Goal: Task Accomplishment & Management: Complete application form

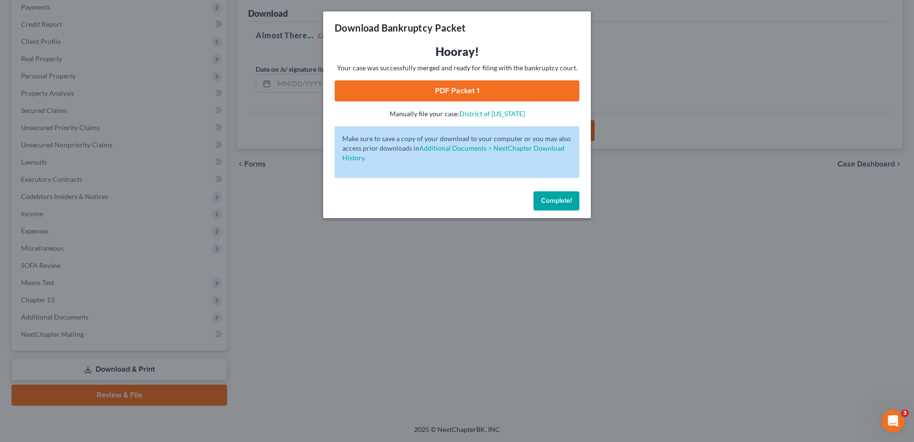
click at [565, 203] on span "Complete!" at bounding box center [556, 201] width 31 height 8
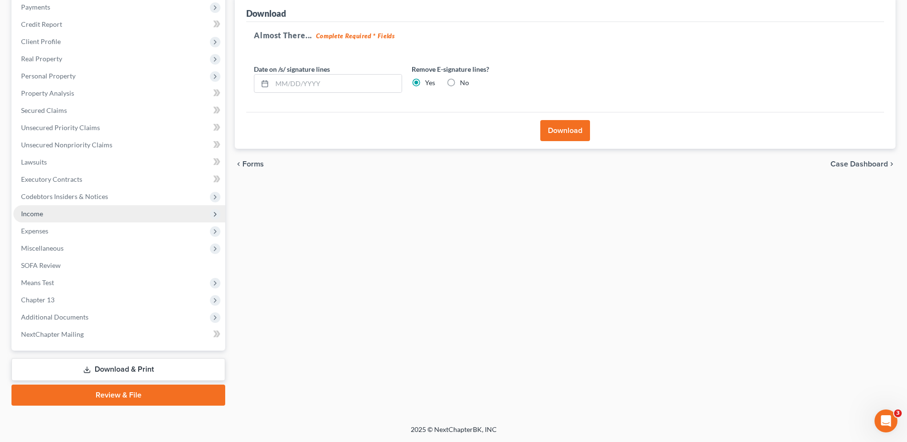
click at [50, 214] on span "Income" at bounding box center [119, 213] width 212 height 17
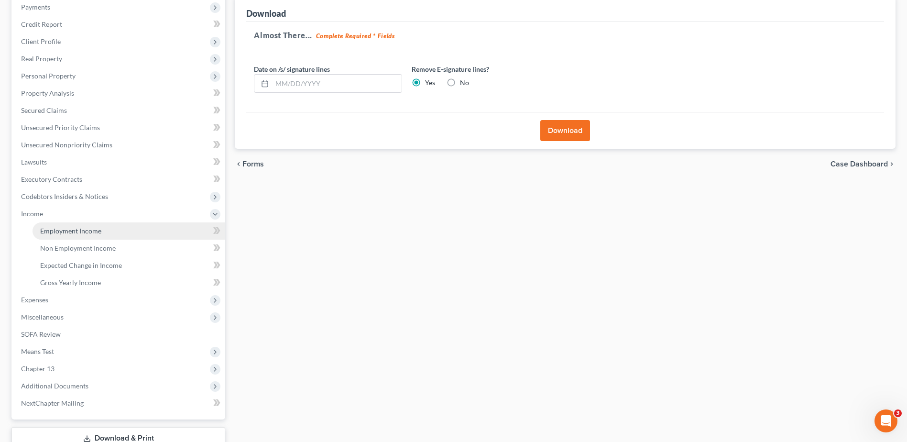
click at [55, 231] on span "Employment Income" at bounding box center [70, 231] width 61 height 8
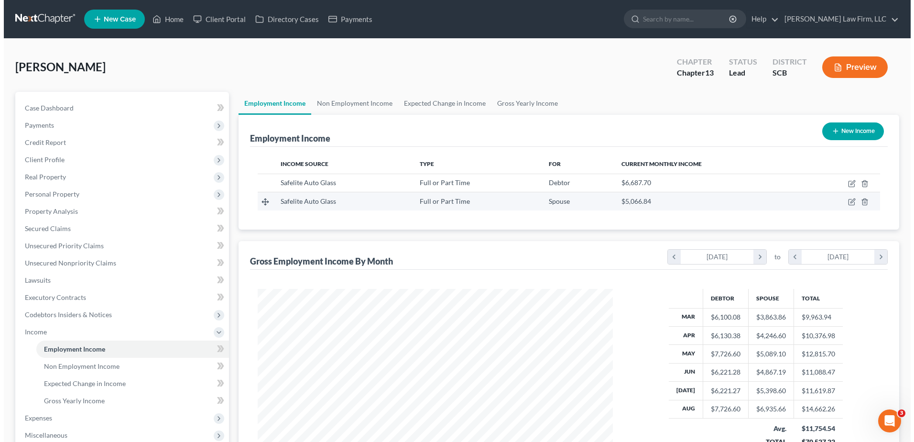
scroll to position [177, 374]
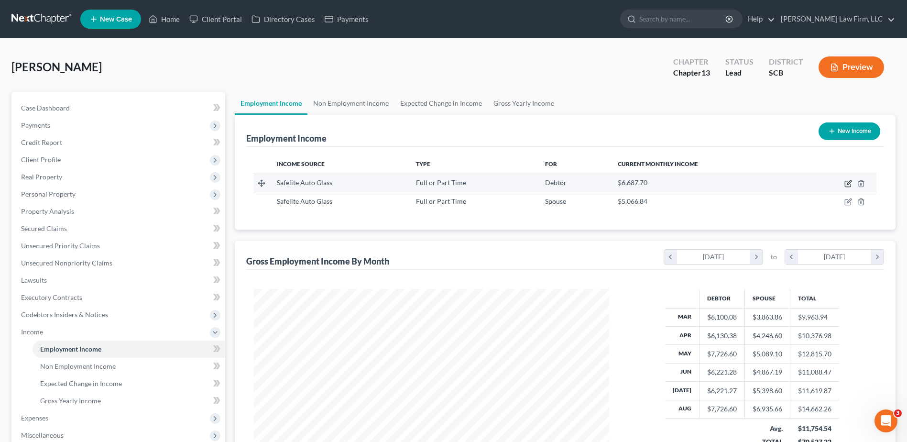
click at [850, 183] on icon "button" at bounding box center [848, 184] width 8 height 8
select select "0"
select select "42"
select select "3"
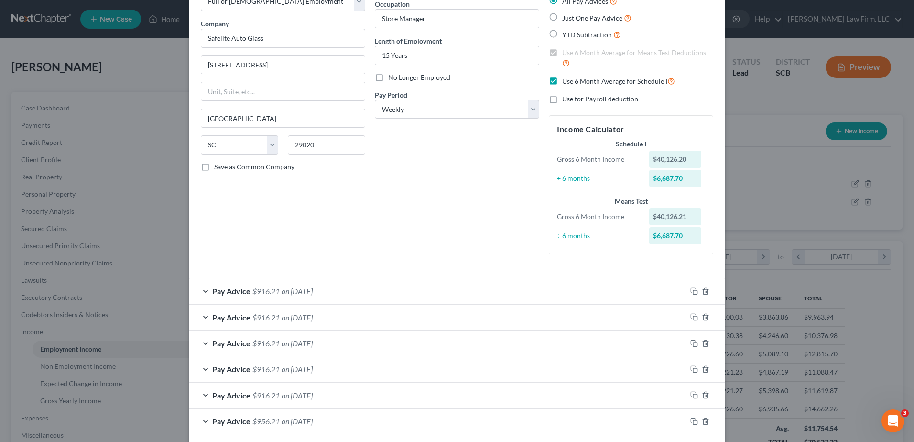
scroll to position [191, 0]
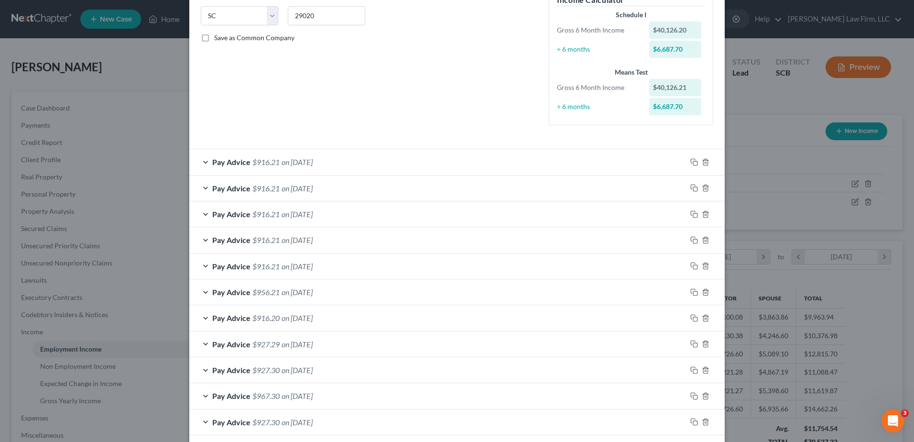
click at [376, 157] on div "Pay Advice $916.21 on 08/29/2025" at bounding box center [437, 161] width 497 height 25
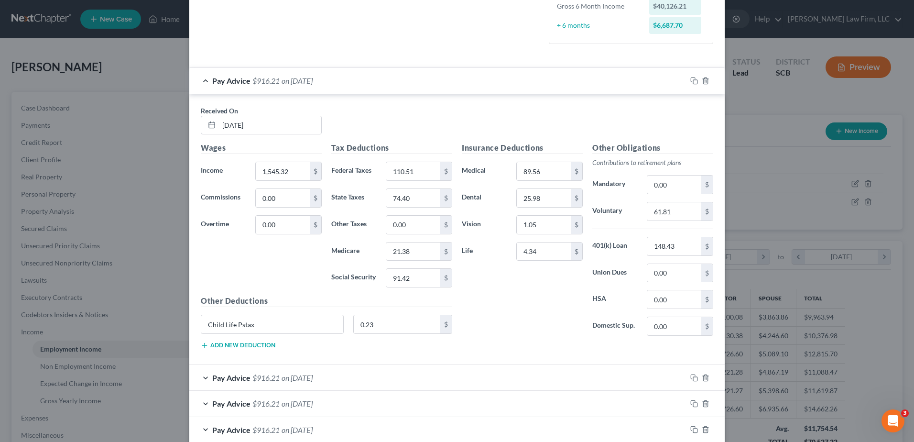
scroll to position [287, 0]
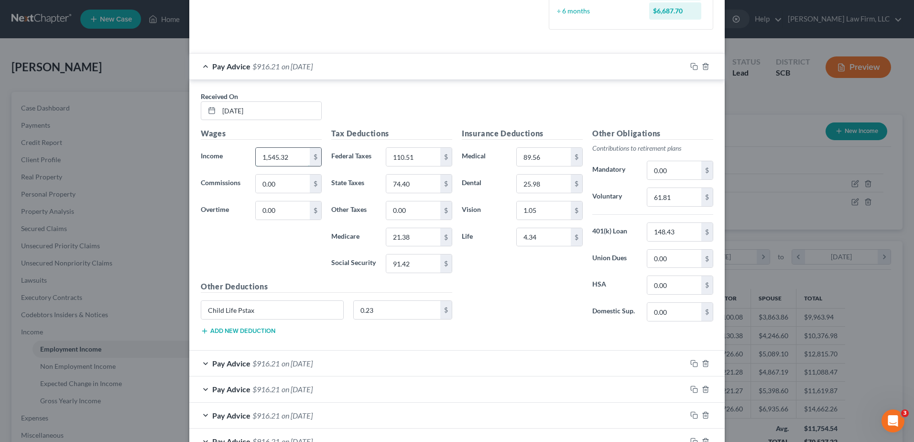
click at [288, 159] on input "1,545.32" at bounding box center [283, 157] width 54 height 18
type input "1,585.32"
click at [427, 118] on div "Received On * 08/29/2025" at bounding box center [457, 109] width 522 height 37
click at [536, 157] on input "89.56" at bounding box center [544, 157] width 54 height 18
click at [548, 156] on input "49.42" at bounding box center [544, 157] width 54 height 18
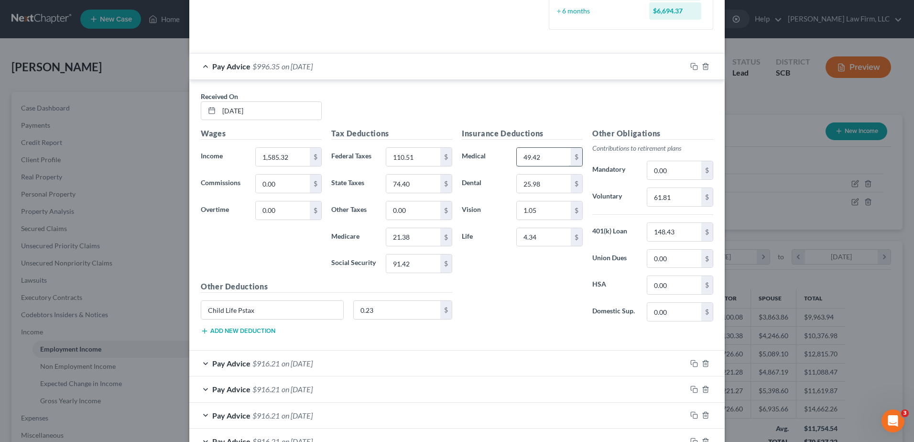
click at [548, 156] on input "49.42" at bounding box center [544, 157] width 54 height 18
click at [504, 270] on div "Insurance Deductions Medical 51.14 $ Dental 25.98 $ Vision 1.05 $ Life 4.34 $" at bounding box center [522, 228] width 131 height 201
click at [550, 158] on input "51.14" at bounding box center [544, 157] width 54 height 18
type input "51.81"
click at [438, 73] on div "Pay Advice $993.96 on 08/29/2025" at bounding box center [437, 66] width 497 height 25
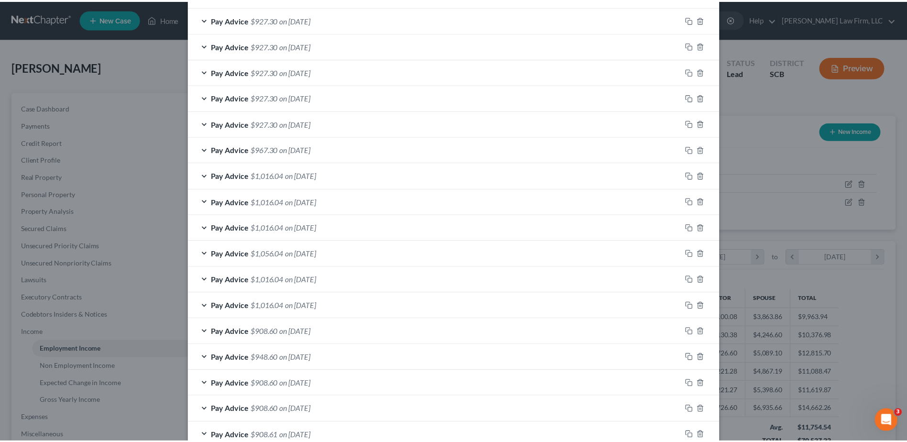
scroll to position [731, 0]
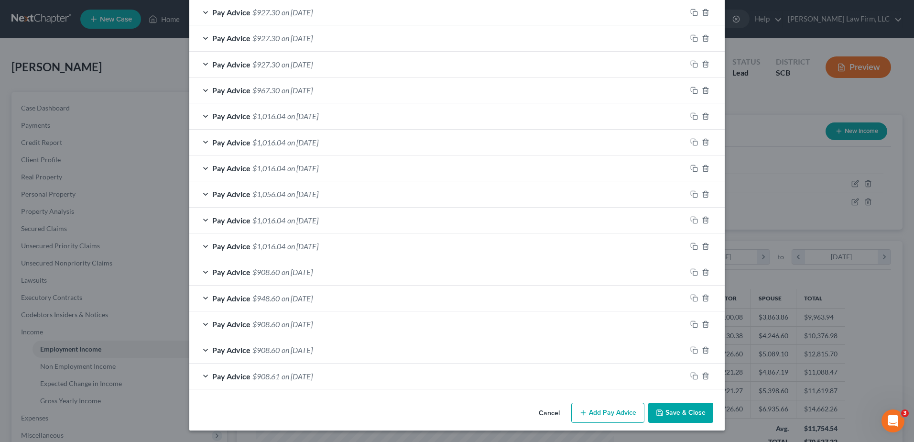
click at [674, 409] on button "Save & Close" at bounding box center [680, 413] width 65 height 20
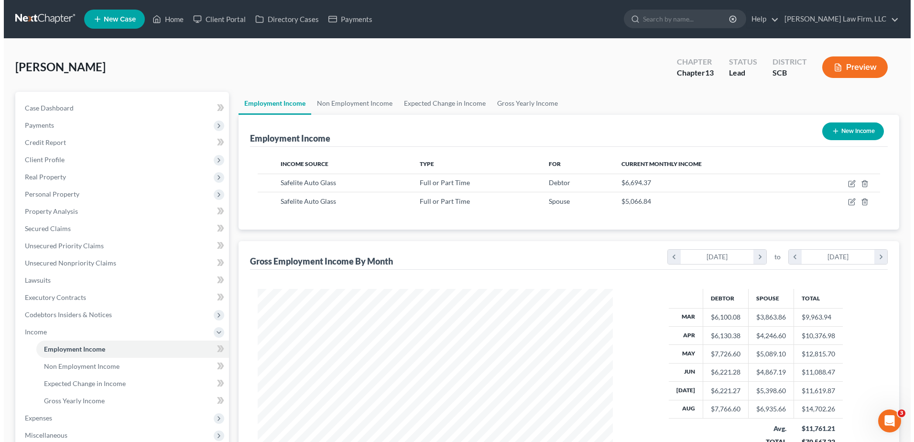
scroll to position [477989, 477792]
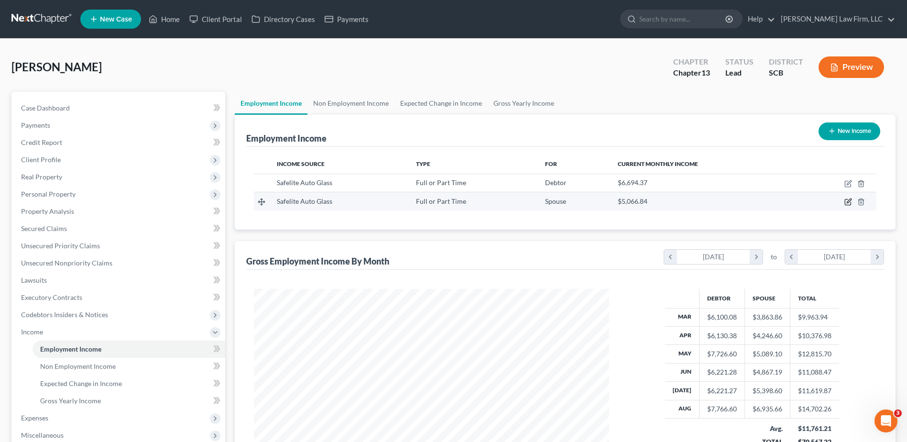
click at [846, 204] on icon "button" at bounding box center [848, 202] width 8 height 8
select select "0"
select select "42"
select select "3"
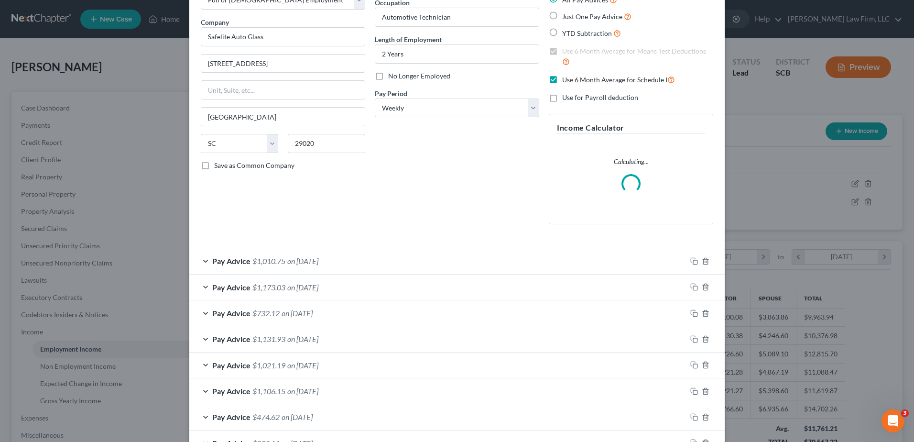
scroll to position [191, 0]
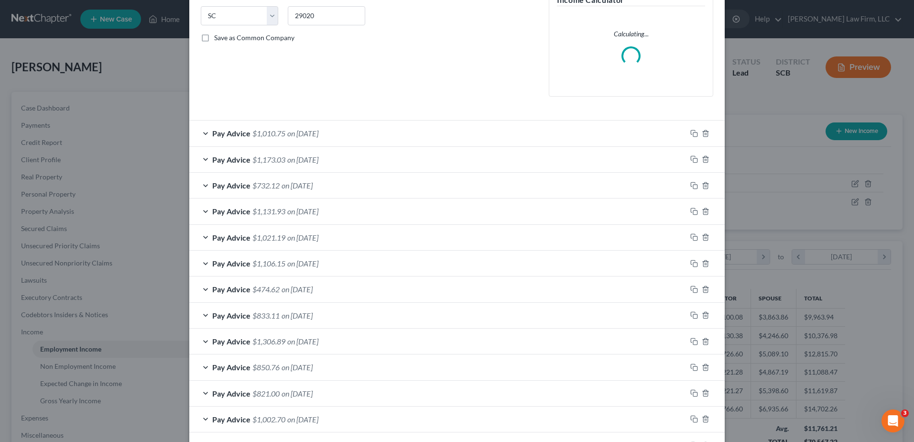
click at [335, 135] on div "Pay Advice $1,010.75 on 08/29/2025" at bounding box center [437, 132] width 497 height 25
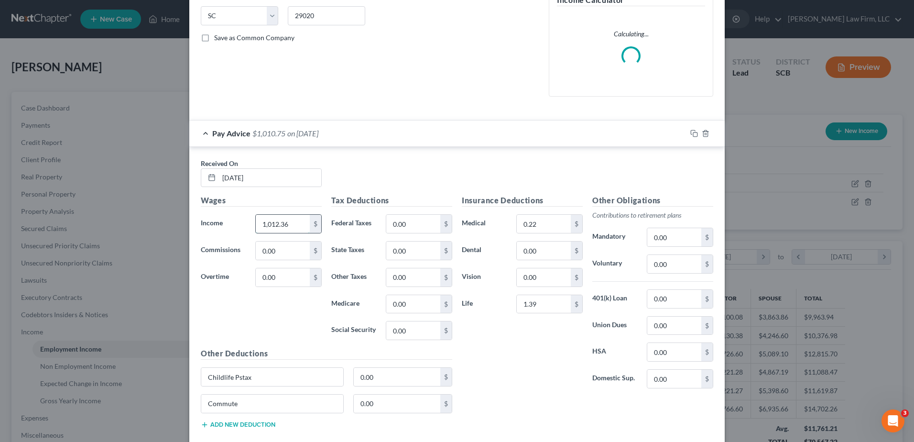
click at [286, 230] on input "1,012.36" at bounding box center [283, 224] width 54 height 18
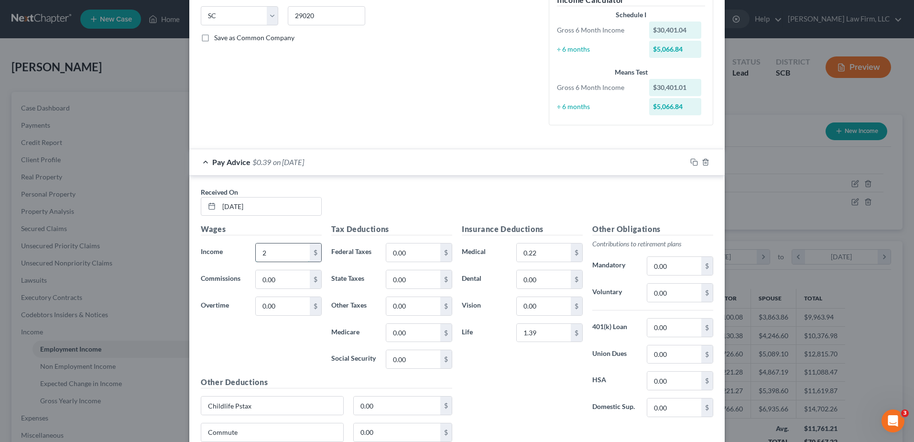
type input "20"
click at [704, 164] on icon "button" at bounding box center [705, 162] width 4 height 6
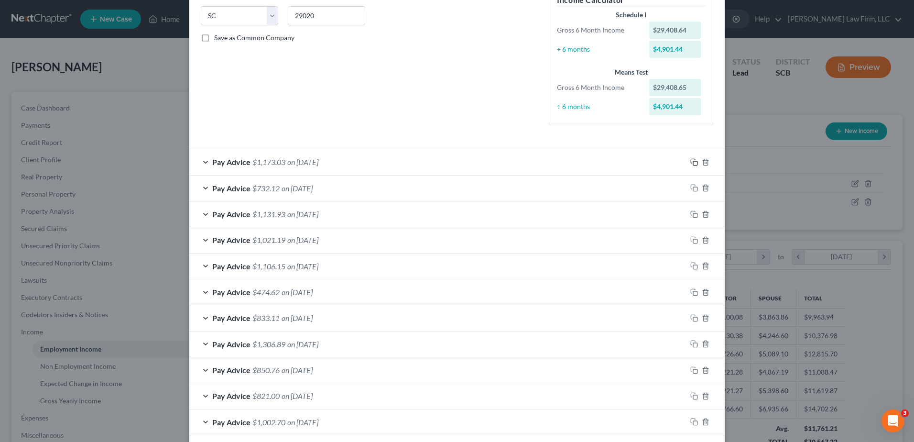
click at [691, 164] on icon "button" at bounding box center [694, 162] width 8 height 8
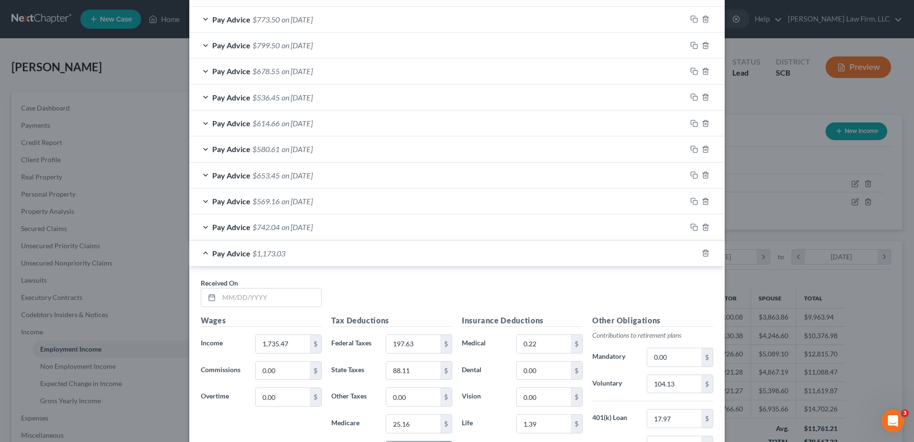
scroll to position [1028, 0]
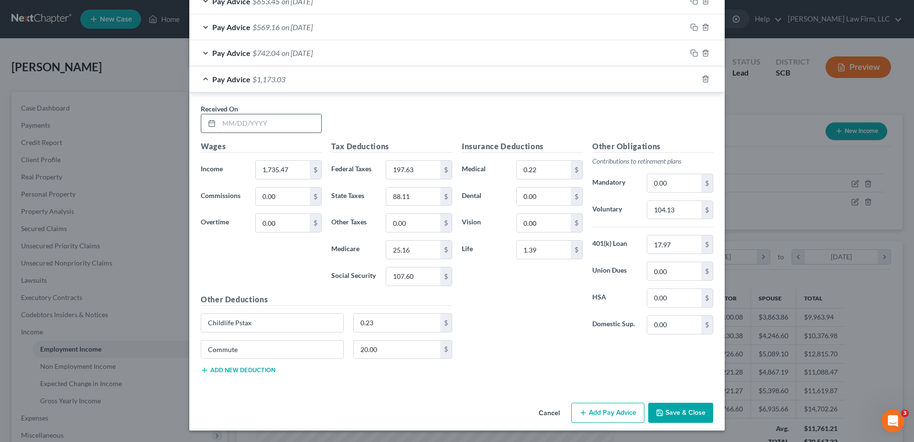
click at [237, 118] on input "text" at bounding box center [270, 123] width 102 height 18
type input "08/29/2025"
type input "2,071.47"
type input "267.11"
type input "107.70"
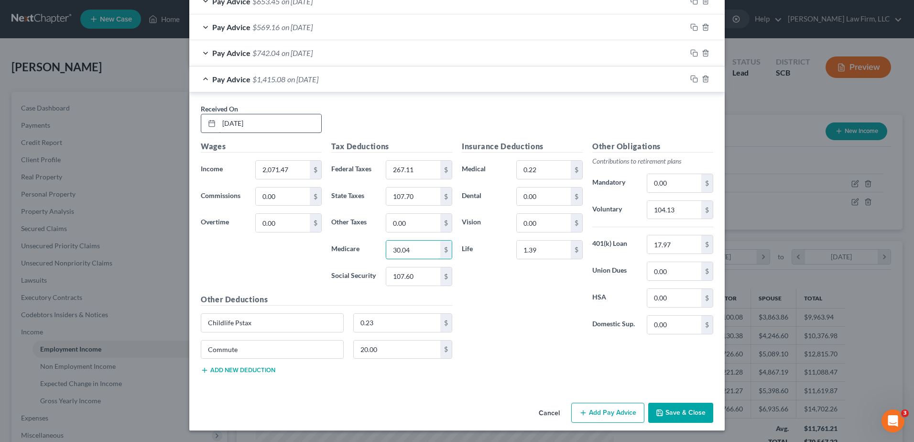
type input "30.04"
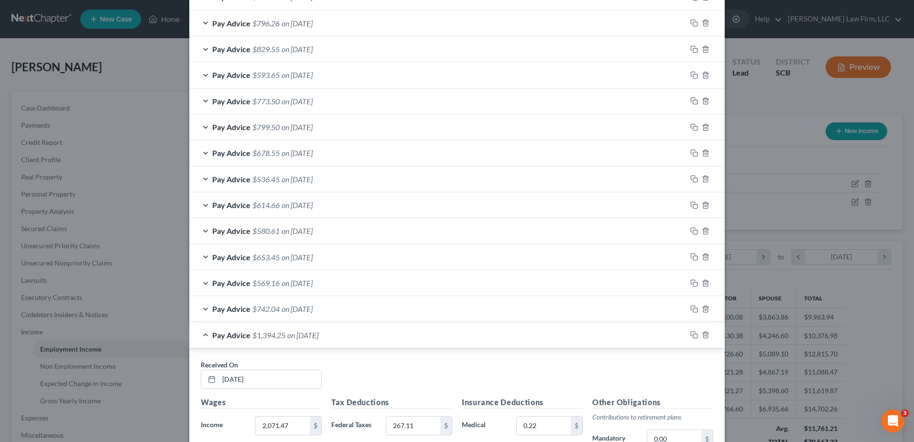
scroll to position [1004, 0]
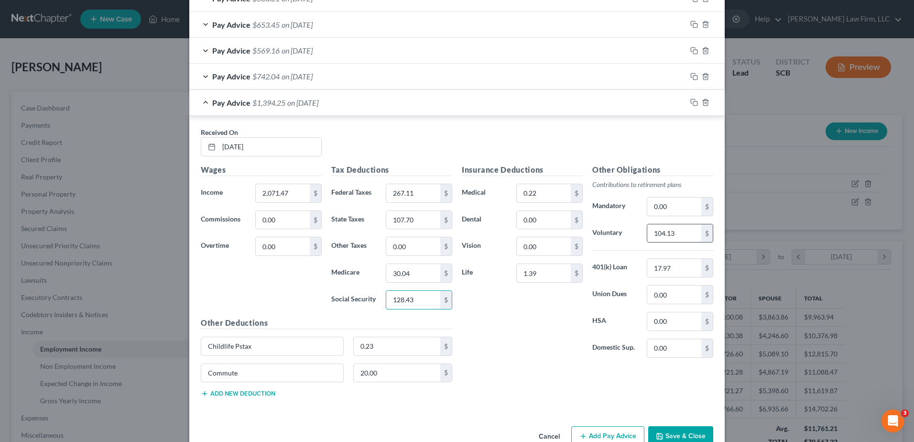
type input "128.43"
click at [677, 238] on input "104.13" at bounding box center [674, 233] width 54 height 18
type input "124.29"
click at [342, 100] on div "Pay Advice $1,374.09 on 08/29/2025" at bounding box center [437, 102] width 497 height 25
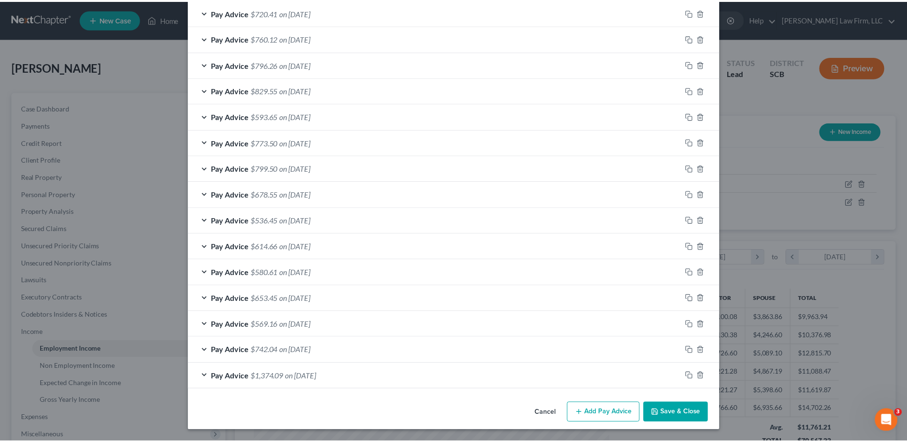
scroll to position [731, 0]
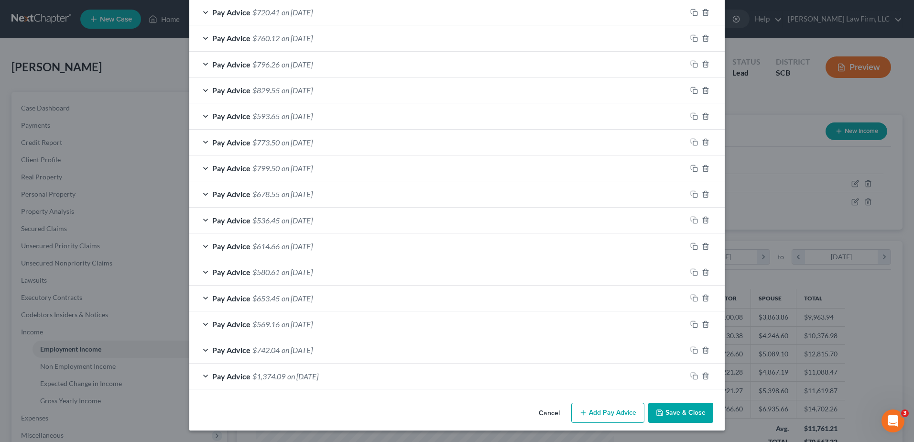
click at [678, 413] on button "Save & Close" at bounding box center [680, 413] width 65 height 20
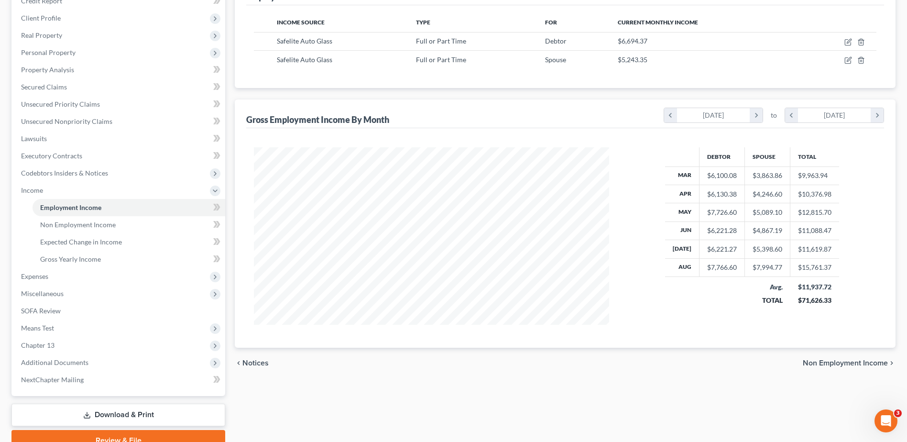
scroll to position [91, 0]
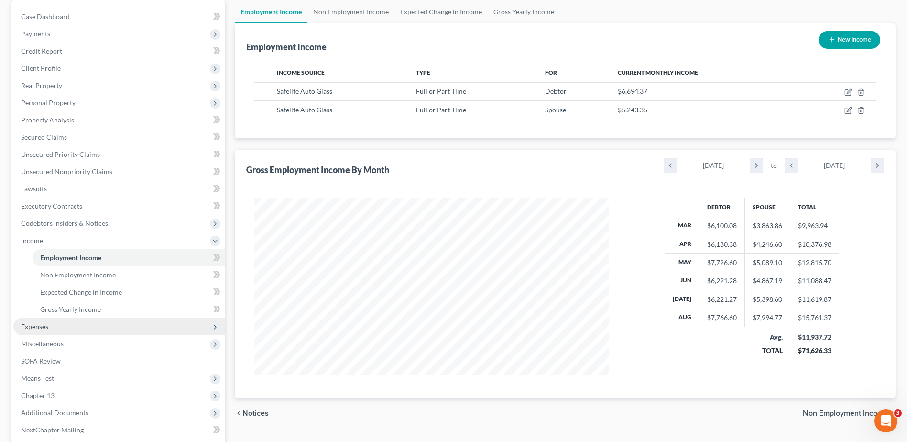
click at [71, 323] on span "Expenses" at bounding box center [119, 326] width 212 height 17
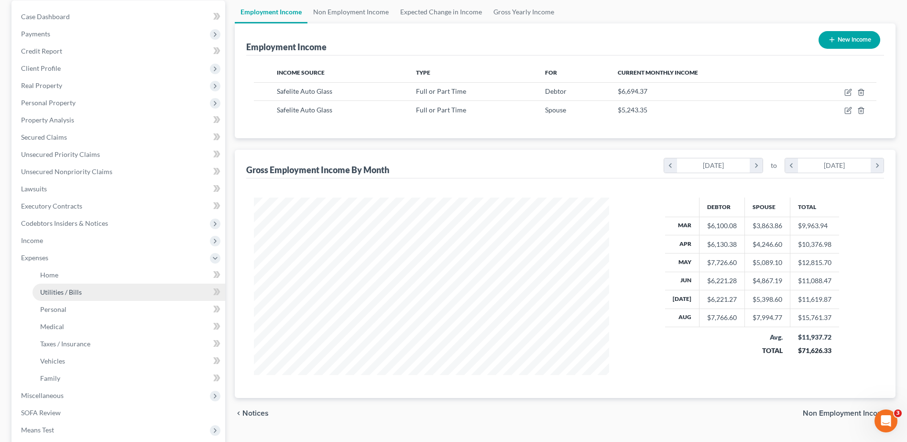
click at [66, 299] on link "Utilities / Bills" at bounding box center [129, 292] width 193 height 17
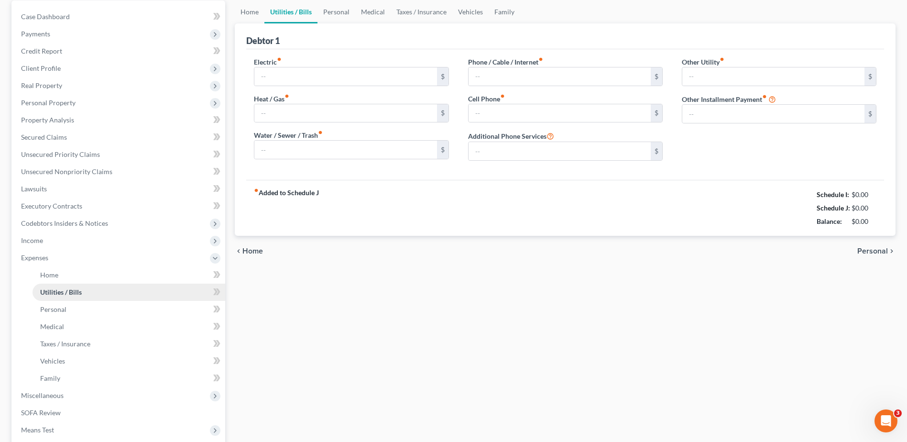
scroll to position [44, 0]
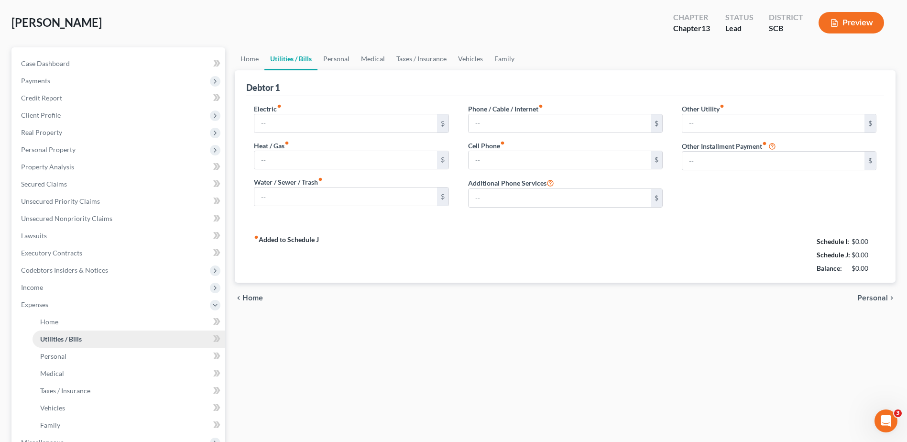
type input "200.00"
type input "0.00"
type input "40.00"
type input "130.00"
type input "90.00"
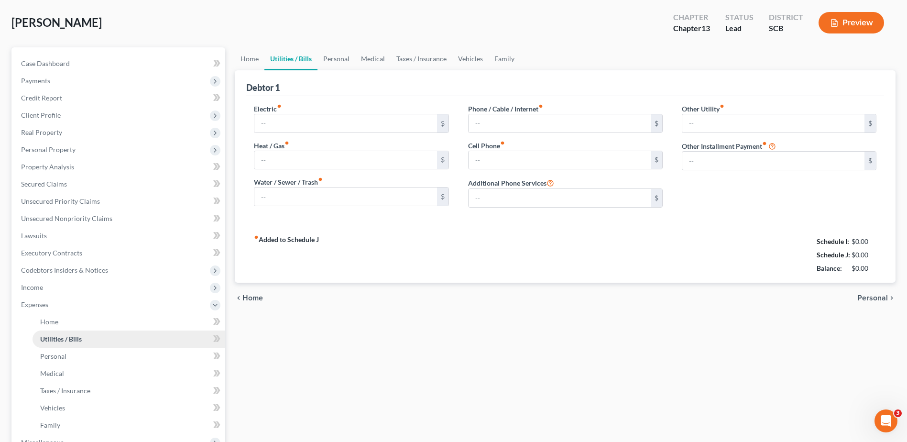
type input "0.00"
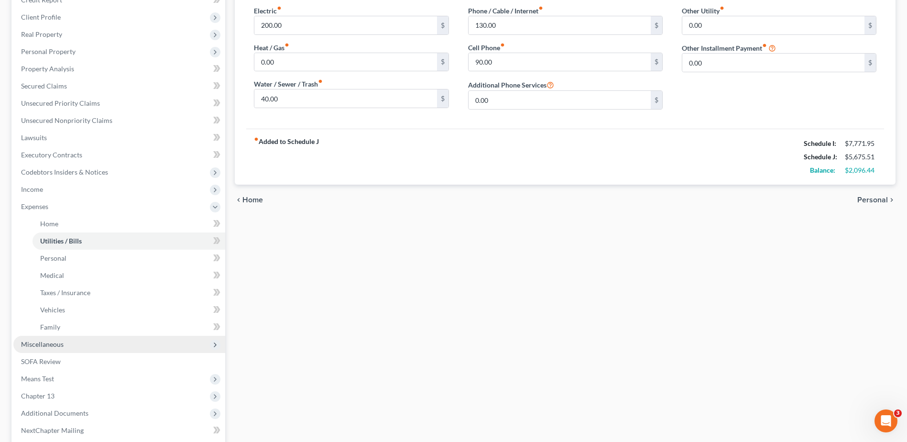
scroll to position [143, 0]
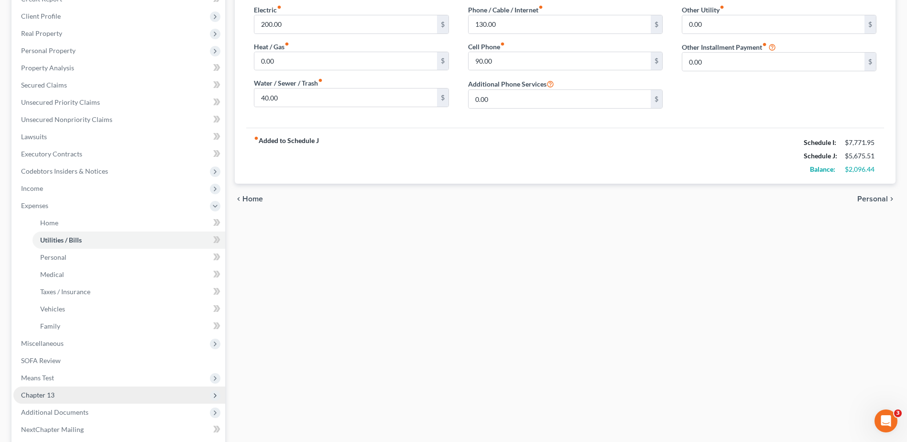
click at [46, 393] on span "Chapter 13" at bounding box center [37, 395] width 33 height 8
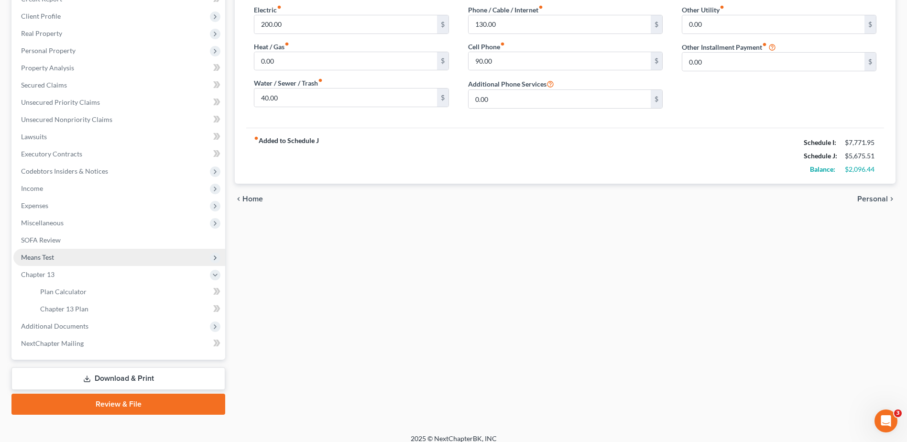
click at [54, 260] on span "Means Test" at bounding box center [37, 257] width 33 height 8
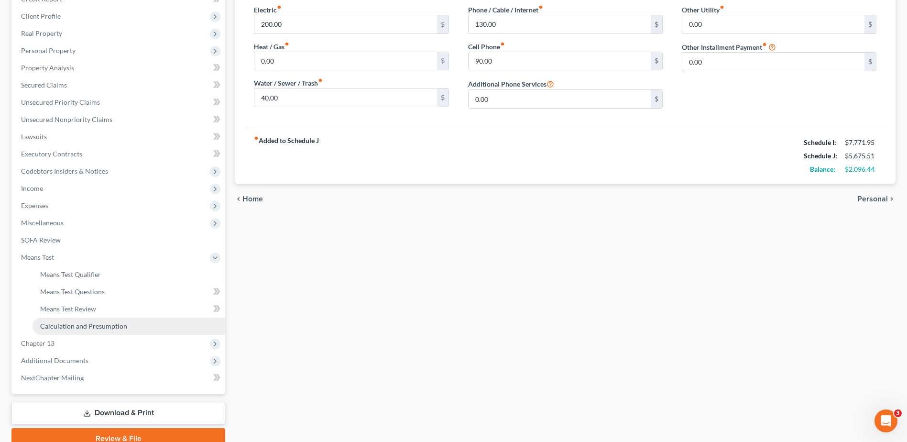
click at [70, 331] on link "Calculation and Presumption" at bounding box center [129, 326] width 193 height 17
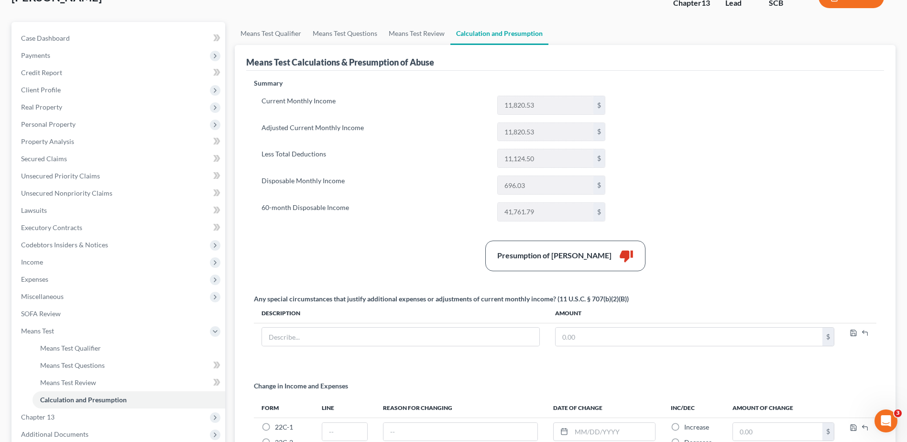
scroll to position [187, 0]
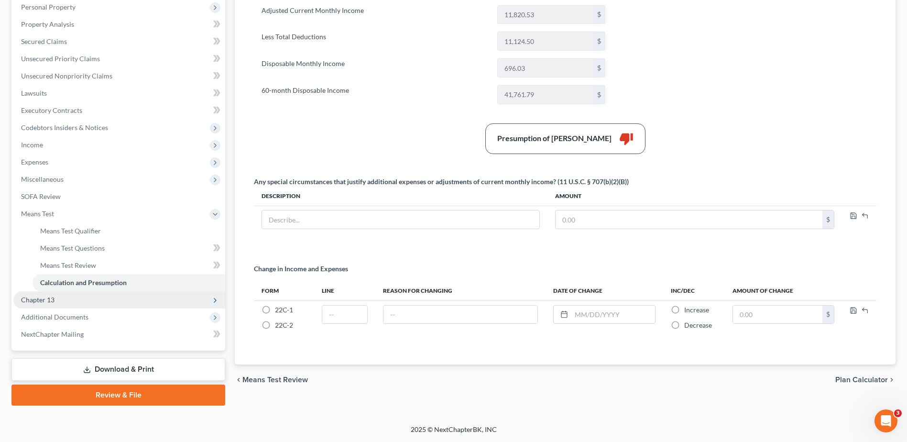
click at [109, 297] on span "Chapter 13" at bounding box center [119, 299] width 212 height 17
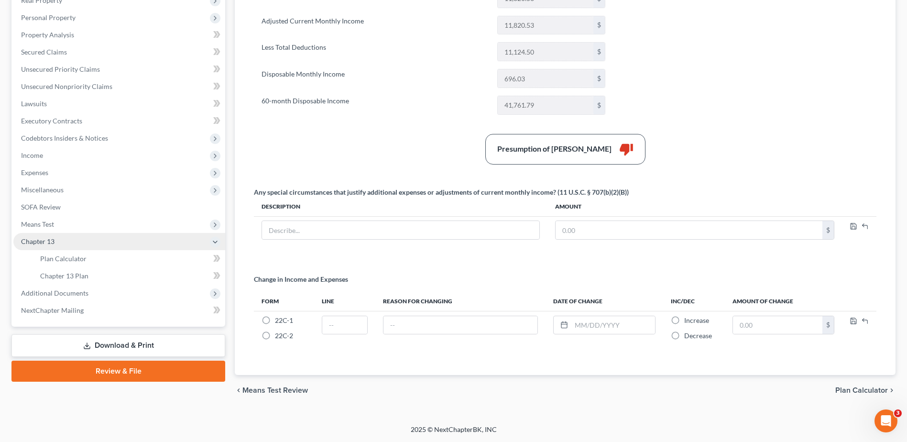
scroll to position [176, 0]
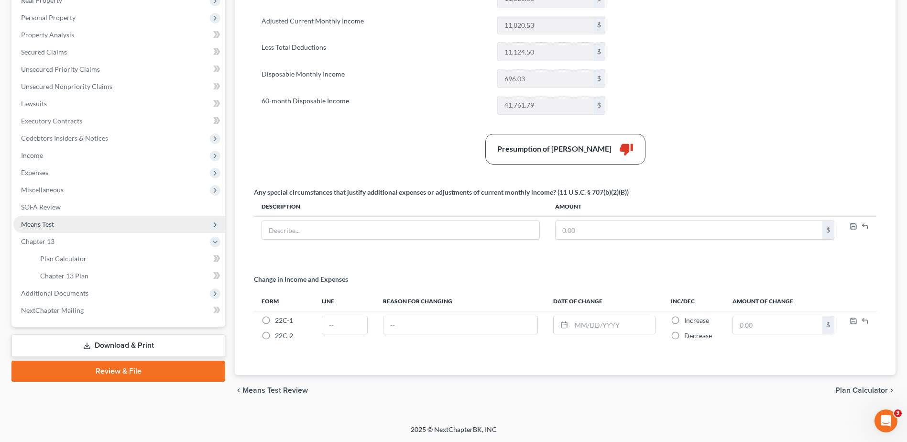
click at [55, 224] on span "Means Test" at bounding box center [119, 224] width 212 height 17
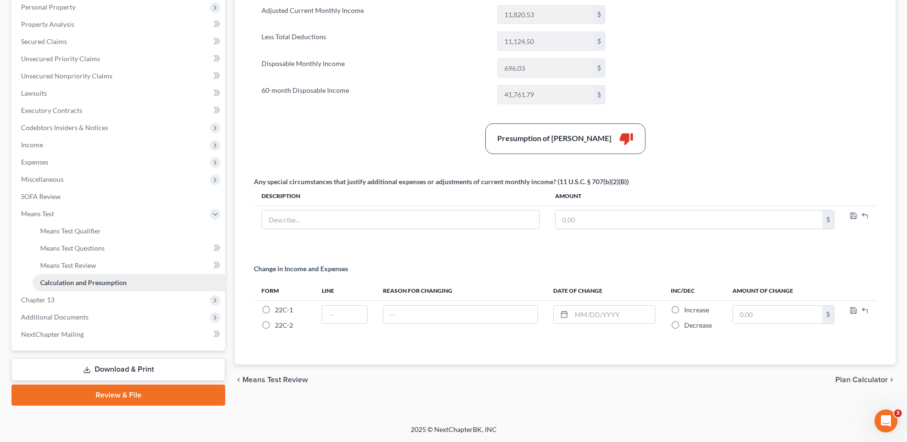
click at [77, 278] on span "Calculation and Presumption" at bounding box center [83, 282] width 87 height 8
click at [82, 240] on link "Means Test Questions" at bounding box center [129, 248] width 193 height 17
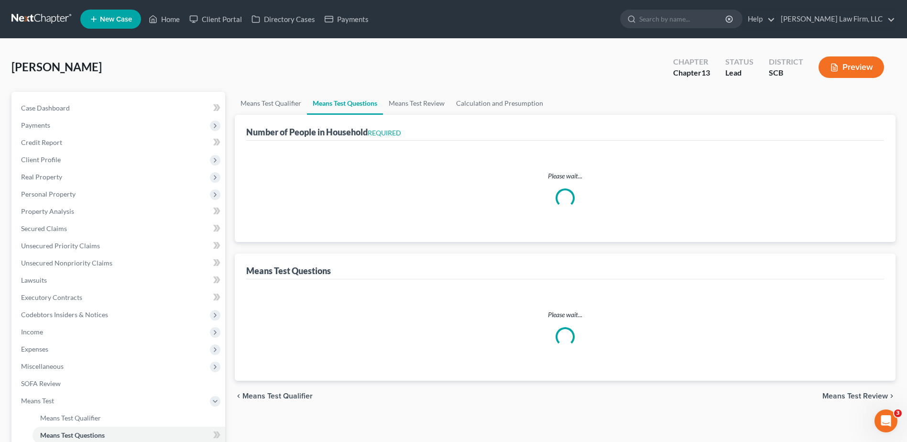
select select "0"
select select "60"
select select "1"
select select "60"
select select "1"
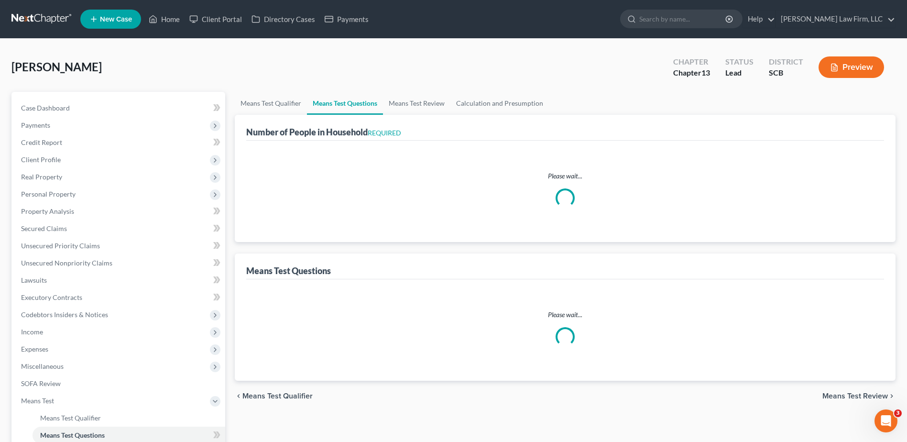
select select "60"
select select "3"
select select "0"
select select "2"
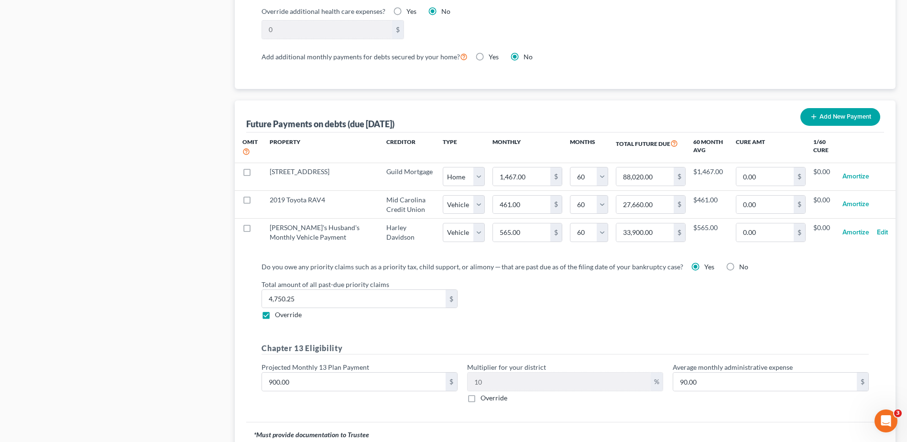
scroll to position [943, 0]
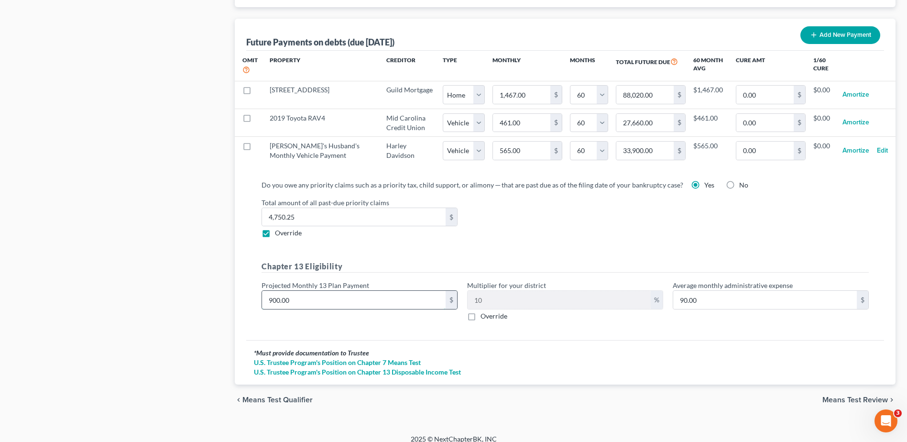
click at [336, 291] on input "900.00" at bounding box center [354, 300] width 184 height 18
type input "9"
type input "0.90"
type input "97"
type input "9.70"
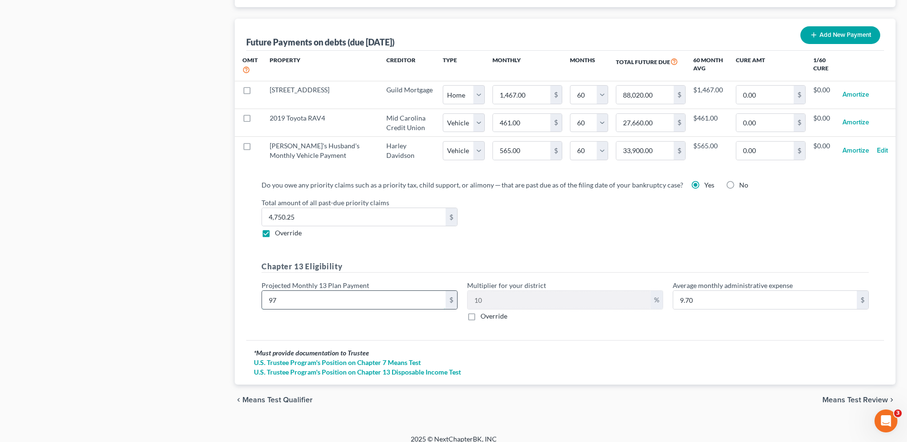
type input "975"
type input "97.50"
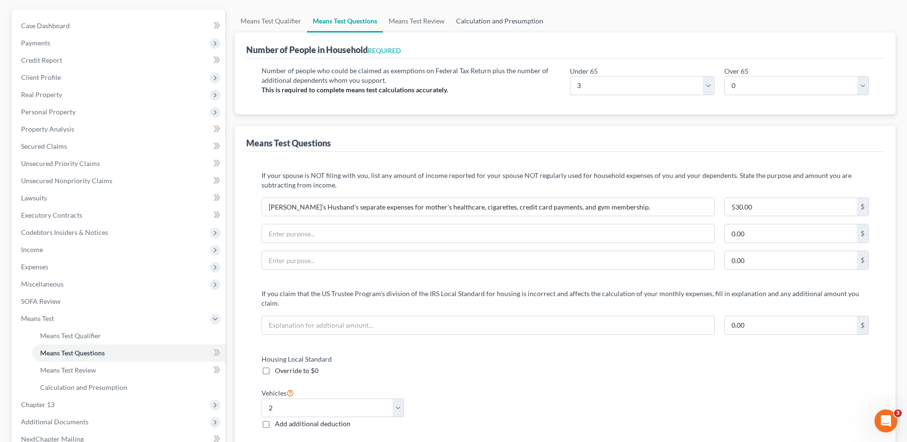
type input "975.00"
click at [487, 19] on link "Calculation and Presumption" at bounding box center [499, 21] width 99 height 23
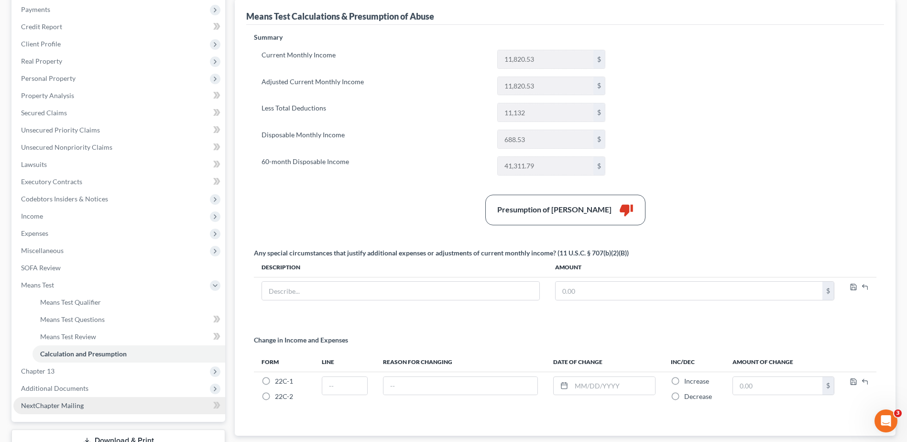
scroll to position [143, 0]
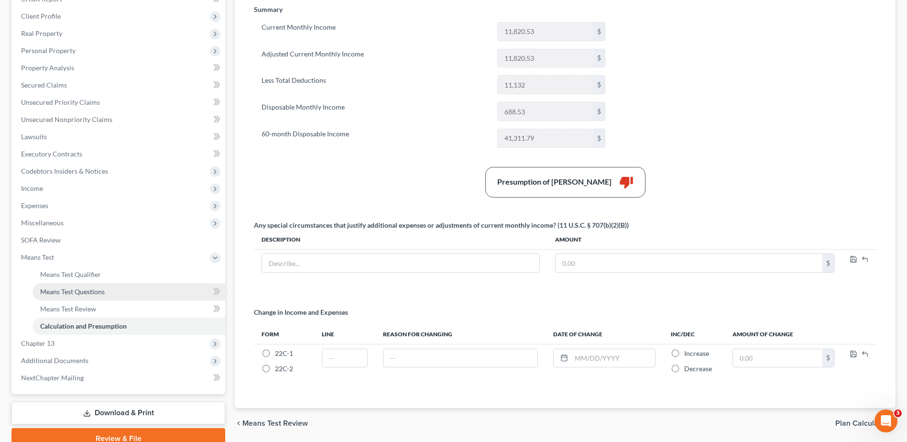
click at [120, 292] on link "Means Test Questions" at bounding box center [129, 291] width 193 height 17
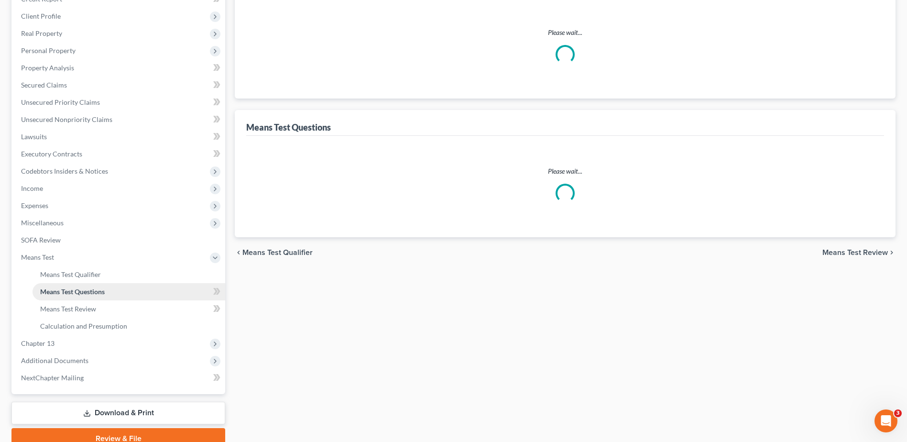
scroll to position [95, 0]
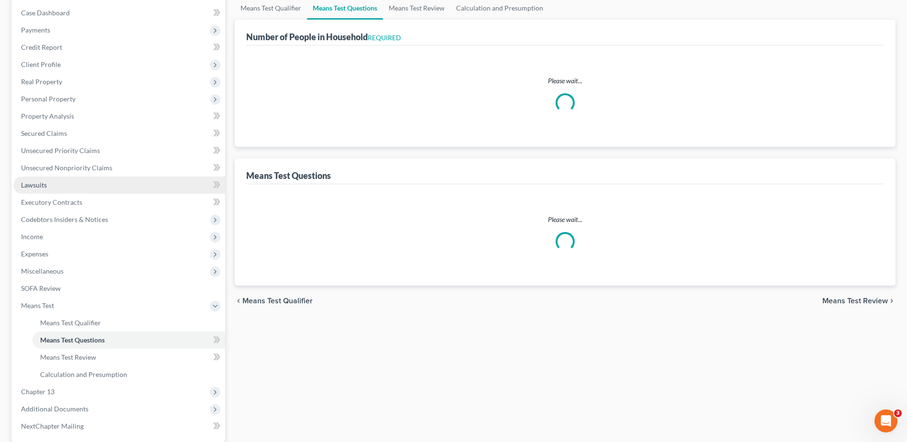
select select "0"
select select "60"
select select "1"
select select "60"
select select "1"
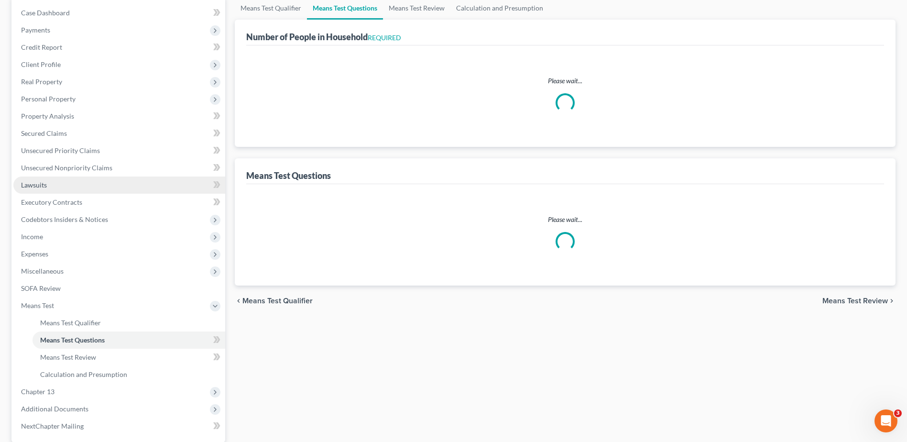
select select "60"
select select "3"
select select "0"
select select "2"
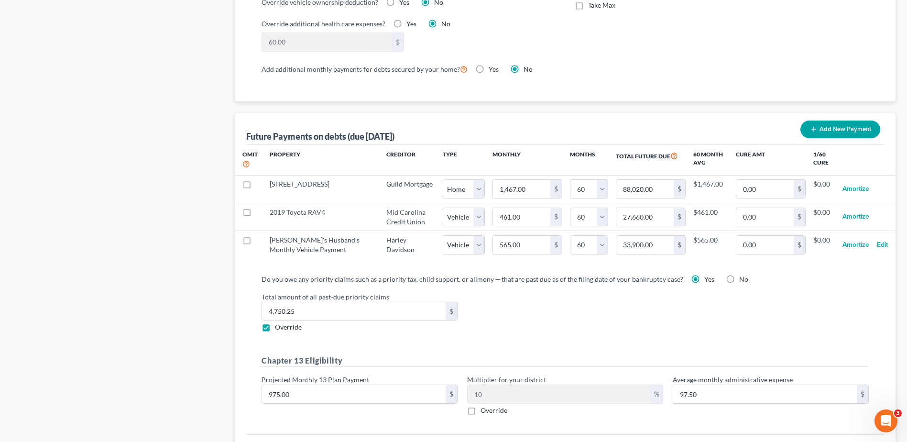
scroll to position [943, 0]
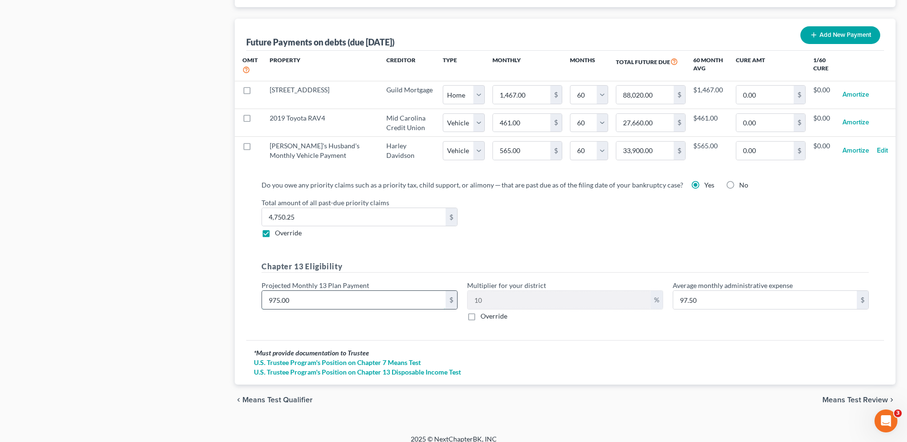
click at [315, 291] on input "975.00" at bounding box center [354, 300] width 184 height 18
type input "9"
type input "0.90"
type input "90"
type input "9.00"
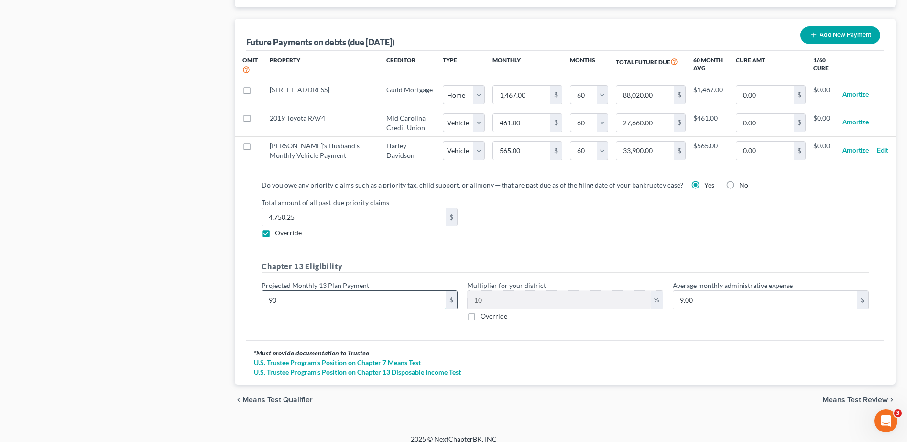
type input "900"
type input "90.00"
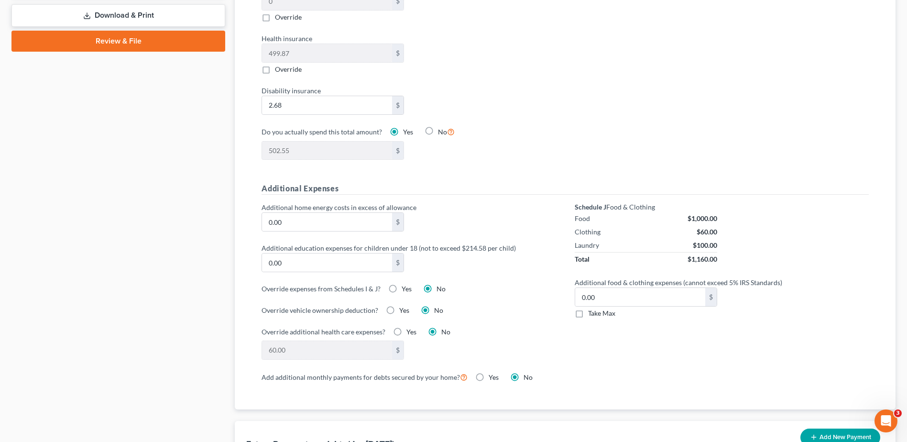
scroll to position [321, 0]
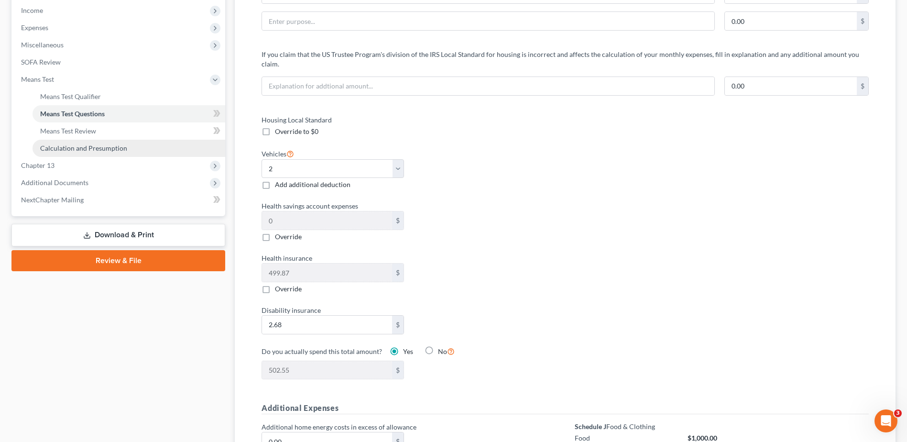
type input "900.00"
click at [93, 142] on link "Calculation and Presumption" at bounding box center [129, 148] width 193 height 17
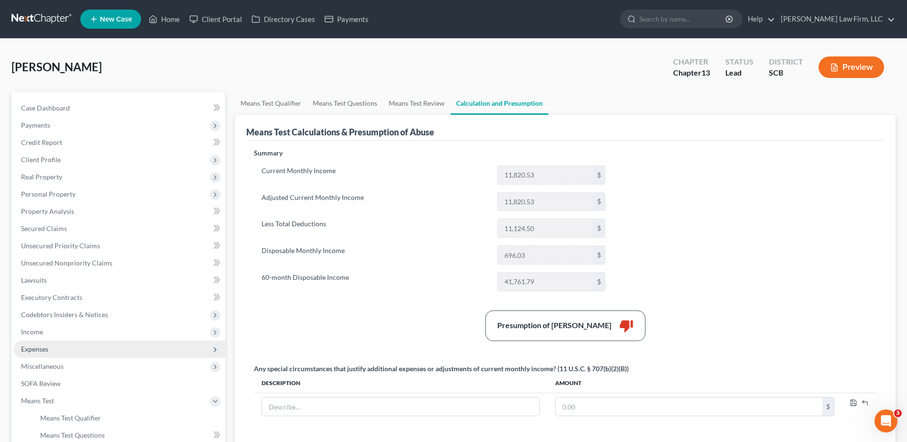
click at [46, 348] on span "Expenses" at bounding box center [34, 349] width 27 height 8
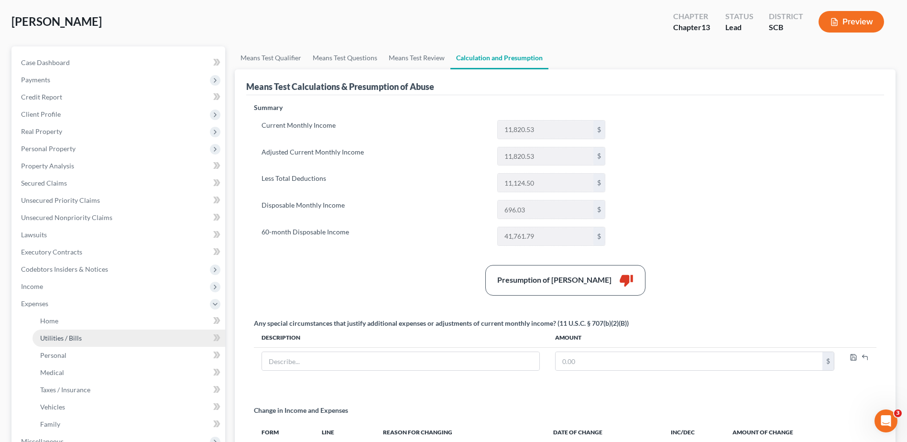
scroll to position [48, 0]
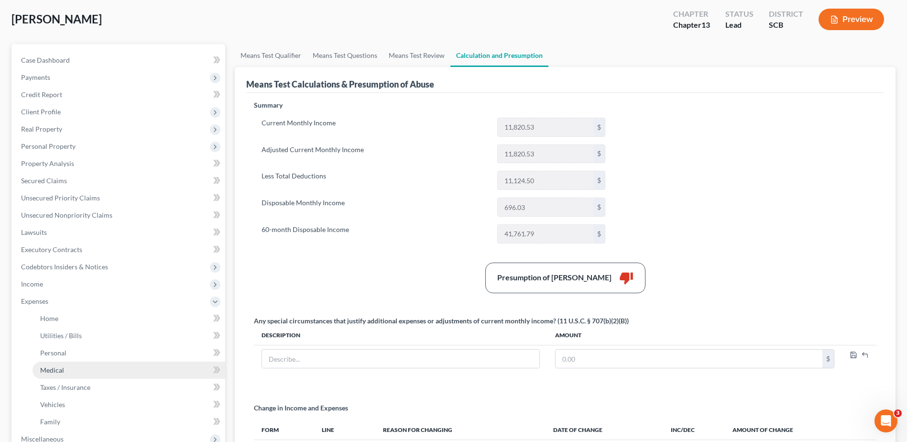
click at [65, 372] on link "Medical" at bounding box center [129, 369] width 193 height 17
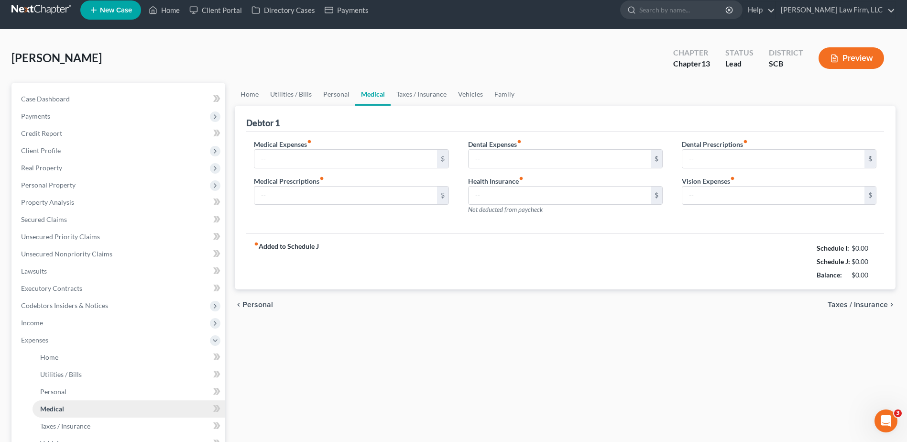
type input "30.00"
type input "0.00"
type input "30.00"
type input "0.00"
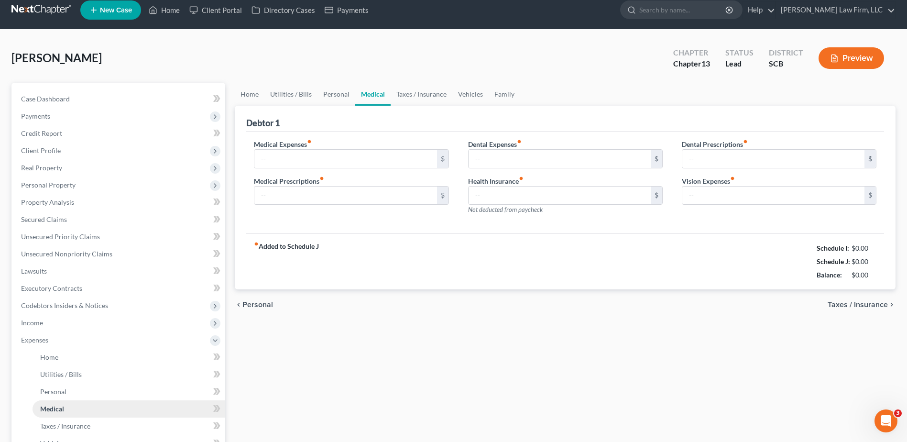
type input "0.00"
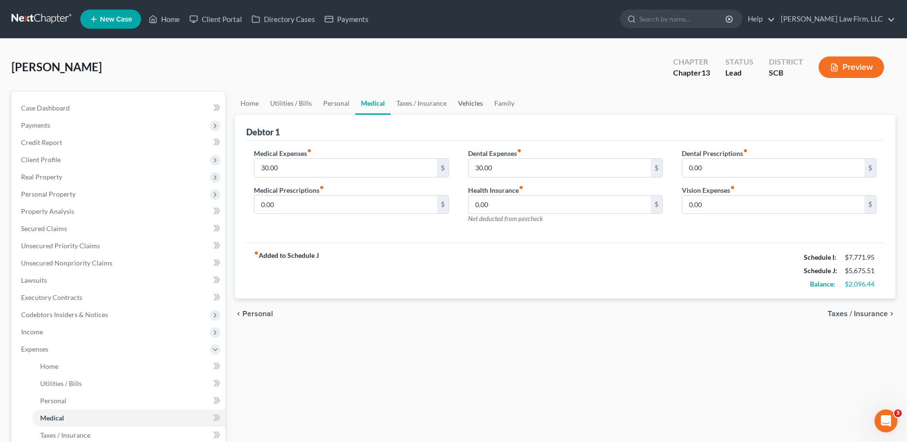
click at [473, 106] on link "Vehicles" at bounding box center [470, 103] width 36 height 23
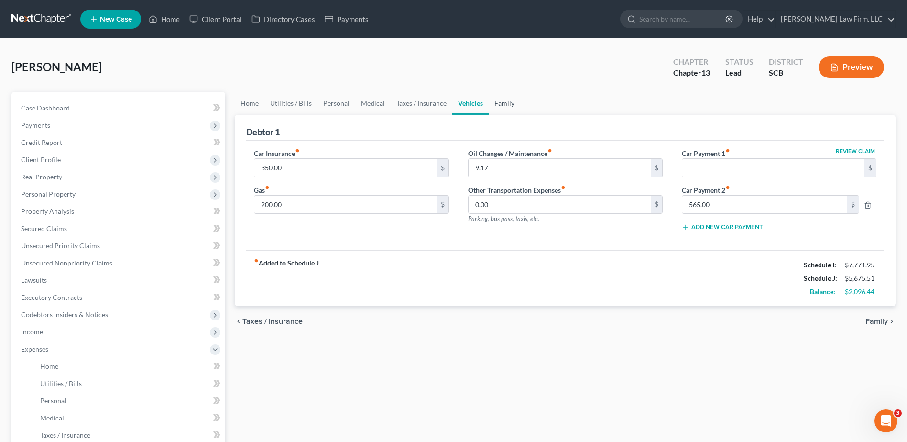
click at [495, 102] on link "Family" at bounding box center [505, 103] width 32 height 23
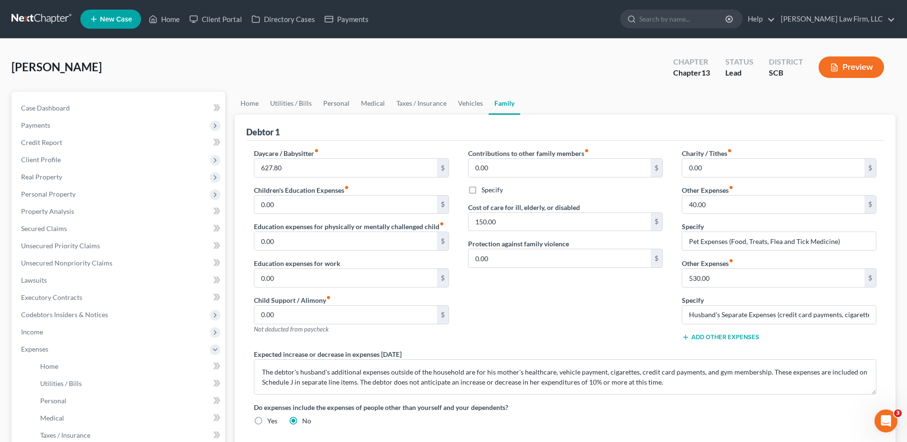
click at [720, 337] on button "Add Other Expenses" at bounding box center [720, 337] width 77 height 8
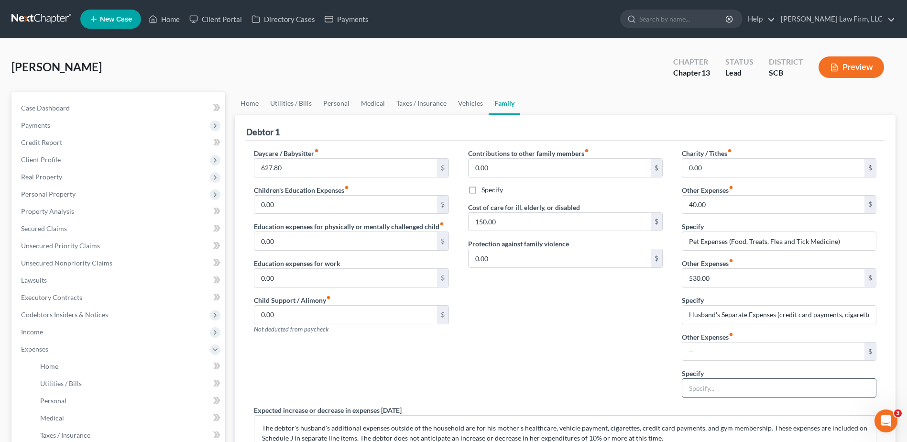
click at [709, 387] on input "text" at bounding box center [779, 388] width 194 height 18
type input "Son's Dental Expense Monthly Payment Plan"
click at [701, 345] on input "text" at bounding box center [773, 351] width 182 height 18
type input "121.50"
click at [617, 324] on div "Contributions to other family members fiber_manual_record 0.00 $ Specify Cost o…" at bounding box center [566, 276] width 214 height 257
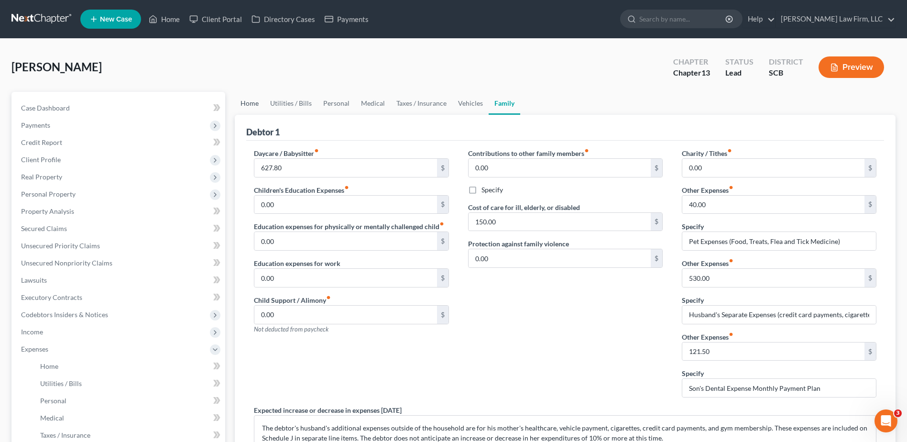
click at [263, 102] on link "Home" at bounding box center [250, 103] width 30 height 23
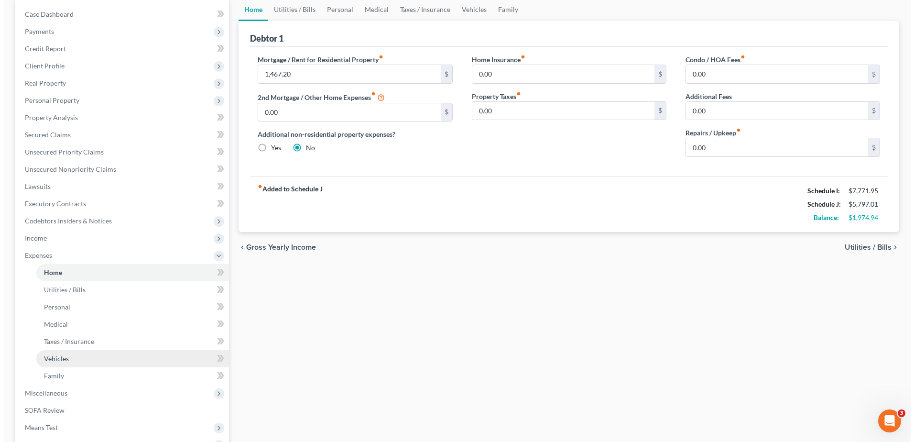
scroll to position [191, 0]
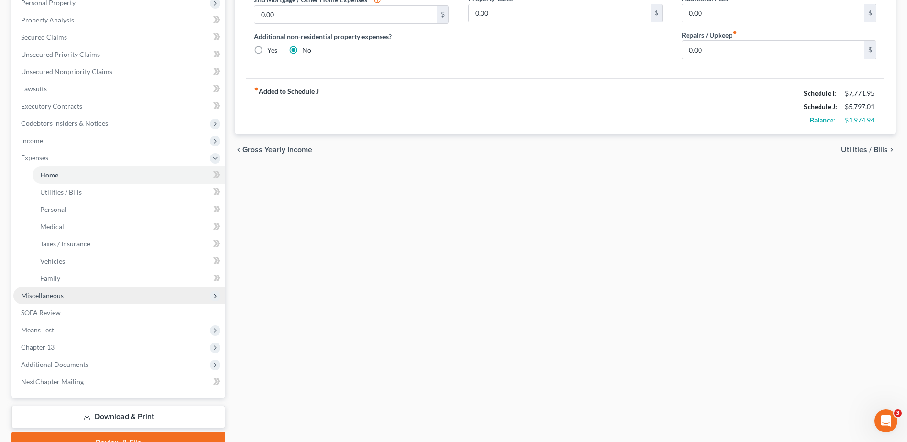
click at [73, 299] on span "Miscellaneous" at bounding box center [119, 295] width 212 height 17
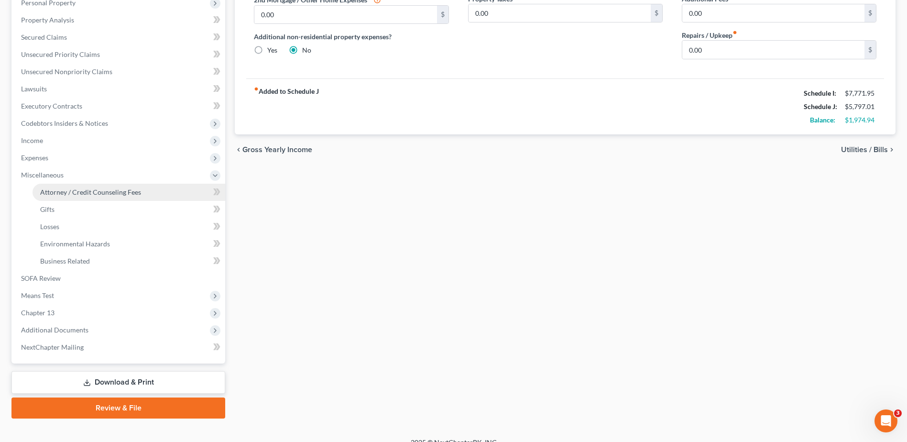
click at [84, 191] on span "Attorney / Credit Counseling Fees" at bounding box center [90, 192] width 101 height 8
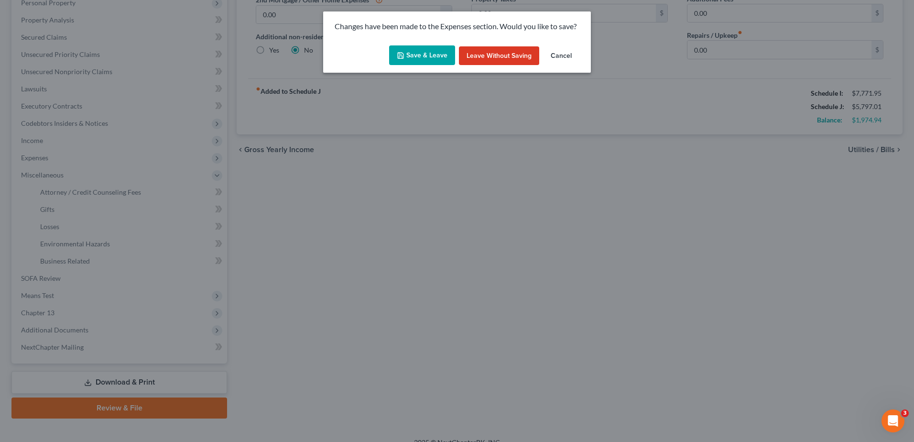
click at [419, 56] on button "Save & Leave" at bounding box center [422, 55] width 66 height 20
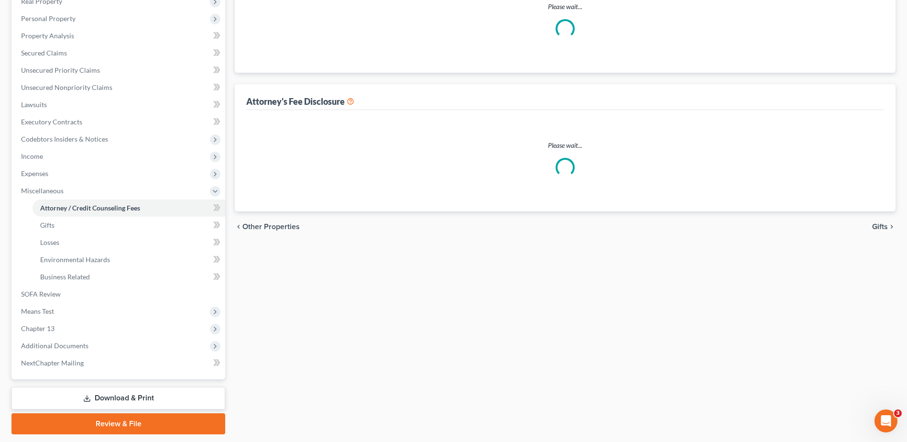
select select "0"
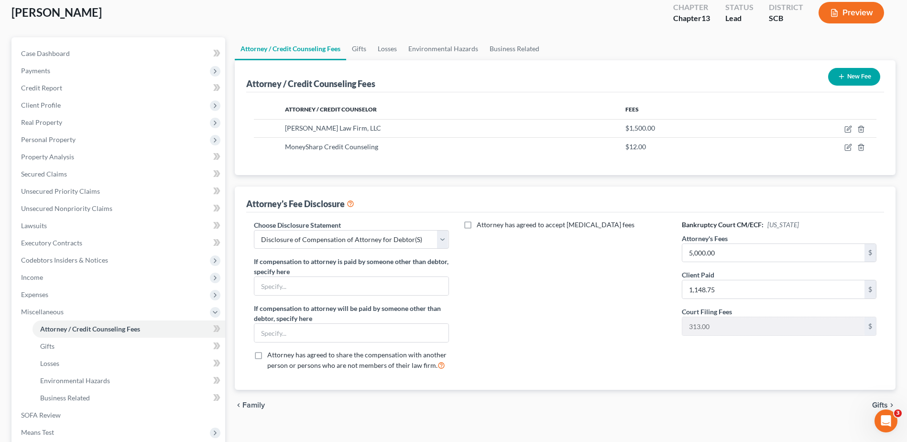
scroll to position [191, 0]
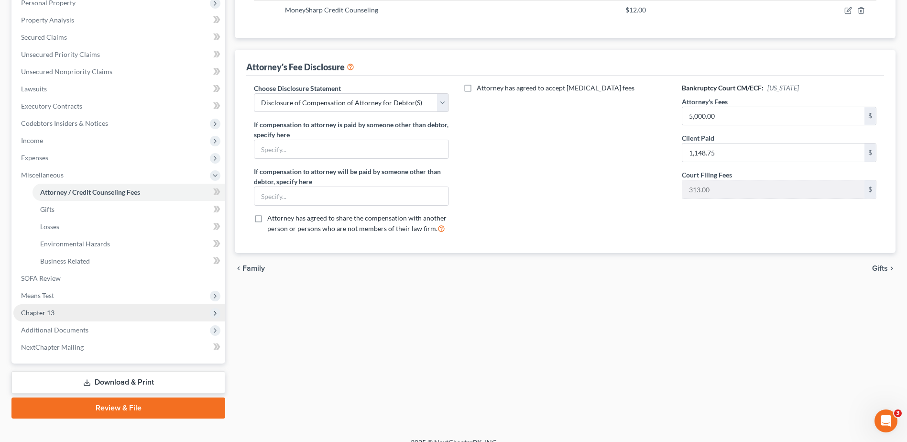
click at [67, 313] on span "Chapter 13" at bounding box center [119, 312] width 212 height 17
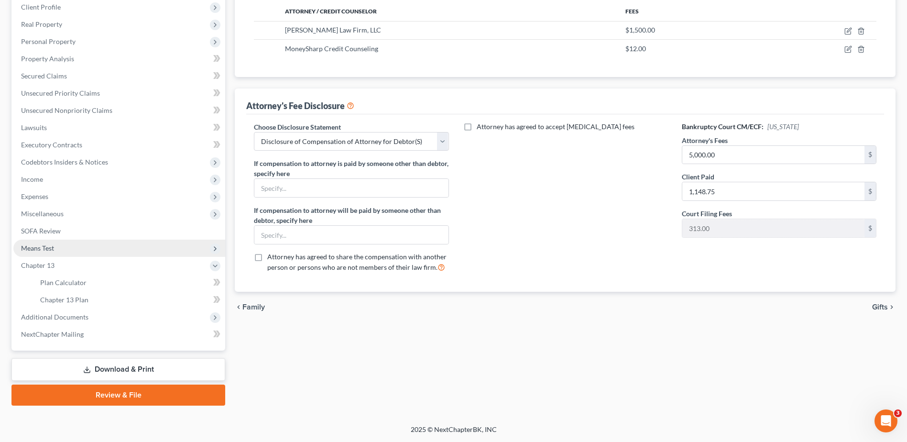
click at [67, 248] on span "Means Test" at bounding box center [119, 248] width 212 height 17
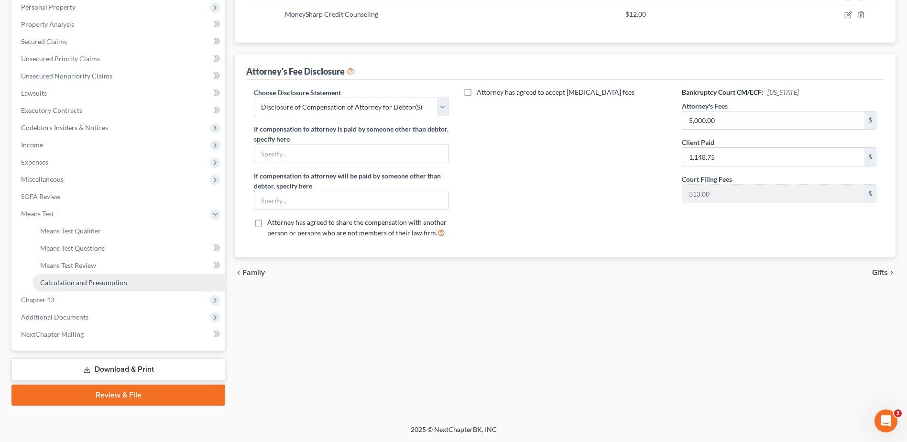
click at [79, 282] on span "Calculation and Presumption" at bounding box center [83, 282] width 87 height 8
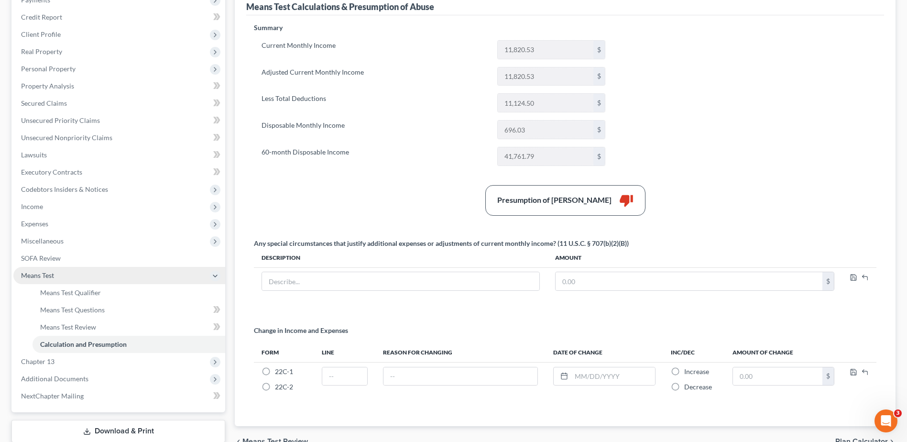
scroll to position [187, 0]
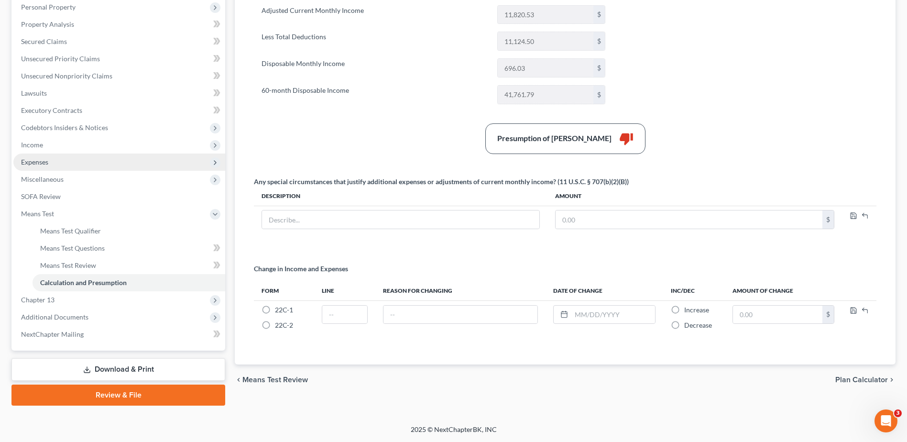
click at [67, 162] on span "Expenses" at bounding box center [119, 161] width 212 height 17
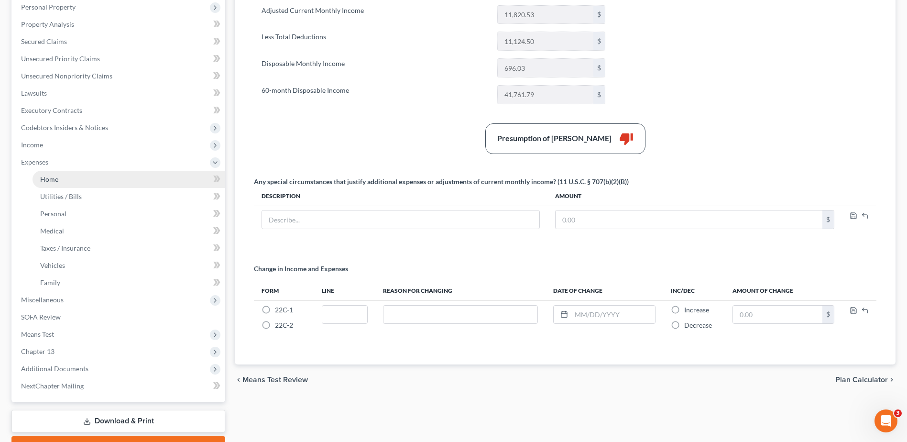
click at [68, 183] on link "Home" at bounding box center [129, 179] width 193 height 17
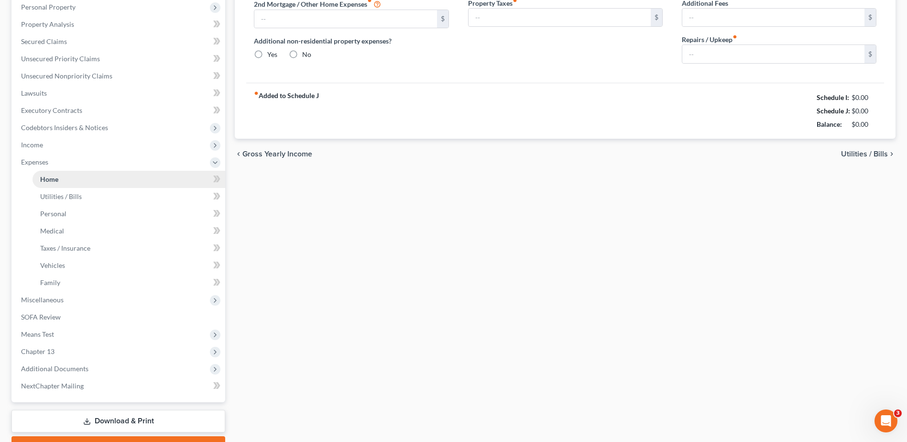
type input "1,467.20"
type input "0.00"
radio input "true"
type input "0.00"
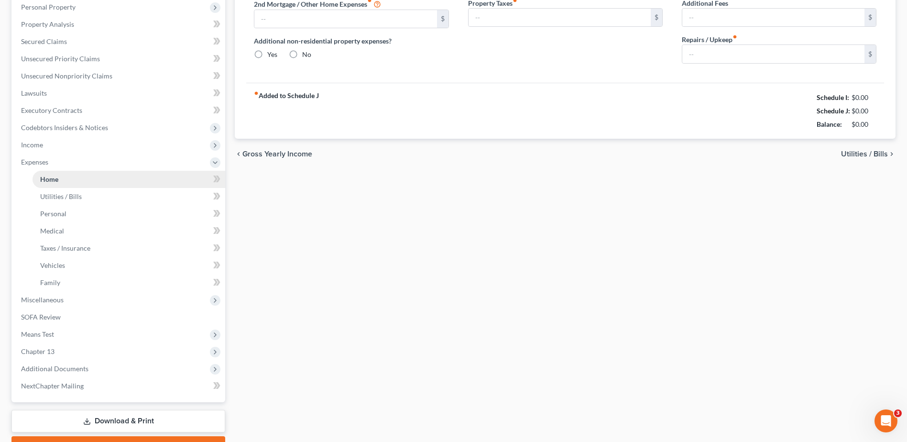
type input "0.00"
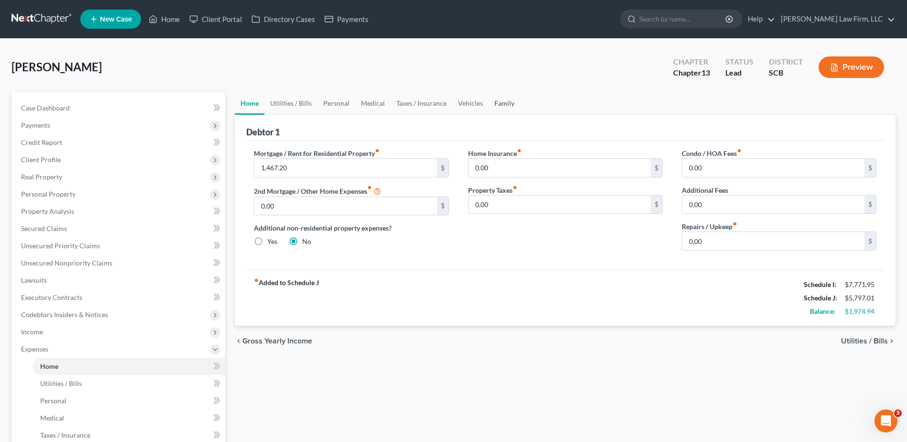
click at [497, 108] on link "Family" at bounding box center [505, 103] width 32 height 23
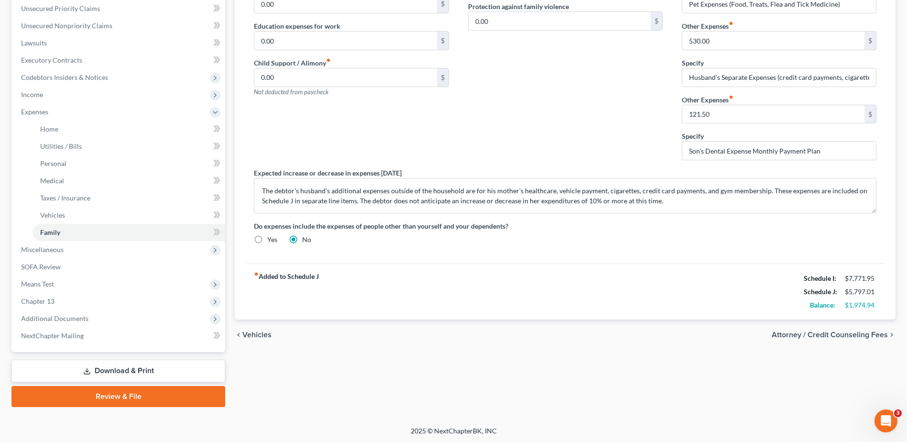
scroll to position [239, 0]
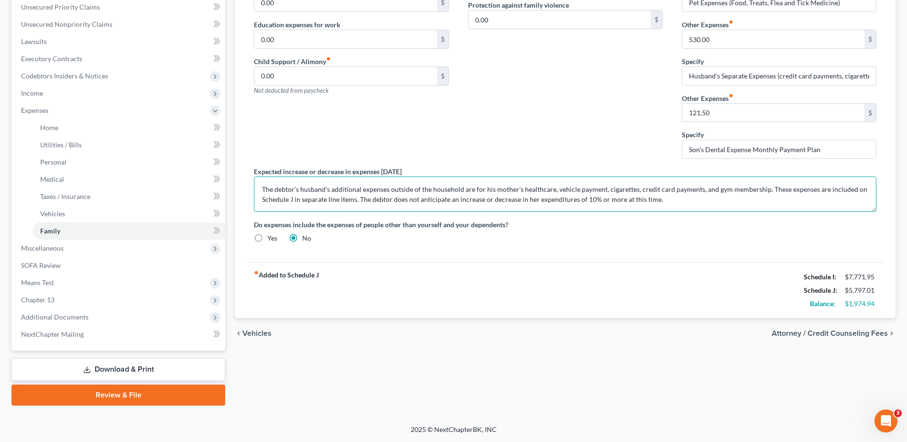
click at [356, 197] on textarea "The debtor's husband's additional expenses outside of the household are for his…" at bounding box center [565, 193] width 623 height 35
click at [326, 199] on textarea "The debtor's husband's additional expenses outside of the household are for his…" at bounding box center [565, 193] width 623 height 35
drag, startPoint x: 628, startPoint y: 200, endPoint x: 362, endPoint y: 196, distance: 265.4
click at [362, 196] on textarea "The debtor's husband's additional expenses outside of the household are for his…" at bounding box center [565, 193] width 623 height 35
click at [325, 198] on textarea "The debtor's husband's additional expenses outside of the household are for his…" at bounding box center [565, 193] width 623 height 35
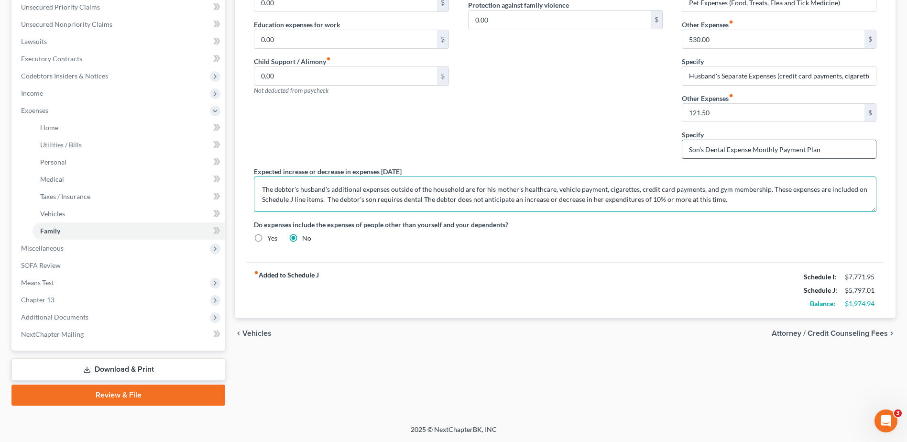
type textarea "The debtor's husband's additional expenses outside of the household are for his…"
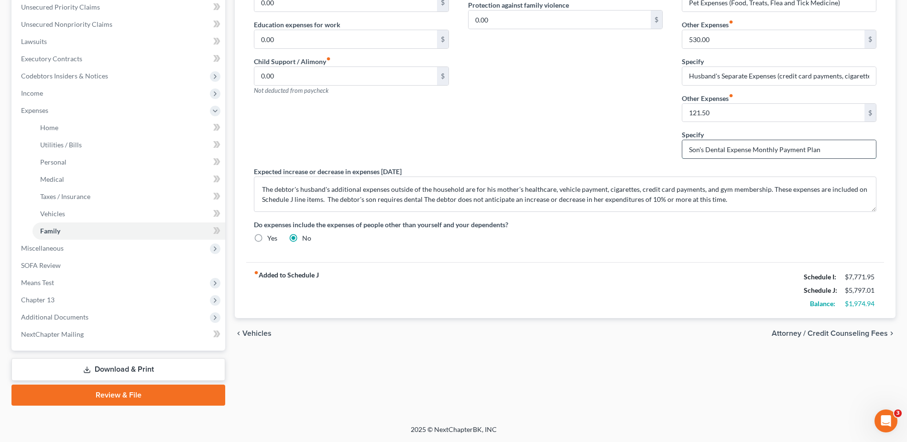
drag, startPoint x: 820, startPoint y: 151, endPoint x: 753, endPoint y: 151, distance: 66.5
click at [753, 151] on input "Son's Dental Expense Monthly Payment Plan" at bounding box center [779, 149] width 194 height 18
type input "Son's Dental Expense Anticipated Monthly Payment"
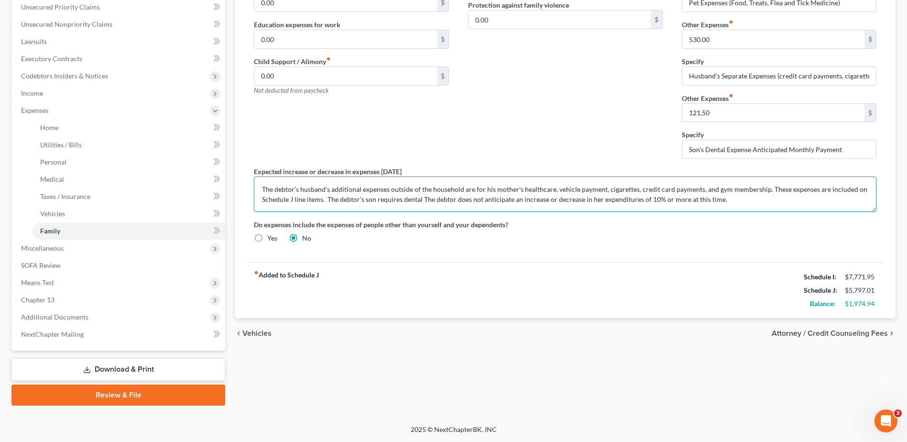
drag, startPoint x: 421, startPoint y: 198, endPoint x: 375, endPoint y: 200, distance: 45.5
click at [375, 200] on textarea "The debtor's husband's additional expenses outside of the household are for his…" at bounding box center [565, 193] width 623 height 35
click at [708, 201] on textarea "The debtor's husband's additional expenses outside of the household are for his…" at bounding box center [565, 193] width 623 height 35
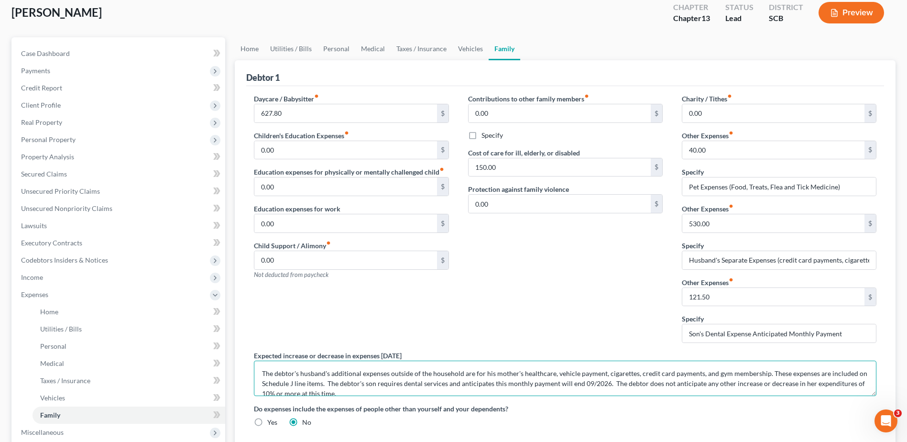
scroll to position [47, 0]
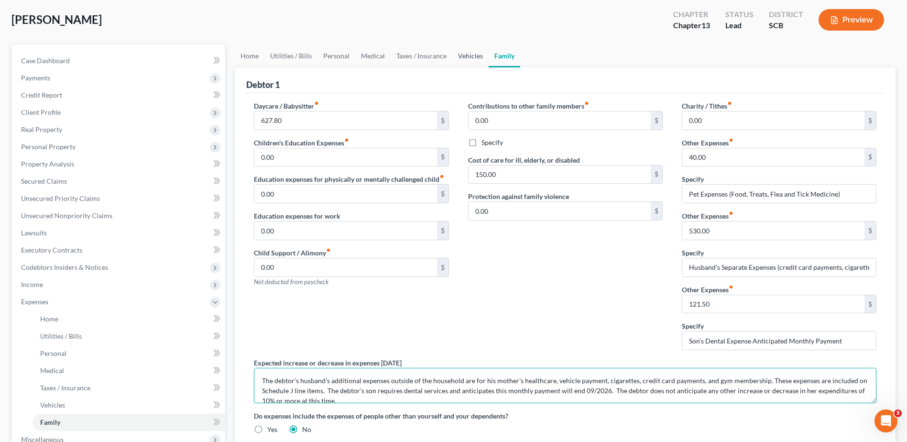
type textarea "The debtor's husband's additional expenses outside of the household are for his…"
click at [461, 52] on link "Vehicles" at bounding box center [470, 55] width 36 height 23
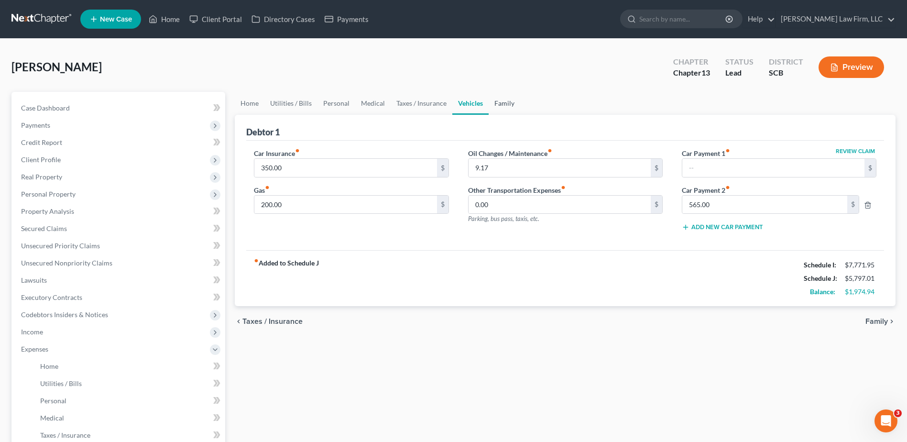
click at [494, 100] on link "Family" at bounding box center [505, 103] width 32 height 23
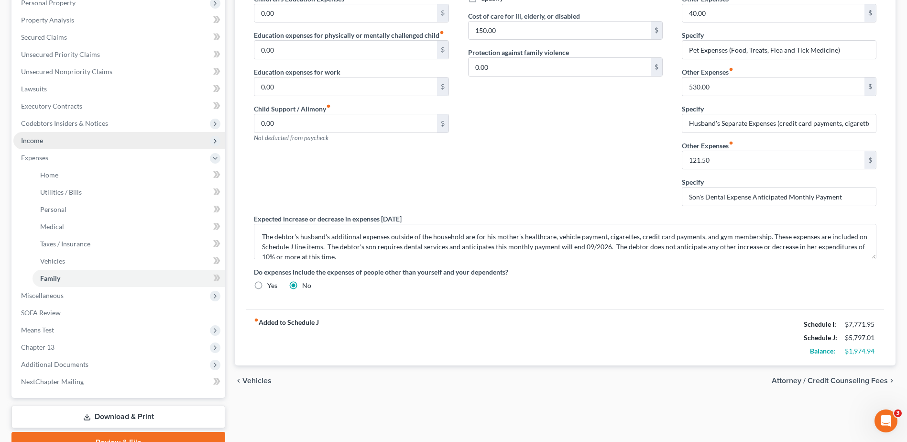
click at [70, 136] on span "Income" at bounding box center [119, 140] width 212 height 17
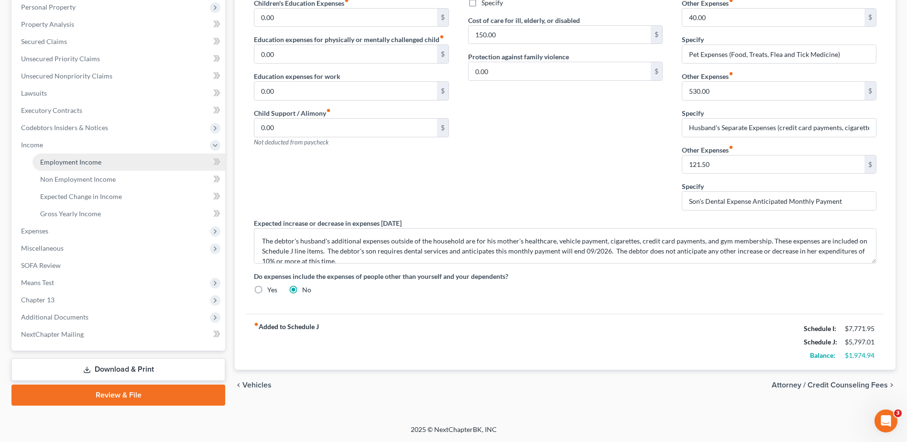
scroll to position [187, 0]
click at [76, 162] on span "Employment Income" at bounding box center [70, 162] width 61 height 8
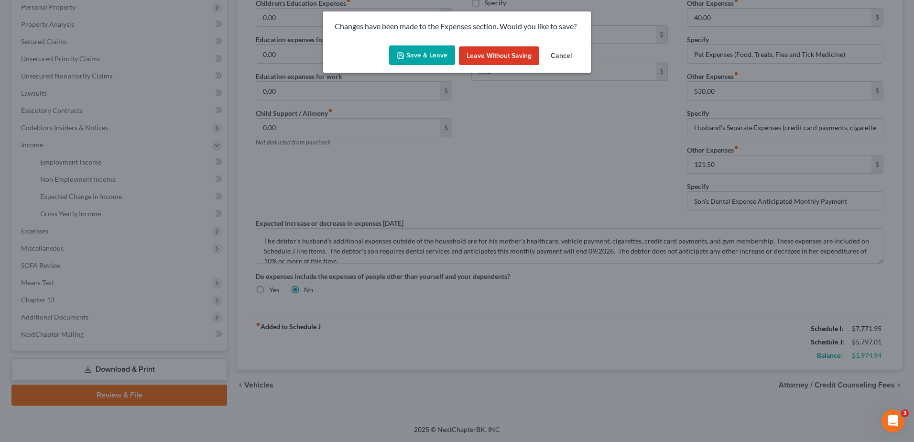
click at [448, 55] on button "Save & Leave" at bounding box center [422, 55] width 66 height 20
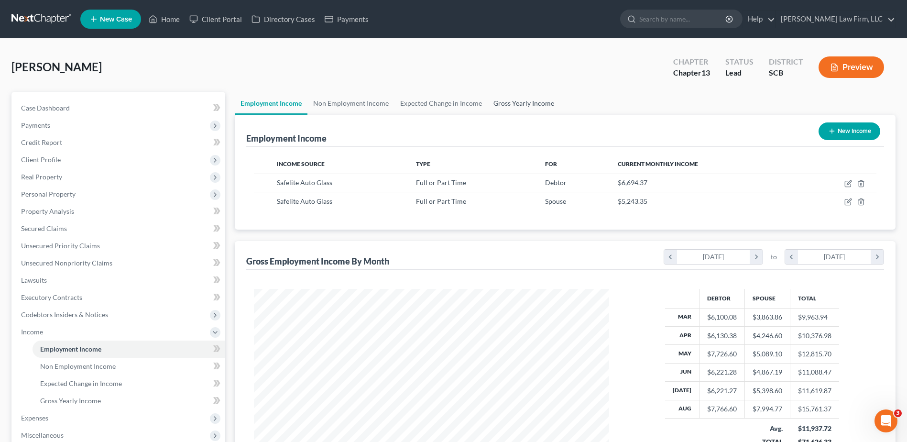
scroll to position [177, 374]
click at [49, 418] on span "Expenses" at bounding box center [119, 417] width 212 height 17
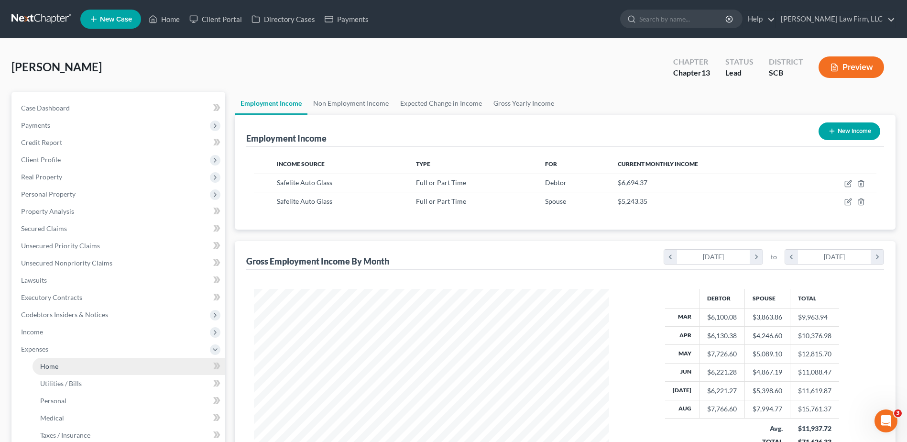
click at [54, 368] on span "Home" at bounding box center [49, 366] width 18 height 8
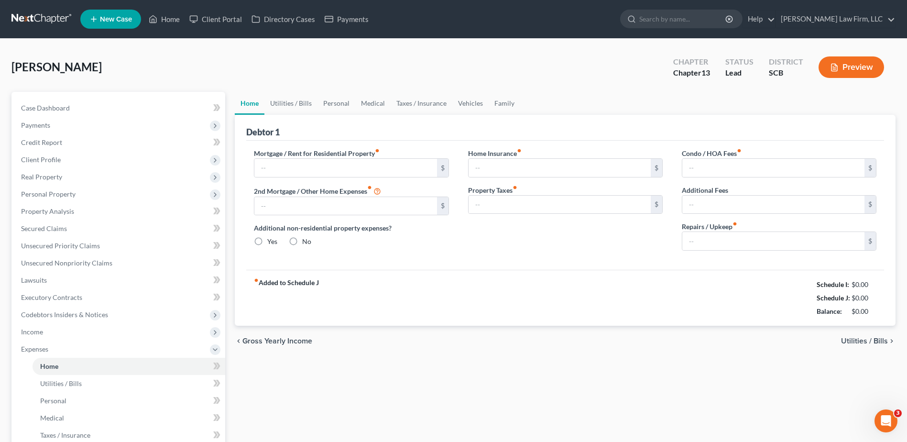
type input "1,467.20"
type input "0.00"
radio input "true"
type input "0.00"
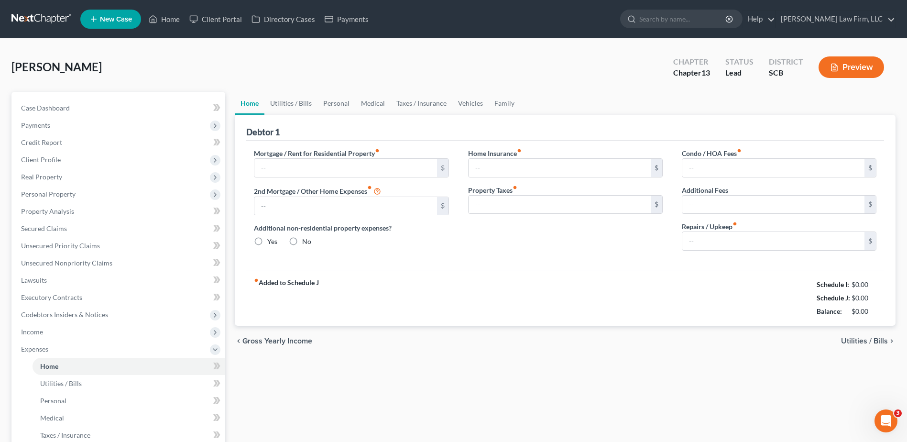
type input "0.00"
click at [870, 62] on button "Preview" at bounding box center [852, 67] width 66 height 22
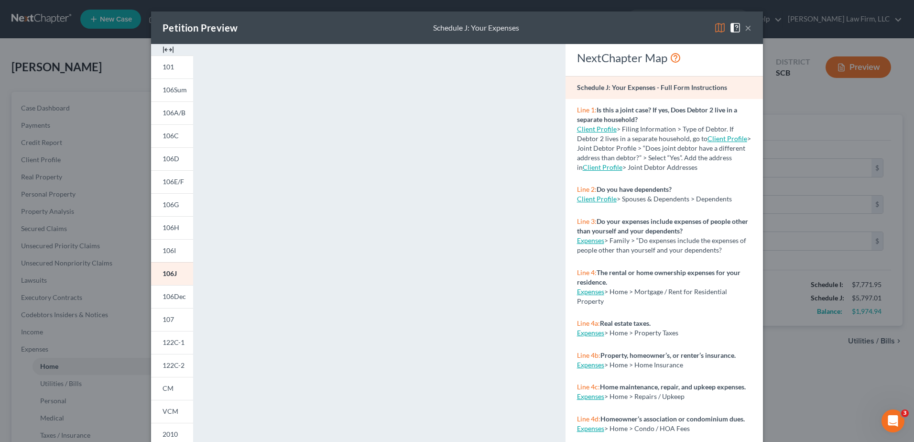
click at [745, 26] on button "×" at bounding box center [748, 27] width 7 height 11
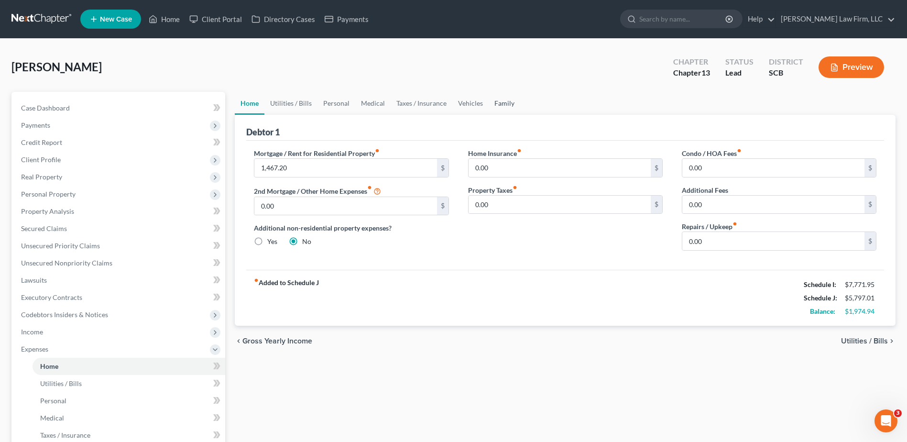
click at [507, 105] on link "Family" at bounding box center [505, 103] width 32 height 23
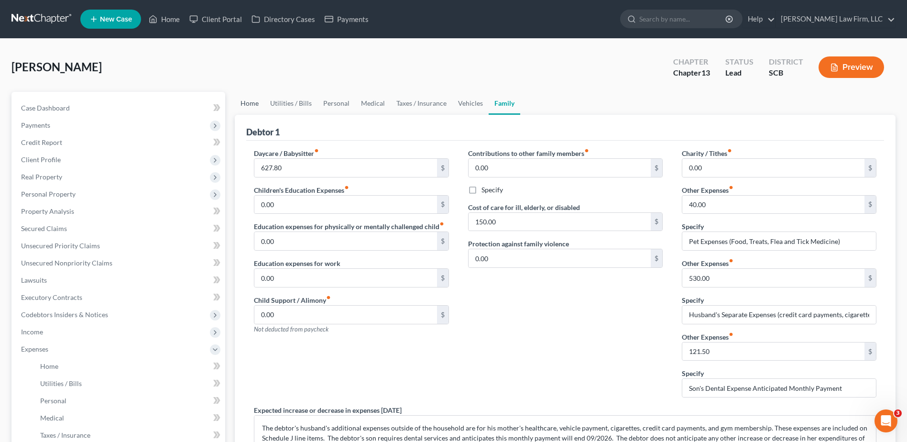
click at [254, 104] on link "Home" at bounding box center [250, 103] width 30 height 23
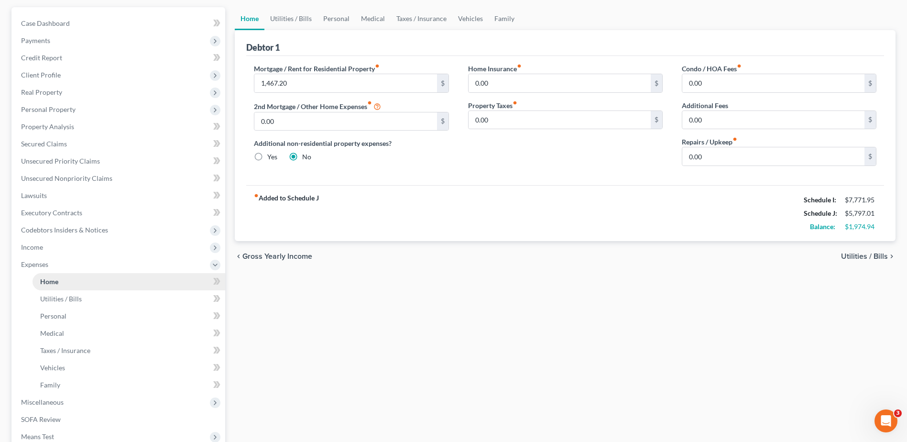
scroll to position [239, 0]
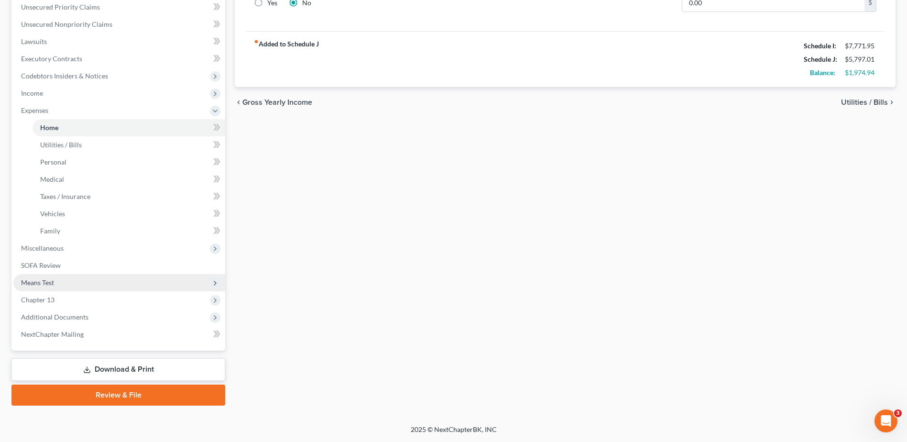
click at [101, 281] on span "Means Test" at bounding box center [119, 282] width 212 height 17
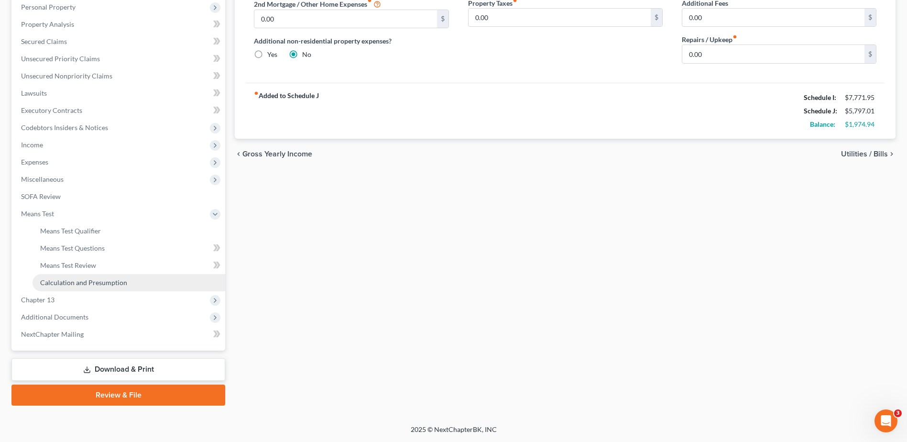
click at [98, 282] on span "Calculation and Presumption" at bounding box center [83, 282] width 87 height 8
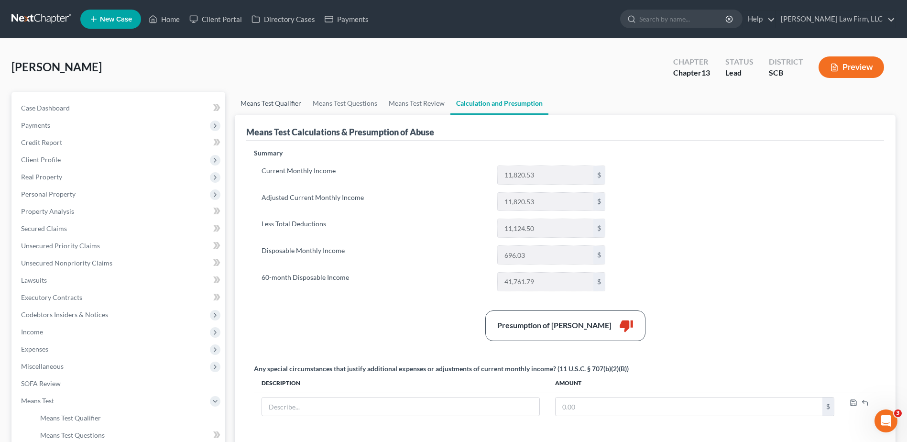
click at [247, 109] on link "Means Test Qualifier" at bounding box center [271, 103] width 72 height 23
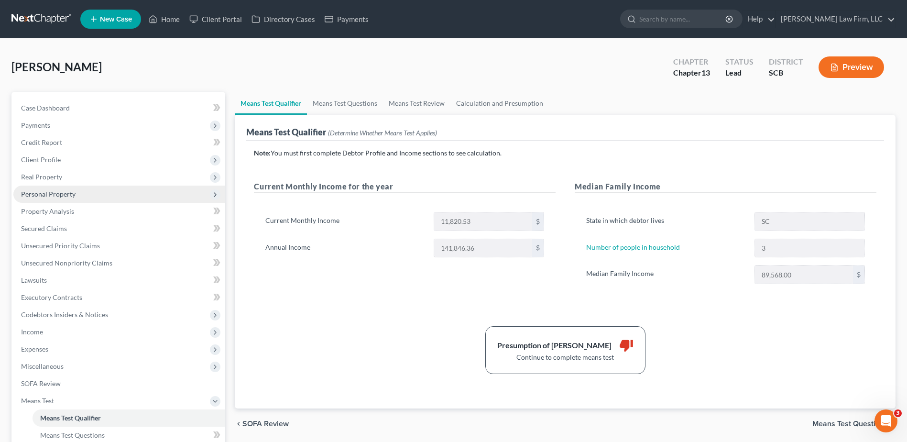
click at [69, 193] on span "Personal Property" at bounding box center [48, 194] width 55 height 8
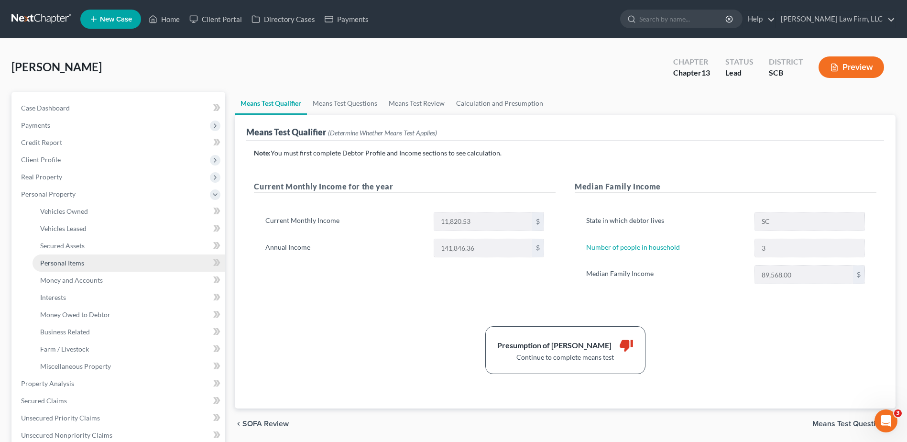
click at [79, 263] on span "Personal Items" at bounding box center [62, 263] width 44 height 8
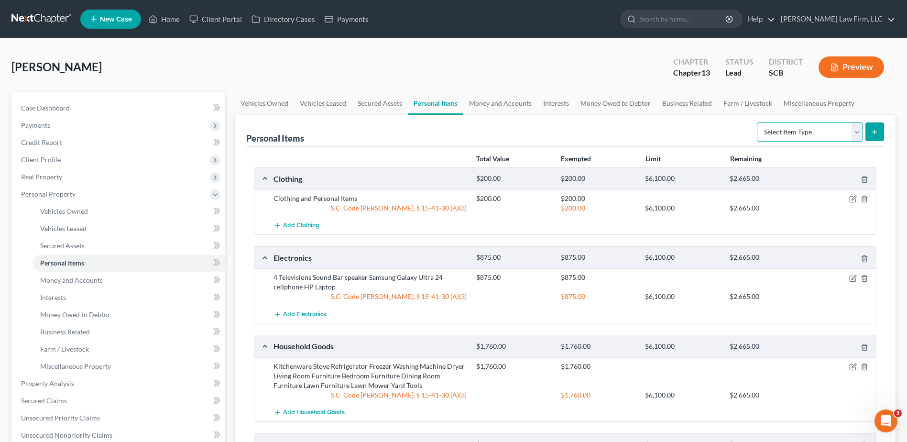
click at [836, 132] on select "Select Item Type Clothing Collectibles Of Value Electronics Firearms Household …" at bounding box center [810, 131] width 106 height 19
select select "other"
click at [758, 122] on select "Select Item Type Clothing Collectibles Of Value Electronics Firearms Household …" at bounding box center [810, 131] width 106 height 19
click at [718, 122] on div "Personal Items Select Item Type Clothing Collectibles Of Value Electronics Fire…" at bounding box center [565, 131] width 638 height 32
click at [875, 128] on icon "submit" at bounding box center [875, 132] width 8 height 8
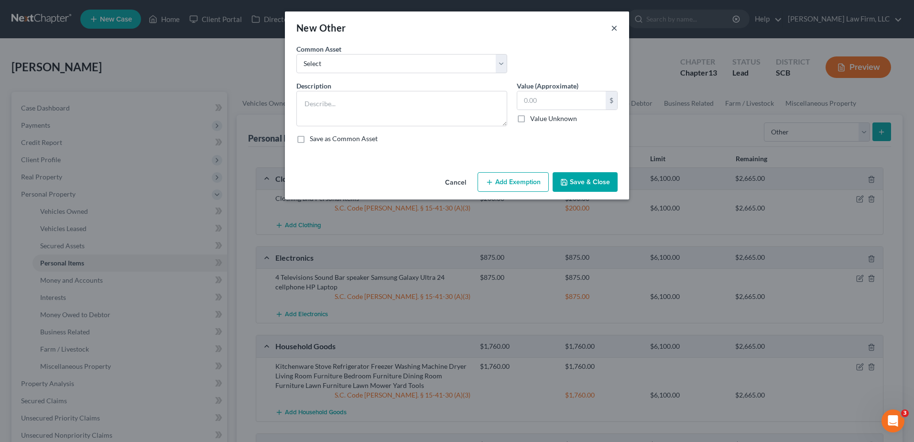
click at [613, 27] on button "×" at bounding box center [614, 27] width 7 height 11
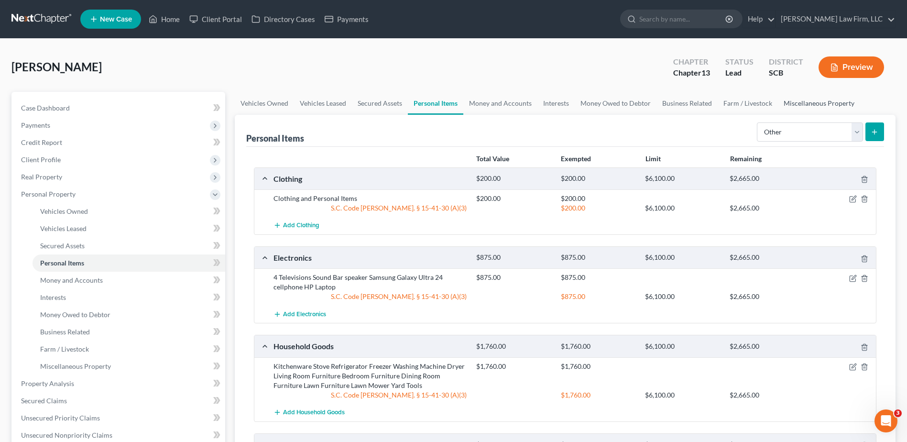
click at [810, 106] on link "Miscellaneous Property" at bounding box center [819, 103] width 82 height 23
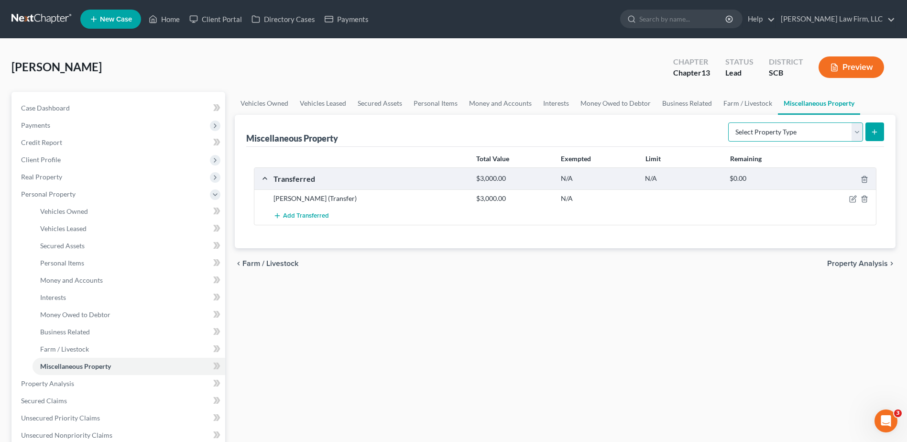
click at [845, 128] on select "Select Property Type Assigned for Creditor Benefit Within 1 Year Holding for An…" at bounding box center [795, 131] width 135 height 19
select select "not_yet_listed"
click at [728, 122] on select "Select Property Type Assigned for Creditor Benefit Within 1 Year Holding for An…" at bounding box center [795, 131] width 135 height 19
click at [873, 133] on icon "submit" at bounding box center [875, 132] width 8 height 8
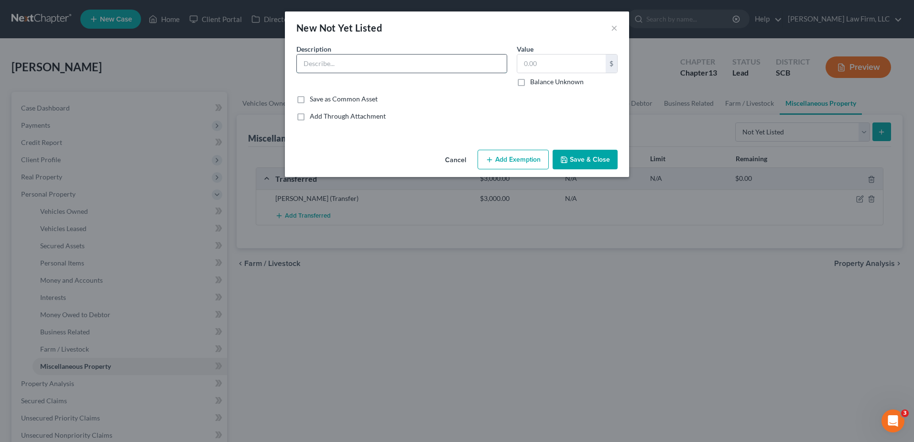
click at [331, 65] on input "text" at bounding box center [402, 64] width 210 height 18
type input "Chickens & chicken Coop"
type input "0"
type input "200.00"
click at [339, 65] on input "Chickens & chicken Coop" at bounding box center [402, 64] width 210 height 18
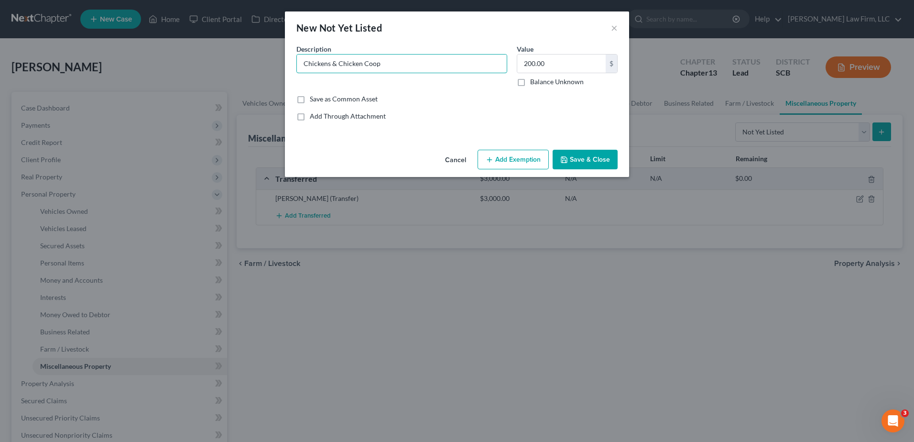
type input "Chickens & Chicken Coop"
click at [581, 161] on button "Save & Close" at bounding box center [585, 160] width 65 height 20
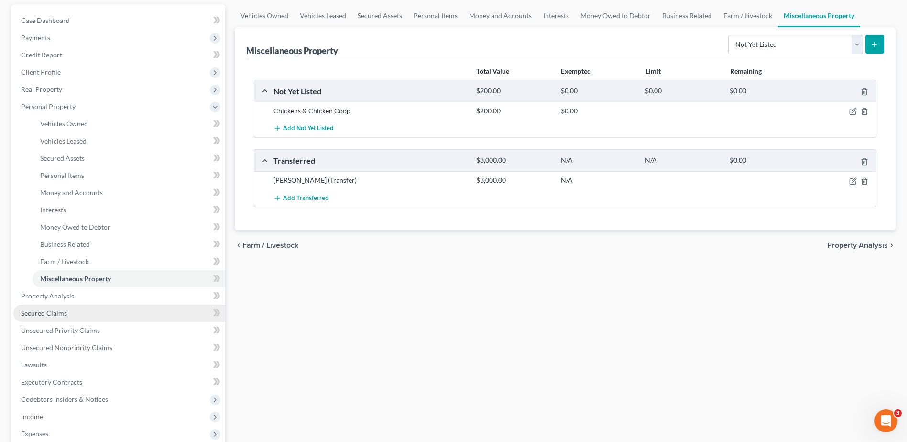
scroll to position [96, 0]
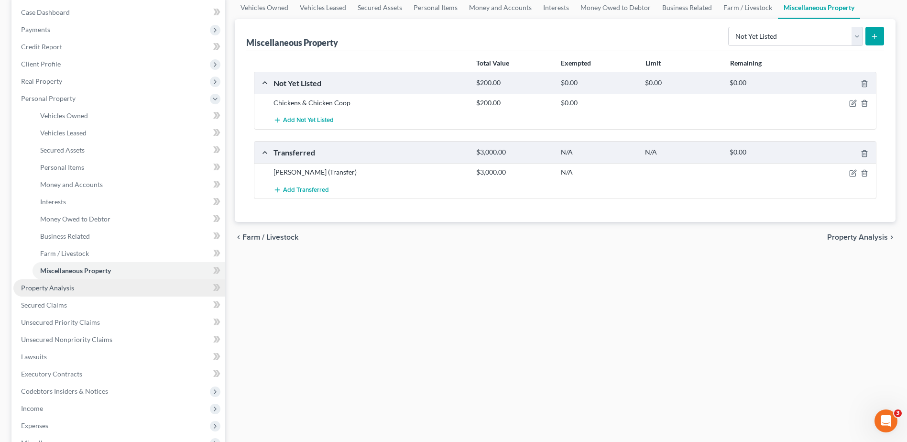
click at [109, 284] on link "Property Analysis" at bounding box center [119, 287] width 212 height 17
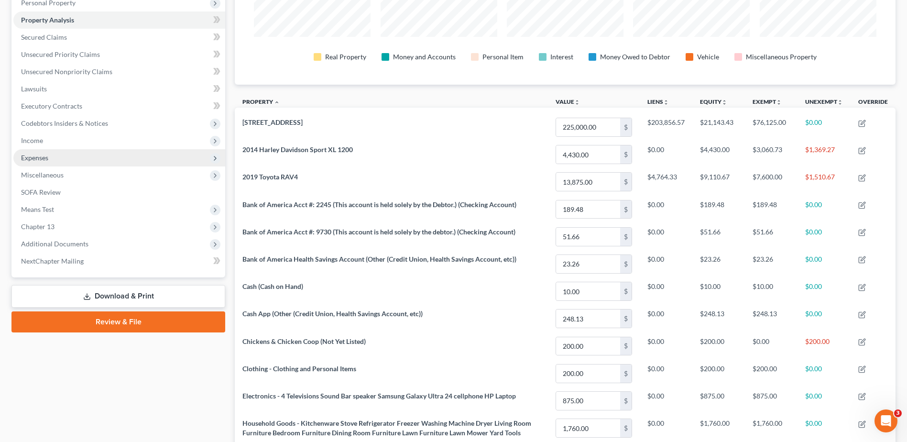
click at [112, 155] on span "Expenses" at bounding box center [119, 157] width 212 height 17
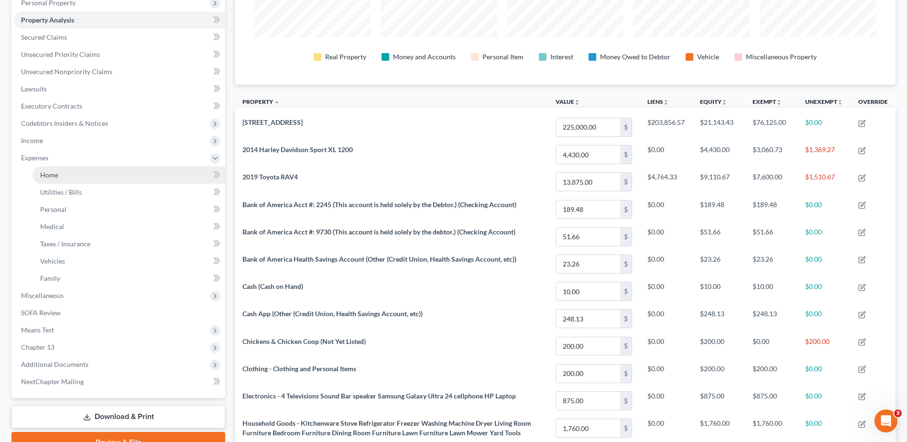
click at [100, 177] on link "Home" at bounding box center [129, 174] width 193 height 17
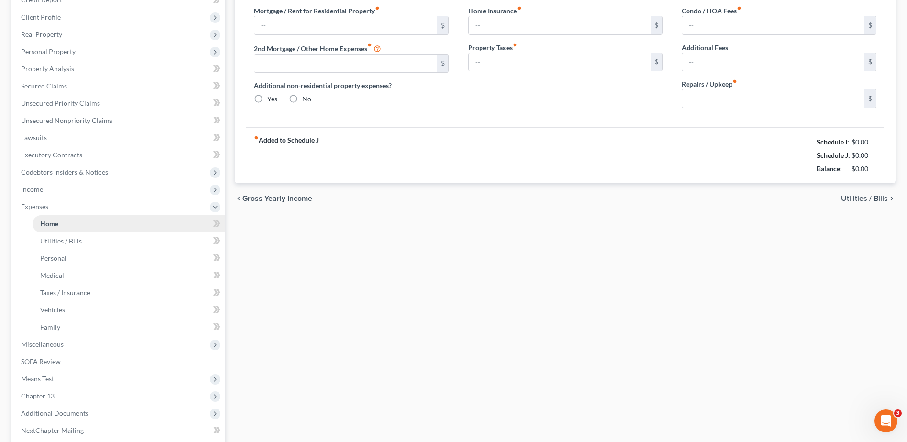
type input "1,467.20"
type input "0.00"
radio input "true"
type input "0.00"
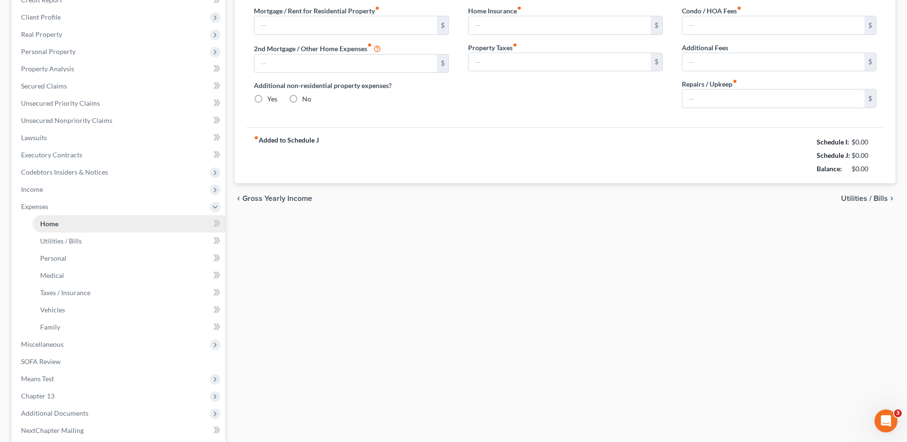
type input "0.00"
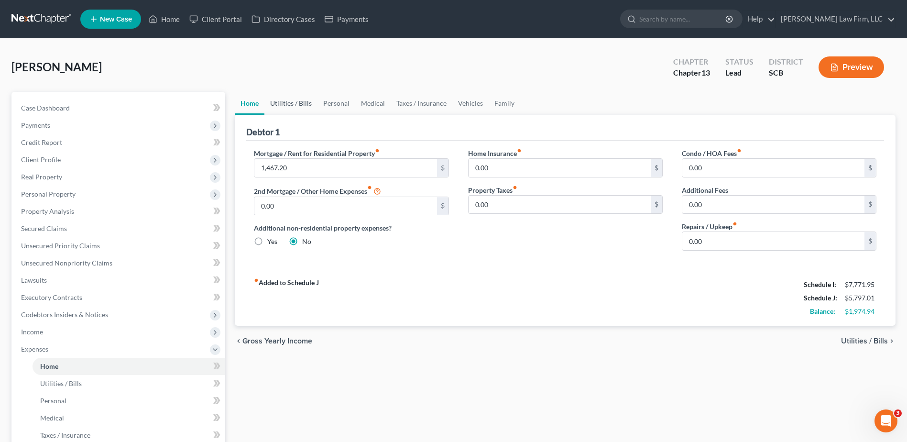
click at [295, 99] on link "Utilities / Bills" at bounding box center [290, 103] width 53 height 23
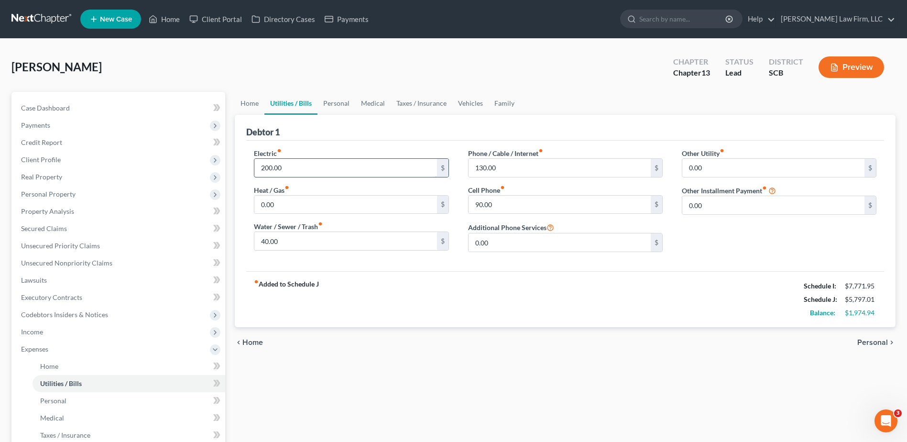
drag, startPoint x: 301, startPoint y: 179, endPoint x: 302, endPoint y: 174, distance: 5.3
click at [301, 179] on div "Electric fiber_manual_record 200.00 $ Heat / Gas fiber_manual_record 0.00 $ Wat…" at bounding box center [351, 203] width 214 height 111
click at [302, 172] on input "200.00" at bounding box center [345, 168] width 182 height 18
type input "263.75"
click at [521, 205] on input "90.00" at bounding box center [560, 205] width 182 height 18
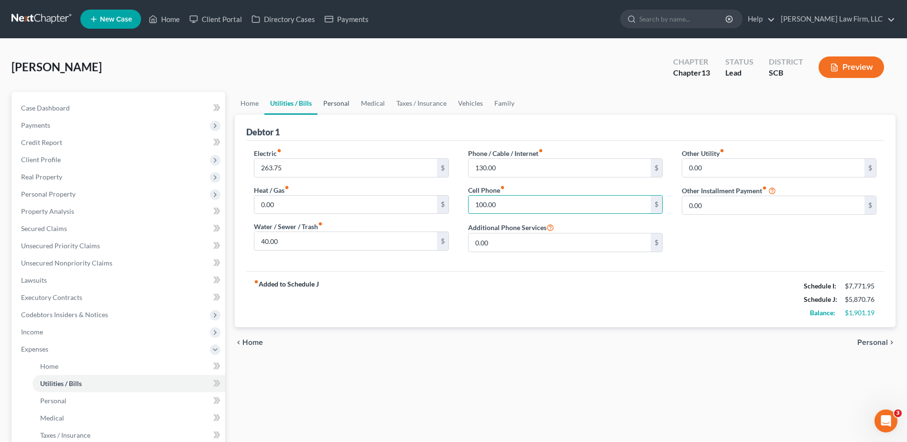
type input "100.00"
click at [336, 108] on link "Personal" at bounding box center [337, 103] width 38 height 23
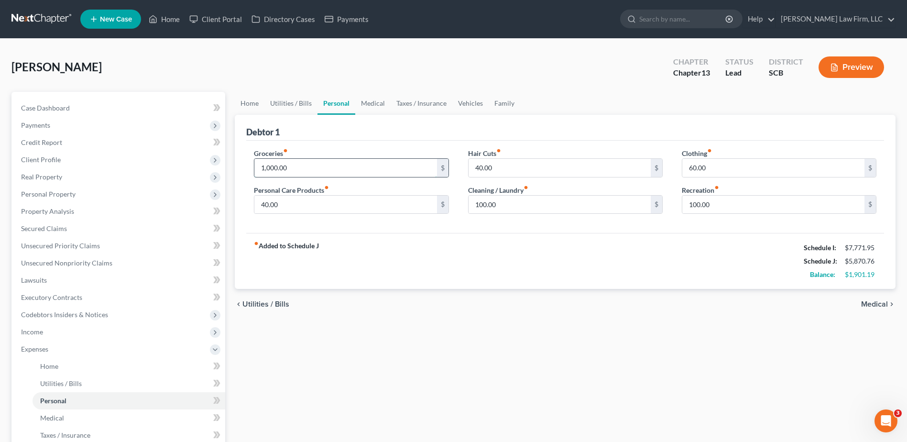
click at [313, 168] on input "1,000.00" at bounding box center [345, 168] width 182 height 18
type input "992.33"
click at [364, 104] on link "Medical" at bounding box center [372, 103] width 35 height 23
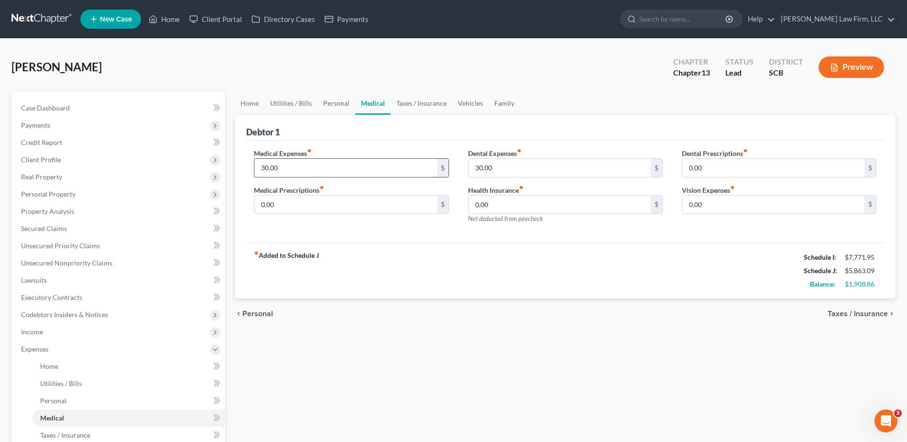
click at [303, 162] on input "30.00" at bounding box center [345, 168] width 182 height 18
type input "147.00"
click at [461, 104] on link "Vehicles" at bounding box center [470, 103] width 36 height 23
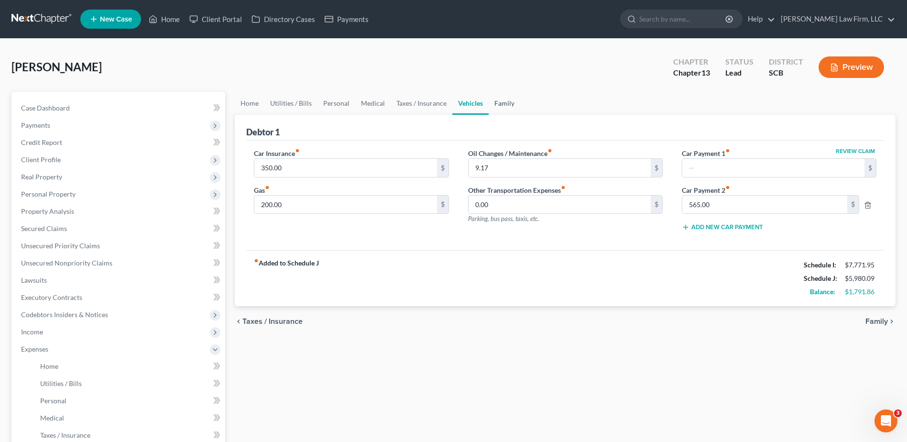
click at [510, 102] on link "Family" at bounding box center [505, 103] width 32 height 23
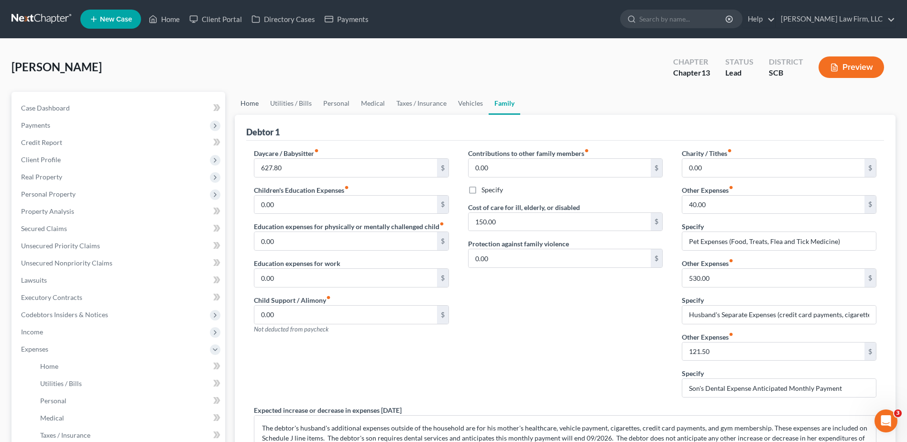
click at [256, 102] on link "Home" at bounding box center [250, 103] width 30 height 23
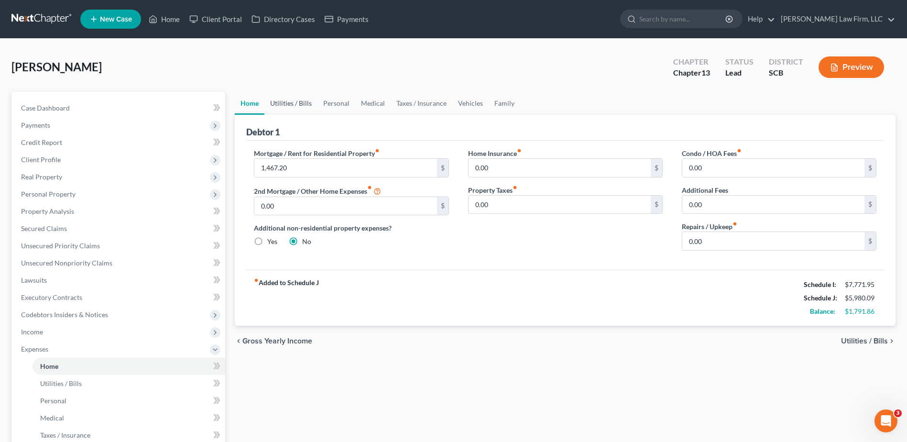
click at [294, 98] on link "Utilities / Bills" at bounding box center [290, 103] width 53 height 23
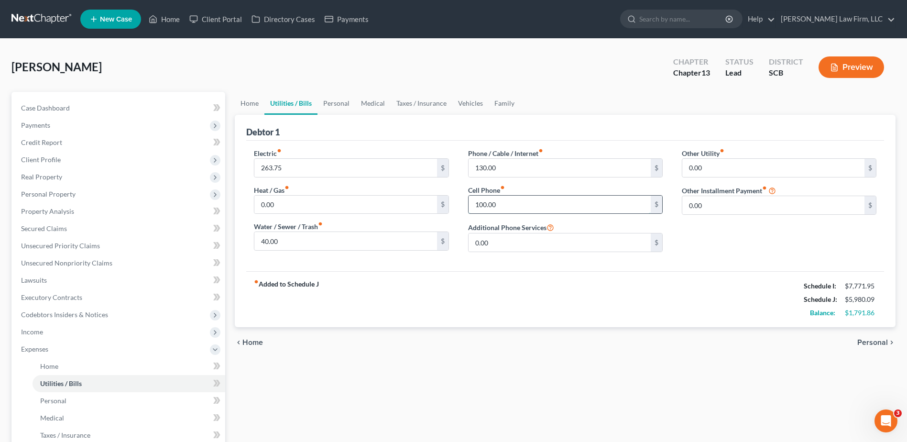
click at [510, 204] on input "100.00" at bounding box center [560, 205] width 182 height 18
click at [580, 125] on div "Debtor 1" at bounding box center [565, 128] width 638 height 26
click at [331, 109] on link "Personal" at bounding box center [337, 103] width 38 height 23
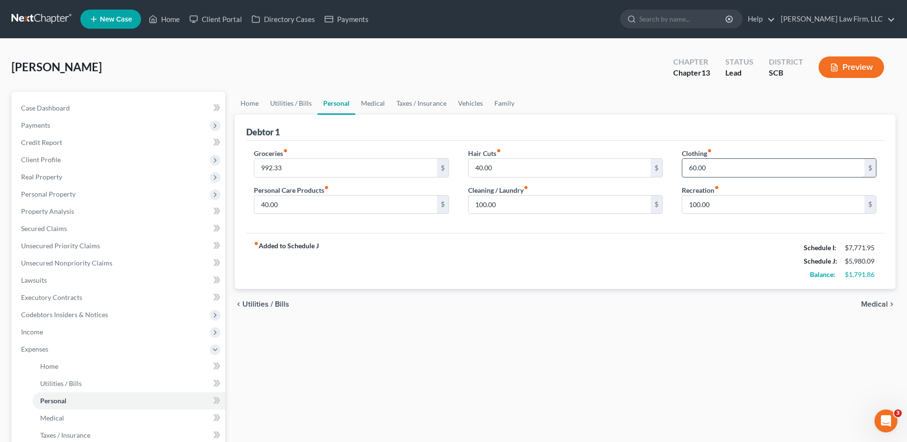
click at [709, 173] on input "60.00" at bounding box center [773, 168] width 182 height 18
type input "85.00"
click at [370, 105] on link "Medical" at bounding box center [372, 103] width 35 height 23
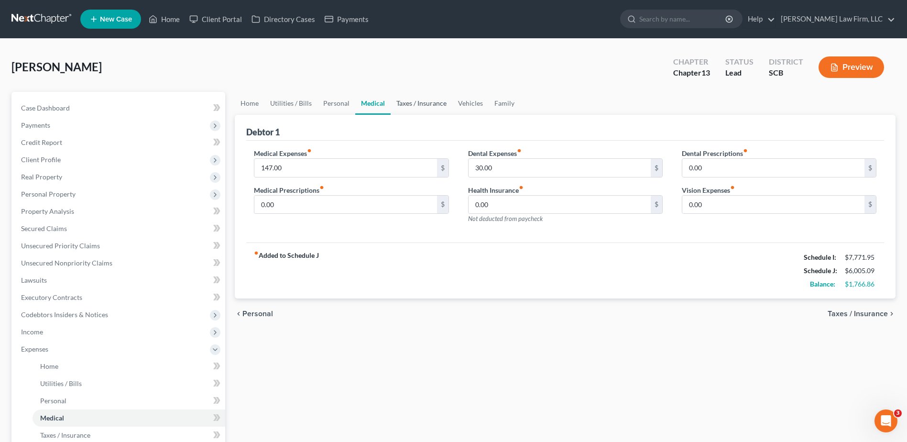
click at [438, 106] on link "Taxes / Insurance" at bounding box center [422, 103] width 62 height 23
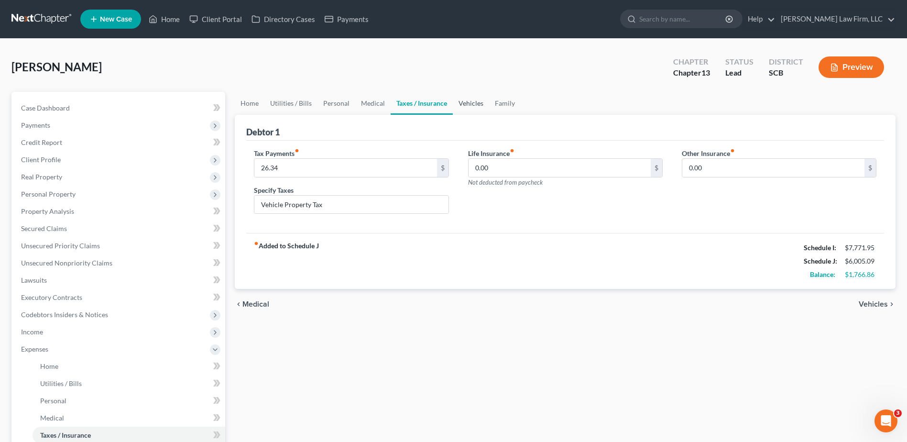
click at [466, 102] on link "Vehicles" at bounding box center [471, 103] width 36 height 23
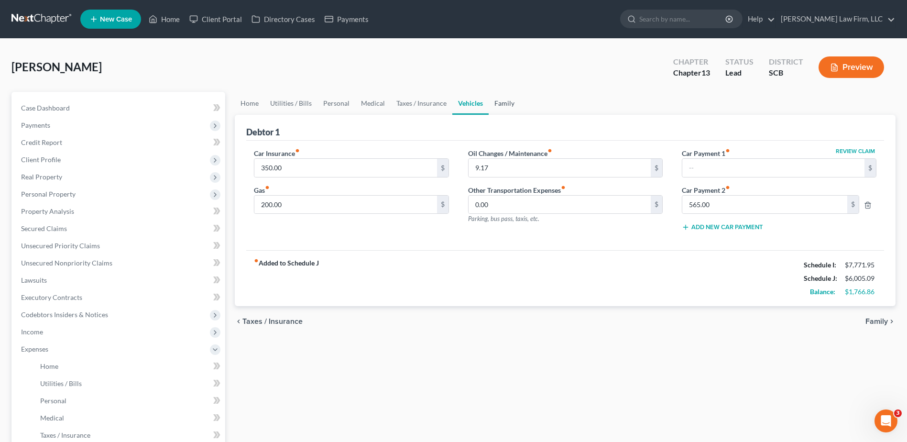
click at [498, 101] on link "Family" at bounding box center [505, 103] width 32 height 23
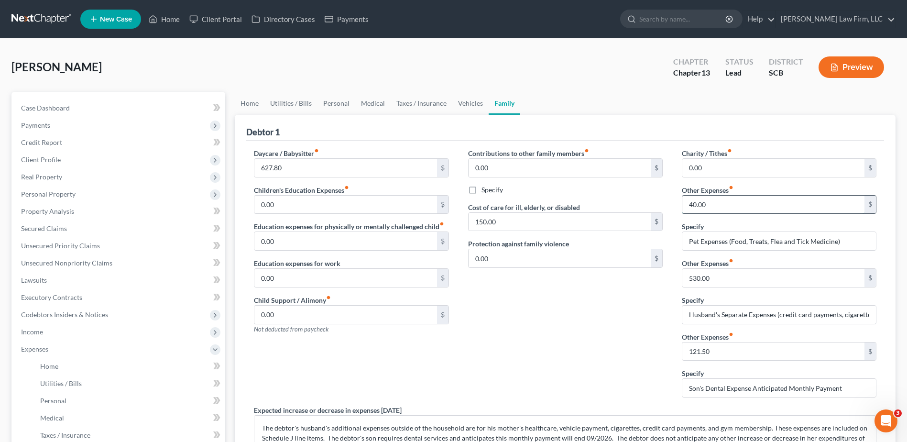
click at [717, 207] on input "40.00" at bounding box center [773, 205] width 182 height 18
type input "117.00"
click at [723, 351] on input "121.50" at bounding box center [773, 351] width 182 height 18
click at [846, 387] on input "Son's Dental Expense Anticipated Monthly Payment" at bounding box center [779, 388] width 194 height 18
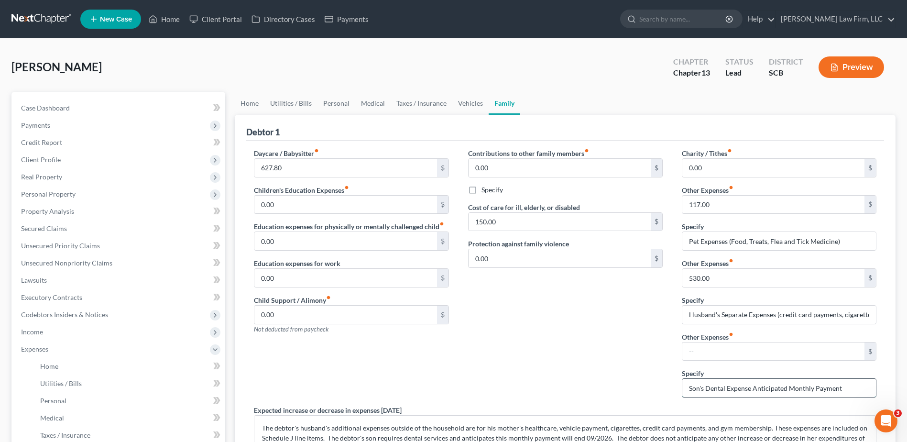
click at [846, 387] on input "Son's Dental Expense Anticipated Monthly Payment" at bounding box center [779, 388] width 194 height 18
click at [689, 241] on input "Pet Expenses (Food, Treats, Flea and Tick Medicine)" at bounding box center [779, 241] width 194 height 18
type input "Chicken & Pet Expenses (Food, Treats, Flea and Tick Medicine)"
click at [736, 205] on input "117.00" at bounding box center [773, 205] width 182 height 18
type input "162.00"
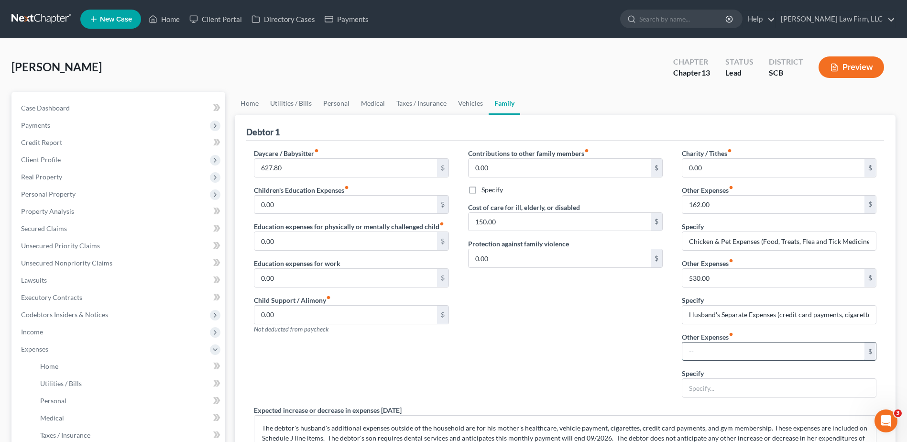
click at [755, 351] on input "text" at bounding box center [773, 351] width 182 height 18
type input "121.50"
type input "Son's Dental Surgery Anticipated Monthly Expense"
click at [470, 110] on link "Vehicles" at bounding box center [470, 103] width 36 height 23
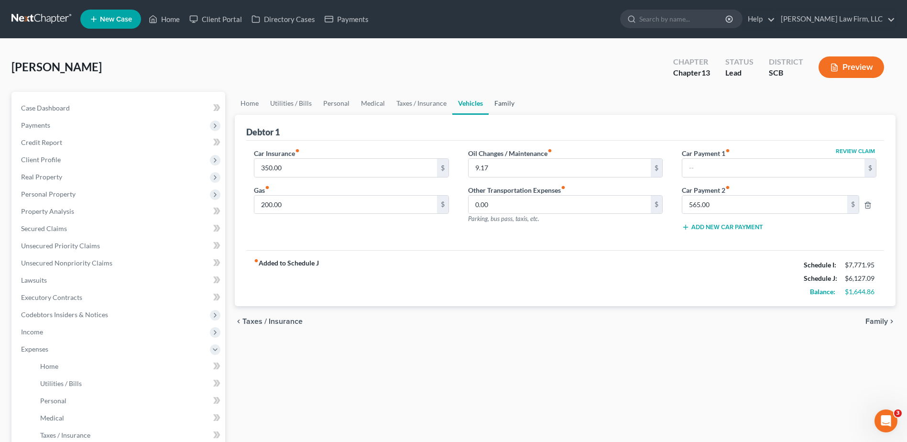
click at [499, 103] on link "Family" at bounding box center [505, 103] width 32 height 23
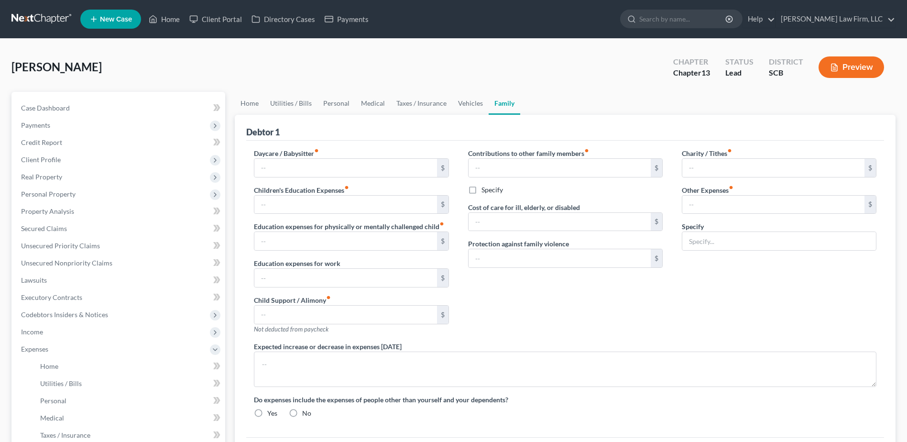
type input "627.80"
type input "0.00"
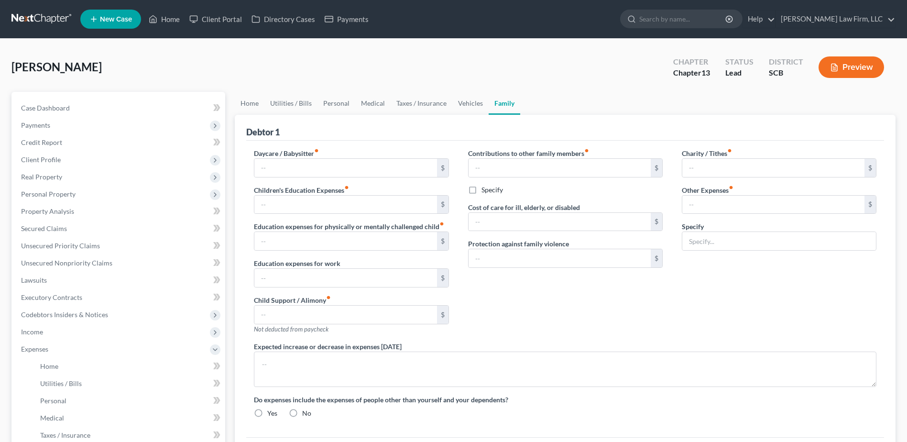
type input "0.00"
type input "150.00"
type input "0.00"
type input "40.00"
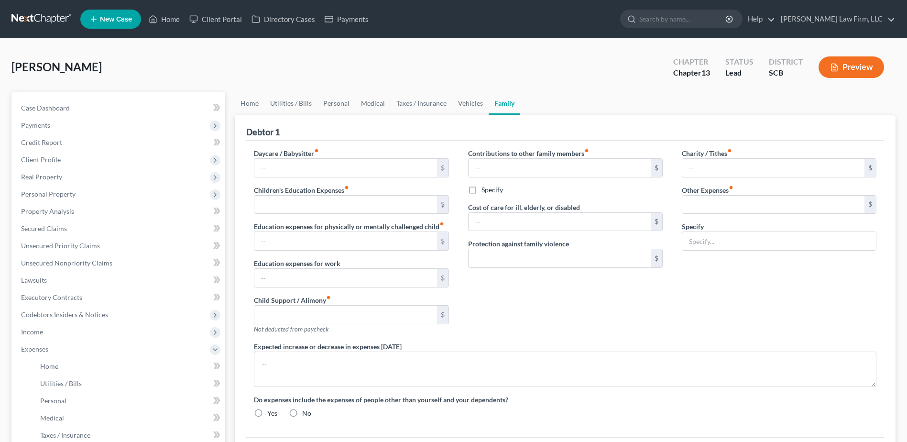
type input "Pet Expenses (Food, Treats, Flea and Tick Medicine)"
type textarea "The debtor's husband's additional expenses outside of the household are for his…"
radio input "true"
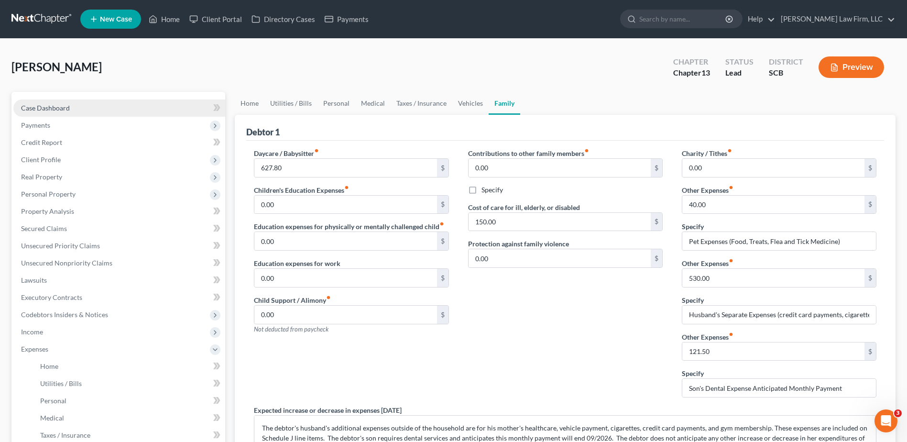
click at [108, 109] on link "Case Dashboard" at bounding box center [119, 107] width 212 height 17
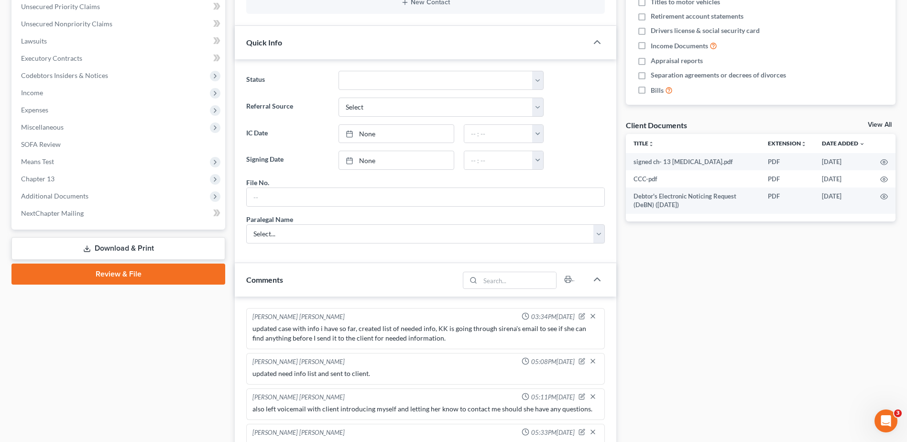
scroll to position [712, 0]
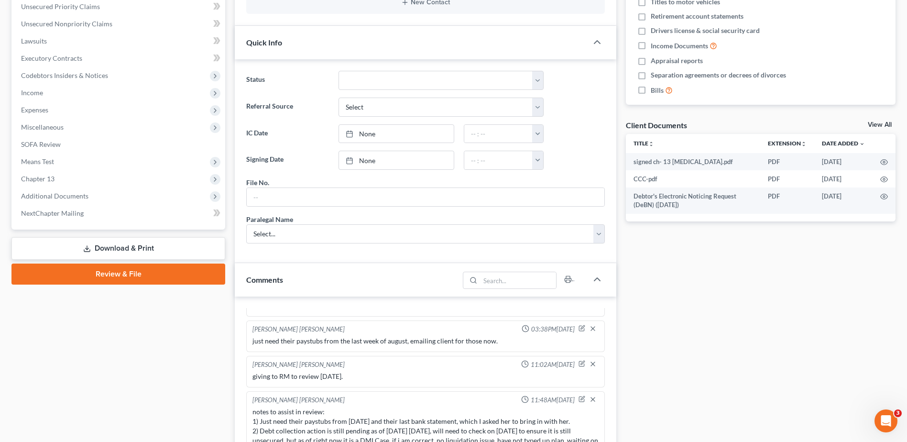
click at [110, 248] on link "Download & Print" at bounding box center [118, 248] width 214 height 22
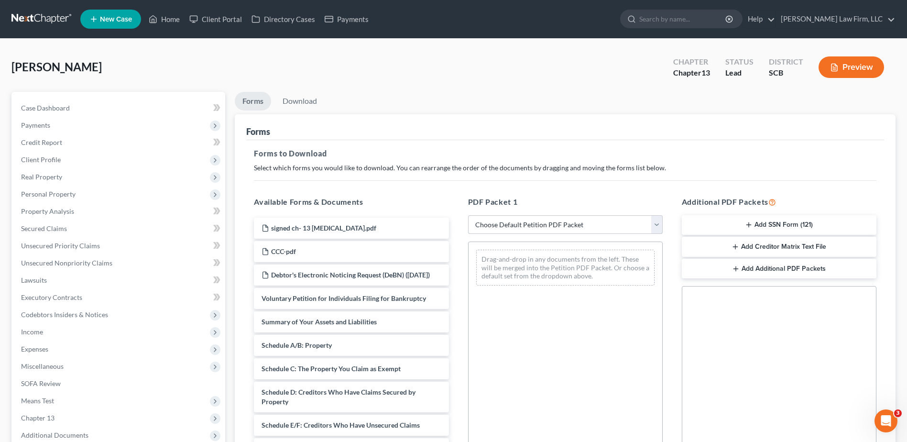
click at [529, 225] on select "Choose Default Petition PDF Packet Complete Bankruptcy Petition (all forms and …" at bounding box center [565, 224] width 195 height 19
click at [588, 100] on ul "Forms Download" at bounding box center [565, 103] width 661 height 22
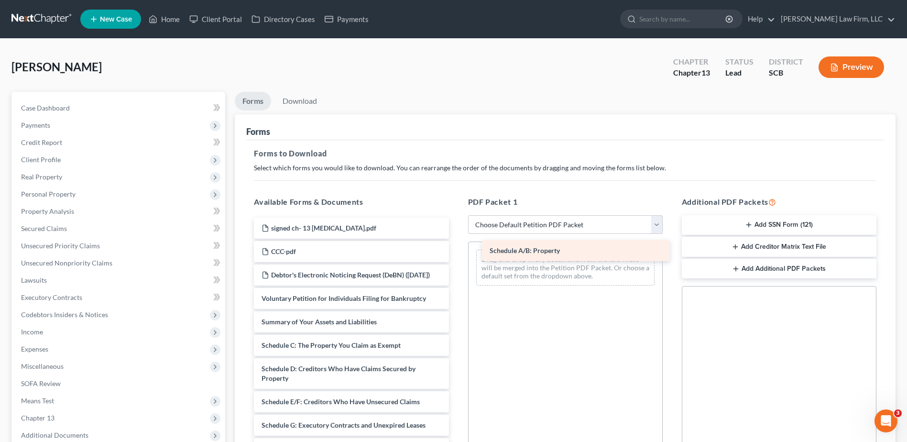
drag, startPoint x: 343, startPoint y: 357, endPoint x: 570, endPoint y: 254, distance: 249.5
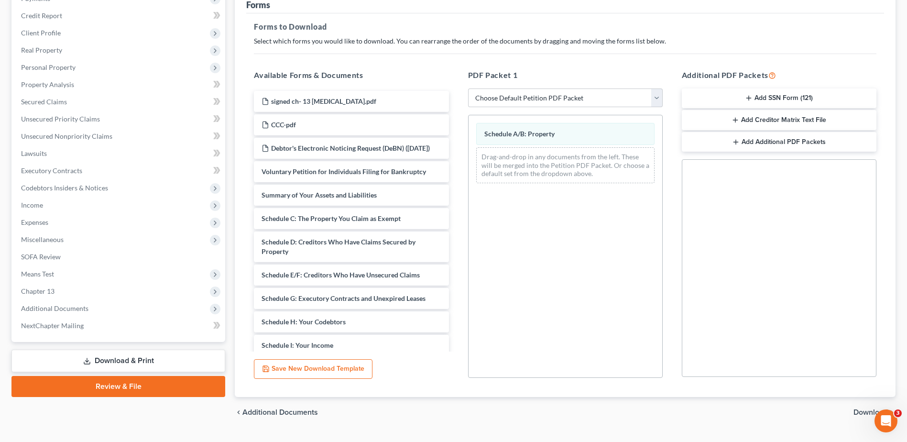
scroll to position [143, 0]
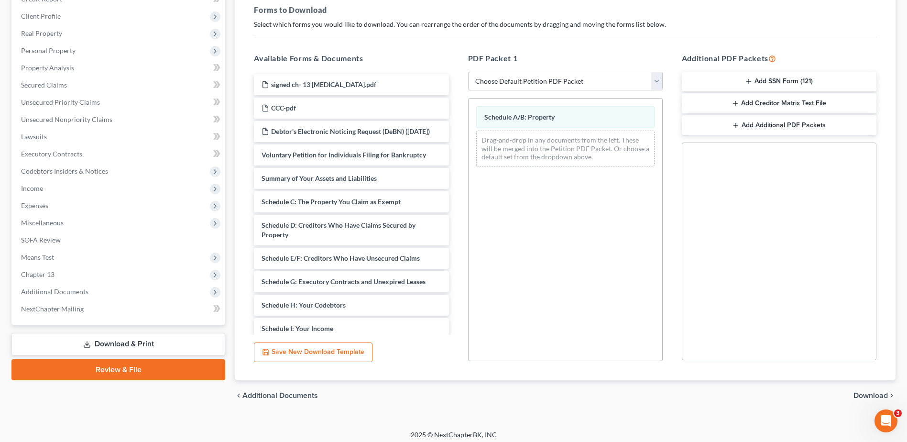
click at [866, 394] on span "Download" at bounding box center [871, 396] width 34 height 8
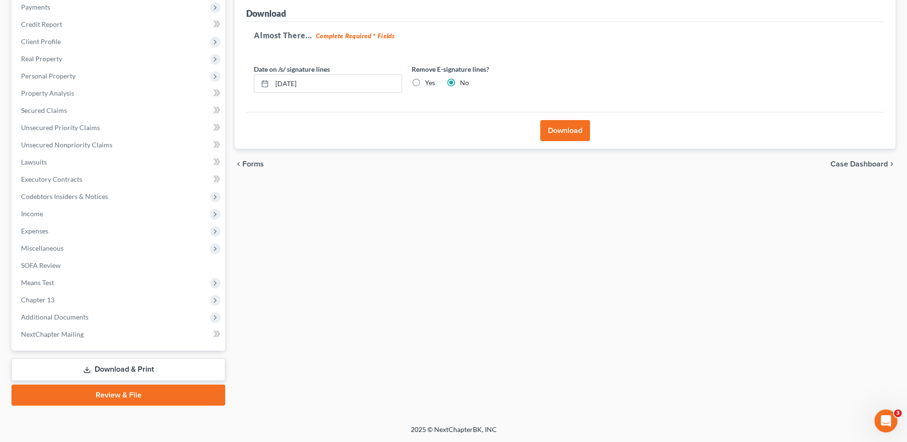
scroll to position [118, 0]
click at [329, 78] on input "[DATE]" at bounding box center [337, 84] width 130 height 18
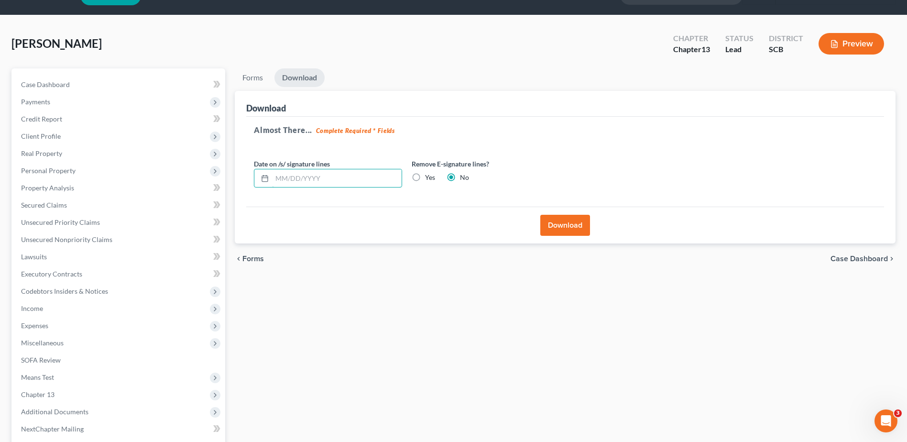
scroll to position [22, 0]
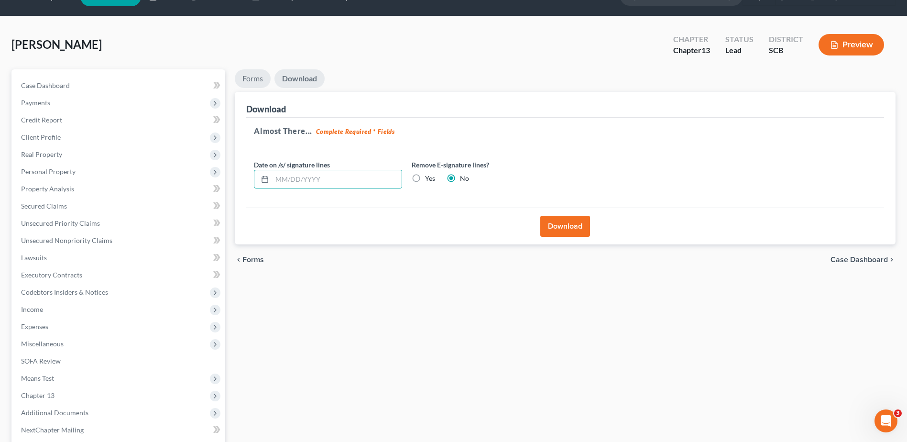
click at [260, 80] on link "Forms" at bounding box center [253, 78] width 36 height 19
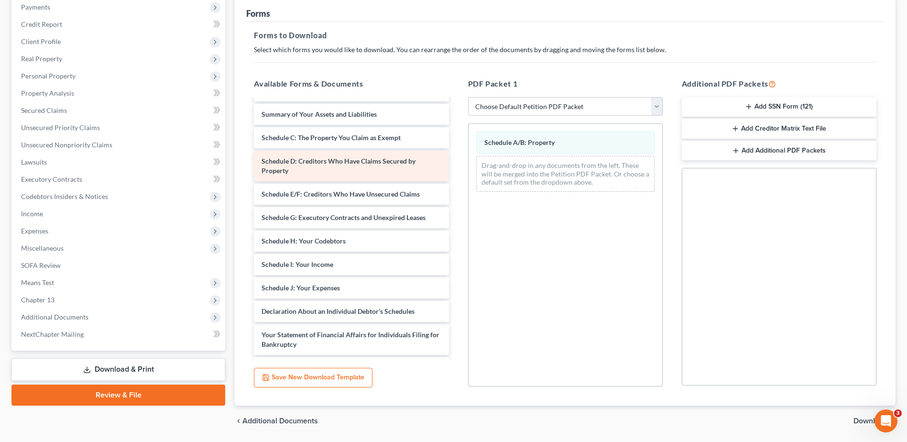
scroll to position [96, 0]
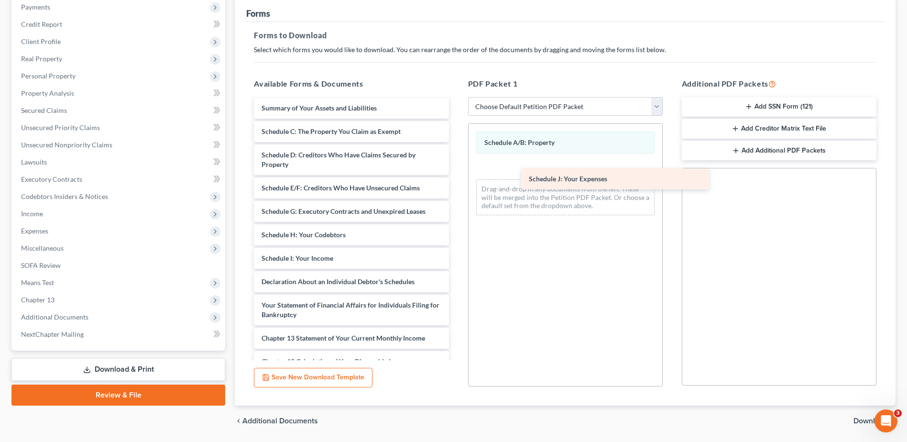
drag, startPoint x: 326, startPoint y: 289, endPoint x: 585, endPoint y: 171, distance: 284.4
click at [456, 172] on div "Schedule J: Your Expenses signed ch- 13 [MEDICAL_DATA].pdf CCC-pdf Debtor's Ele…" at bounding box center [351, 239] width 210 height 471
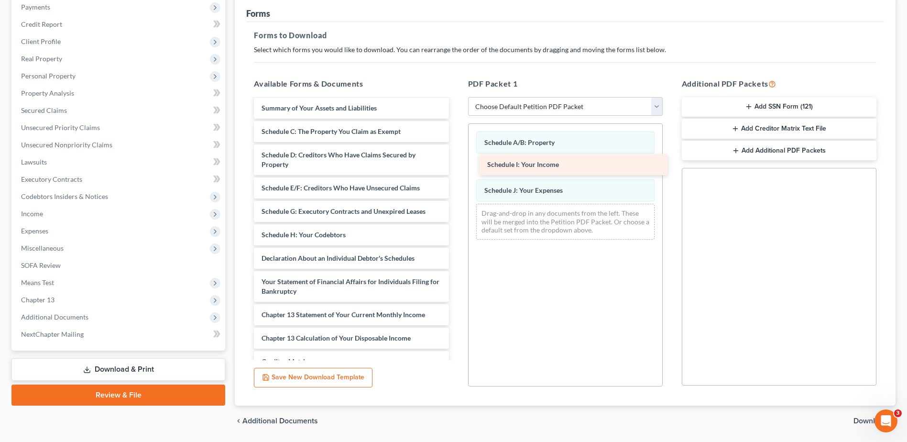
drag, startPoint x: 356, startPoint y: 265, endPoint x: 581, endPoint y: 162, distance: 248.2
click at [456, 162] on div "Schedule I: Your Income signed ch- 13 [MEDICAL_DATA].pdf CCC-pdf Debtor's Elect…" at bounding box center [351, 228] width 210 height 448
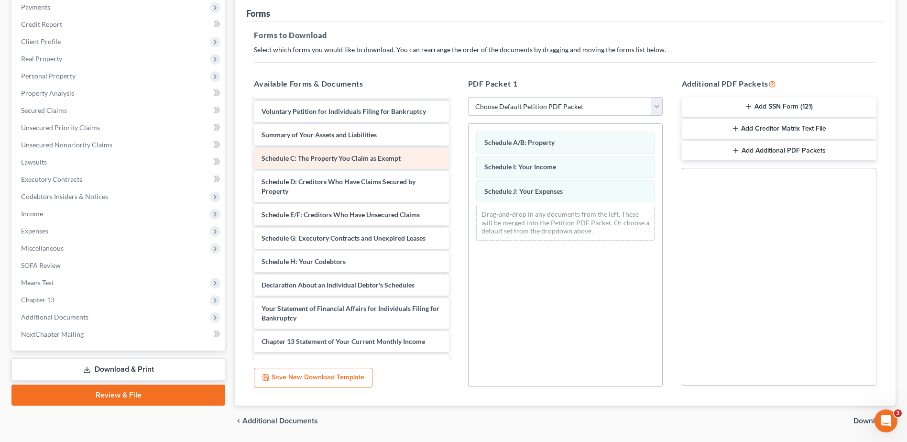
scroll to position [48, 0]
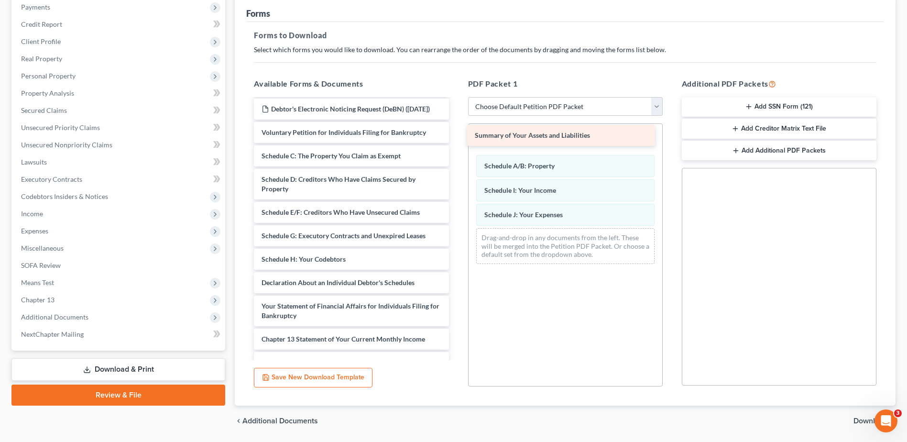
drag, startPoint x: 374, startPoint y: 165, endPoint x: 587, endPoint y: 136, distance: 214.2
click at [456, 136] on div "Summary of Your Assets and Liabilities signed ch- 13 retainer.pdf CCC-pdf Debto…" at bounding box center [351, 264] width 210 height 425
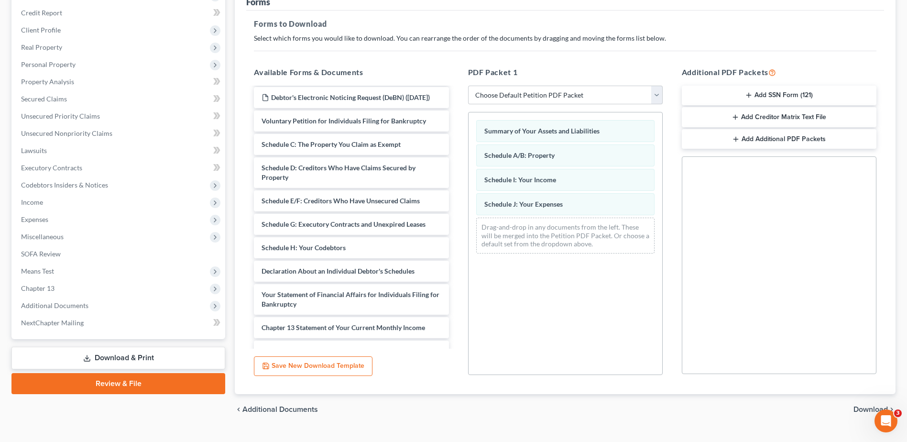
scroll to position [149, 0]
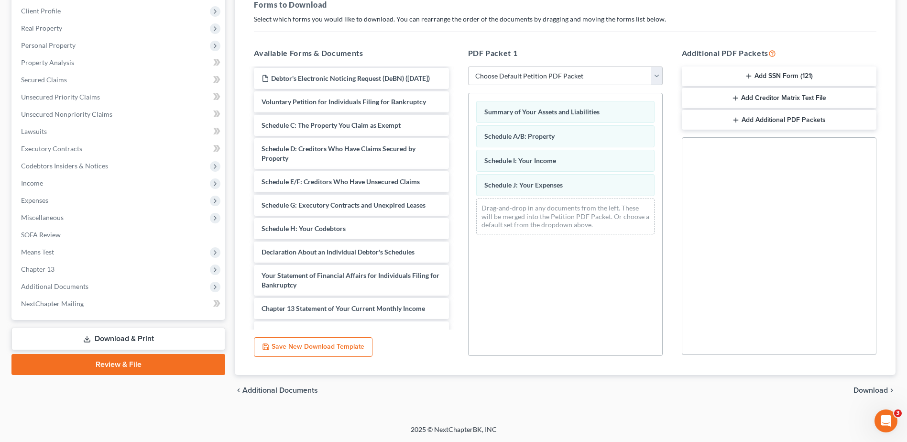
click at [865, 389] on span "Download" at bounding box center [871, 390] width 34 height 8
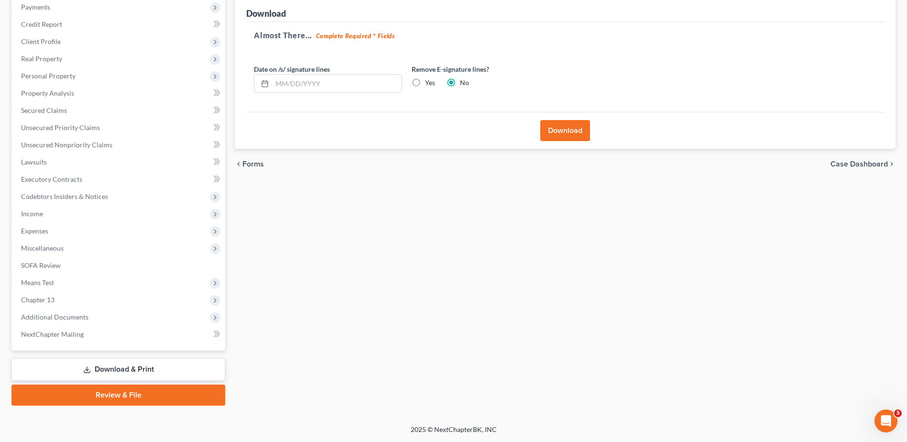
scroll to position [118, 0]
click at [572, 131] on button "Download" at bounding box center [565, 130] width 50 height 21
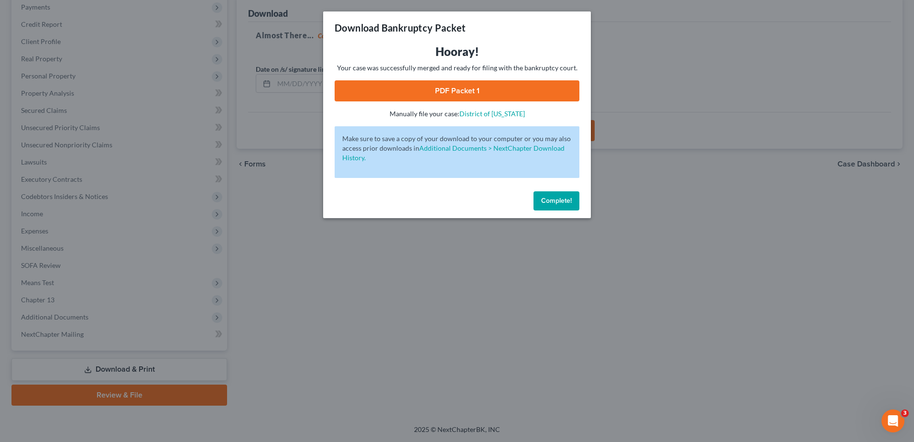
click at [481, 86] on link "PDF Packet 1" at bounding box center [457, 90] width 245 height 21
click at [564, 198] on span "Complete!" at bounding box center [556, 201] width 31 height 8
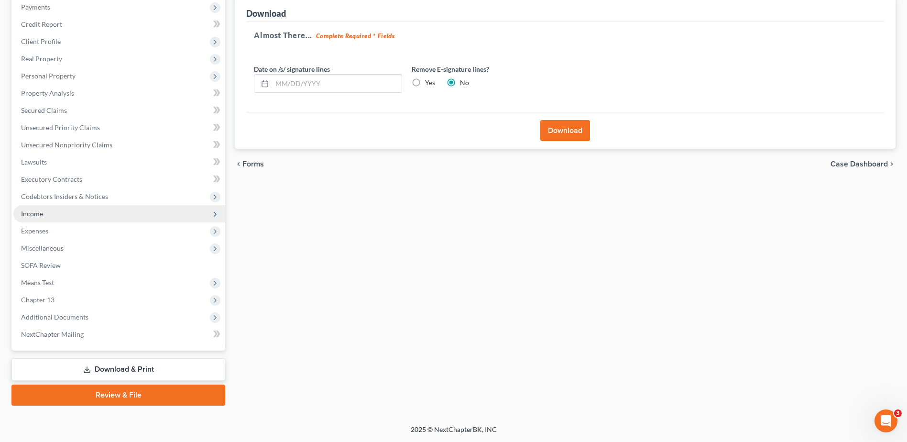
click at [26, 217] on span "Income" at bounding box center [32, 213] width 22 height 8
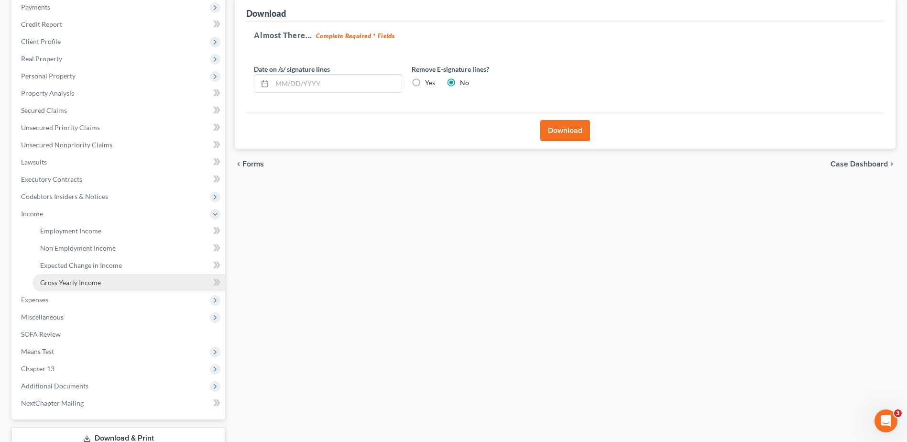
click at [67, 283] on span "Gross Yearly Income" at bounding box center [70, 282] width 61 height 8
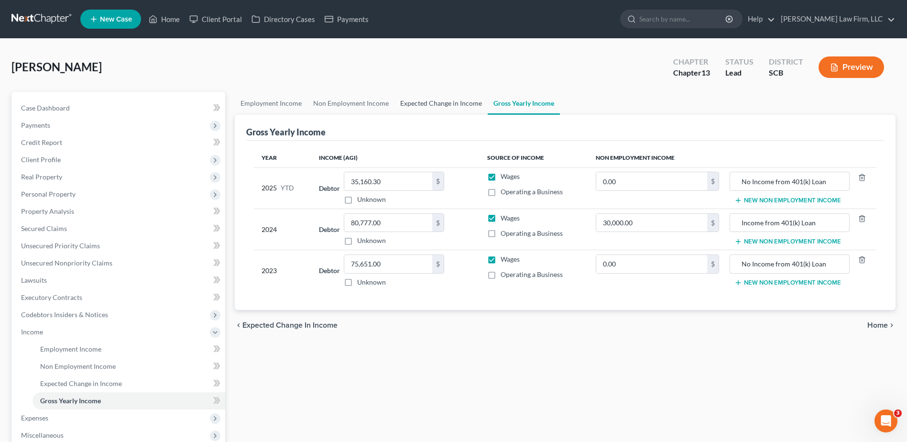
click at [449, 99] on link "Expected Change in Income" at bounding box center [440, 103] width 93 height 23
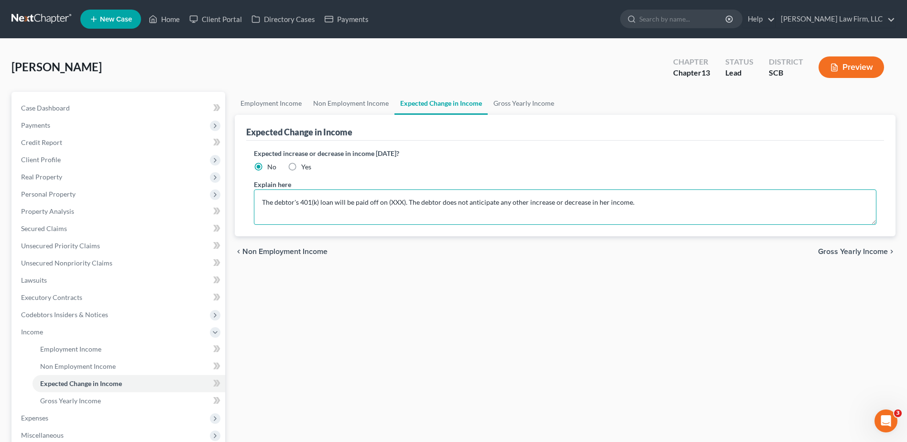
click at [402, 203] on textarea "The debtor's 401(k) loan will be paid off on (XXX). The debtor does not anticip…" at bounding box center [565, 206] width 623 height 35
drag, startPoint x: 385, startPoint y: 202, endPoint x: 391, endPoint y: 204, distance: 6.4
click at [385, 202] on textarea "The debtor's 401(k) loan will be paid off in 2030. The debtor does not anticipa…" at bounding box center [565, 206] width 623 height 35
click at [299, 202] on textarea "The debtor's 401(k) loan will be paid off in 08/2030. The debtor does not antic…" at bounding box center [565, 206] width 623 height 35
click at [383, 203] on textarea "The debtor's 401(k) loan will be paid off in 08/2030. The debtor does not antic…" at bounding box center [565, 206] width 623 height 35
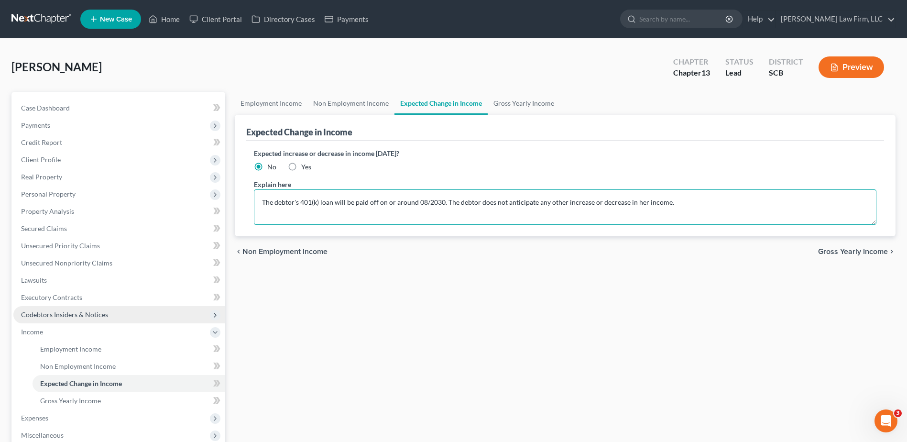
type textarea "The debtor's 401(k) loan will be paid off on or around 08/2030. The debtor does…"
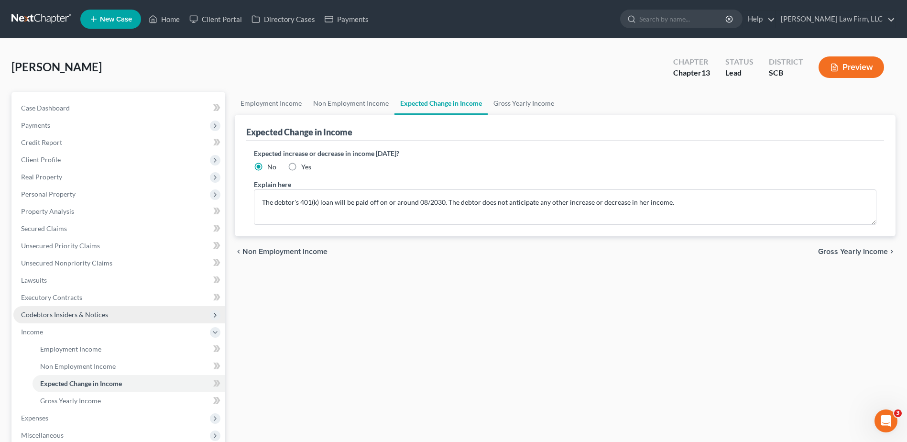
click at [83, 321] on span "Codebtors Insiders & Notices" at bounding box center [119, 314] width 212 height 17
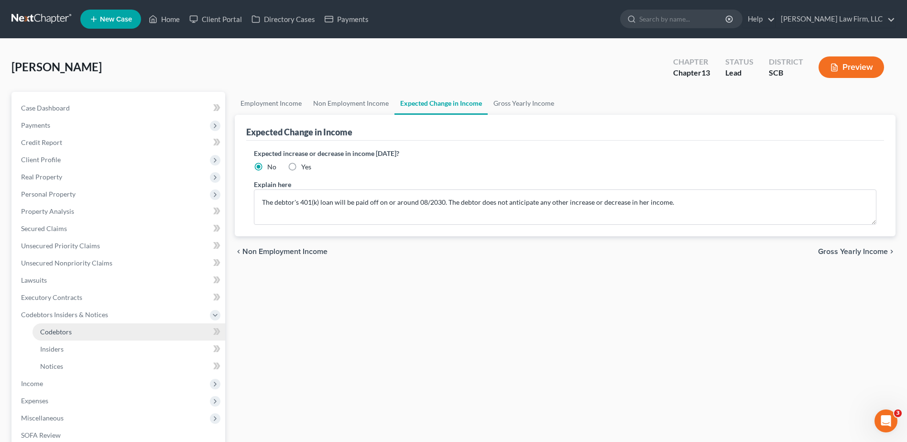
click at [77, 331] on link "Codebtors" at bounding box center [129, 331] width 193 height 17
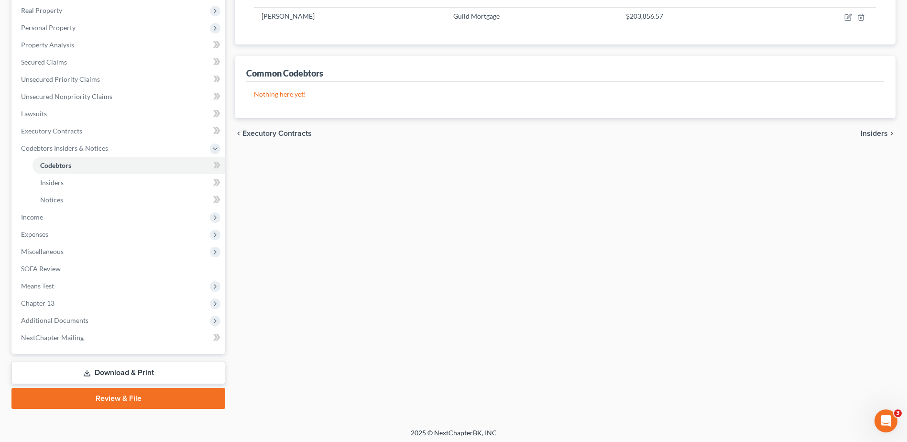
scroll to position [170, 0]
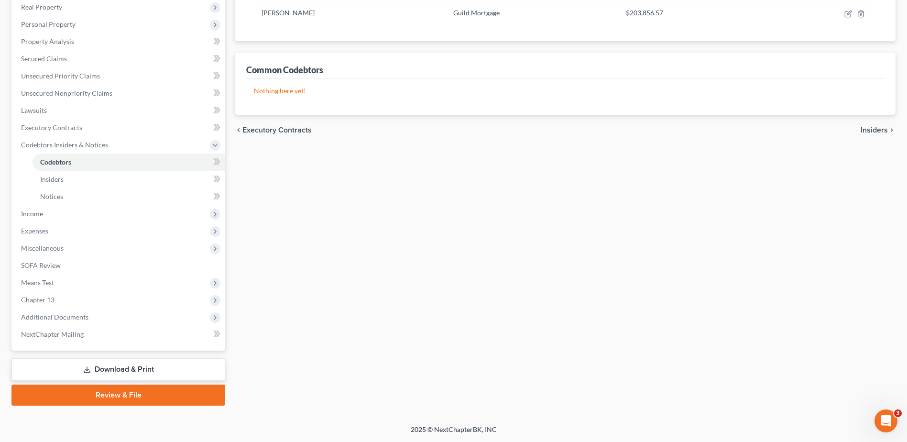
click at [98, 368] on link "Download & Print" at bounding box center [118, 369] width 214 height 22
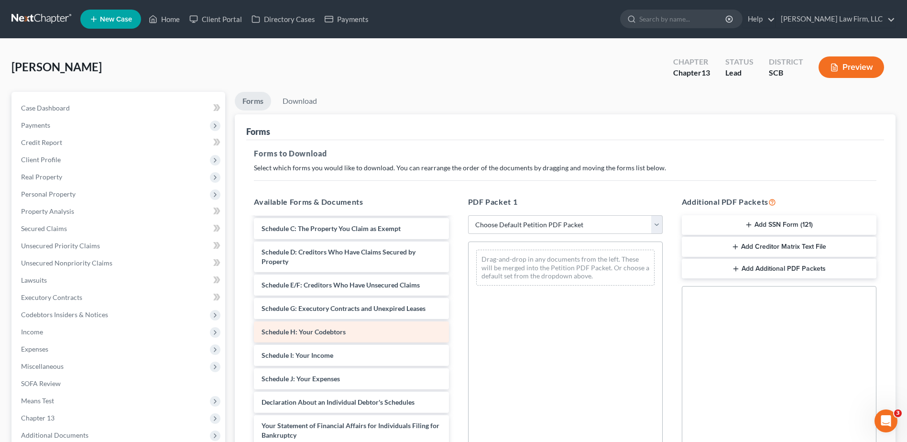
scroll to position [143, 0]
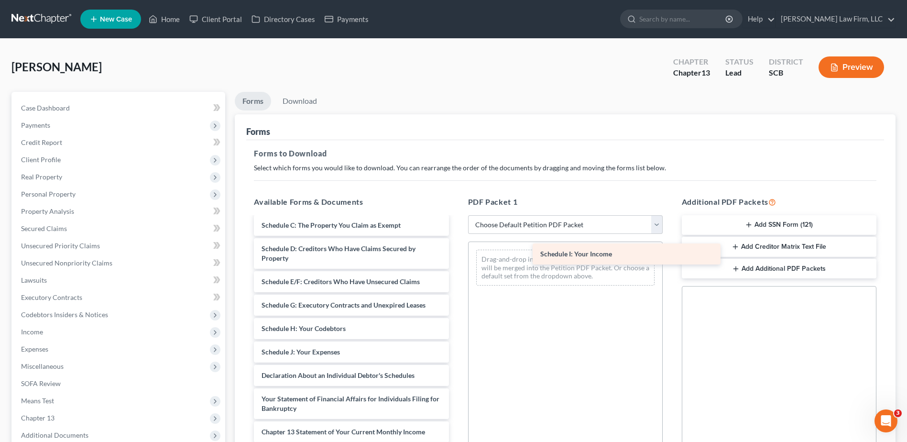
drag, startPoint x: 323, startPoint y: 365, endPoint x: 575, endPoint y: 262, distance: 272.5
click at [456, 262] on div "Schedule I: Your Income signed ch- 13 retainer.pdf CCC-pdf Debtor's Electronic …" at bounding box center [351, 321] width 210 height 495
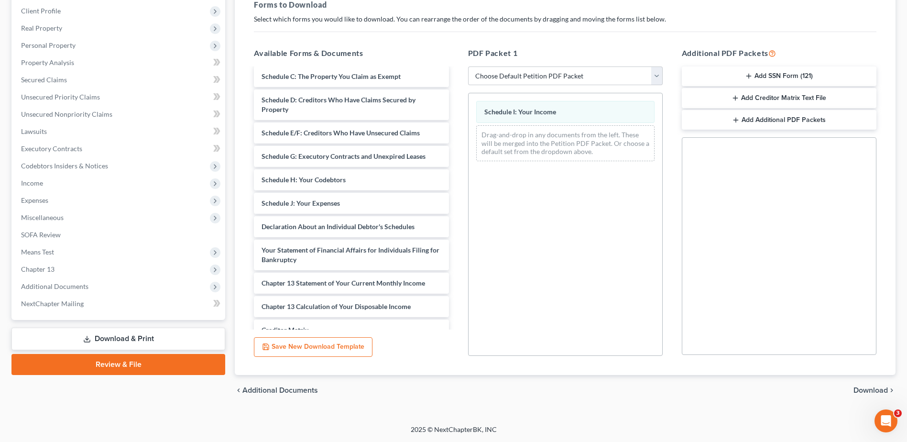
click at [873, 390] on span "Download" at bounding box center [871, 390] width 34 height 8
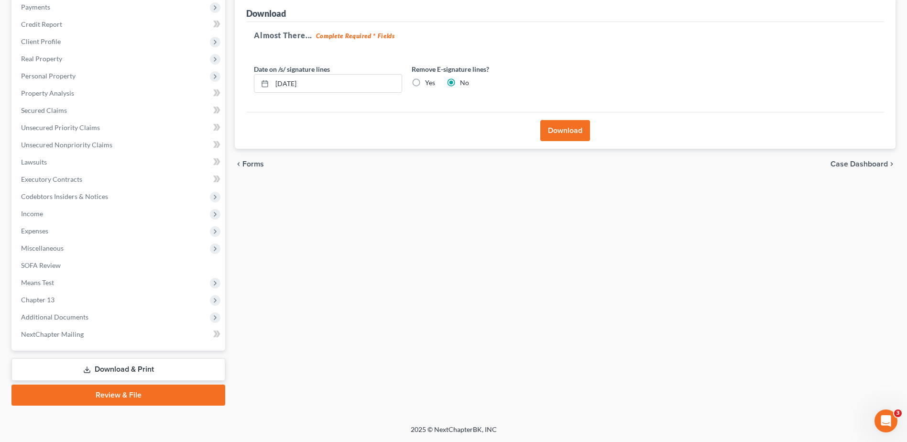
scroll to position [118, 0]
click at [365, 83] on input "09/02/2025" at bounding box center [337, 84] width 130 height 18
click at [364, 83] on input "09/02/2025" at bounding box center [337, 84] width 130 height 18
click at [425, 86] on label "Yes" at bounding box center [430, 83] width 10 height 10
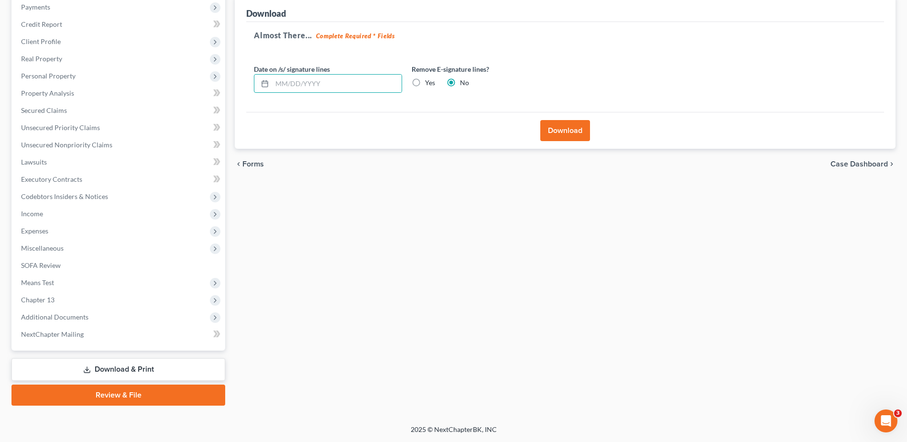
click at [429, 84] on input "Yes" at bounding box center [432, 81] width 6 height 6
radio input "true"
radio input "false"
click at [555, 127] on button "Download" at bounding box center [565, 130] width 50 height 21
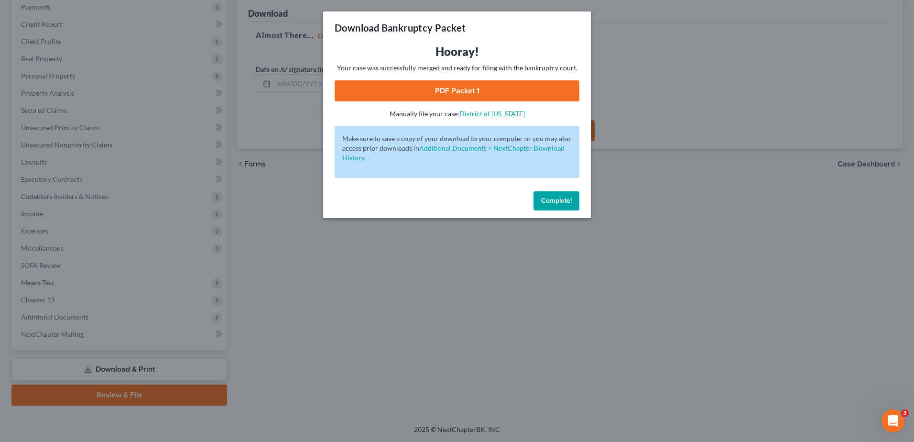
click at [512, 83] on link "PDF Packet 1" at bounding box center [457, 90] width 245 height 21
click at [553, 200] on span "Complete!" at bounding box center [556, 201] width 31 height 8
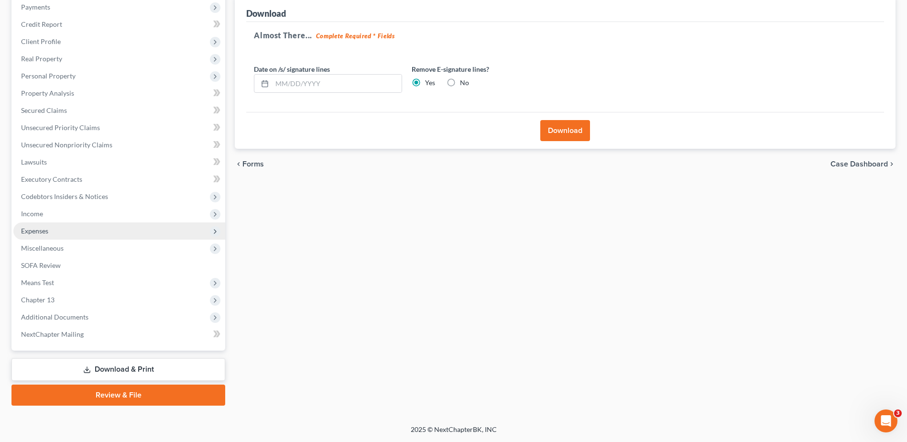
click at [51, 227] on span "Expenses" at bounding box center [119, 230] width 212 height 17
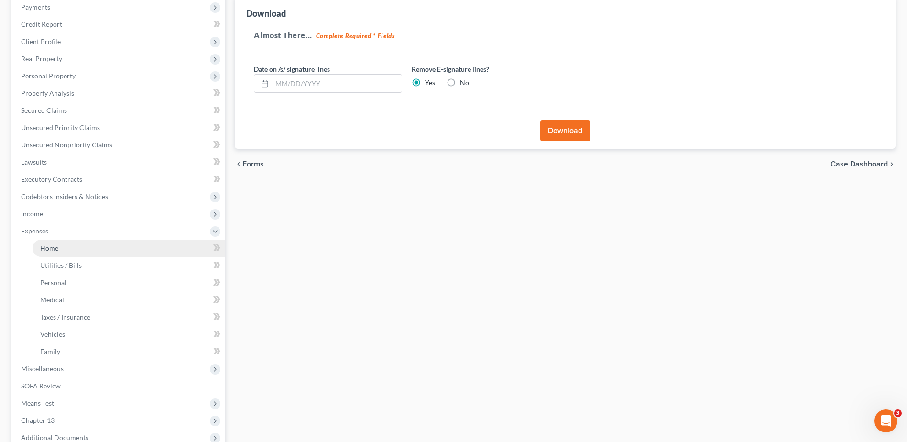
click at [55, 245] on span "Home" at bounding box center [49, 248] width 18 height 8
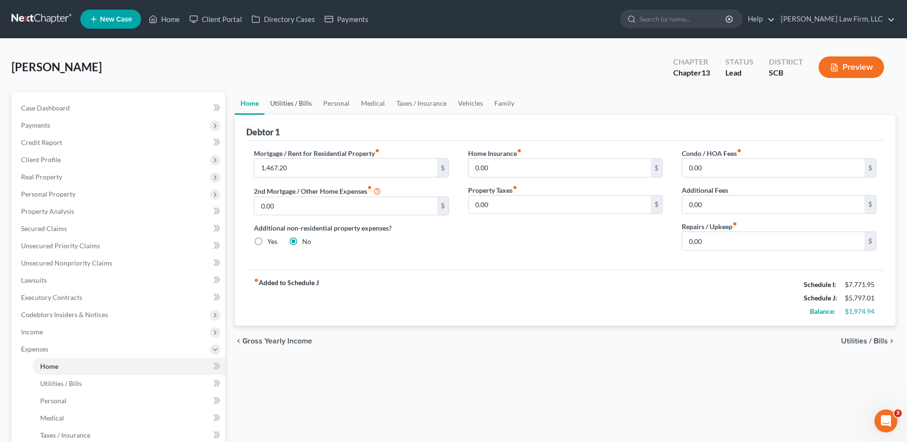
click at [296, 105] on link "Utilities / Bills" at bounding box center [290, 103] width 53 height 23
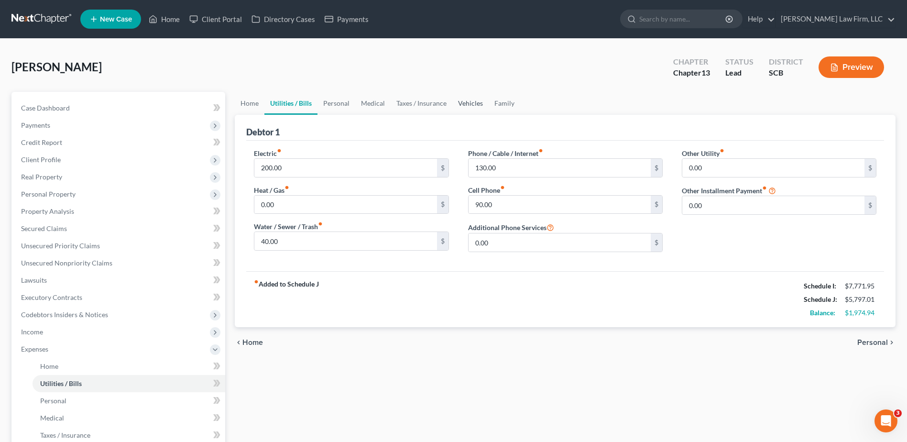
click at [482, 102] on link "Vehicles" at bounding box center [470, 103] width 36 height 23
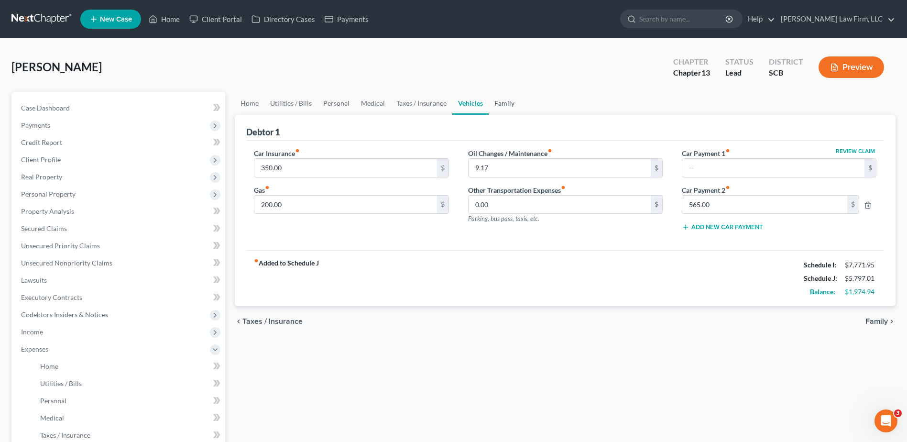
click at [497, 102] on link "Family" at bounding box center [505, 103] width 32 height 23
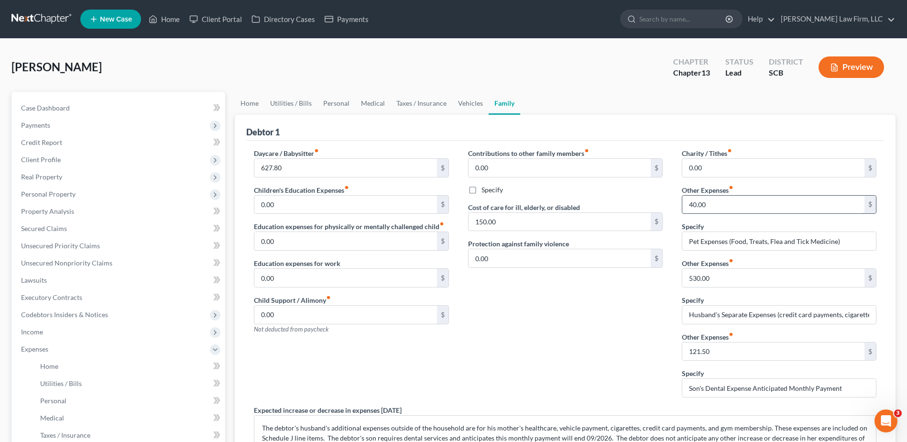
click at [751, 198] on input "40.00" at bounding box center [773, 205] width 182 height 18
click at [337, 100] on link "Personal" at bounding box center [337, 103] width 38 height 23
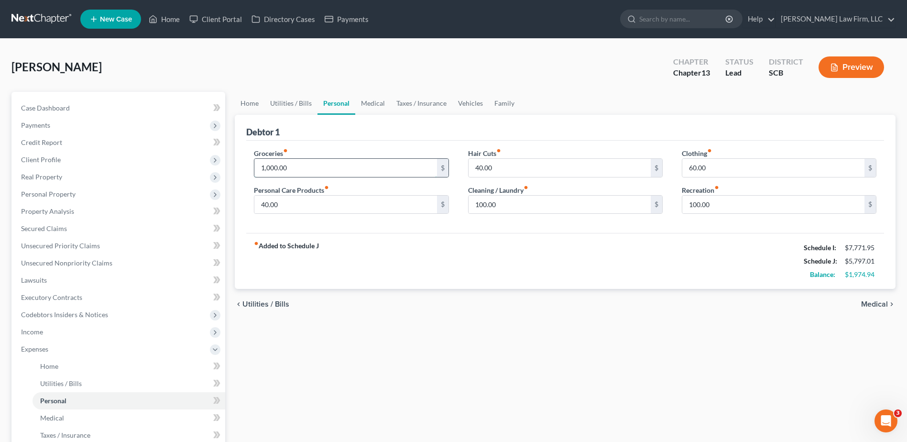
click at [306, 173] on input "1,000.00" at bounding box center [345, 168] width 182 height 18
type input "992.30"
click at [289, 107] on link "Utilities / Bills" at bounding box center [290, 103] width 53 height 23
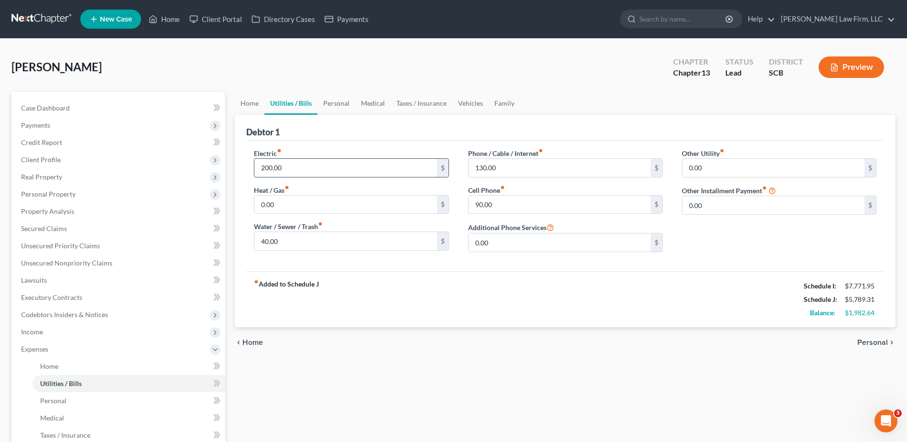
click at [309, 165] on input "200.00" at bounding box center [345, 168] width 182 height 18
type input "263.75"
click at [241, 99] on link "Home" at bounding box center [250, 103] width 30 height 23
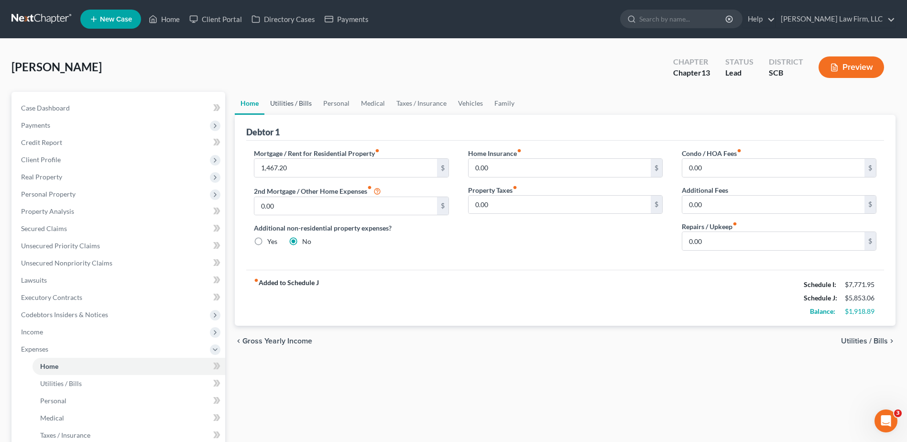
click at [290, 102] on link "Utilities / Bills" at bounding box center [290, 103] width 53 height 23
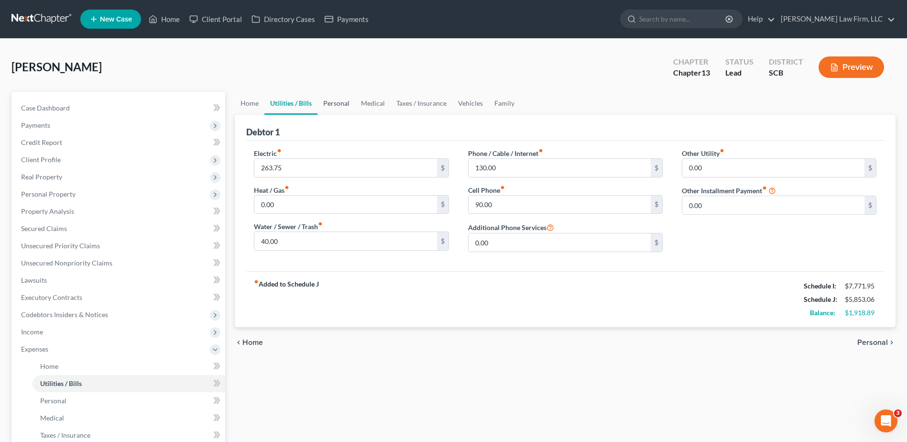
click at [328, 102] on link "Personal" at bounding box center [337, 103] width 38 height 23
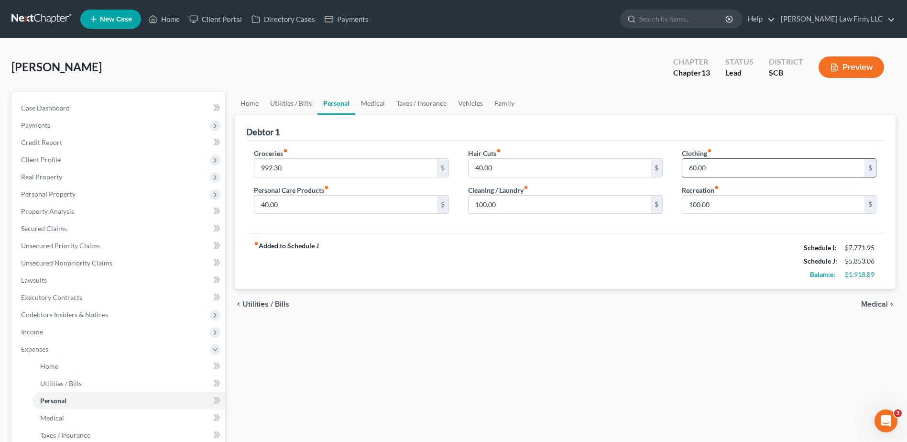
click at [726, 165] on input "60.00" at bounding box center [773, 168] width 182 height 18
type input "85.00"
click at [366, 107] on link "Medical" at bounding box center [372, 103] width 35 height 23
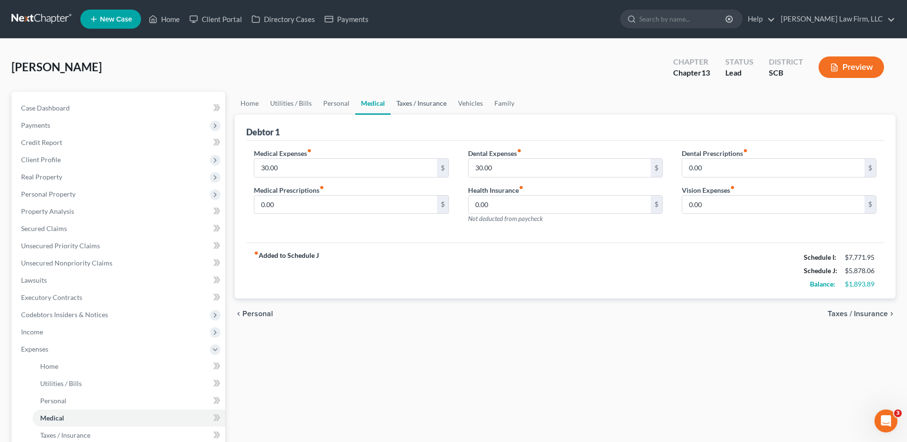
click at [404, 105] on link "Taxes / Insurance" at bounding box center [422, 103] width 62 height 23
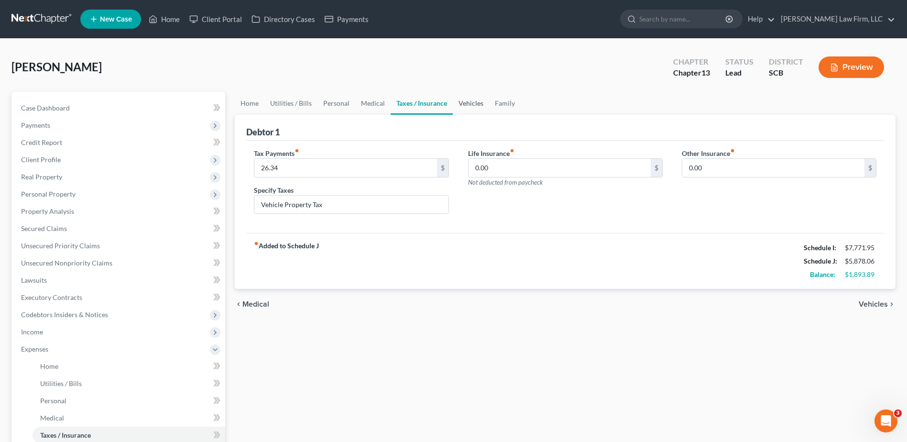
click at [479, 104] on link "Vehicles" at bounding box center [471, 103] width 36 height 23
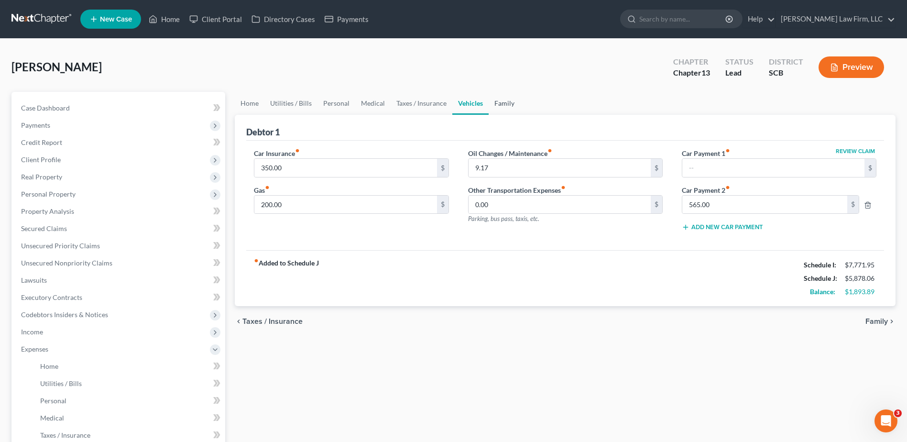
click at [493, 103] on link "Family" at bounding box center [505, 103] width 32 height 23
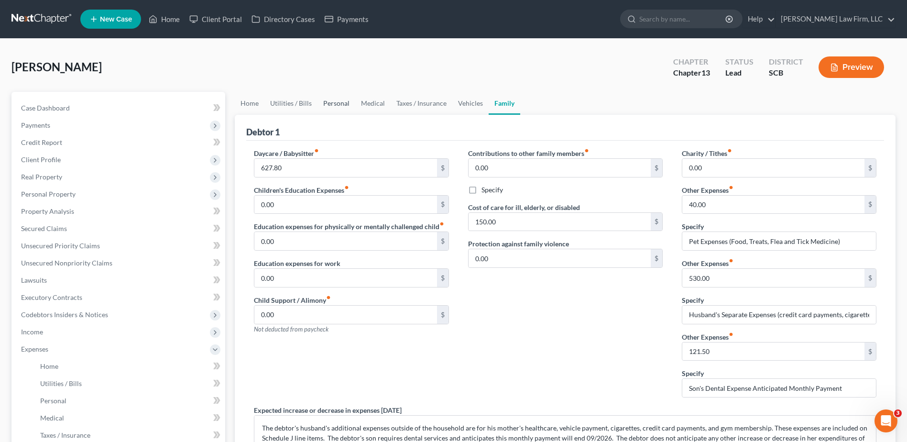
click at [336, 103] on link "Personal" at bounding box center [337, 103] width 38 height 23
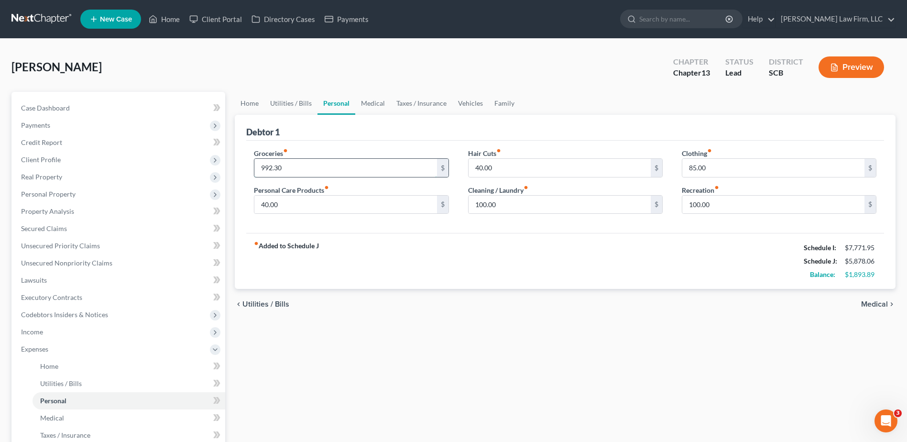
click at [307, 169] on input "992.30" at bounding box center [345, 168] width 182 height 18
type input "992.33"
click at [296, 103] on link "Utilities / Bills" at bounding box center [290, 103] width 53 height 23
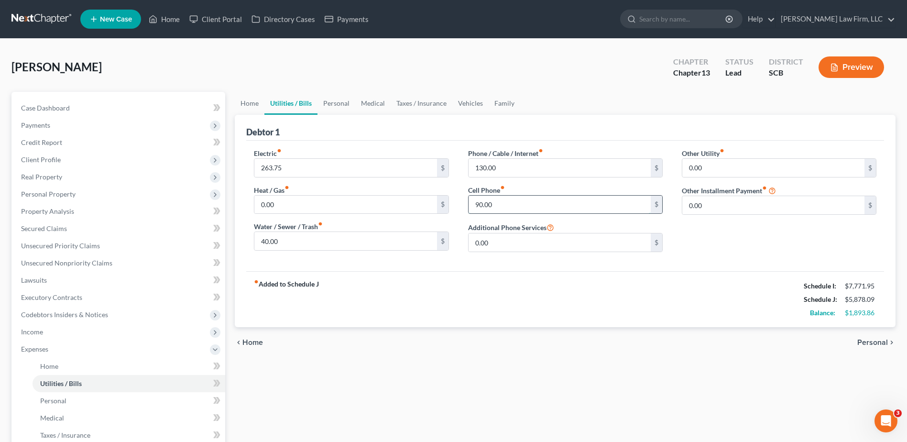
click at [507, 205] on input "90.00" at bounding box center [560, 205] width 182 height 18
type input "114.70"
click at [339, 103] on link "Personal" at bounding box center [337, 103] width 38 height 23
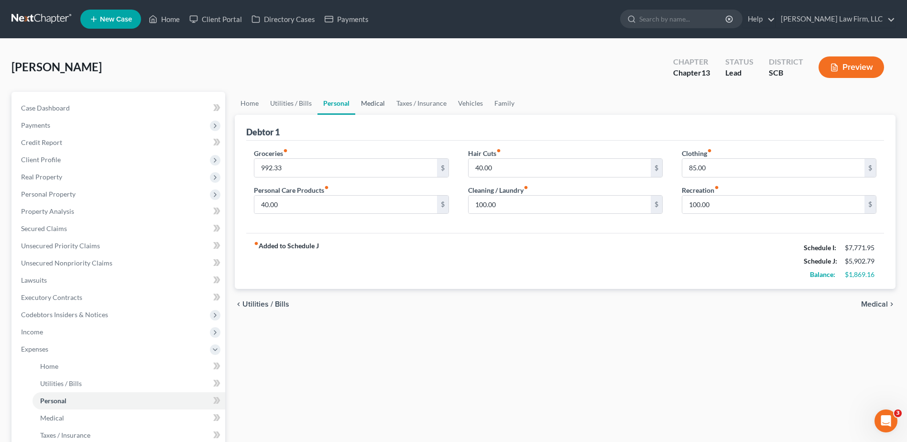
click at [375, 104] on link "Medical" at bounding box center [372, 103] width 35 height 23
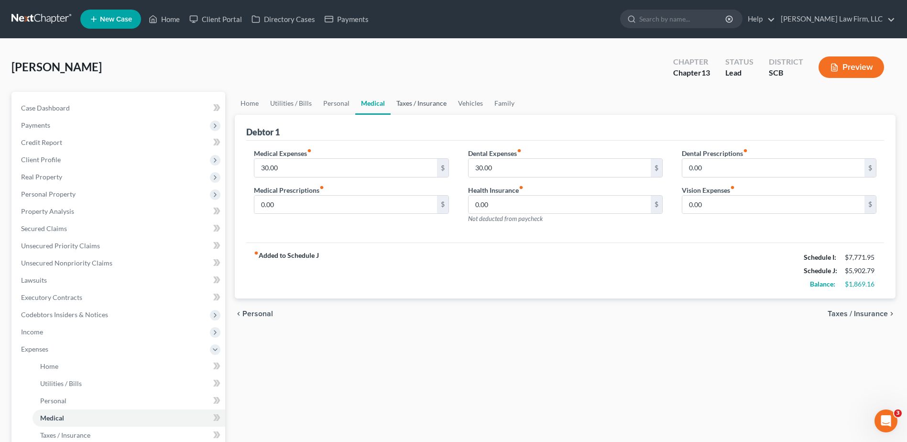
click at [414, 103] on link "Taxes / Insurance" at bounding box center [422, 103] width 62 height 23
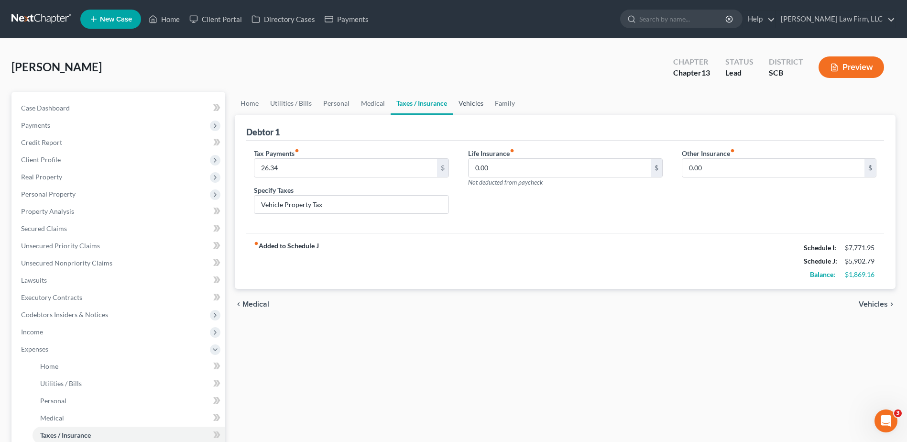
click at [479, 103] on link "Vehicles" at bounding box center [471, 103] width 36 height 23
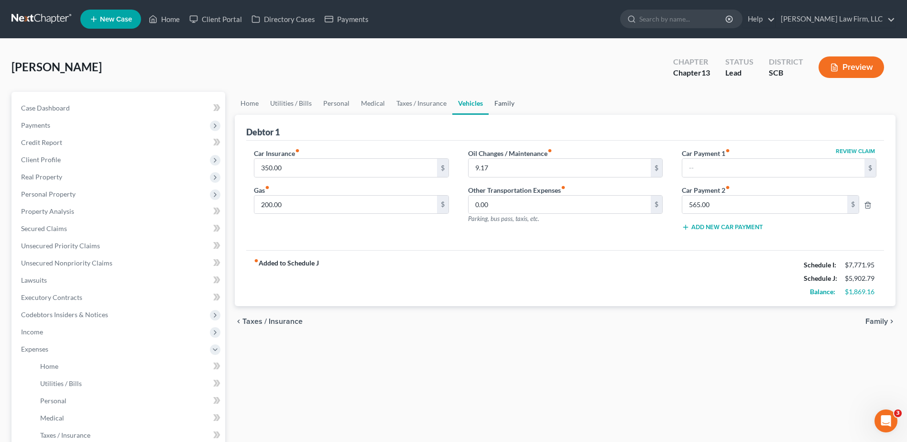
click at [504, 102] on link "Family" at bounding box center [505, 103] width 32 height 23
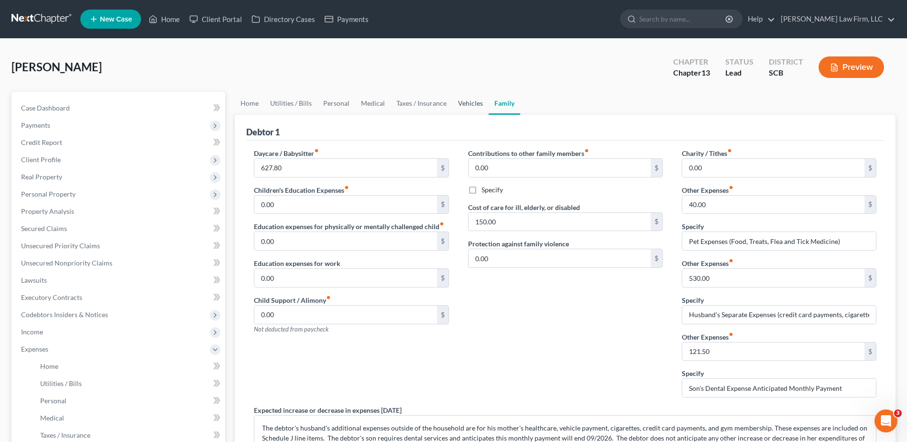
click at [471, 104] on link "Vehicles" at bounding box center [470, 103] width 36 height 23
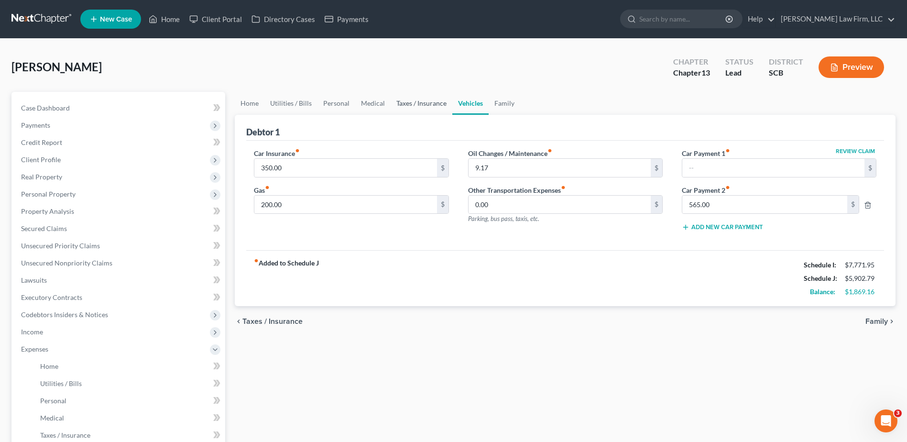
click at [423, 110] on link "Taxes / Insurance" at bounding box center [422, 103] width 62 height 23
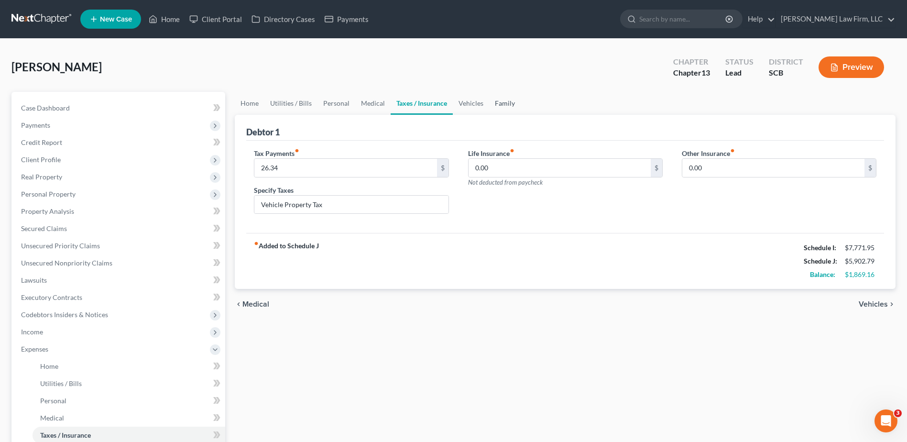
click at [504, 106] on link "Family" at bounding box center [505, 103] width 32 height 23
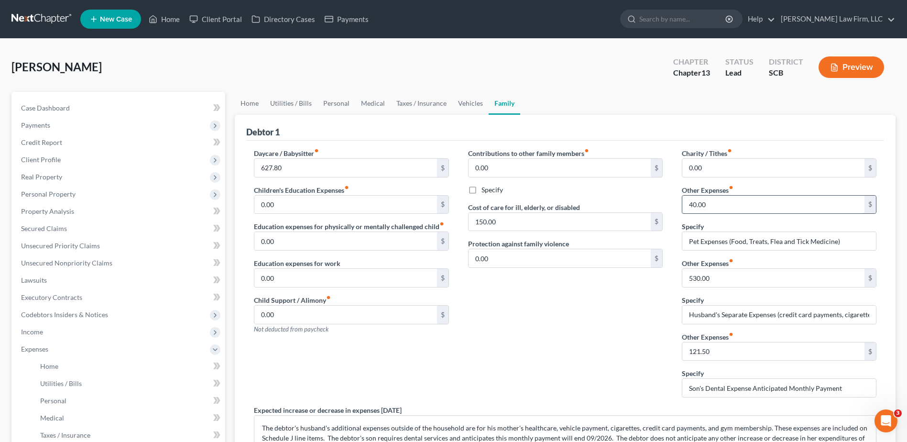
click at [729, 202] on input "40.00" at bounding box center [773, 205] width 182 height 18
type input "162.00"
click at [689, 240] on input "Pet Expenses (Food, Treats, Flea and Tick Medicine)" at bounding box center [779, 241] width 194 height 18
type input "Chicken & Pet Expenses (Food, Treats, Flea and Tick Medicine)"
click at [73, 312] on span "Codebtors Insiders & Notices" at bounding box center [64, 314] width 87 height 8
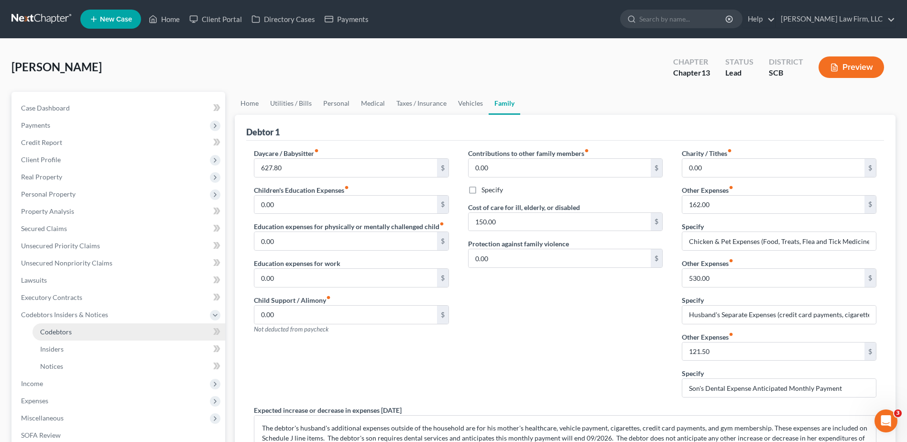
click at [71, 335] on span "Codebtors" at bounding box center [56, 332] width 32 height 8
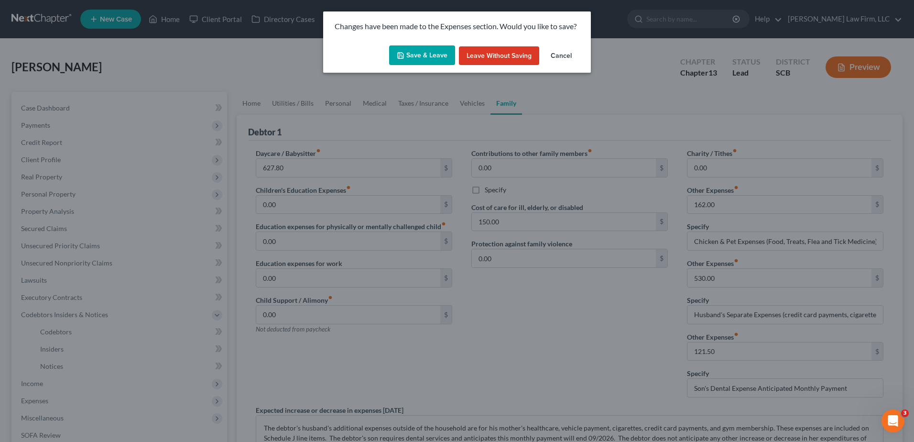
click at [417, 51] on button "Save & Leave" at bounding box center [422, 55] width 66 height 20
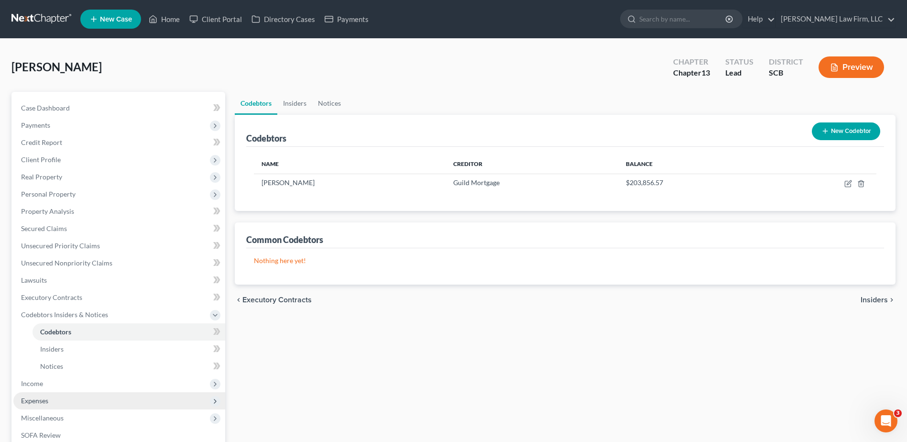
click at [55, 400] on span "Expenses" at bounding box center [119, 400] width 212 height 17
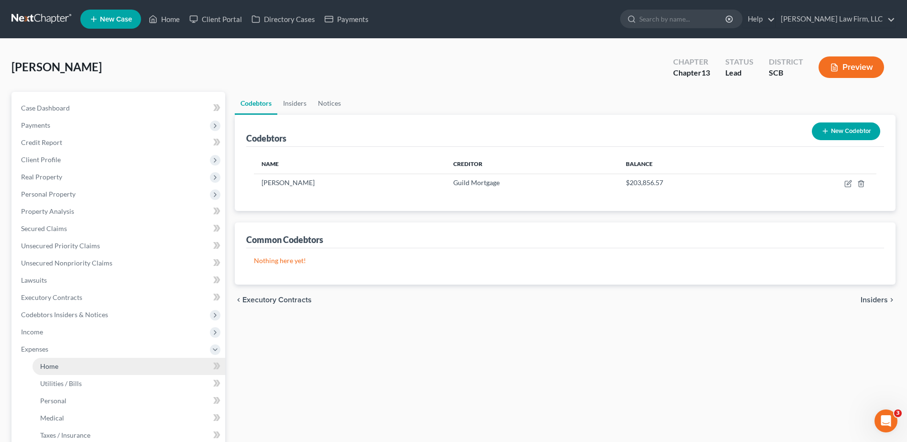
click at [56, 364] on span "Home" at bounding box center [49, 366] width 18 height 8
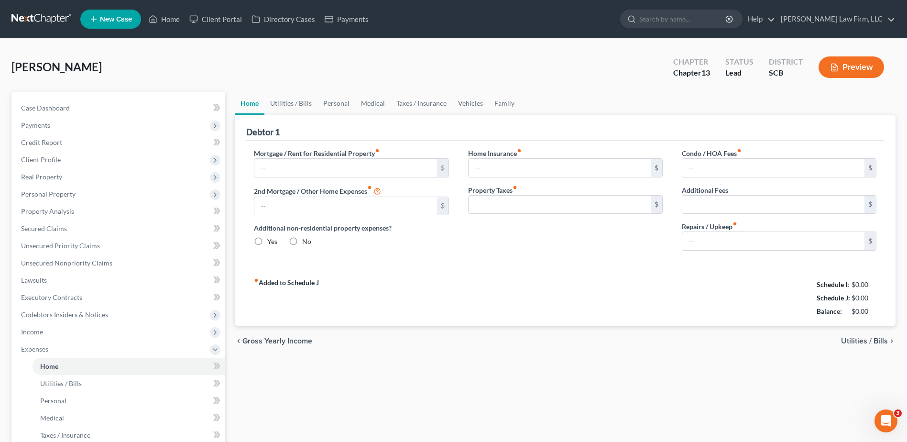
type input "1,467.20"
type input "0.00"
radio input "true"
type input "0.00"
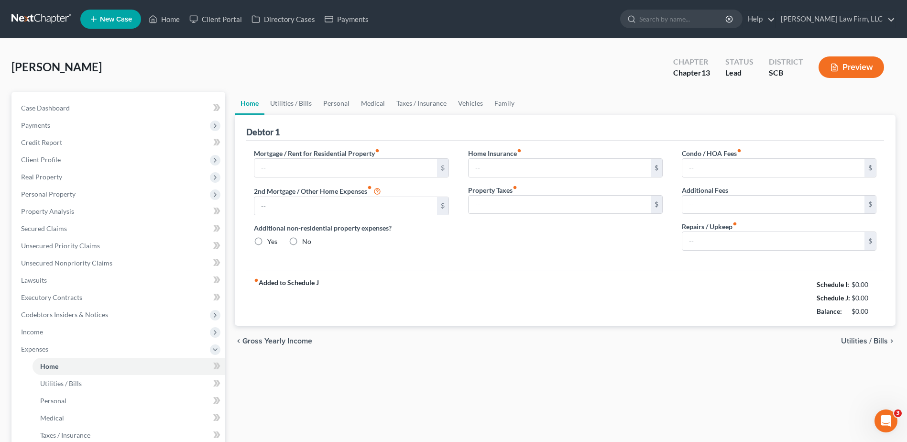
type input "0.00"
click at [304, 102] on link "Utilities / Bills" at bounding box center [290, 103] width 53 height 23
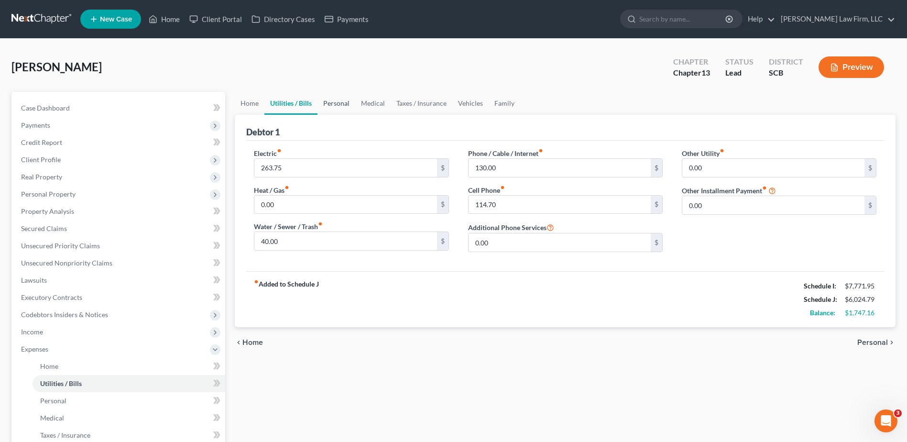
click at [326, 102] on link "Personal" at bounding box center [337, 103] width 38 height 23
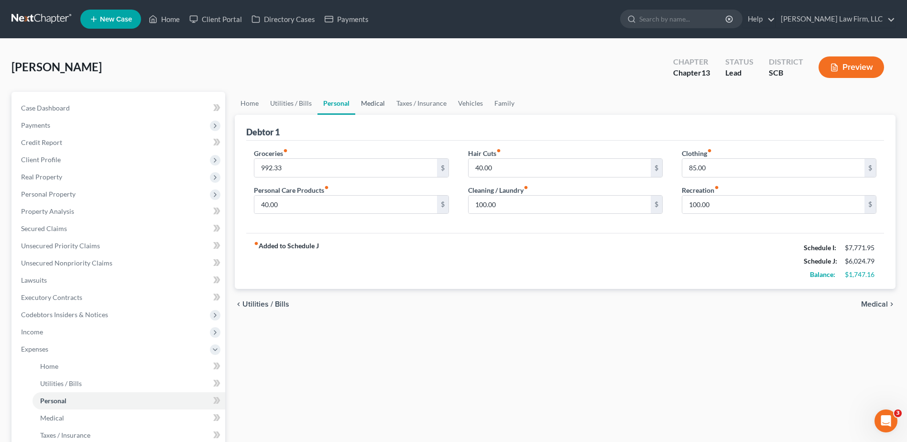
click at [374, 104] on link "Medical" at bounding box center [372, 103] width 35 height 23
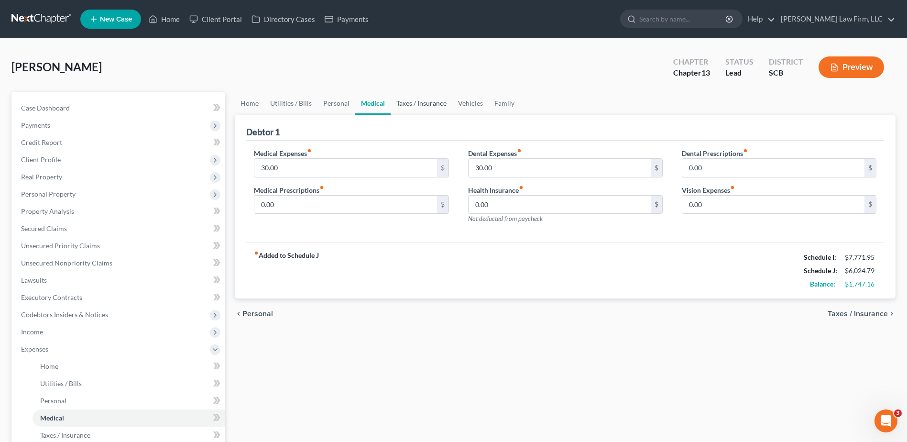
click at [413, 104] on link "Taxes / Insurance" at bounding box center [422, 103] width 62 height 23
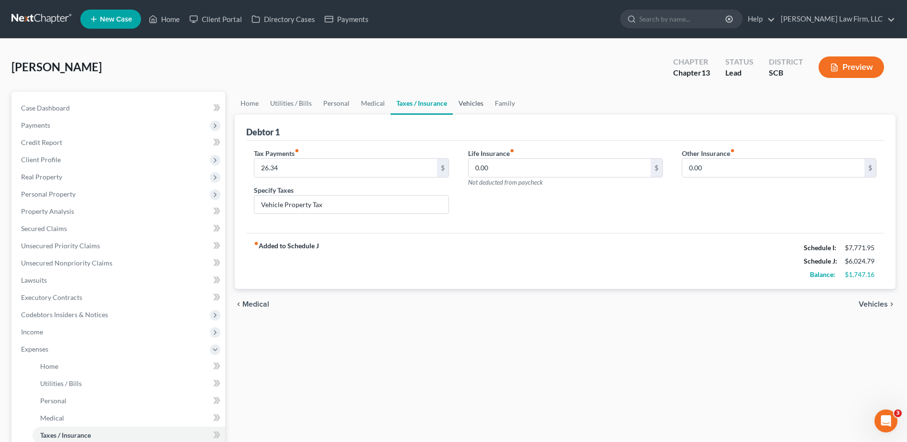
click at [469, 103] on link "Vehicles" at bounding box center [471, 103] width 36 height 23
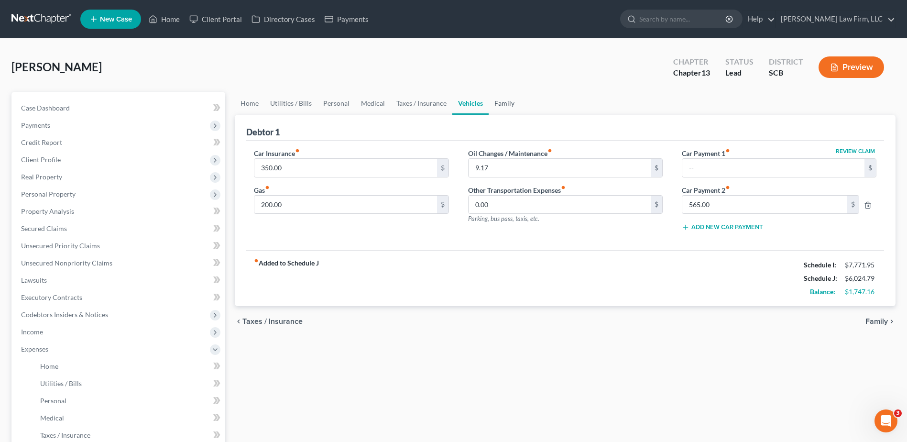
click at [495, 103] on link "Family" at bounding box center [505, 103] width 32 height 23
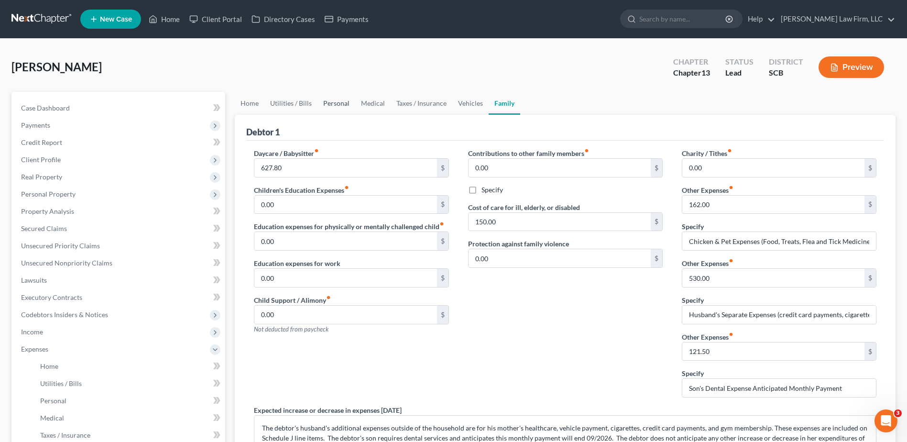
click at [329, 103] on link "Personal" at bounding box center [337, 103] width 38 height 23
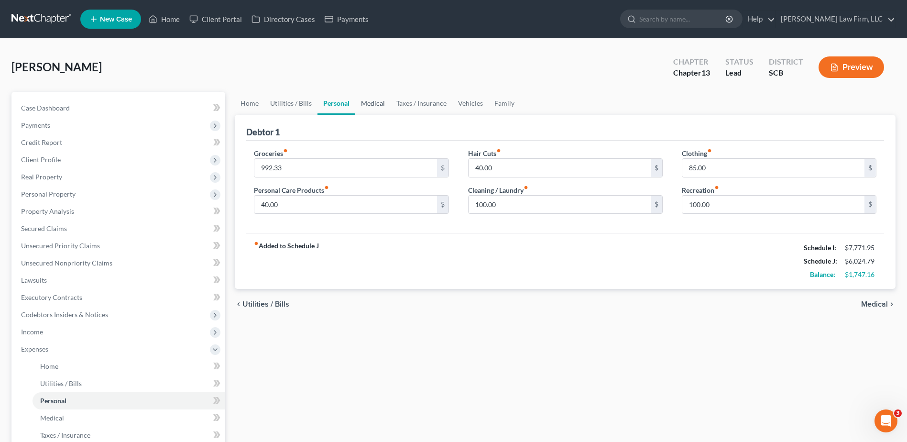
click at [374, 100] on link "Medical" at bounding box center [372, 103] width 35 height 23
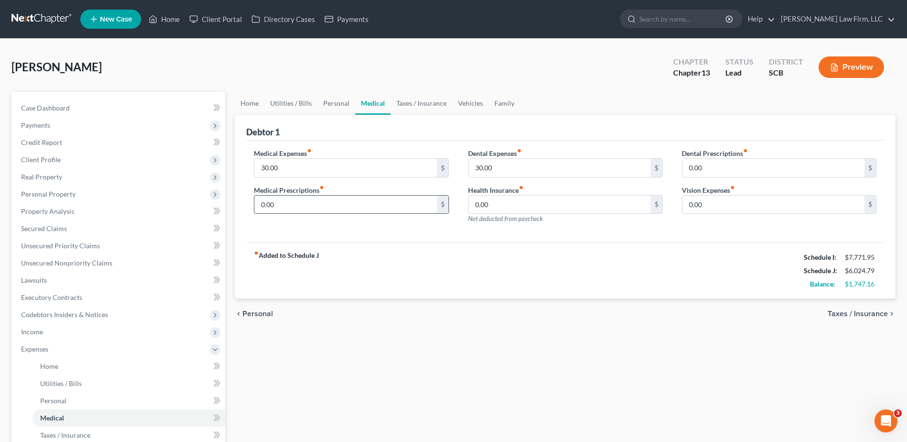
click at [352, 203] on input "0.00" at bounding box center [345, 205] width 182 height 18
click at [498, 107] on link "Family" at bounding box center [505, 103] width 32 height 23
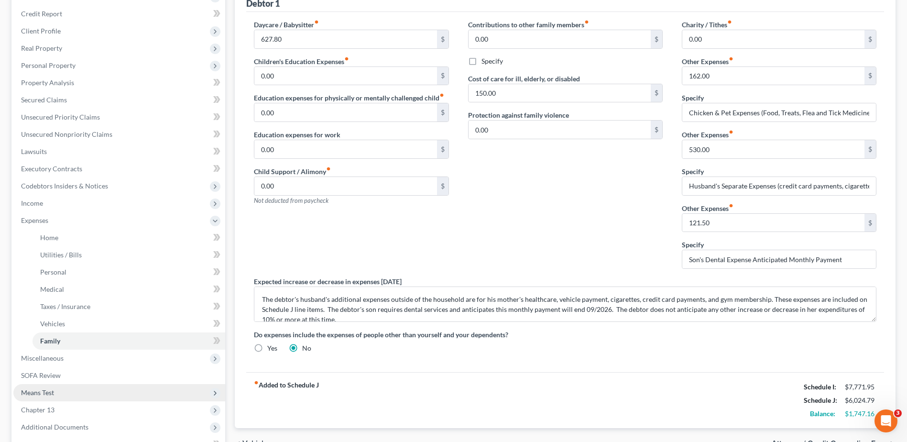
scroll to position [191, 0]
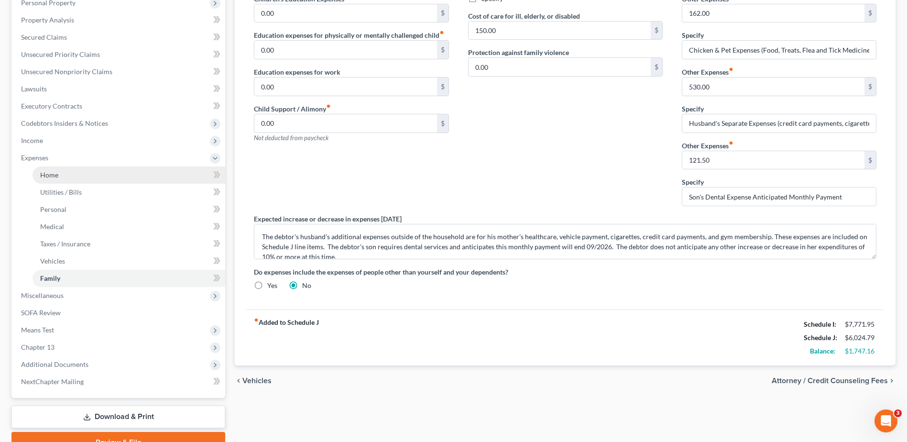
click at [68, 174] on link "Home" at bounding box center [129, 174] width 193 height 17
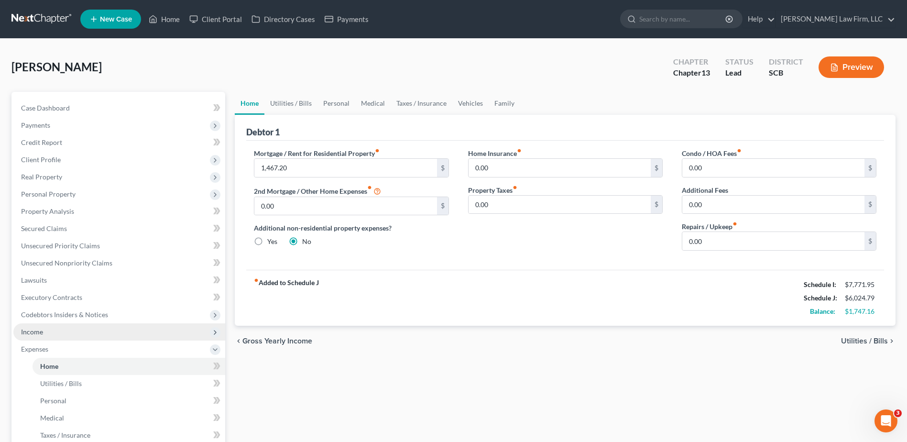
click at [46, 330] on span "Income" at bounding box center [119, 331] width 212 height 17
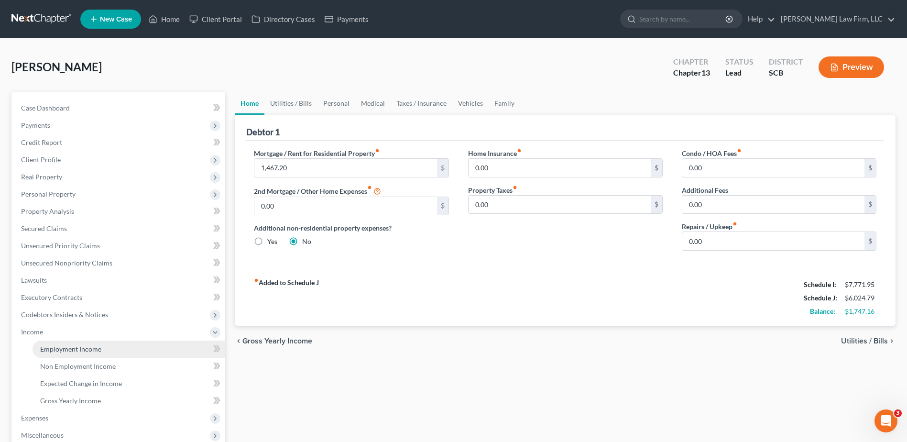
click at [48, 345] on span "Employment Income" at bounding box center [70, 349] width 61 height 8
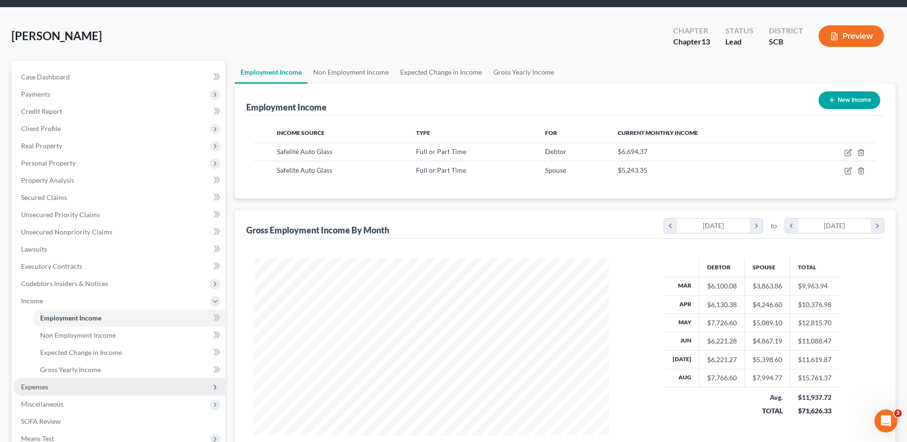
scroll to position [48, 0]
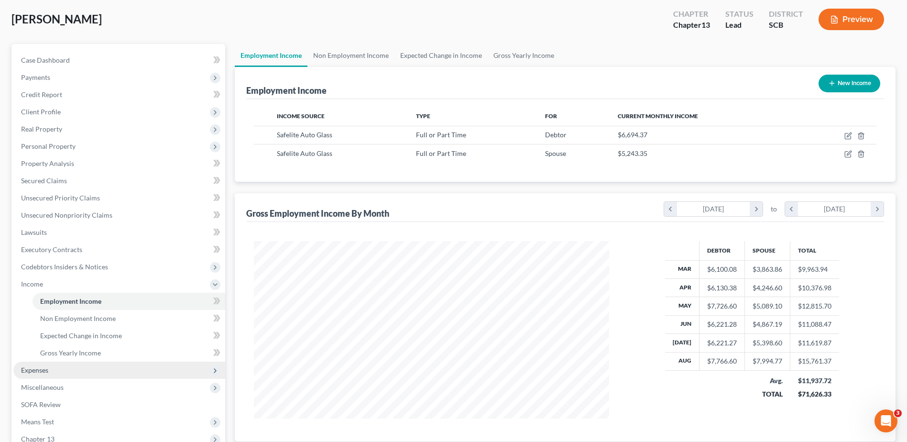
click at [63, 372] on span "Expenses" at bounding box center [119, 369] width 212 height 17
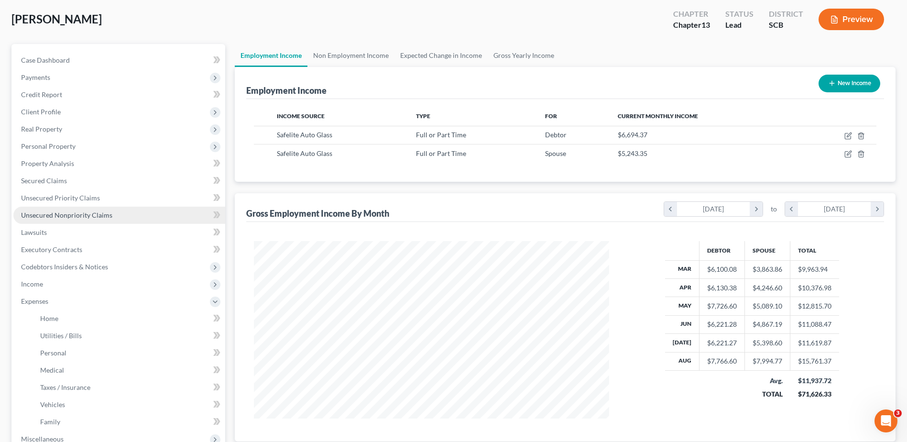
click at [69, 217] on span "Unsecured Nonpriority Claims" at bounding box center [66, 215] width 91 height 8
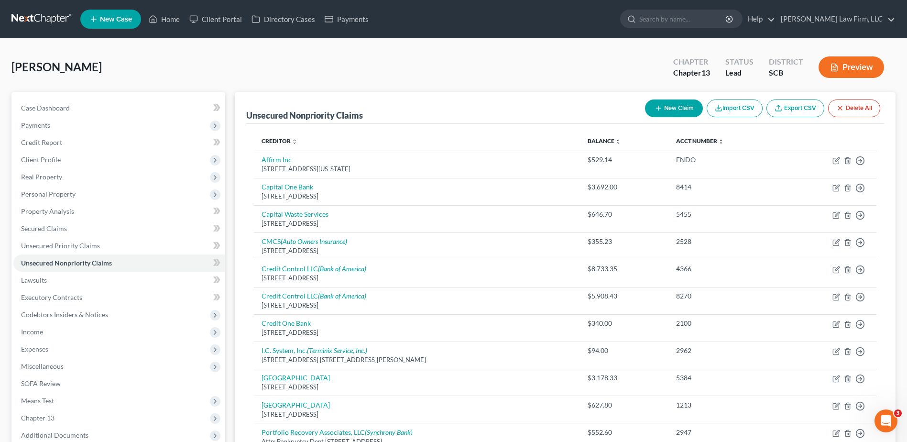
click at [663, 110] on button "New Claim" at bounding box center [674, 108] width 58 height 18
select select "0"
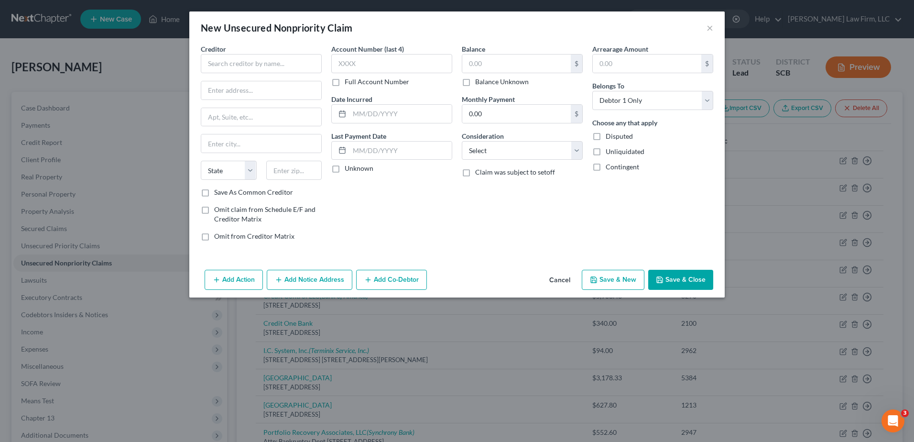
click at [568, 277] on button "Cancel" at bounding box center [560, 280] width 36 height 19
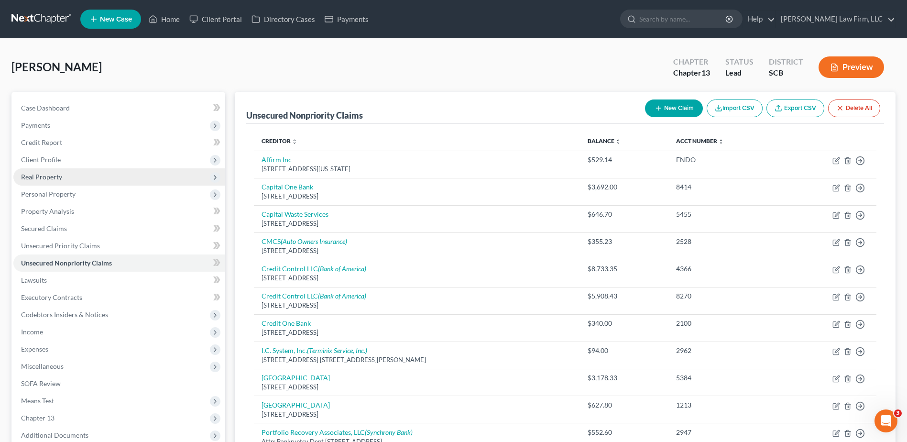
click at [59, 178] on span "Real Property" at bounding box center [41, 177] width 41 height 8
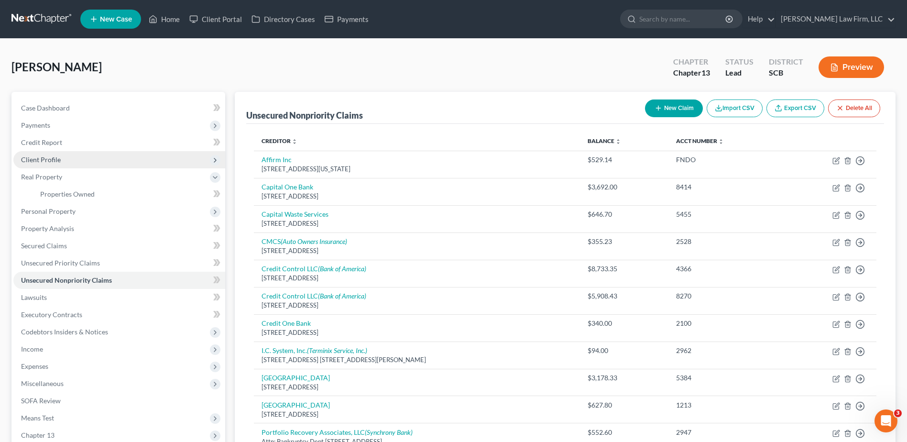
click at [59, 159] on span "Client Profile" at bounding box center [41, 159] width 40 height 8
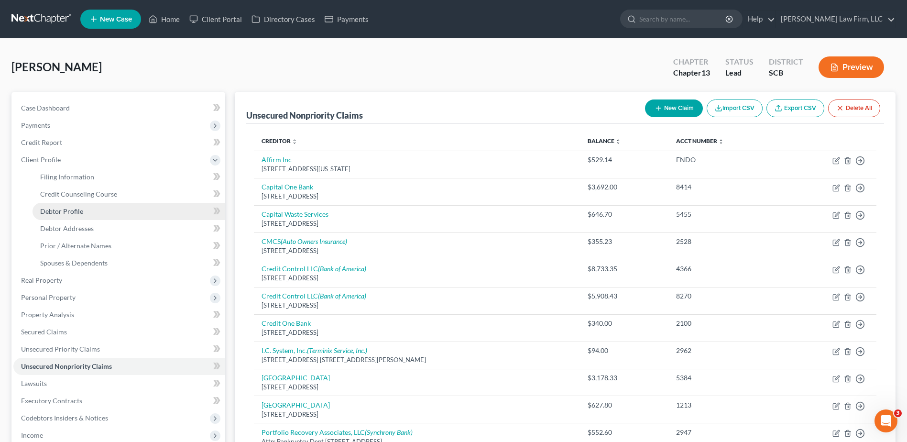
click at [74, 209] on span "Debtor Profile" at bounding box center [61, 211] width 43 height 8
select select "1"
select select "2"
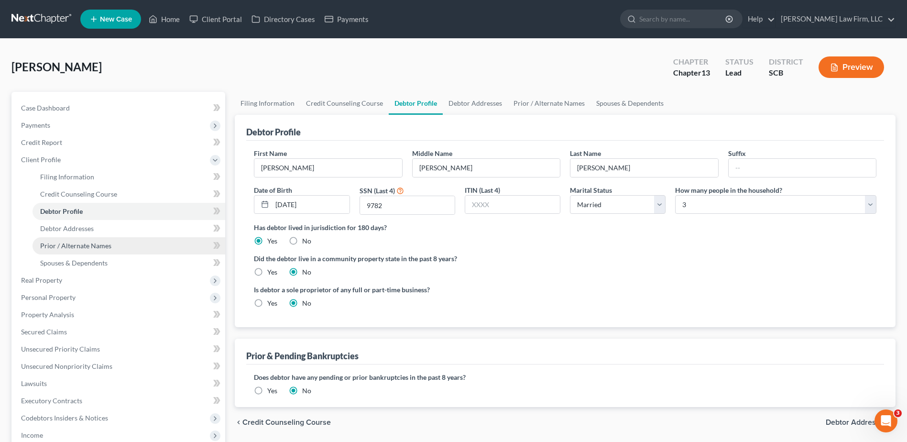
click at [78, 247] on span "Prior / Alternate Names" at bounding box center [75, 245] width 71 height 8
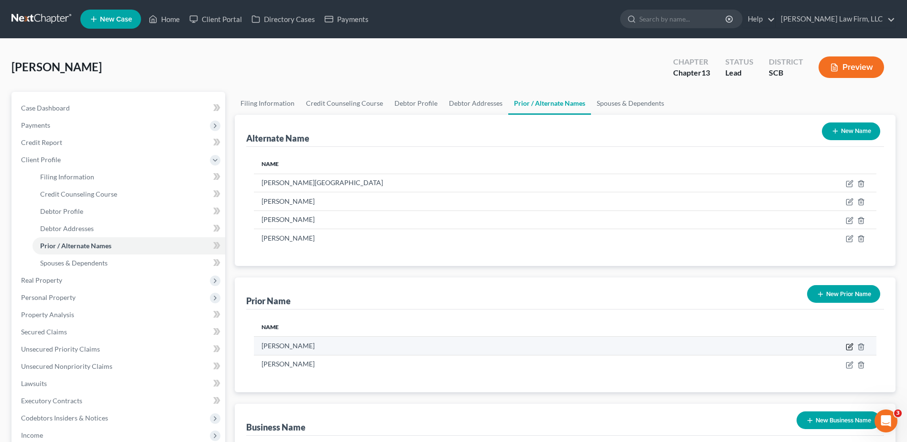
click at [847, 348] on icon "button" at bounding box center [849, 347] width 6 height 6
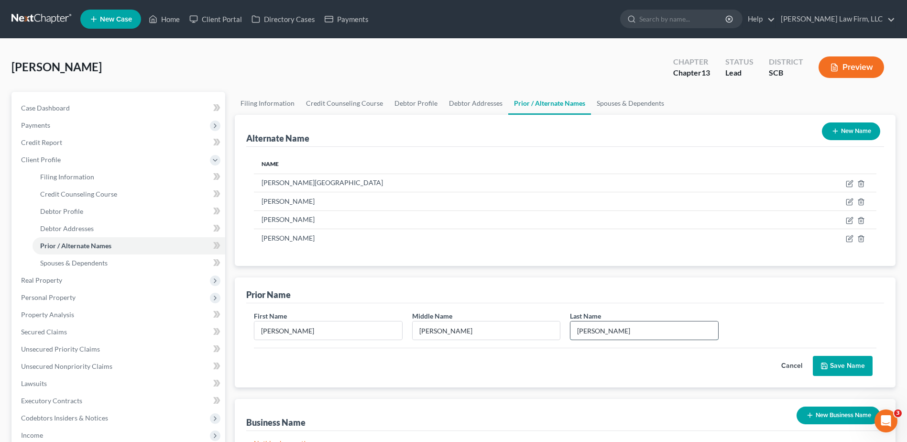
click at [609, 330] on input "Busbee" at bounding box center [643, 330] width 147 height 18
type input "Busby"
click at [837, 366] on button "Save Name" at bounding box center [843, 366] width 60 height 20
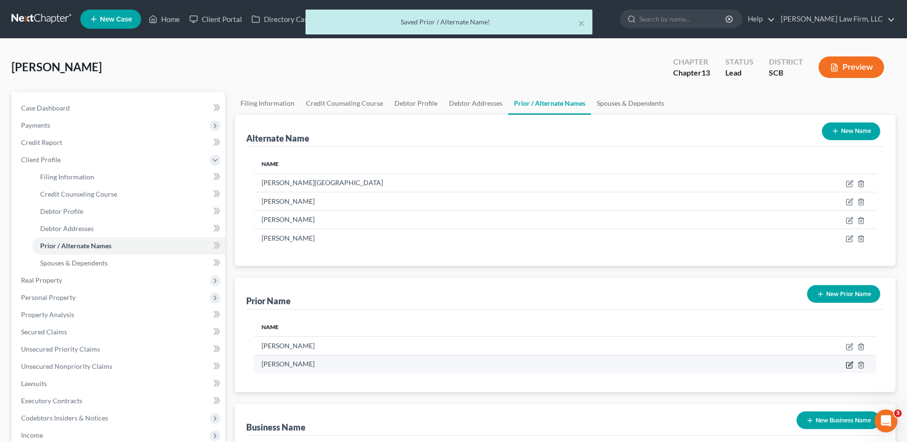
click at [849, 364] on icon "button" at bounding box center [850, 363] width 4 height 4
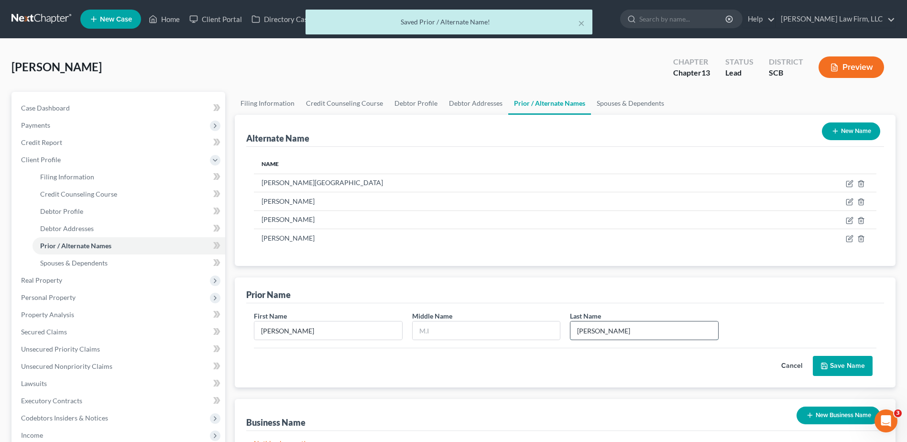
click at [607, 332] on input "Busbee" at bounding box center [643, 330] width 147 height 18
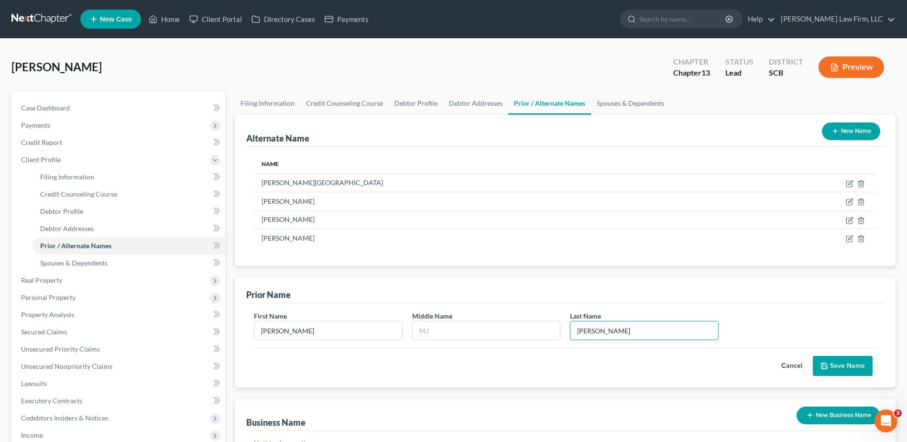
type input "Busby"
click at [833, 365] on button "Save Name" at bounding box center [843, 366] width 60 height 20
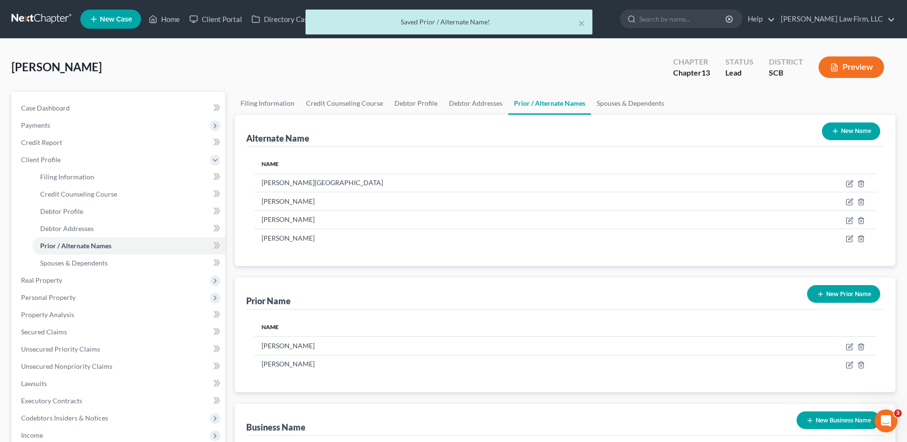
scroll to position [221, 0]
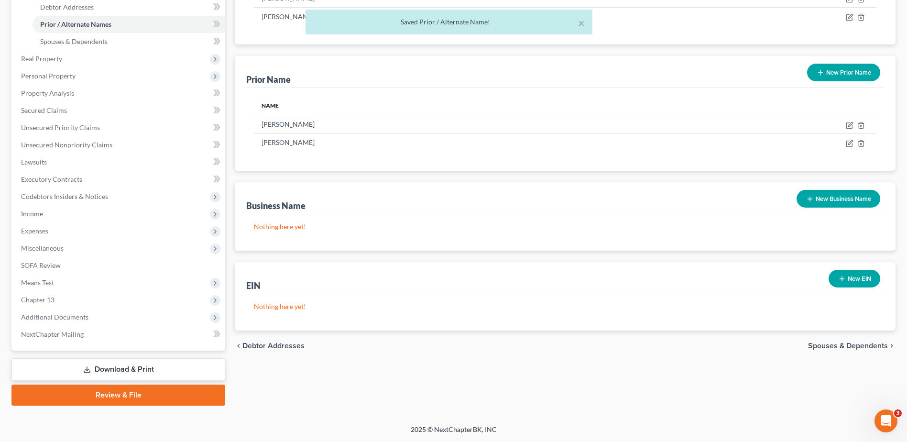
click at [114, 367] on link "Download & Print" at bounding box center [118, 369] width 214 height 22
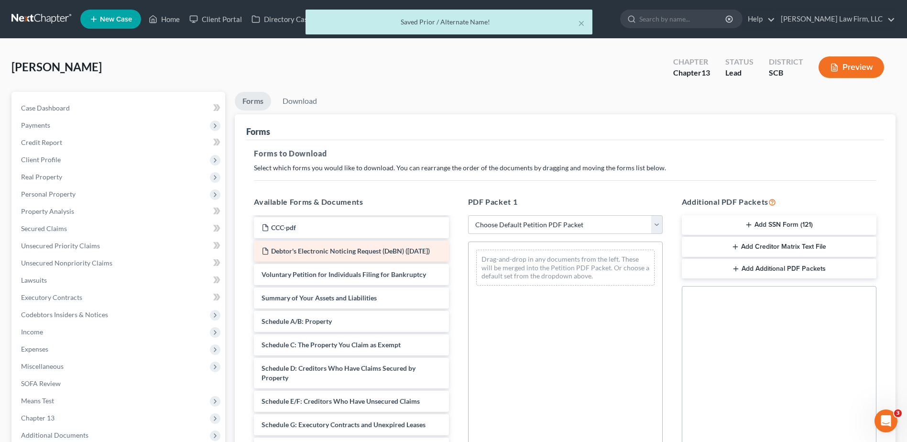
scroll to position [48, 0]
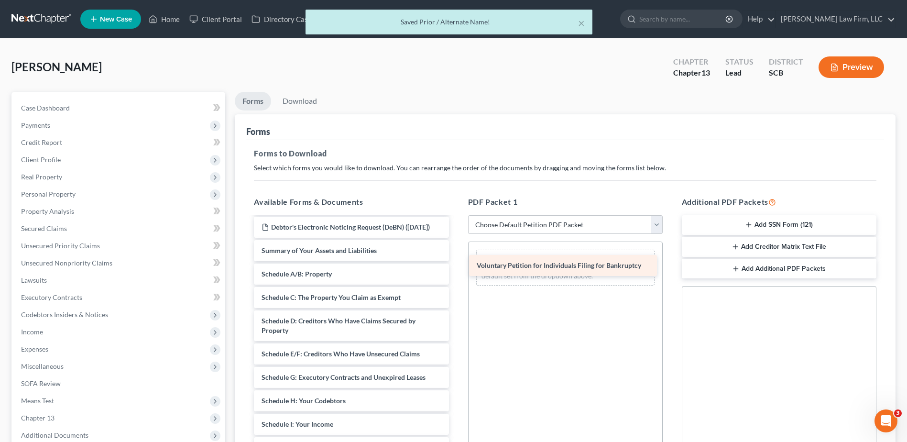
drag, startPoint x: 351, startPoint y: 259, endPoint x: 566, endPoint y: 264, distance: 215.2
click at [456, 264] on div "Voluntary Petition for Individuals Filing for Bankruptcy signed ch- 13 retainer…" at bounding box center [351, 417] width 210 height 495
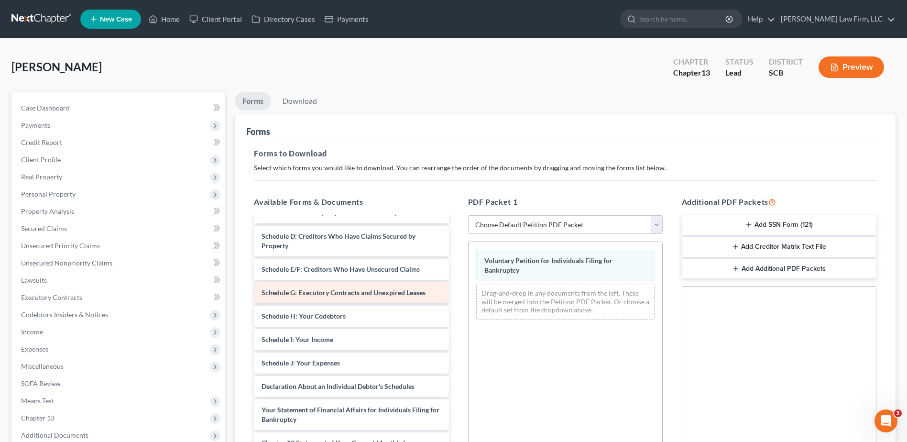
scroll to position [143, 0]
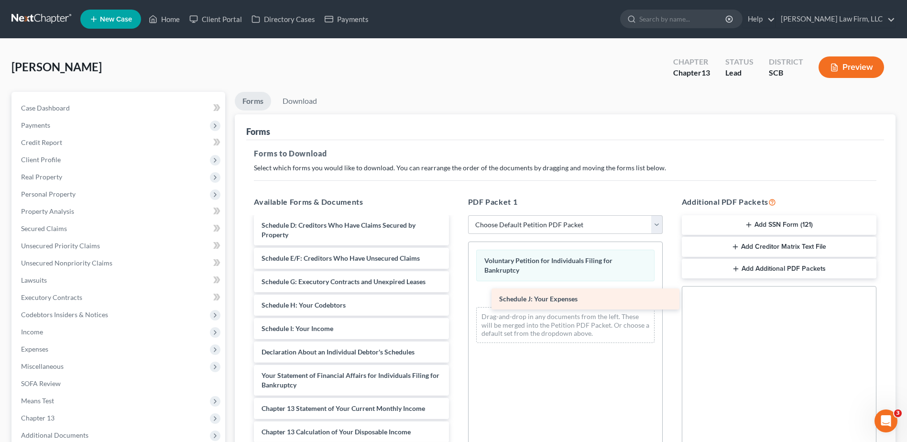
drag, startPoint x: 340, startPoint y: 361, endPoint x: 578, endPoint y: 298, distance: 245.8
click at [456, 298] on div "Schedule J: Your Expenses signed ch- 13 retainer.pdf CCC-pdf Debtor's Electroni…" at bounding box center [351, 309] width 210 height 471
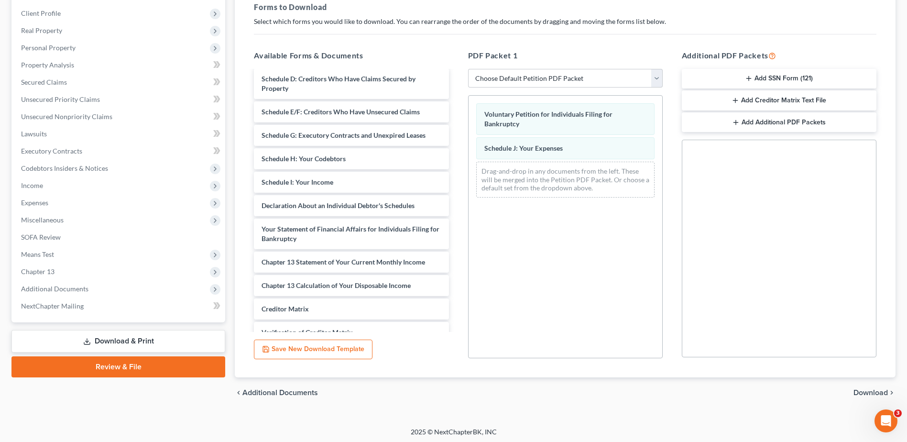
scroll to position [149, 0]
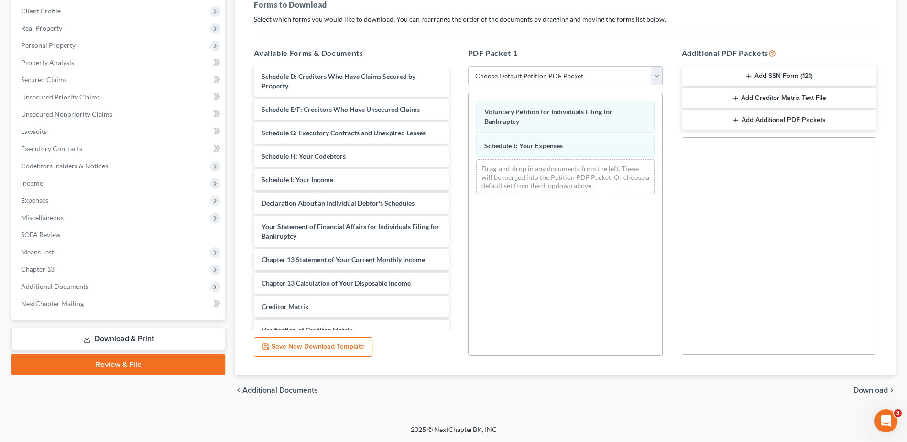
click at [869, 390] on span "Download" at bounding box center [871, 390] width 34 height 8
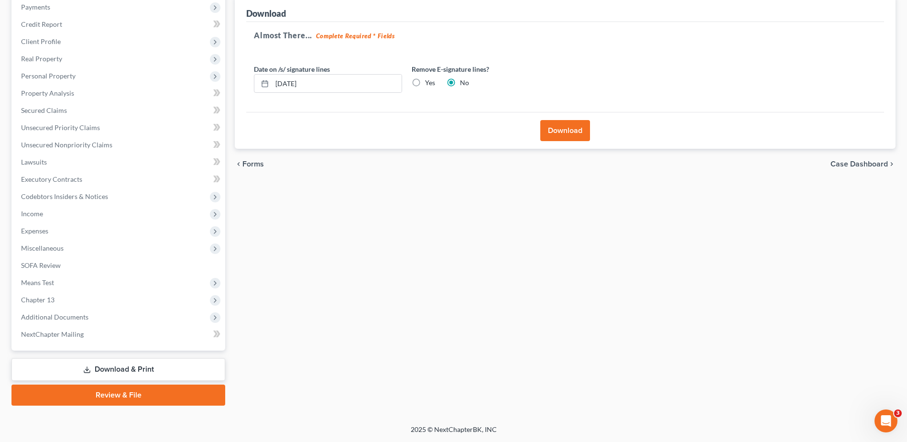
scroll to position [118, 0]
click at [72, 125] on span "Unsecured Priority Claims" at bounding box center [60, 127] width 79 height 8
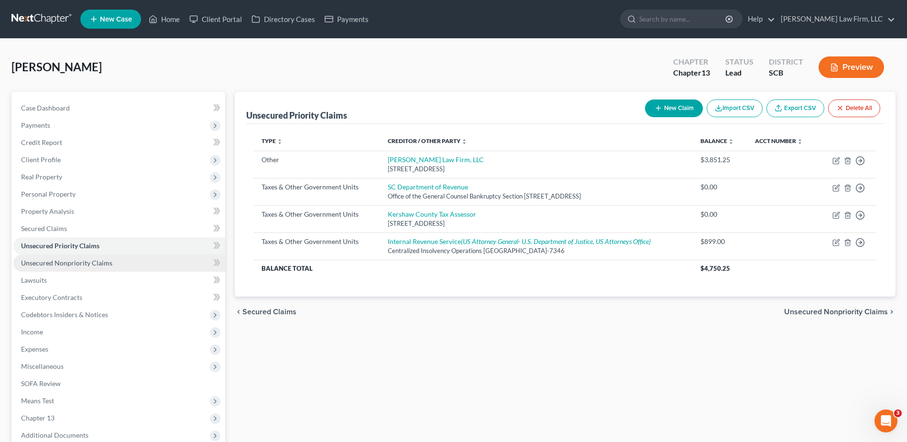
click at [66, 265] on span "Unsecured Nonpriority Claims" at bounding box center [66, 263] width 91 height 8
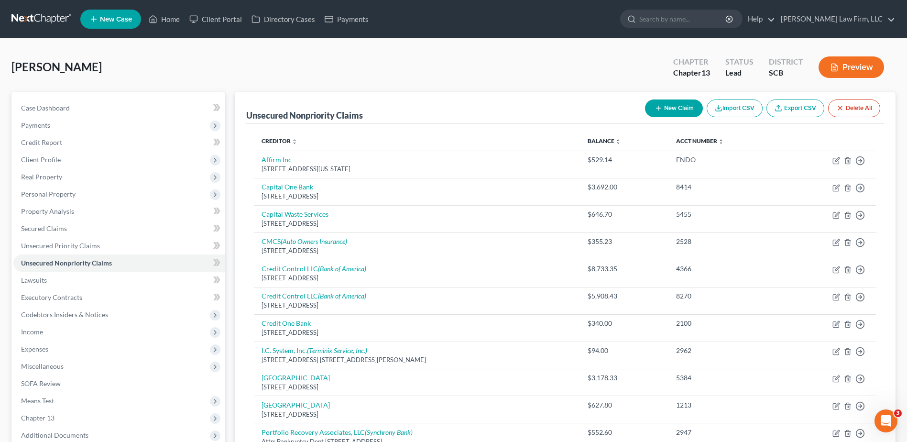
click at [650, 113] on button "New Claim" at bounding box center [674, 108] width 58 height 18
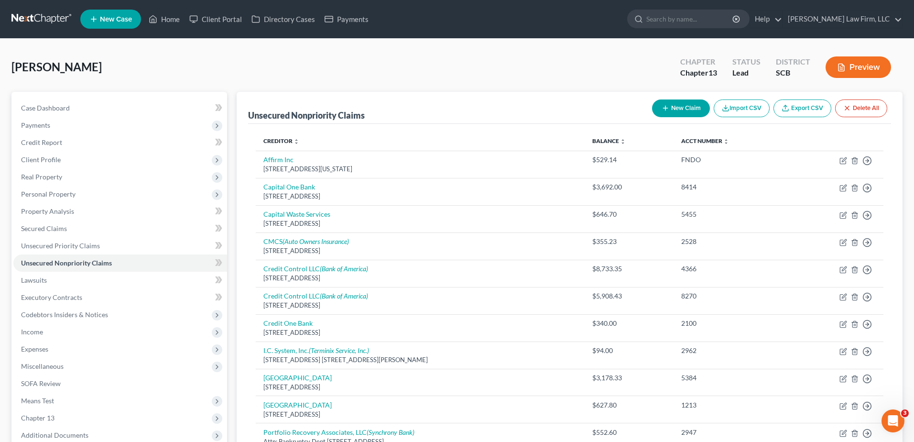
select select "0"
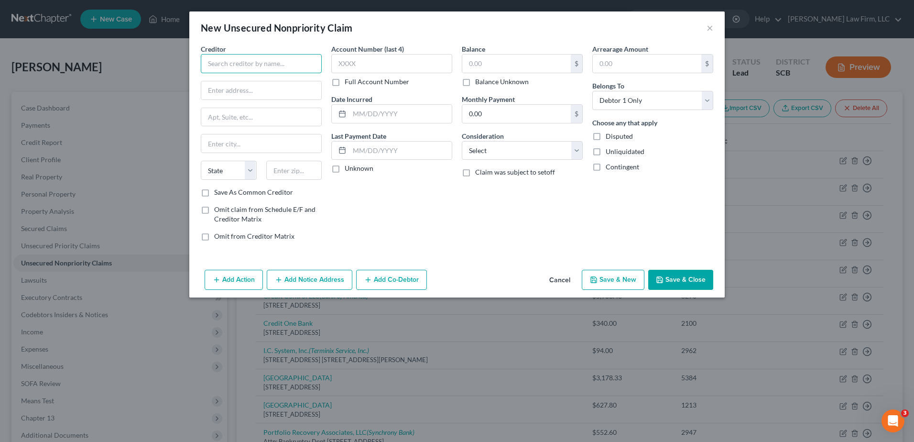
click at [238, 63] on input "text" at bounding box center [261, 63] width 121 height 19
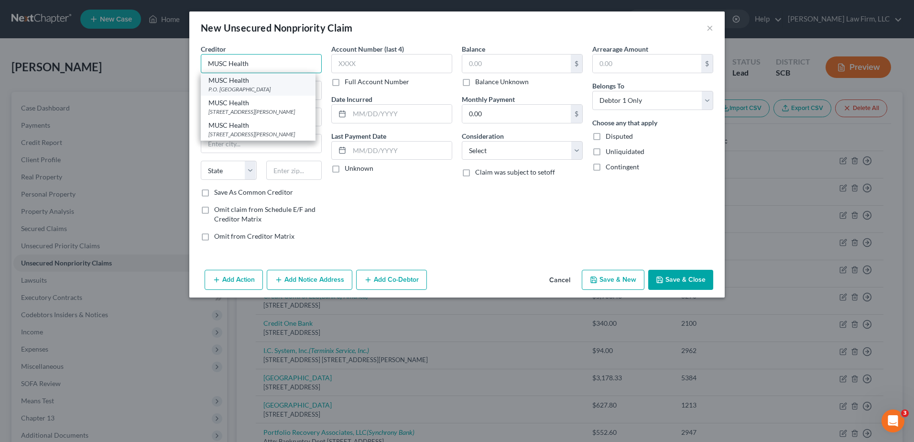
type input "MUSC Health"
click at [268, 88] on div "P.O. Box 931736, Atlanta, GA 31193" at bounding box center [257, 89] width 99 height 8
type input "P.O. Box 931736"
type input "Atlanta"
select select "10"
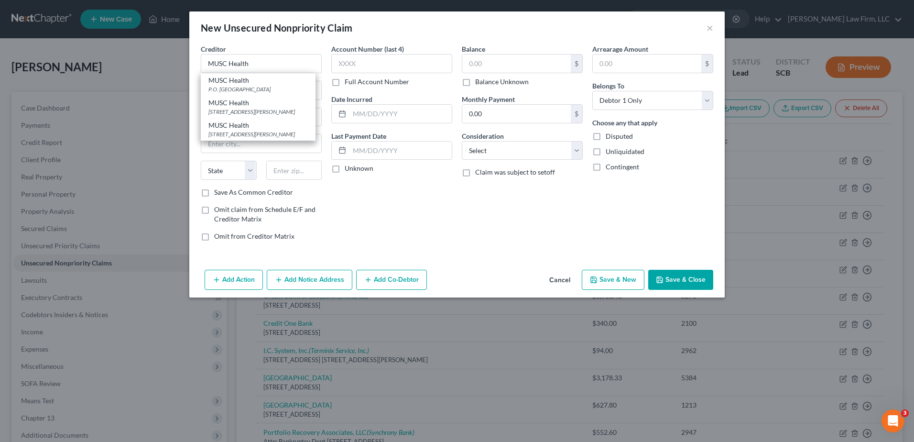
type input "31193"
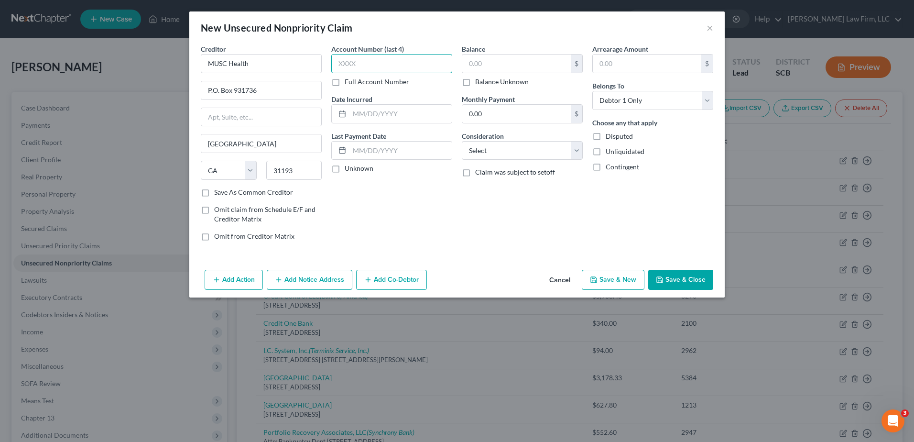
click at [341, 66] on input "text" at bounding box center [391, 63] width 121 height 19
type input "5009"
type input "10/22/2024"
type input "229.48"
click at [524, 144] on select "Select Cable / Satellite Services Collection Agency Credit Card Debt Debt Couns…" at bounding box center [522, 150] width 121 height 19
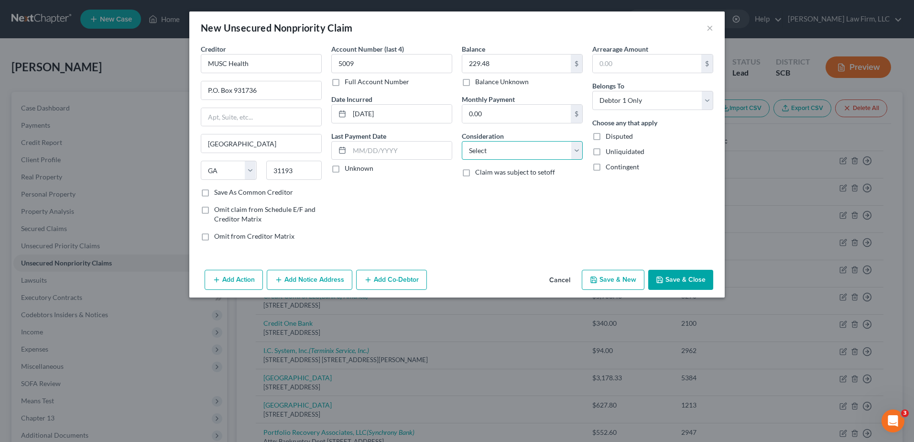
select select "9"
click at [462, 141] on select "Select Cable / Satellite Services Collection Agency Credit Card Debt Debt Couns…" at bounding box center [522, 150] width 121 height 19
click at [689, 283] on button "Save & Close" at bounding box center [680, 280] width 65 height 20
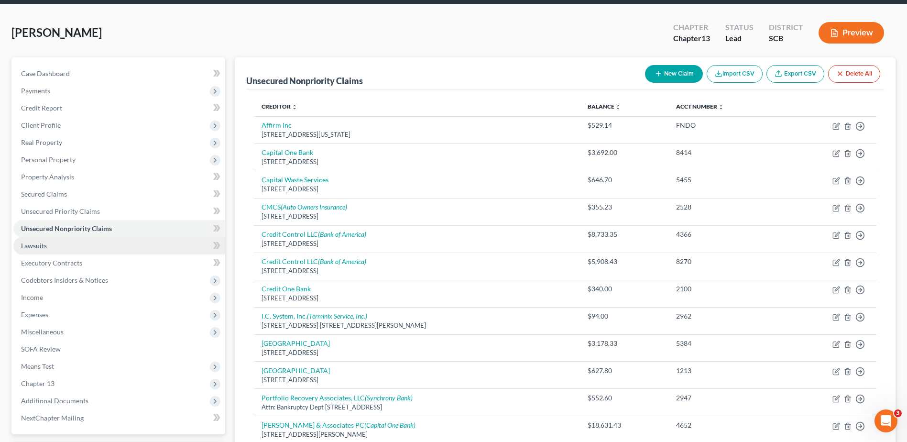
scroll to position [96, 0]
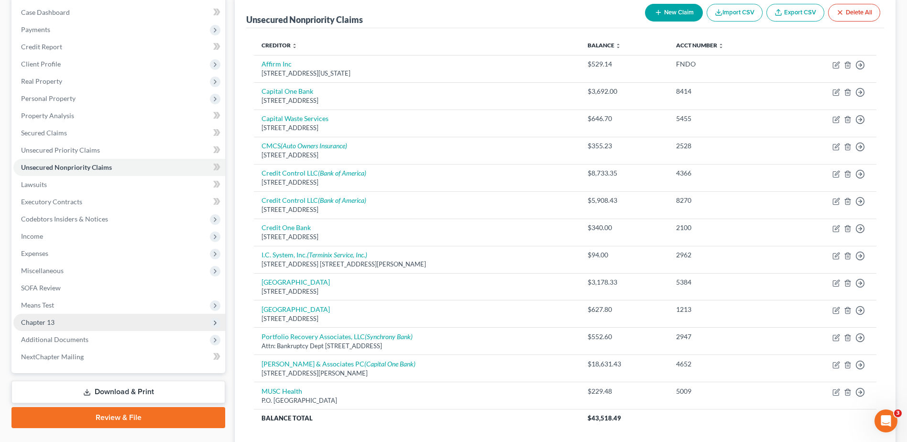
click at [57, 318] on span "Chapter 13" at bounding box center [119, 322] width 212 height 17
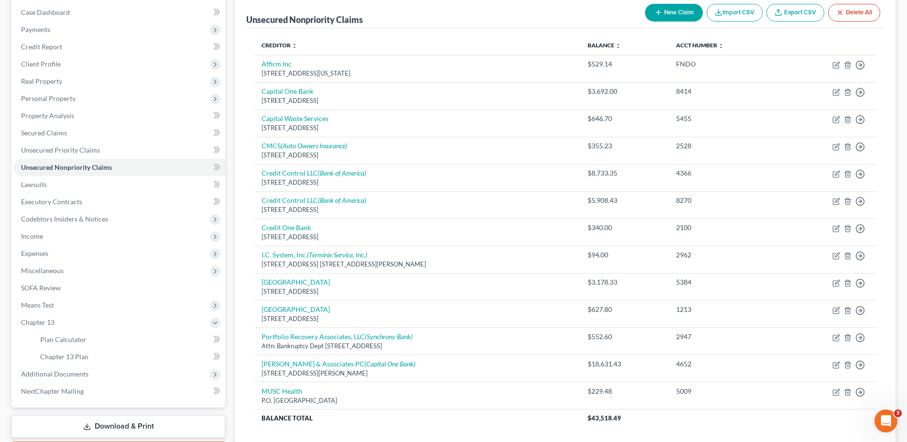
click at [106, 425] on link "Download & Print" at bounding box center [118, 426] width 214 height 22
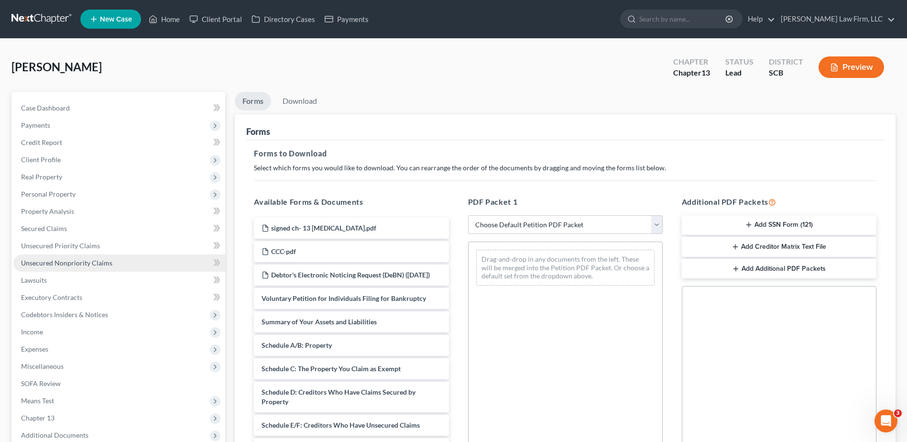
click at [98, 261] on span "Unsecured Nonpriority Claims" at bounding box center [66, 263] width 91 height 8
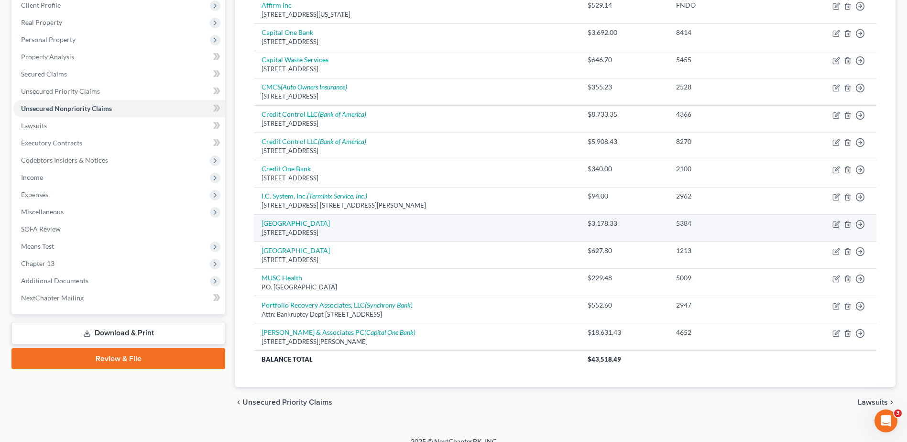
scroll to position [166, 0]
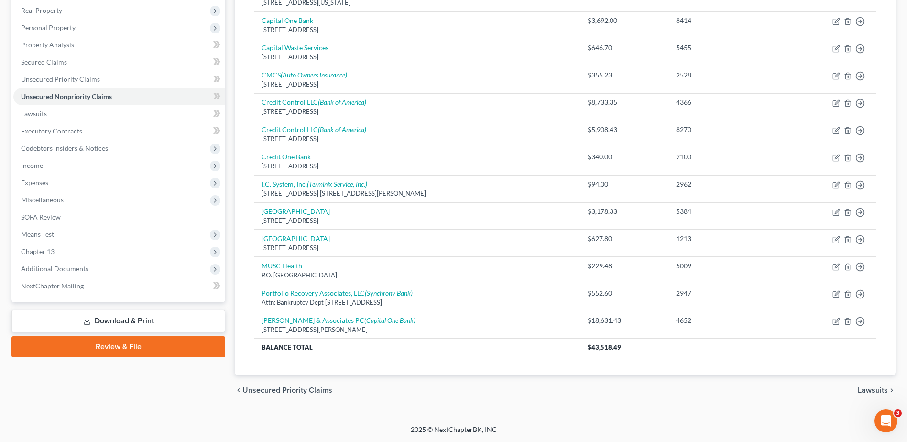
click at [98, 317] on link "Download & Print" at bounding box center [118, 321] width 214 height 22
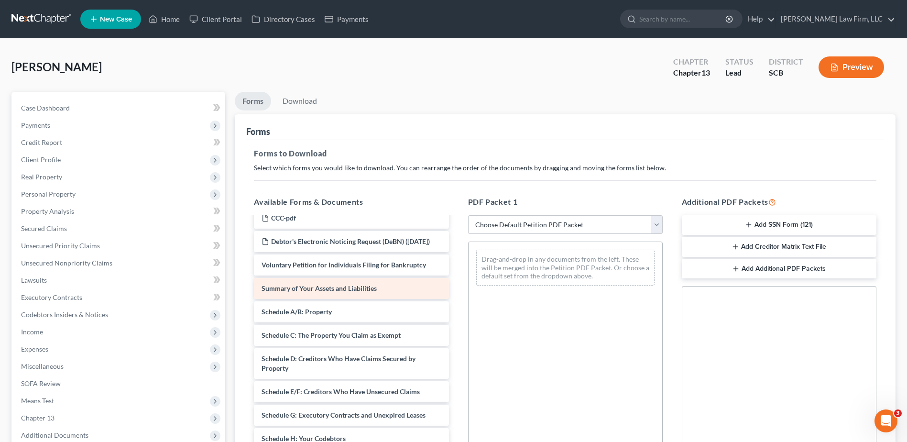
scroll to position [48, 0]
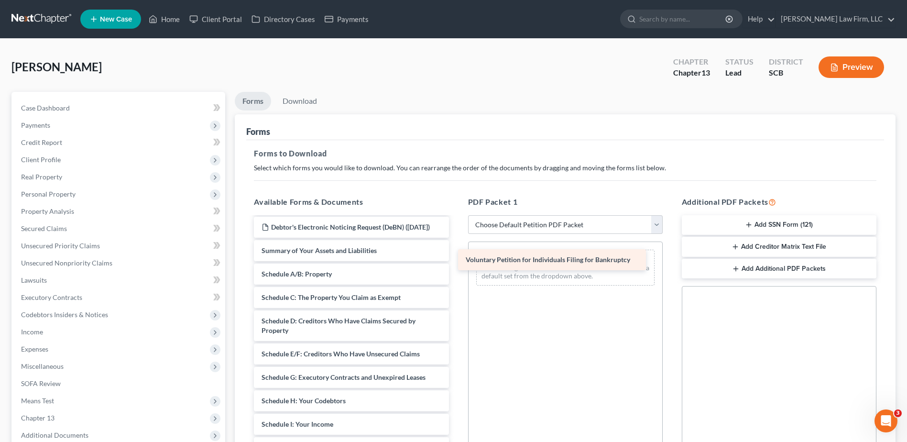
drag, startPoint x: 351, startPoint y: 258, endPoint x: 555, endPoint y: 257, distance: 204.2
click at [456, 257] on div "Voluntary Petition for Individuals Filing for Bankruptcy signed ch- 13 retainer…" at bounding box center [351, 417] width 210 height 495
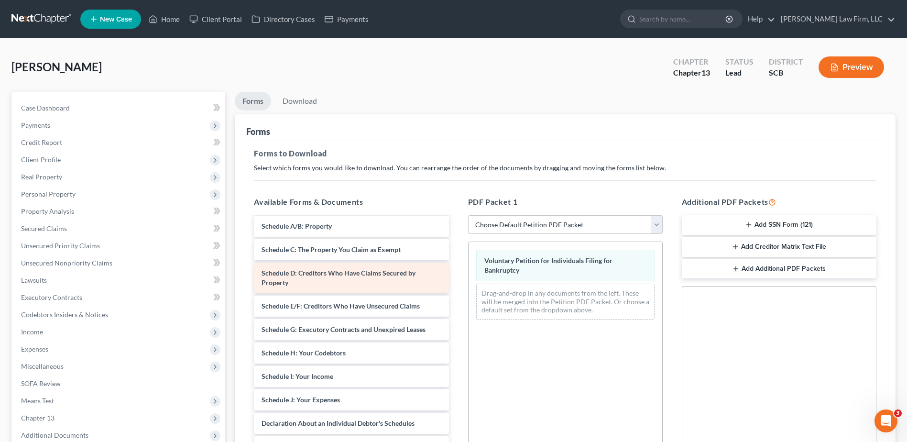
scroll to position [143, 0]
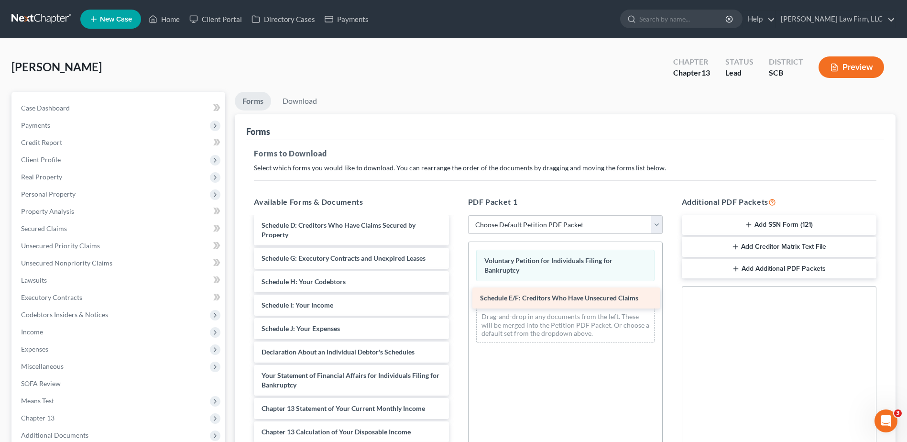
drag, startPoint x: 370, startPoint y: 270, endPoint x: 583, endPoint y: 296, distance: 214.3
click at [456, 296] on div "Schedule E/F: Creditors Who Have Unsecured Claims signed ch- 13 retainer.pdf CC…" at bounding box center [351, 309] width 210 height 471
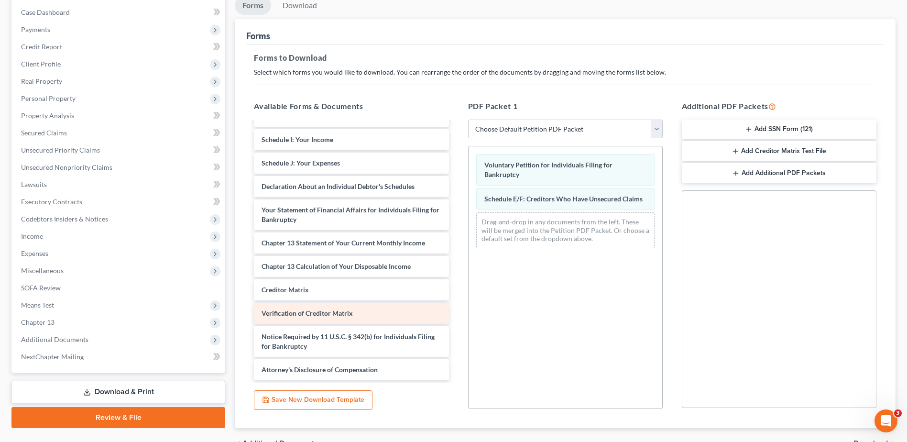
scroll to position [199, 0]
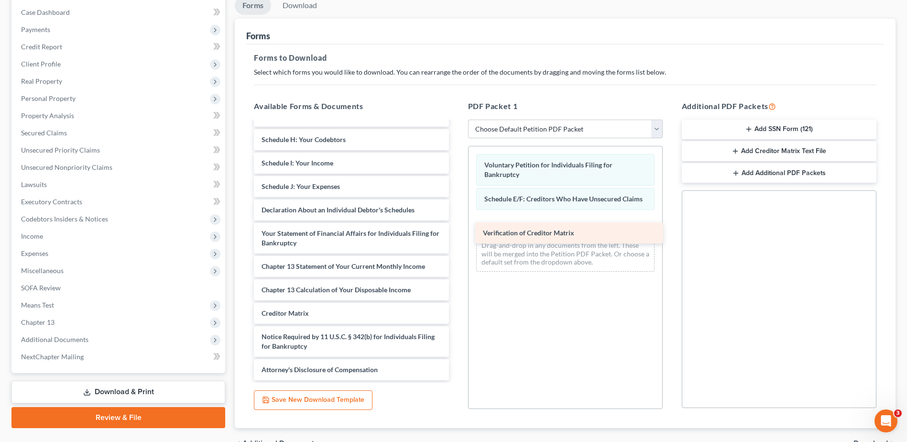
drag, startPoint x: 359, startPoint y: 313, endPoint x: 582, endPoint y: 222, distance: 241.1
click at [456, 222] on div "Verification of Creditor Matrix signed ch- 13 retainer.pdf CCC-pdf Debtor's Ele…" at bounding box center [351, 156] width 210 height 448
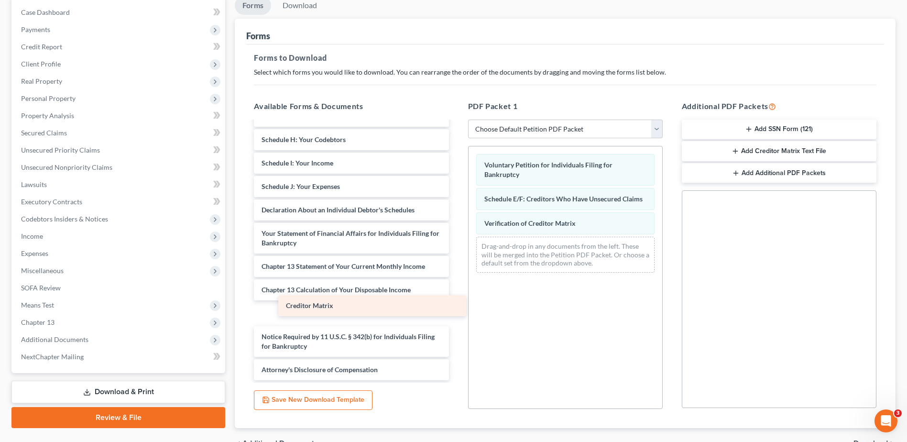
scroll to position [176, 0]
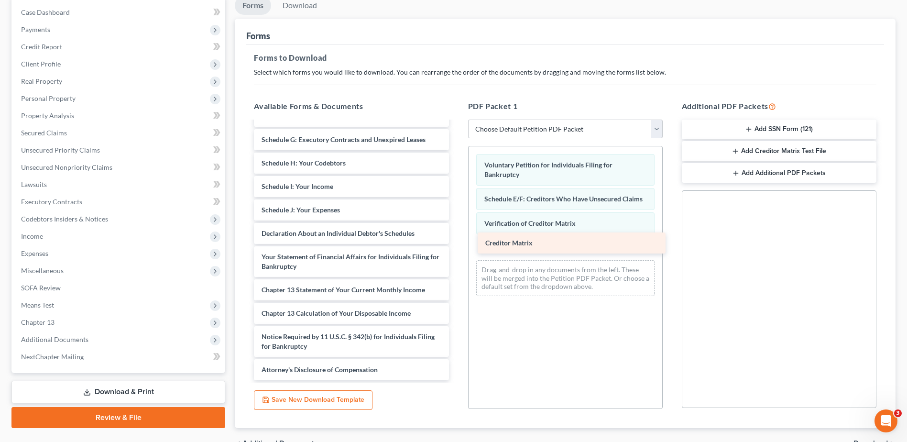
drag, startPoint x: 322, startPoint y: 314, endPoint x: 544, endPoint y: 246, distance: 232.2
click at [456, 246] on div "Creditor Matrix signed ch- 13 retainer.pdf CCC-pdf Debtor's Electronic Noticing…" at bounding box center [351, 168] width 210 height 425
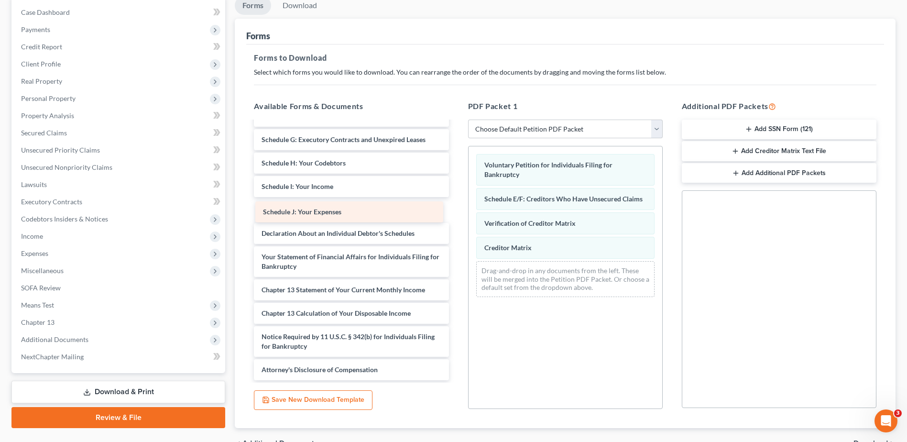
scroll to position [153, 0]
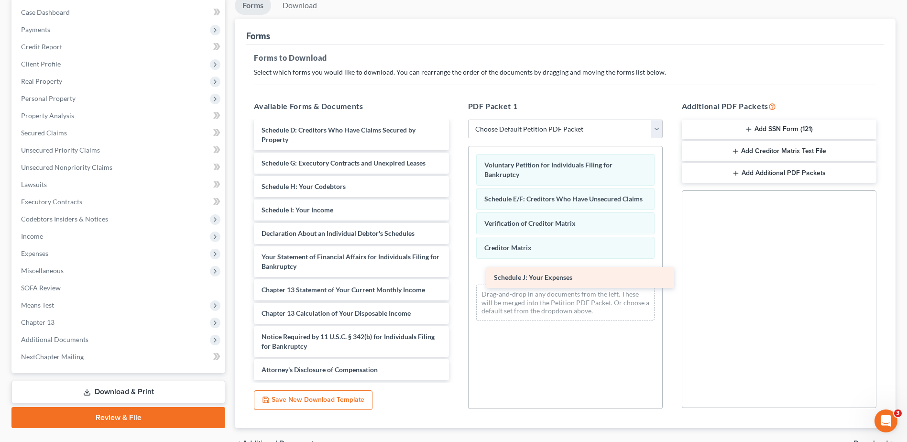
drag, startPoint x: 345, startPoint y: 206, endPoint x: 578, endPoint y: 273, distance: 242.0
click at [456, 273] on div "Schedule J: Your Expenses signed ch- 13 retainer.pdf CCC-pdf Debtor's Electroni…" at bounding box center [351, 179] width 210 height 401
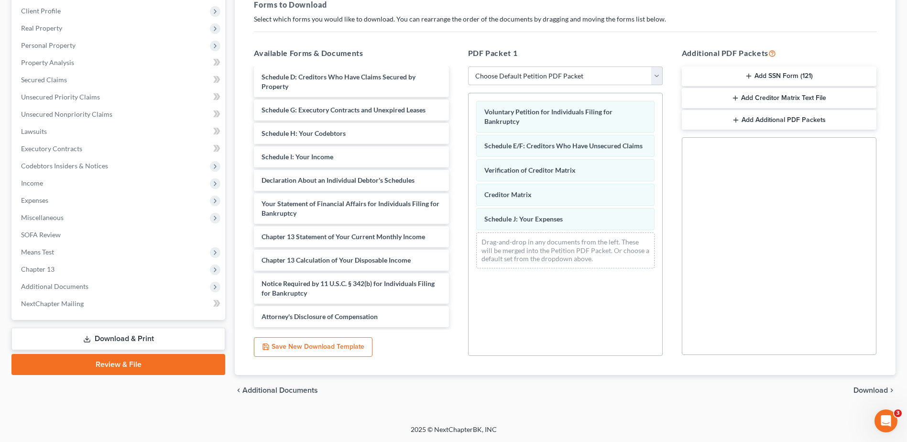
click at [869, 388] on span "Download" at bounding box center [871, 390] width 34 height 8
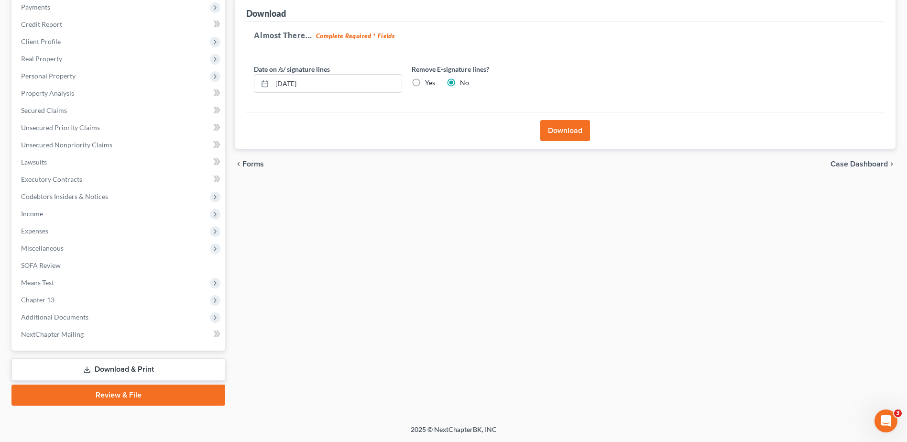
scroll to position [118, 0]
click at [324, 87] on input "[DATE]" at bounding box center [337, 84] width 130 height 18
click at [425, 83] on label "Yes" at bounding box center [430, 83] width 10 height 10
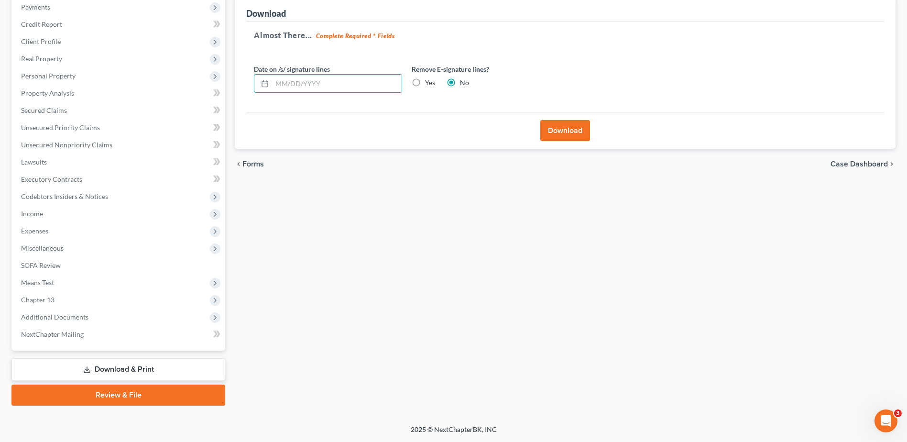
click at [429, 83] on input "Yes" at bounding box center [432, 81] width 6 height 6
radio input "true"
radio input "false"
click at [569, 133] on button "Download" at bounding box center [565, 130] width 50 height 21
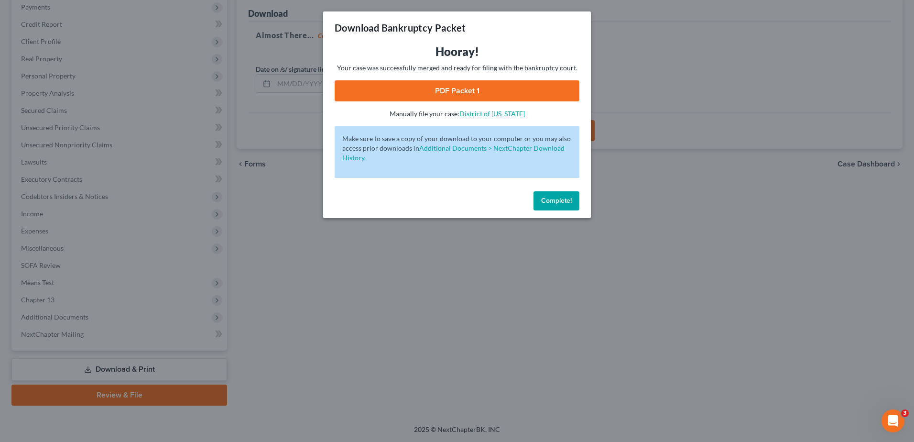
click at [525, 99] on link "PDF Packet 1" at bounding box center [457, 90] width 245 height 21
click at [561, 202] on span "Complete!" at bounding box center [556, 201] width 31 height 8
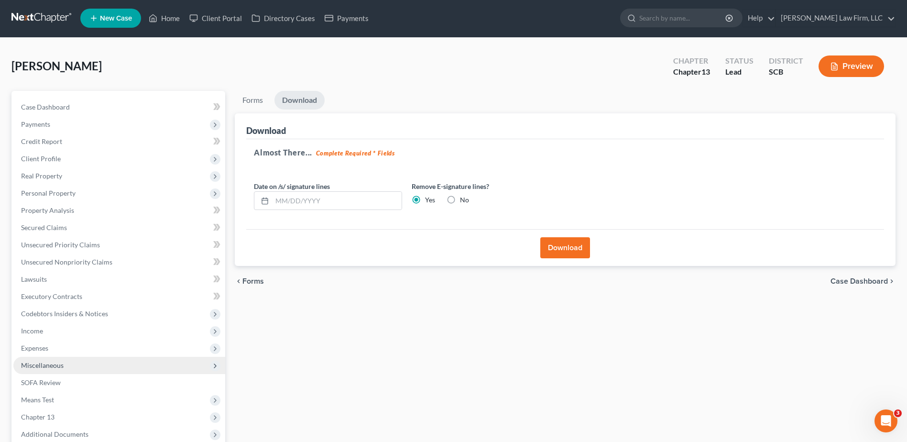
scroll to position [0, 0]
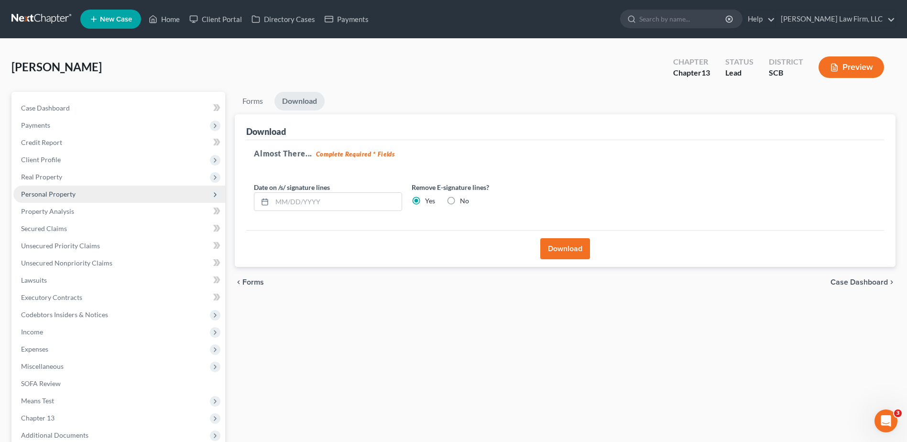
click at [67, 192] on span "Personal Property" at bounding box center [48, 194] width 55 height 8
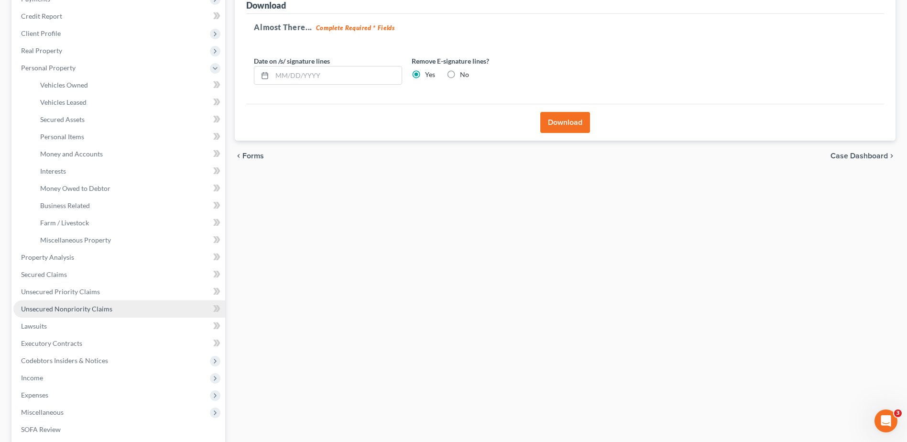
scroll to position [143, 0]
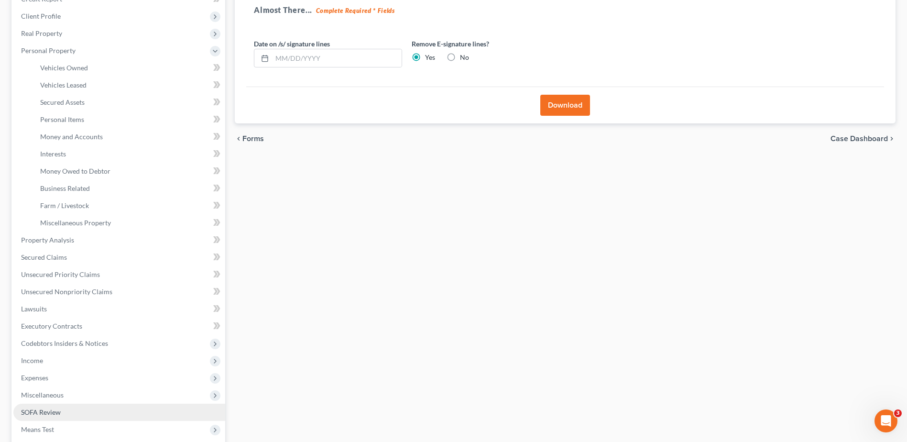
click at [57, 412] on span "SOFA Review" at bounding box center [41, 412] width 40 height 8
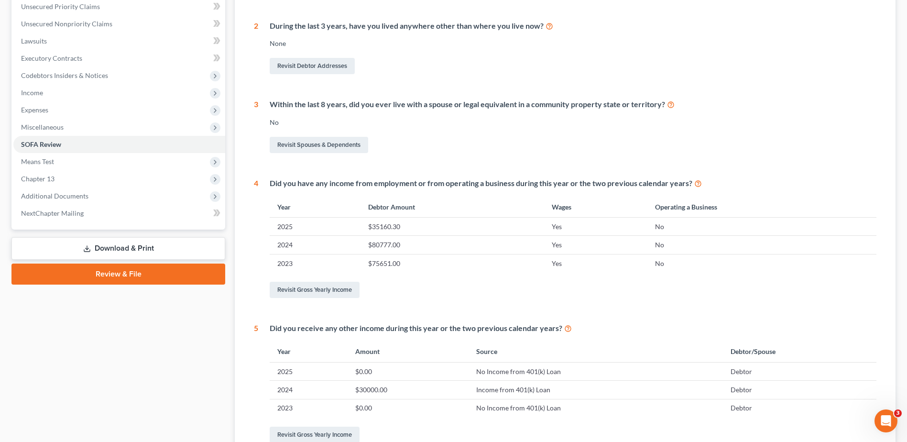
scroll to position [48, 0]
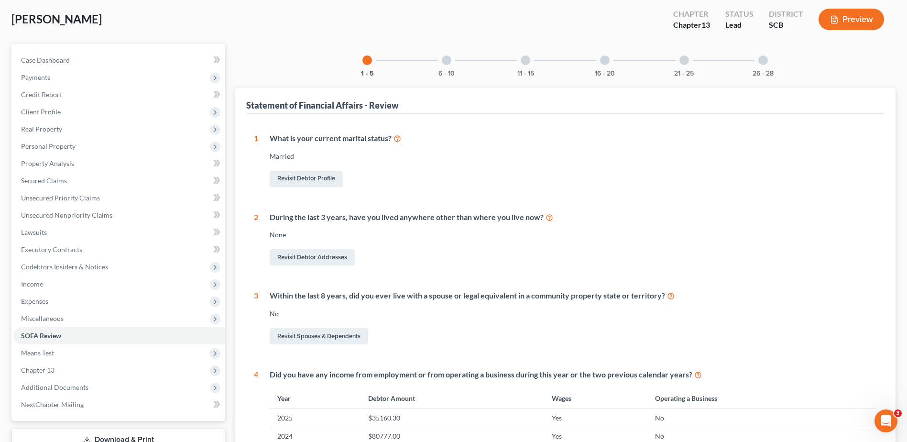
click at [448, 65] on div "6 - 10" at bounding box center [446, 60] width 33 height 33
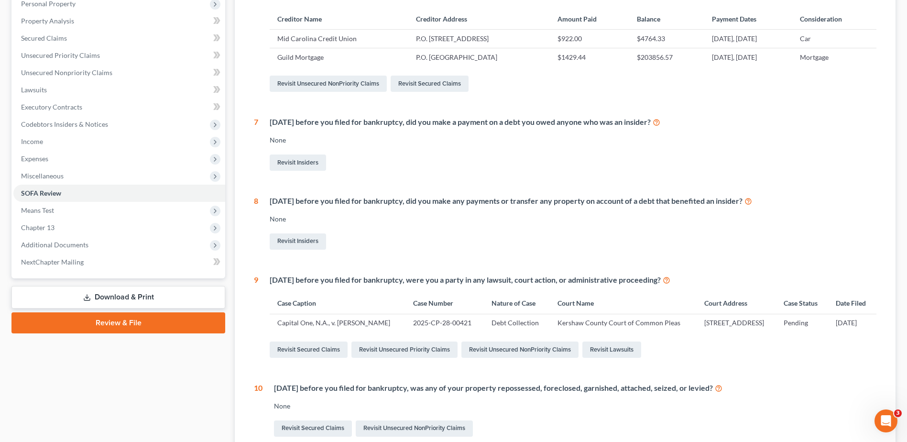
scroll to position [239, 0]
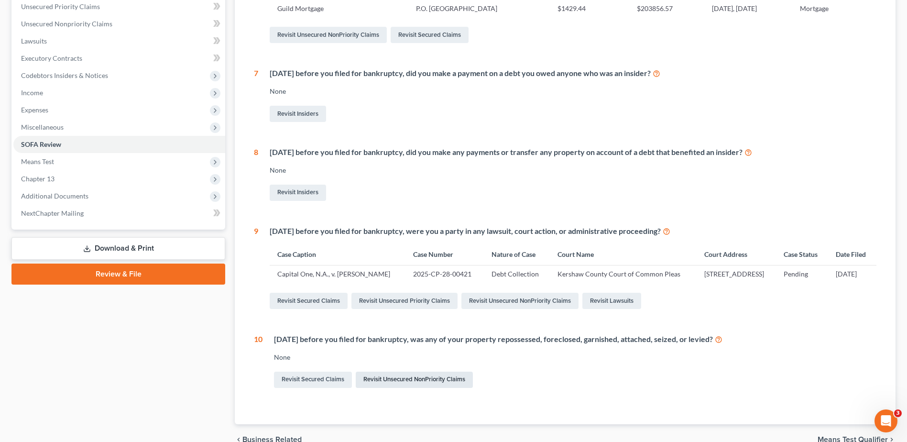
click at [393, 388] on link "Revisit Unsecured NonPriority Claims" at bounding box center [414, 380] width 117 height 16
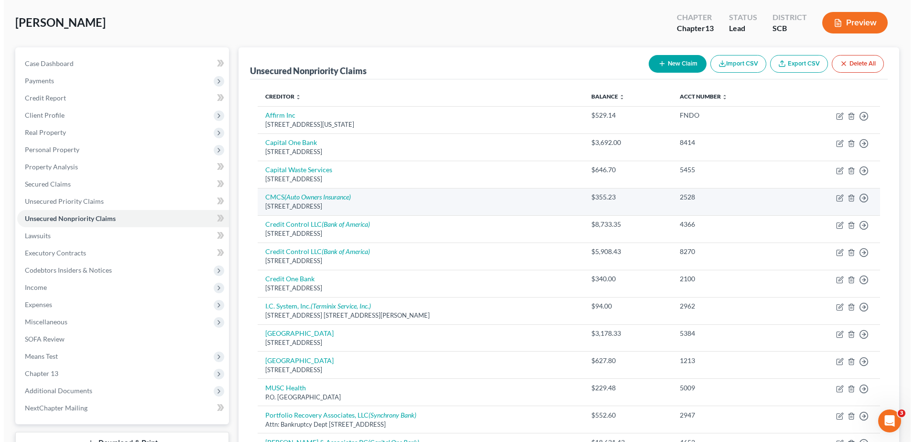
scroll to position [96, 0]
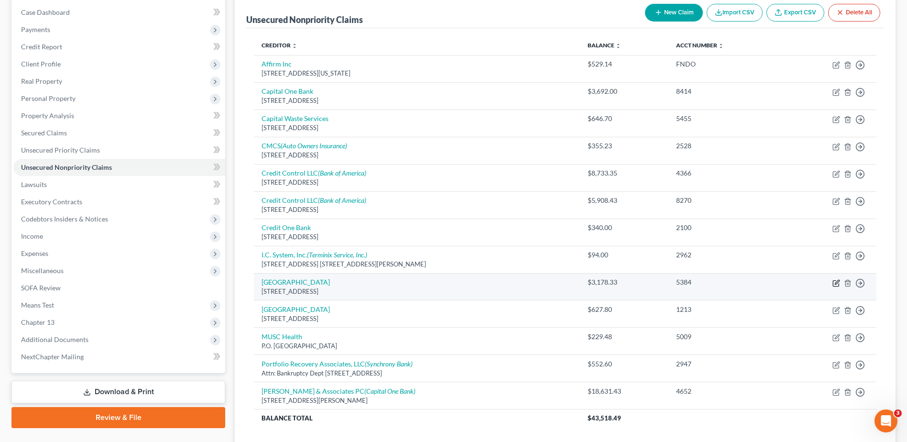
click at [838, 281] on icon "button" at bounding box center [836, 283] width 8 height 8
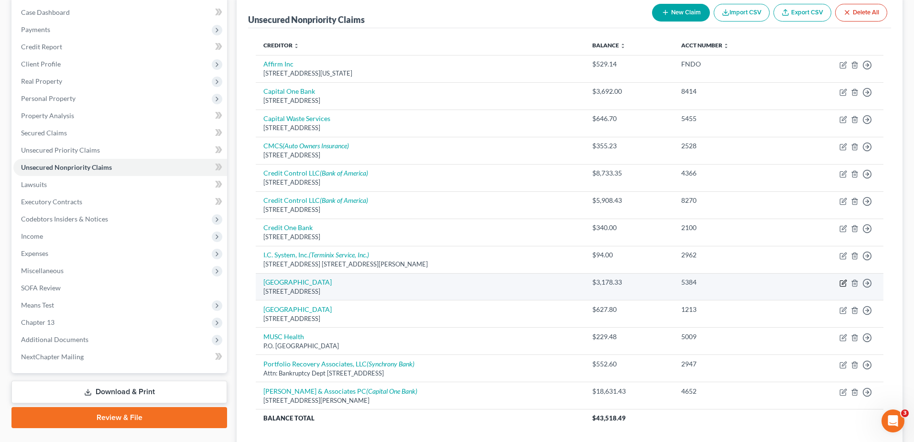
select select "42"
select select "9"
select select "0"
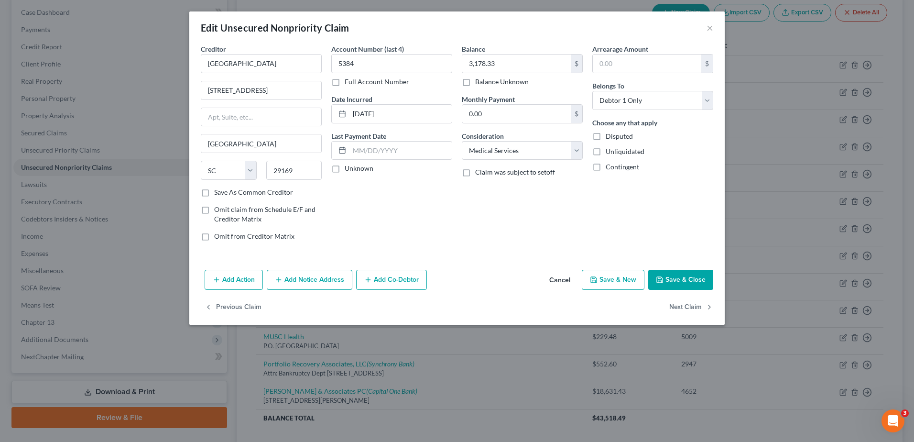
click at [245, 278] on button "Add Action" at bounding box center [234, 280] width 58 height 20
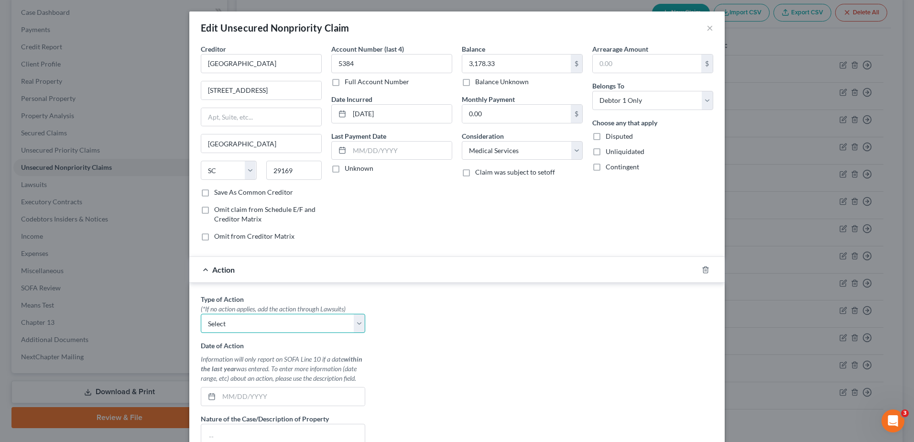
click at [250, 320] on select "Select Repossession Garnishment Foreclosure Personal Injury Attached, Seized, O…" at bounding box center [283, 323] width 164 height 19
select select "4"
click at [201, 314] on select "Select Repossession Garnishment Foreclosure Personal Injury Attached, Seized, O…" at bounding box center [283, 323] width 164 height 19
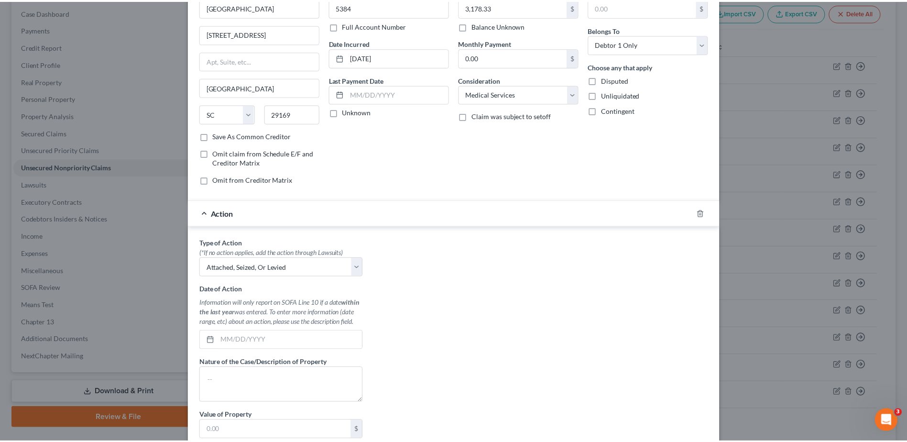
scroll to position [143, 0]
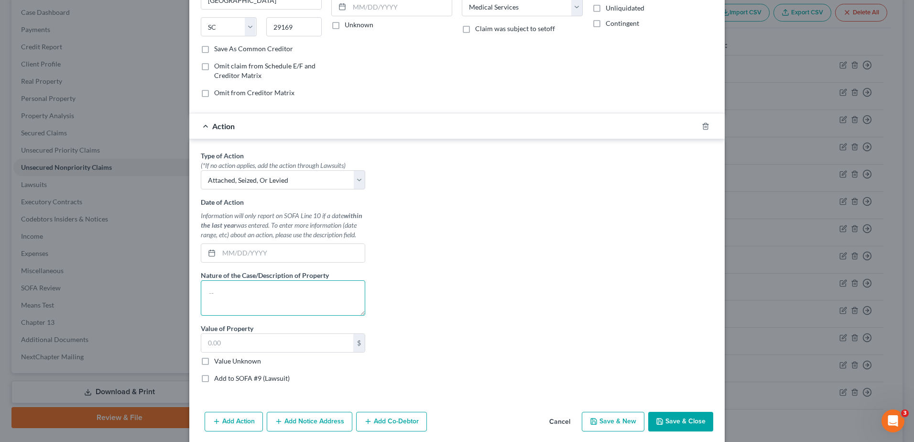
click at [273, 297] on textarea at bounding box center [283, 297] width 164 height 35
drag, startPoint x: 297, startPoint y: 293, endPoint x: 314, endPoint y: 301, distance: 18.6
click at [298, 294] on textarea "Debtor's 2024 State Tax Refund was garnished and applied to this debt." at bounding box center [283, 297] width 164 height 35
type textarea "Debtor's 2024 State Tax Refund of $1,630.00 was garnished and applied to this d…"
click at [277, 252] on input "text" at bounding box center [292, 253] width 146 height 18
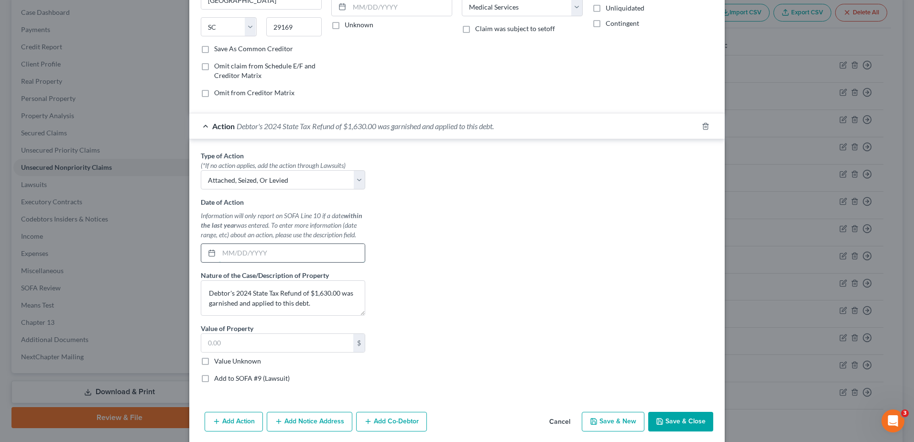
click at [330, 250] on input "text" at bounding box center [292, 253] width 146 height 18
click at [248, 345] on input "text" at bounding box center [277, 343] width 152 height 18
type input "1,630.00"
click at [321, 183] on select "Select Repossession Garnishment Foreclosure Personal Injury Attached, Seized, O…" at bounding box center [283, 179] width 164 height 19
select select "1"
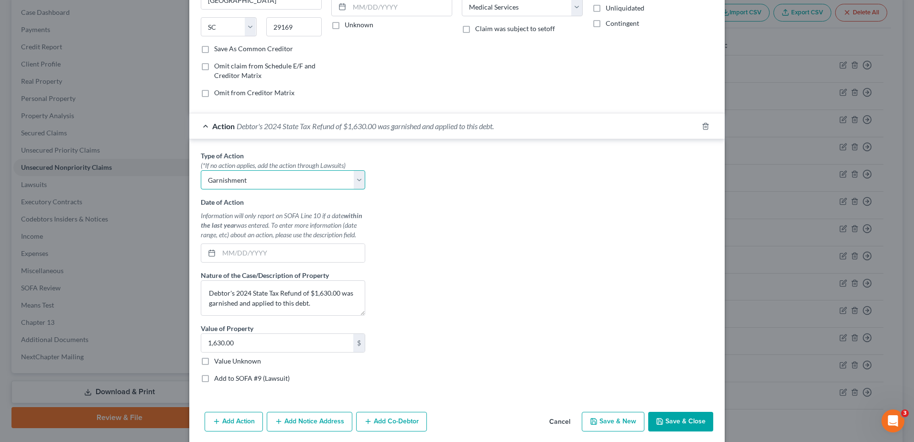
click at [201, 170] on select "Select Repossession Garnishment Foreclosure Personal Injury Attached, Seized, O…" at bounding box center [283, 179] width 164 height 19
click at [472, 291] on div "Type of Action * (*If no action applies, add the action through Lawsuits) Selec…" at bounding box center [457, 271] width 522 height 240
click at [679, 413] on button "Save & Close" at bounding box center [680, 422] width 65 height 20
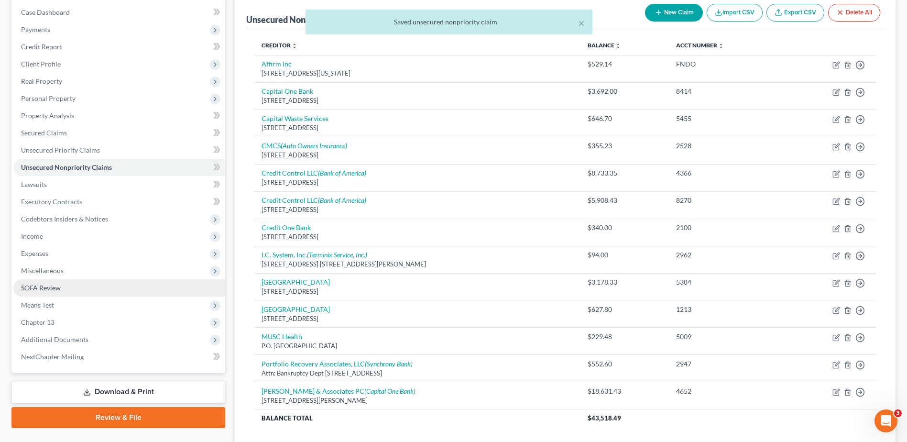
click at [84, 293] on link "SOFA Review" at bounding box center [119, 287] width 212 height 17
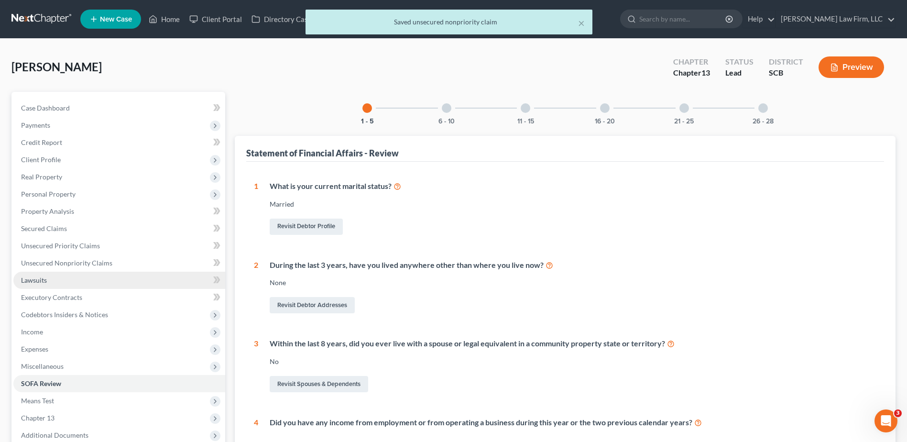
click at [75, 279] on link "Lawsuits" at bounding box center [119, 280] width 212 height 17
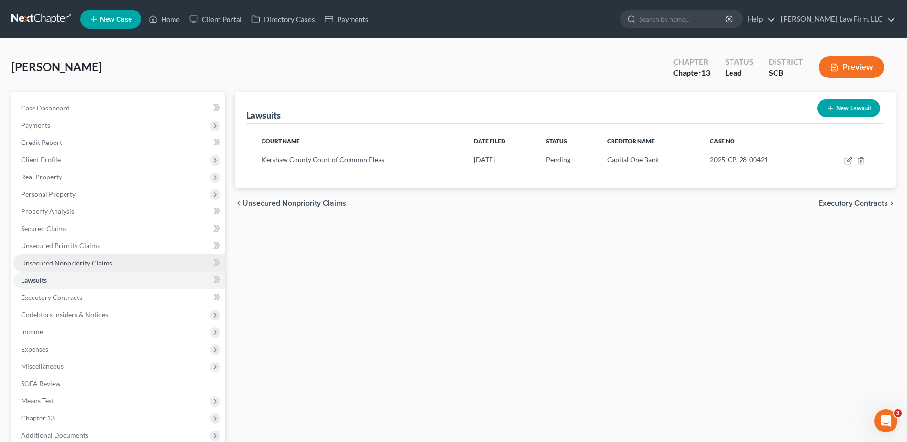
click at [76, 257] on link "Unsecured Nonpriority Claims" at bounding box center [119, 262] width 212 height 17
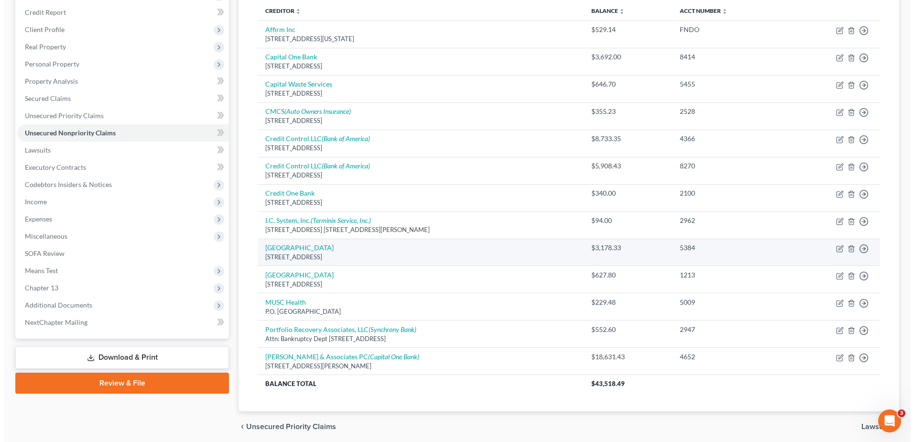
scroll to position [143, 0]
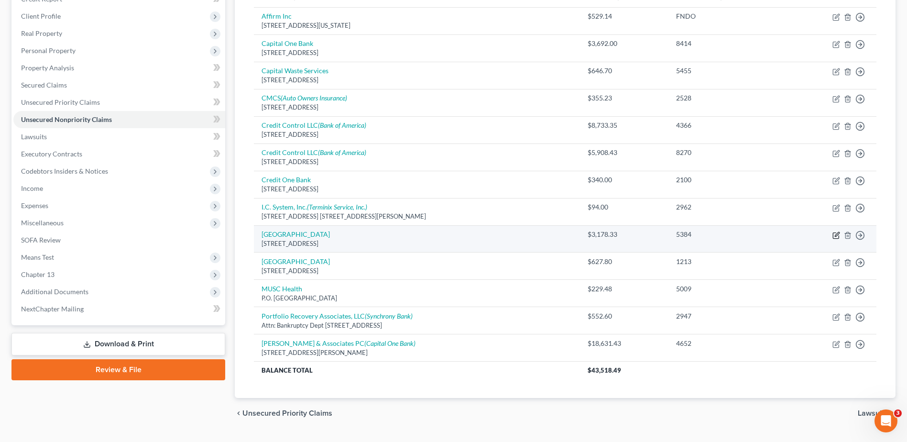
click at [838, 233] on icon "button" at bounding box center [837, 234] width 4 height 4
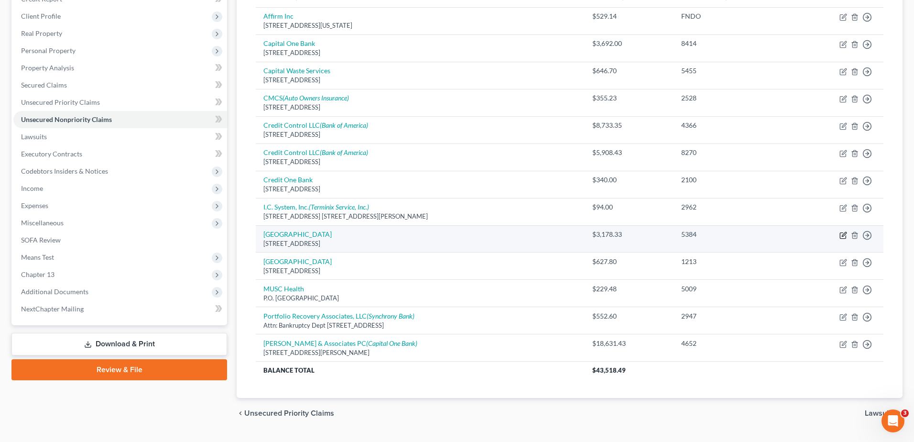
select select "42"
select select "9"
select select "0"
select select "1"
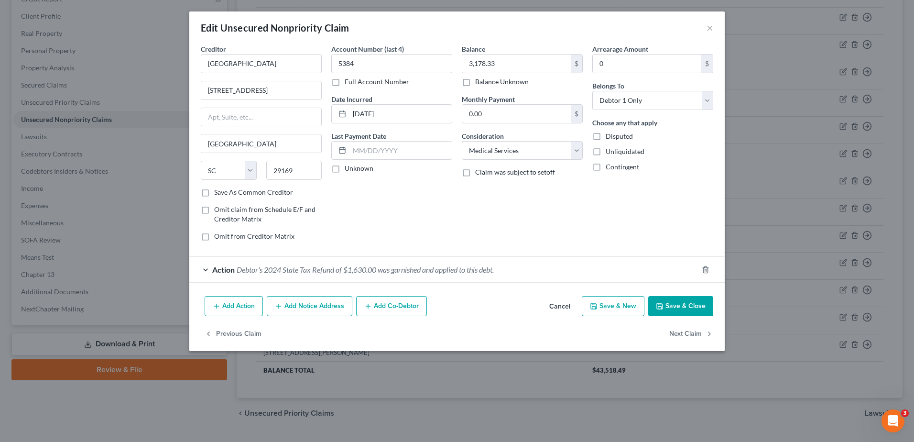
click at [325, 268] on span "Debtor's 2024 State Tax Refund of $1,630.00 was garnished and applied to this d…" at bounding box center [365, 269] width 257 height 9
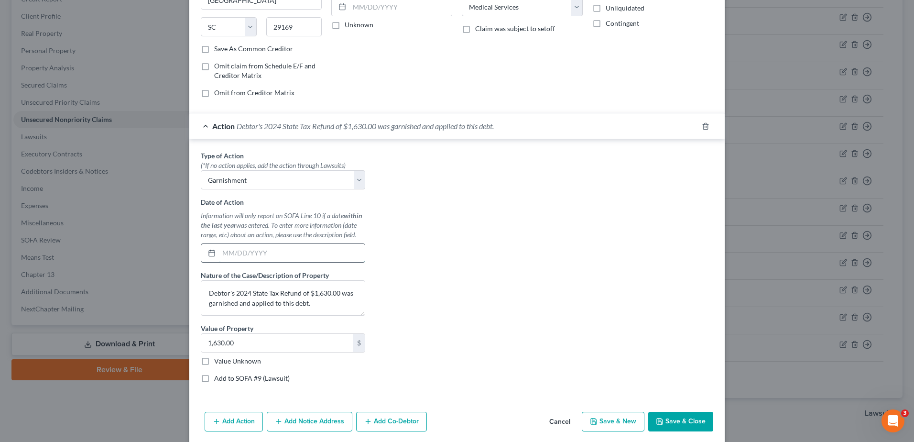
click at [274, 253] on input "text" at bounding box center [292, 253] width 146 height 18
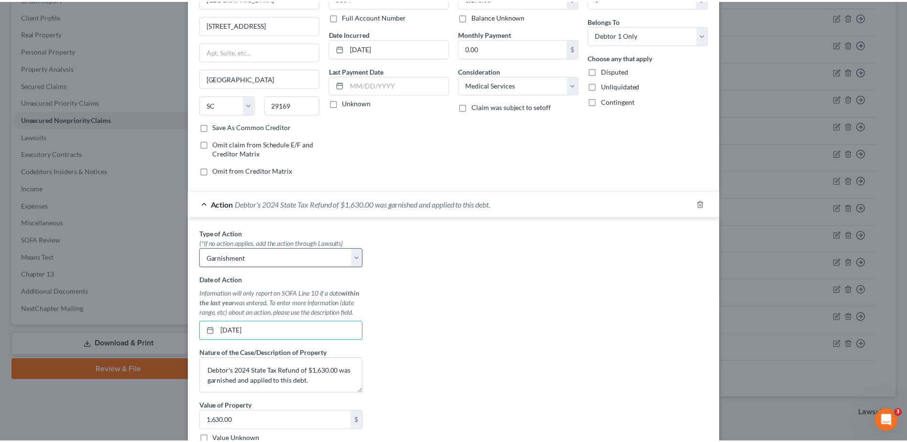
scroll to position [180, 0]
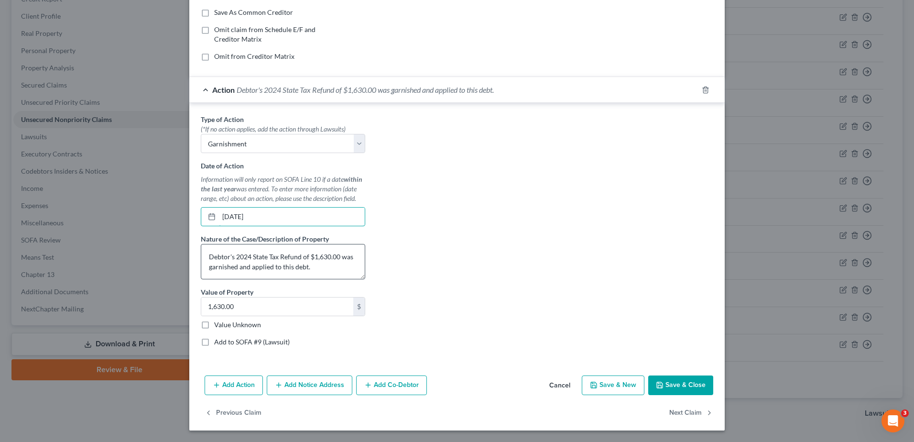
type input "05/30/2025"
click at [265, 256] on textarea "Debtor's 2024 State Tax Refund of $1,630.00 was garnished and applied to this d…" at bounding box center [283, 261] width 164 height 35
click at [330, 257] on textarea "Debtor's 2024 State Income Tax Refund of $1,630.00 was garnished and applied to…" at bounding box center [283, 261] width 164 height 35
type textarea "Debtor's 2024 State Income Tax Refund of approximately $1,630.00 was garnished …"
click at [689, 381] on button "Save & Close" at bounding box center [680, 385] width 65 height 20
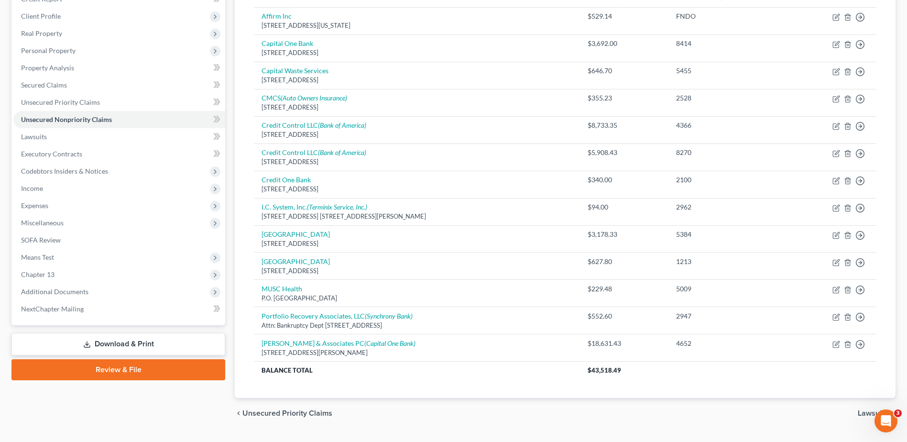
click at [113, 343] on link "Download & Print" at bounding box center [118, 344] width 214 height 22
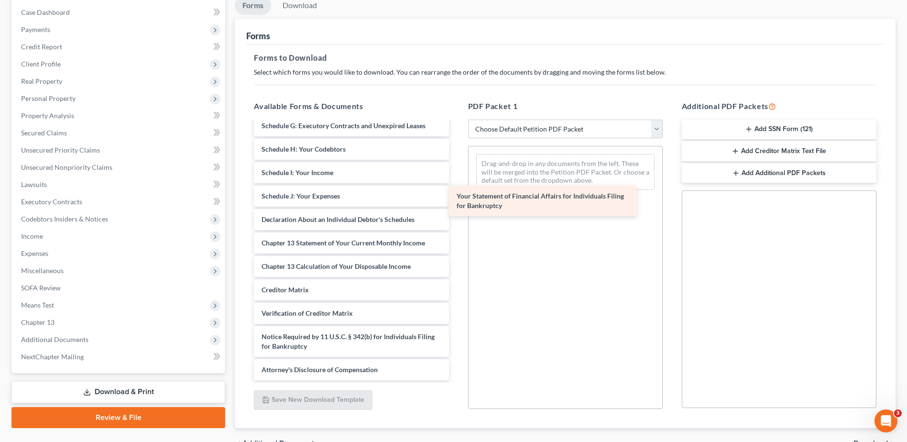
scroll to position [237, 0]
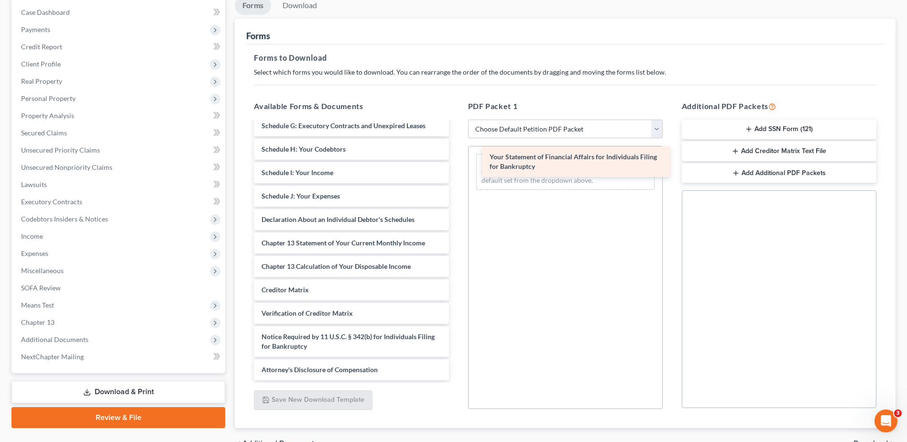
drag, startPoint x: 354, startPoint y: 244, endPoint x: 582, endPoint y: 160, distance: 243.0
click at [456, 160] on div "Your Statement of Financial Affairs for Individuals Filing for Bankruptcy signe…" at bounding box center [351, 137] width 210 height 485
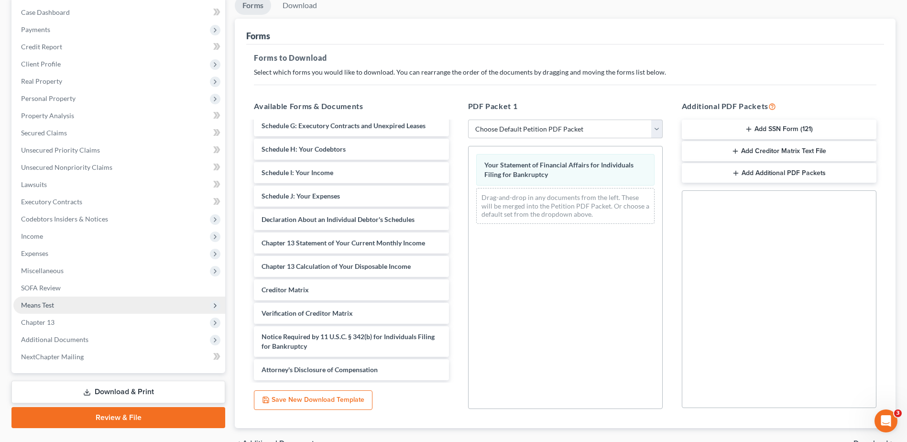
click at [48, 301] on span "Means Test" at bounding box center [37, 305] width 33 height 8
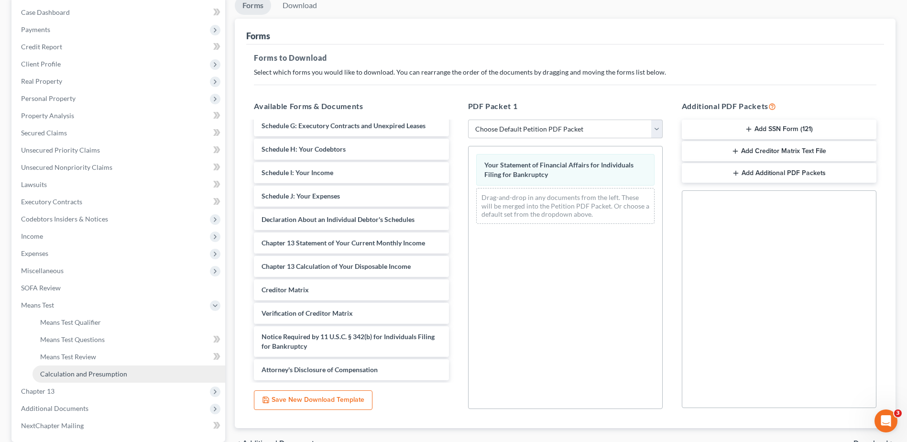
click at [72, 372] on span "Calculation and Presumption" at bounding box center [83, 374] width 87 height 8
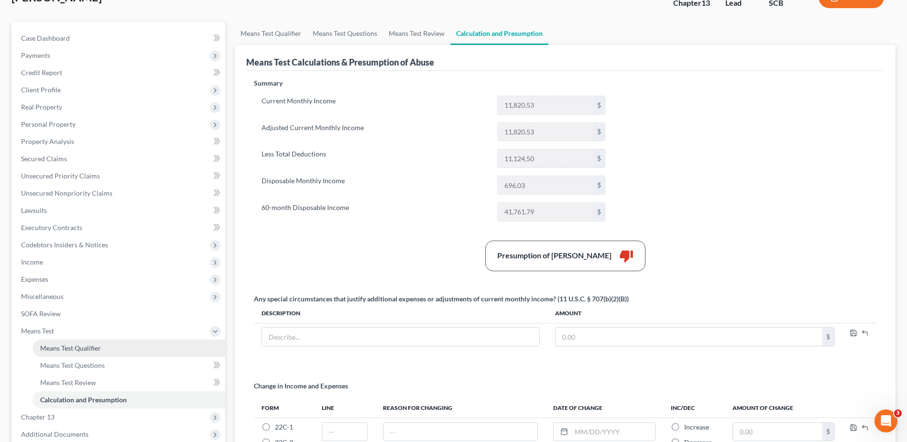
scroll to position [187, 0]
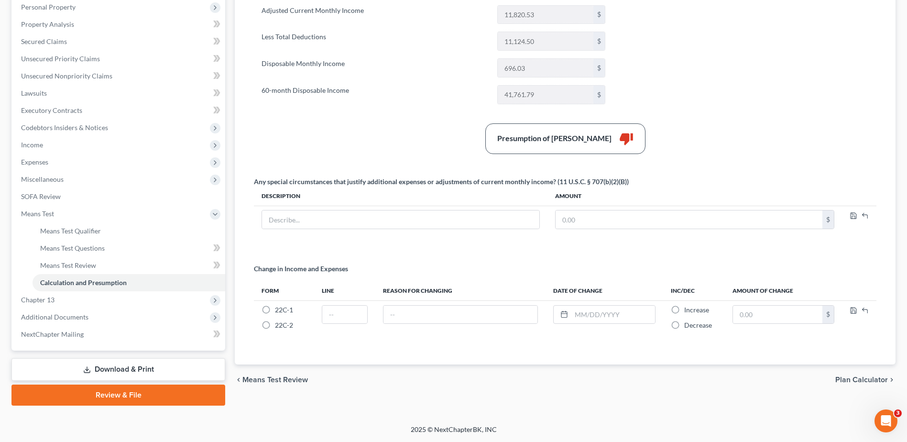
click at [76, 363] on link "Download & Print" at bounding box center [118, 369] width 214 height 22
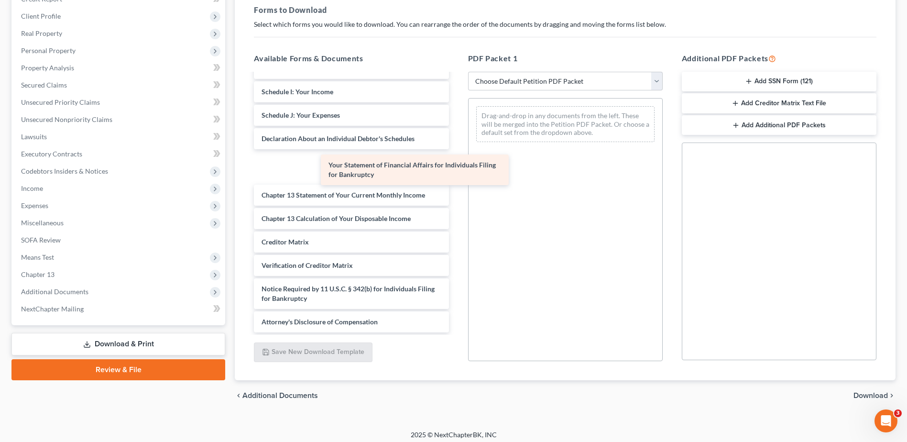
scroll to position [237, 0]
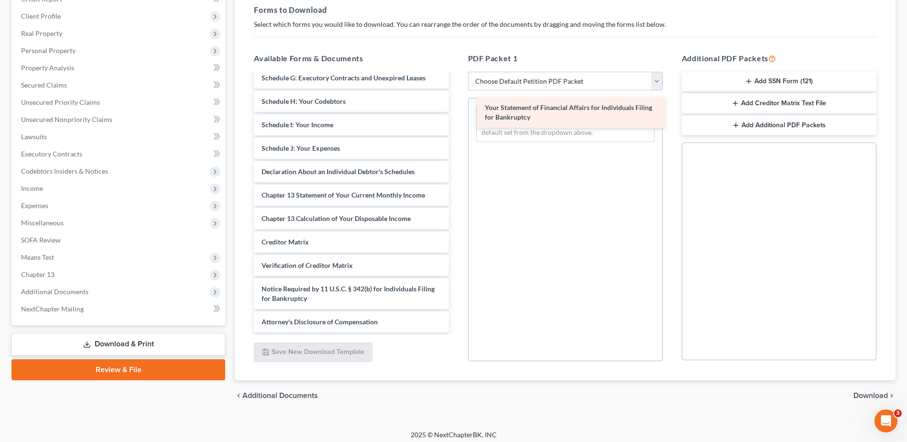
drag, startPoint x: 353, startPoint y: 164, endPoint x: 576, endPoint y: 110, distance: 228.9
click at [456, 110] on div "Your Statement of Financial Affairs for Individuals Filing for Bankruptcy signe…" at bounding box center [351, 89] width 210 height 485
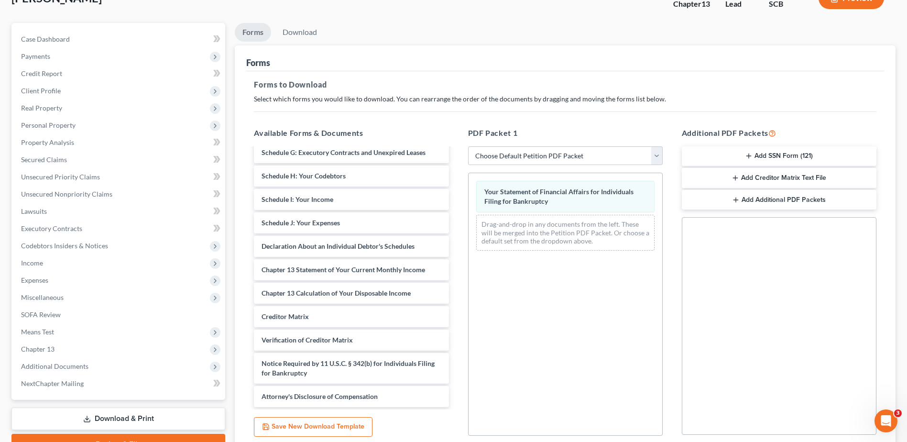
scroll to position [0, 0]
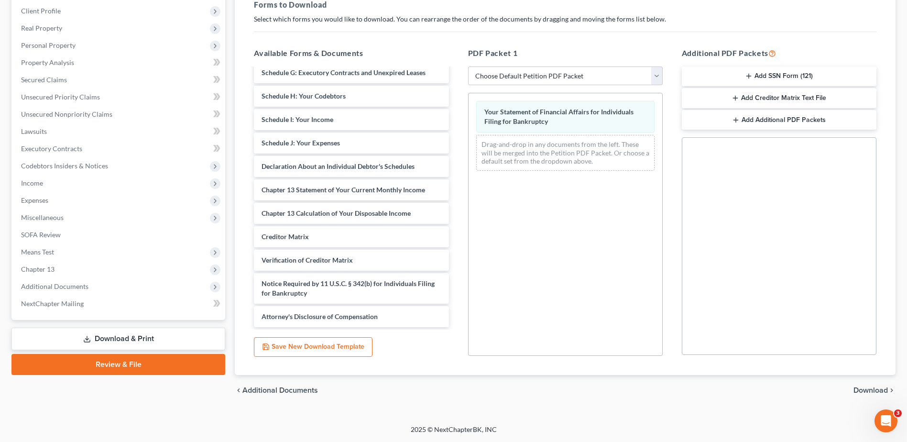
click at [879, 391] on span "Download" at bounding box center [871, 390] width 34 height 8
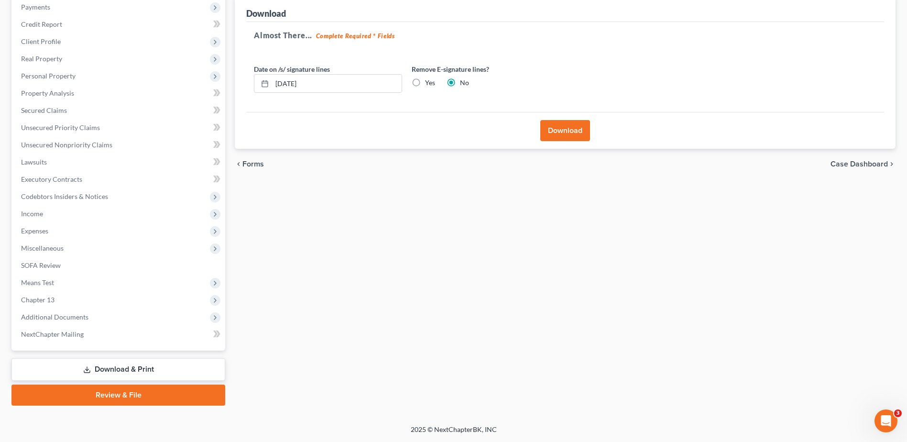
scroll to position [118, 0]
click at [318, 88] on input "[DATE]" at bounding box center [337, 84] width 130 height 18
click at [425, 81] on label "Yes" at bounding box center [430, 83] width 10 height 10
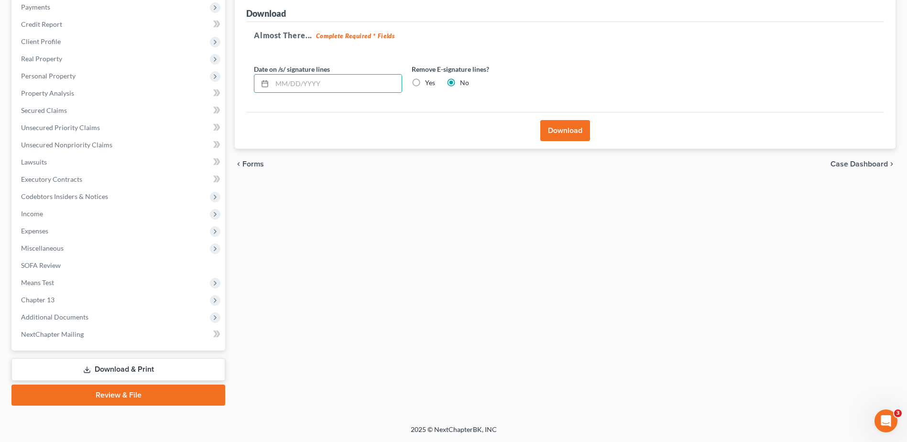
click at [429, 81] on input "Yes" at bounding box center [432, 81] width 6 height 6
radio input "true"
radio input "false"
click at [577, 131] on button "Download" at bounding box center [565, 130] width 50 height 21
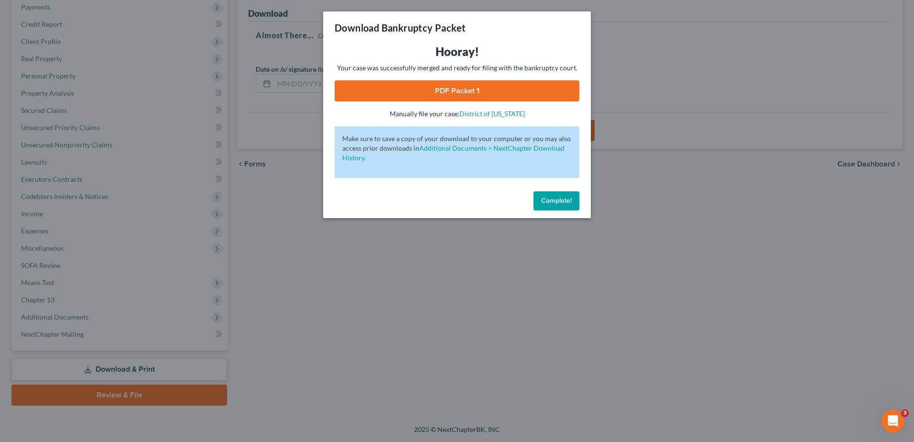
click at [467, 95] on link "PDF Packet 1" at bounding box center [457, 90] width 245 height 21
click at [554, 202] on span "Complete!" at bounding box center [556, 201] width 31 height 8
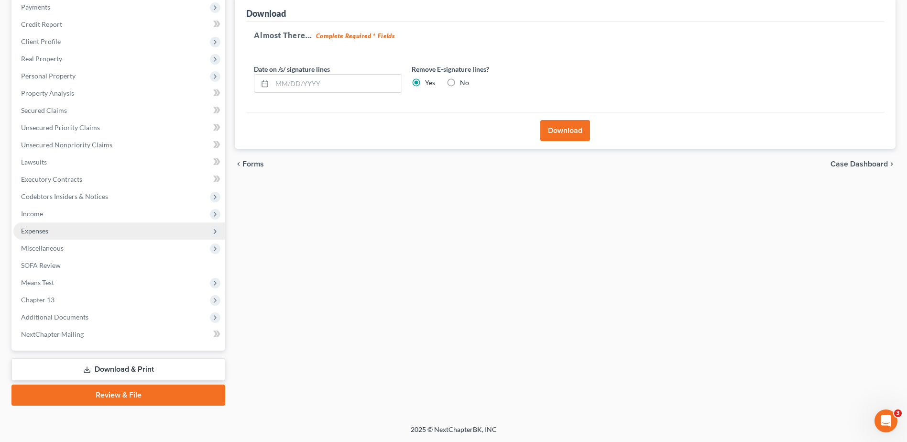
click at [62, 230] on span "Expenses" at bounding box center [119, 230] width 212 height 17
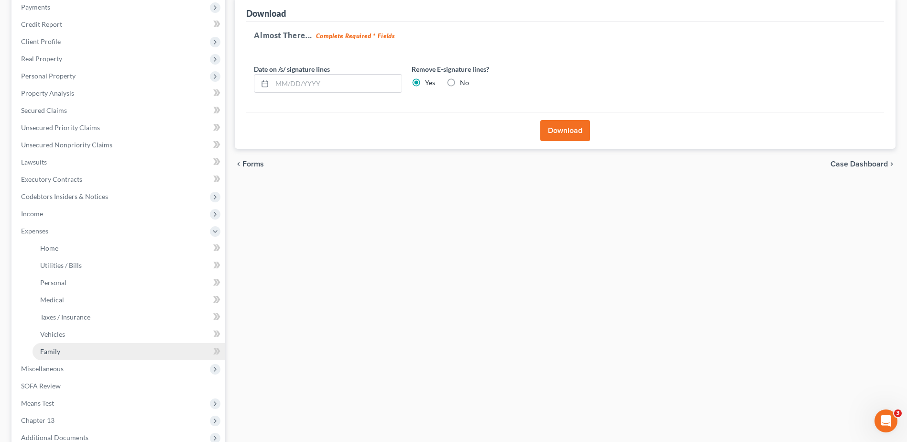
click at [66, 350] on link "Family" at bounding box center [129, 351] width 193 height 17
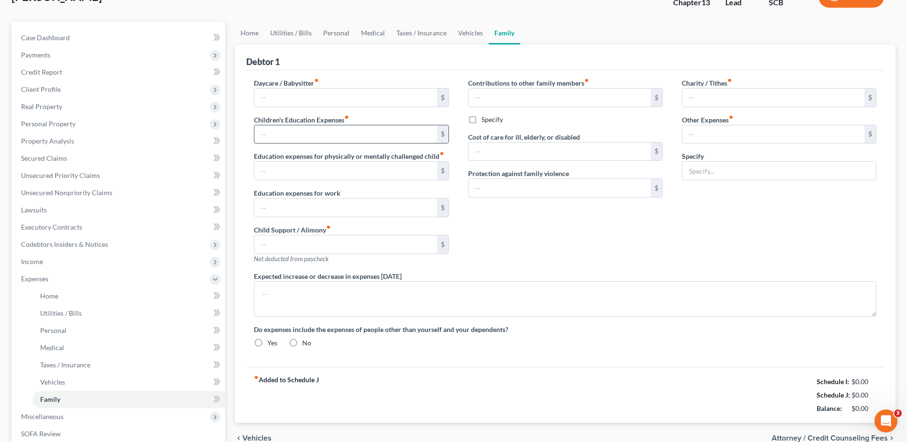
type input "627.80"
type input "0.00"
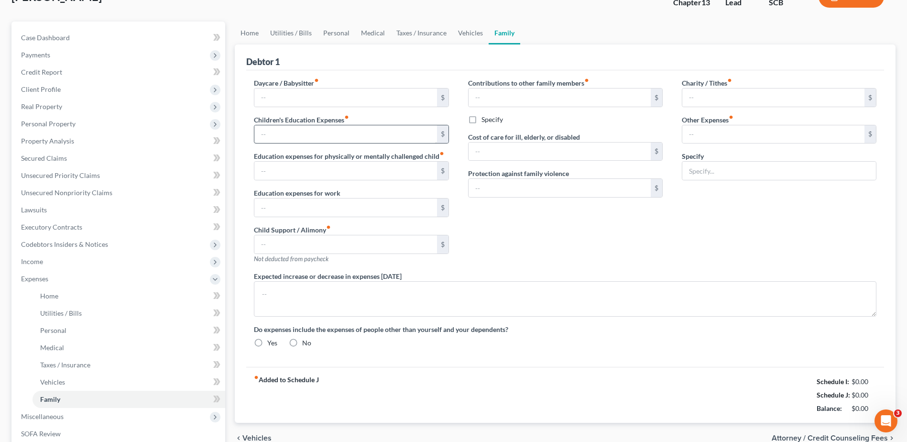
type input "0.00"
type input "150.00"
type input "0.00"
type input "162.00"
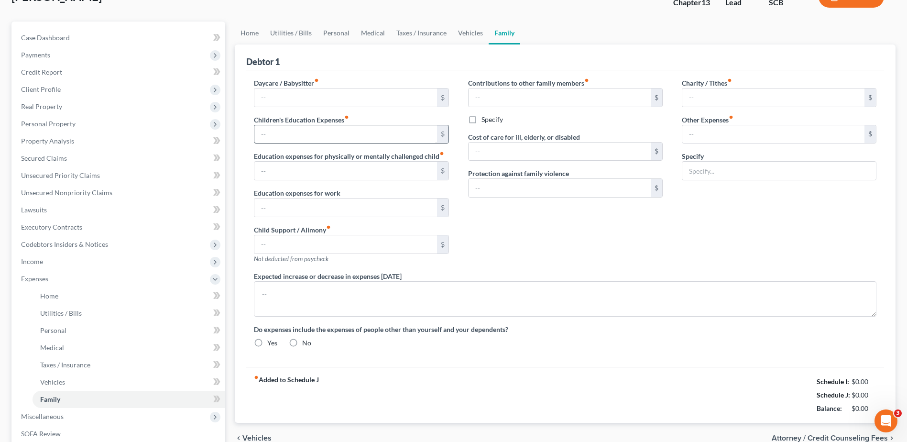
type input "Chicken & Pet Expenses (Food, Treats, Flea and Tick Medicine)"
type textarea "The debtor's husband's additional expenses outside of the household are for his…"
radio input "true"
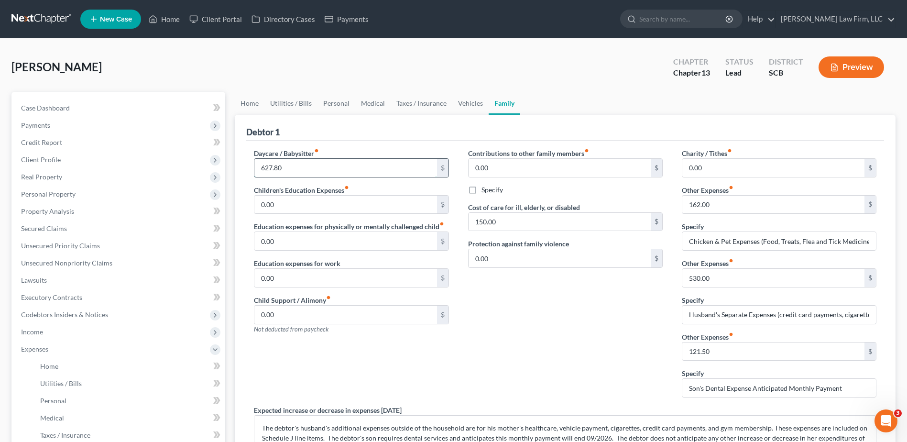
click at [339, 168] on input "627.80" at bounding box center [345, 168] width 182 height 18
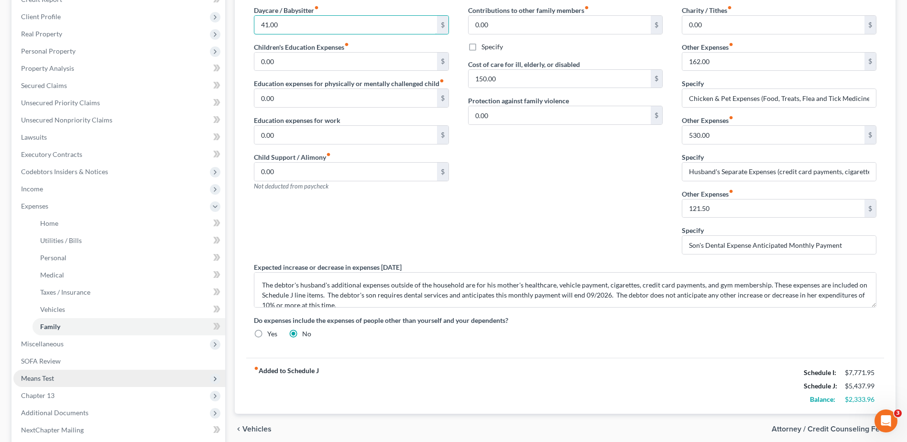
scroll to position [191, 0]
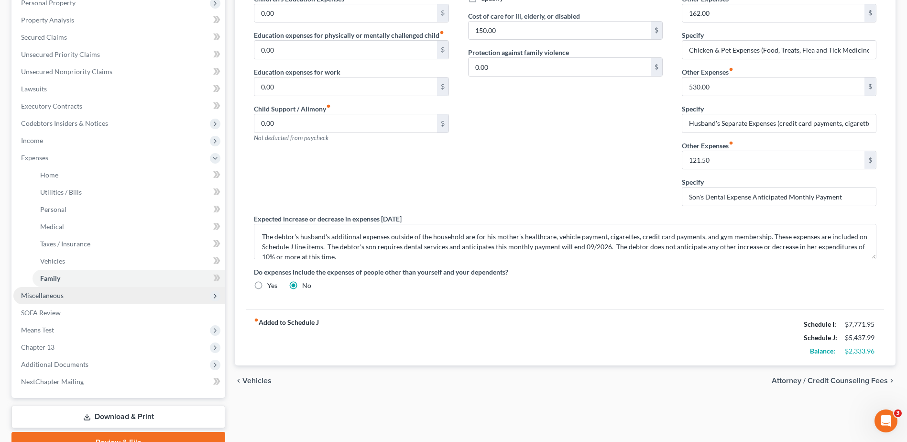
type input "41.00"
click at [79, 301] on span "Miscellaneous" at bounding box center [119, 295] width 212 height 17
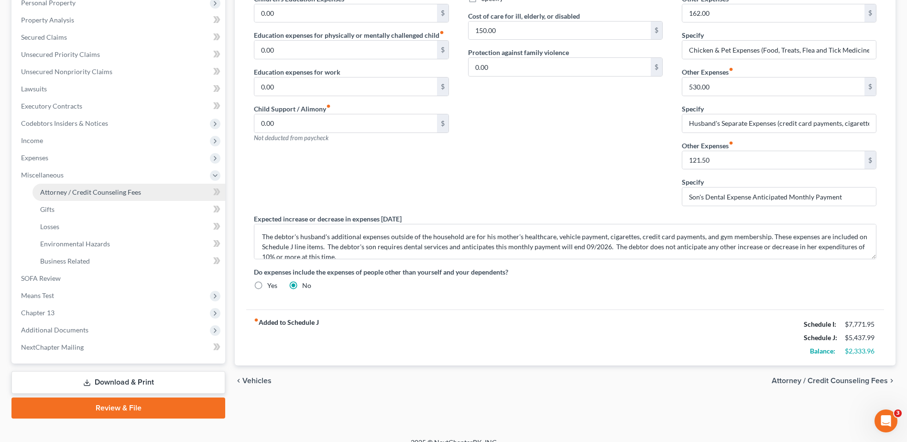
click at [65, 188] on span "Attorney / Credit Counseling Fees" at bounding box center [90, 192] width 101 height 8
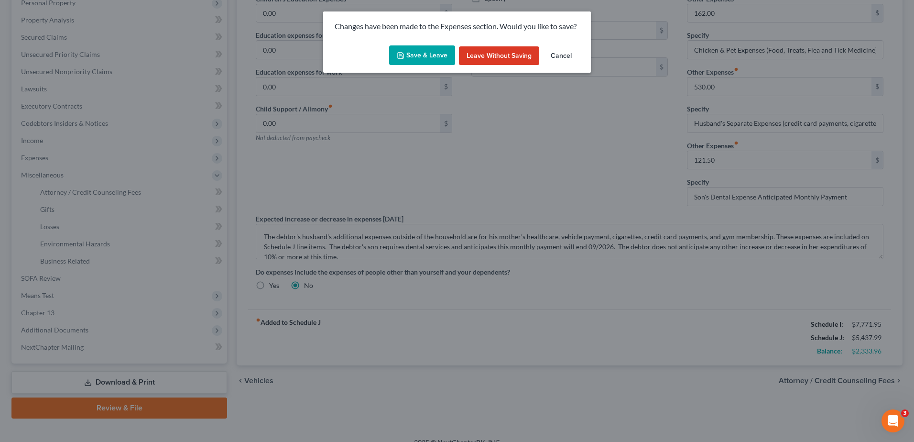
click at [418, 52] on button "Save & Leave" at bounding box center [422, 55] width 66 height 20
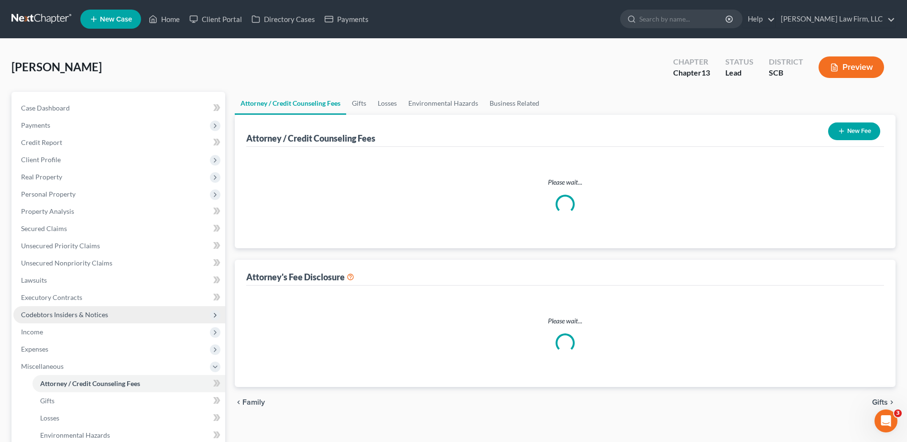
select select "0"
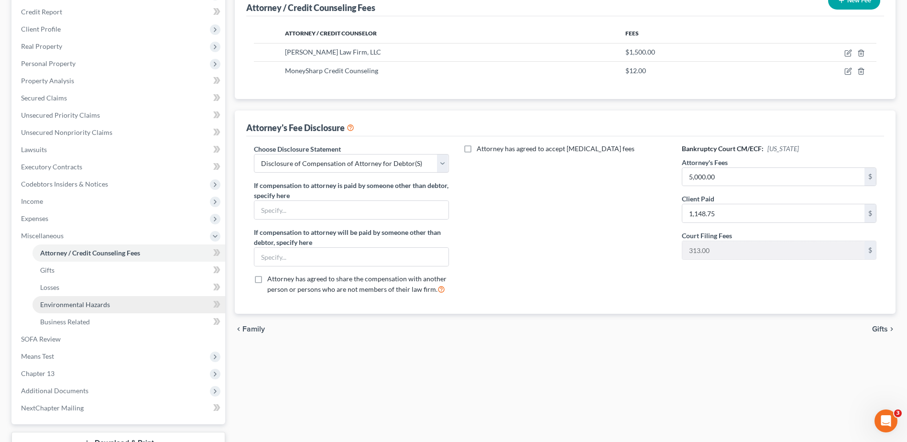
scroll to position [143, 0]
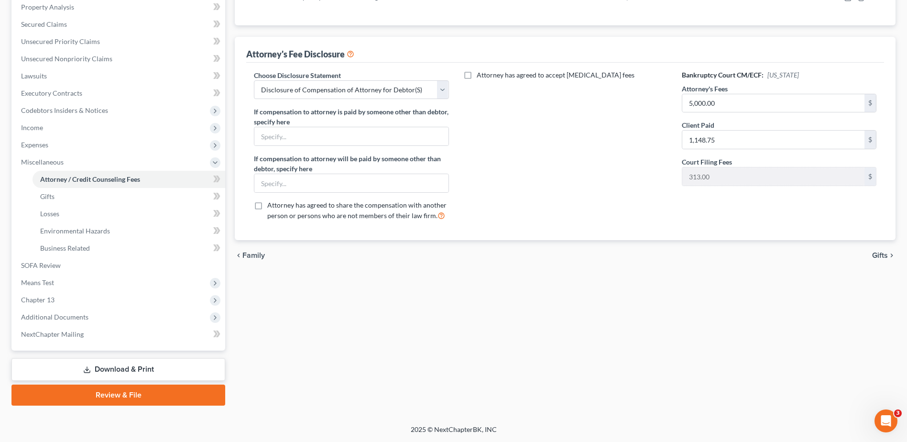
click at [101, 372] on link "Download & Print" at bounding box center [118, 369] width 214 height 22
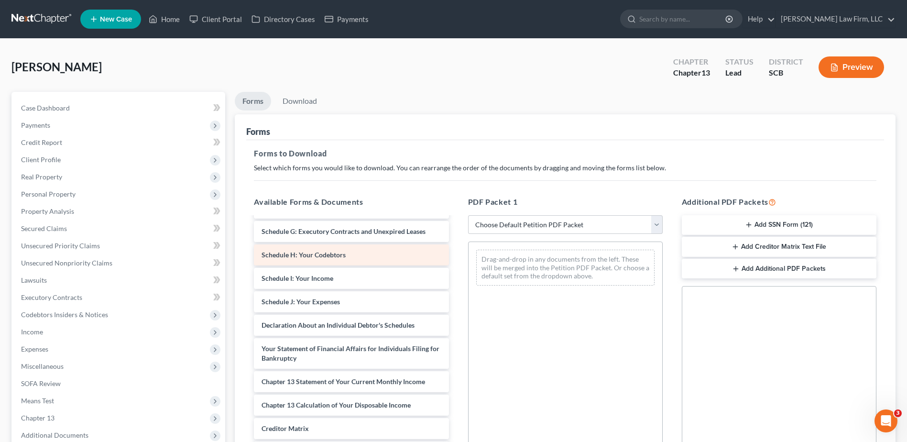
scroll to position [239, 0]
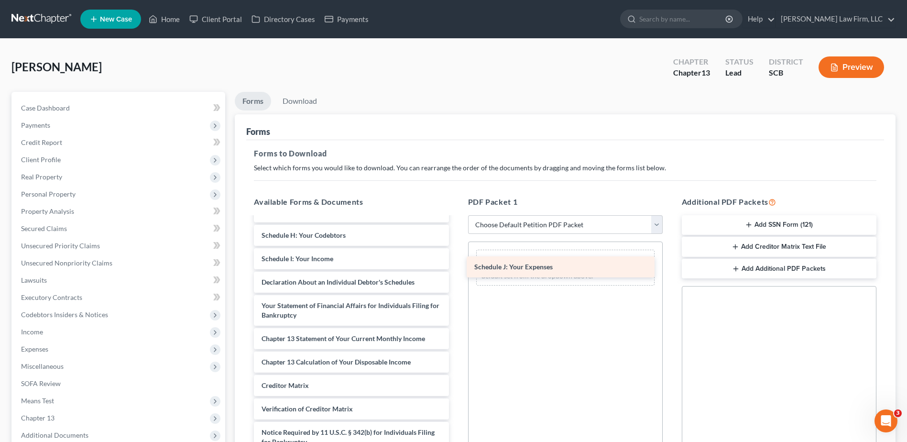
drag, startPoint x: 339, startPoint y: 291, endPoint x: 557, endPoint y: 257, distance: 220.3
click at [456, 257] on div "Schedule J: Your Expenses signed ch- 13 retainer.pdf CCC-pdf Debtor's Electroni…" at bounding box center [351, 228] width 210 height 495
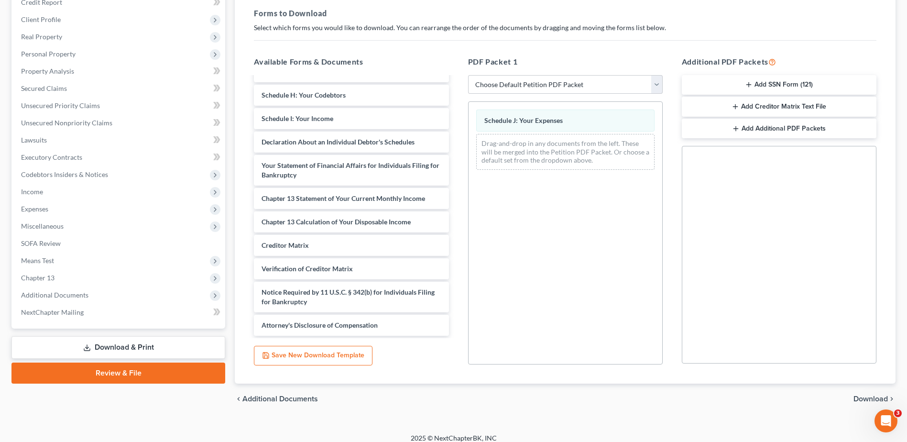
scroll to position [149, 0]
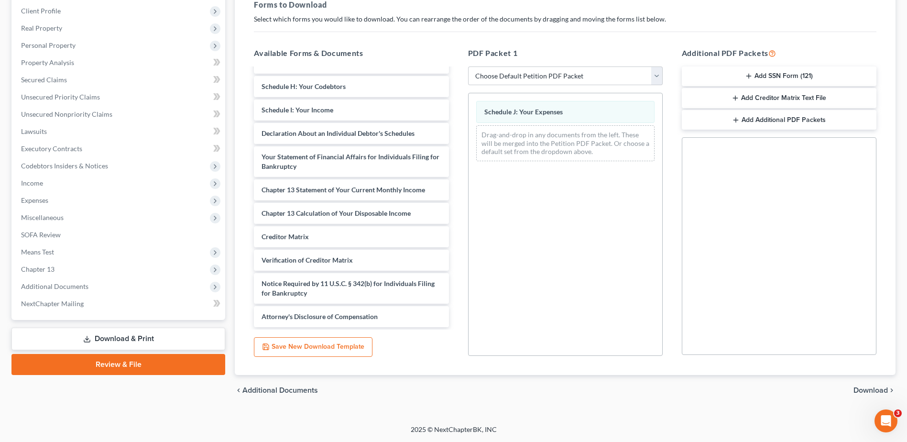
click at [864, 391] on span "Download" at bounding box center [871, 390] width 34 height 8
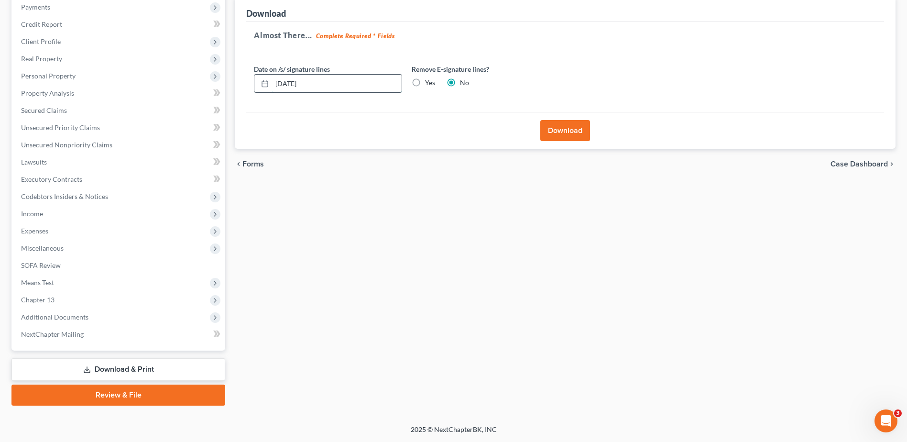
click at [352, 87] on input "[DATE]" at bounding box center [337, 84] width 130 height 18
click at [425, 84] on label "Yes" at bounding box center [430, 83] width 10 height 10
click at [429, 84] on input "Yes" at bounding box center [432, 81] width 6 height 6
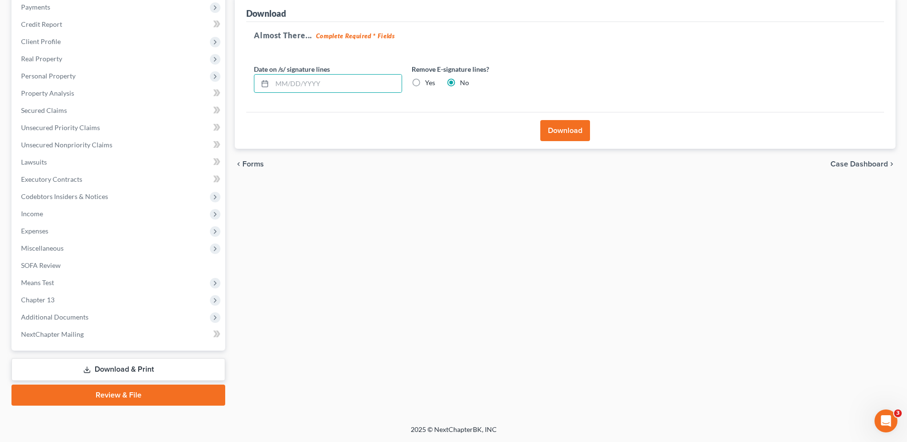
radio input "true"
radio input "false"
click at [558, 130] on button "Download" at bounding box center [565, 130] width 50 height 21
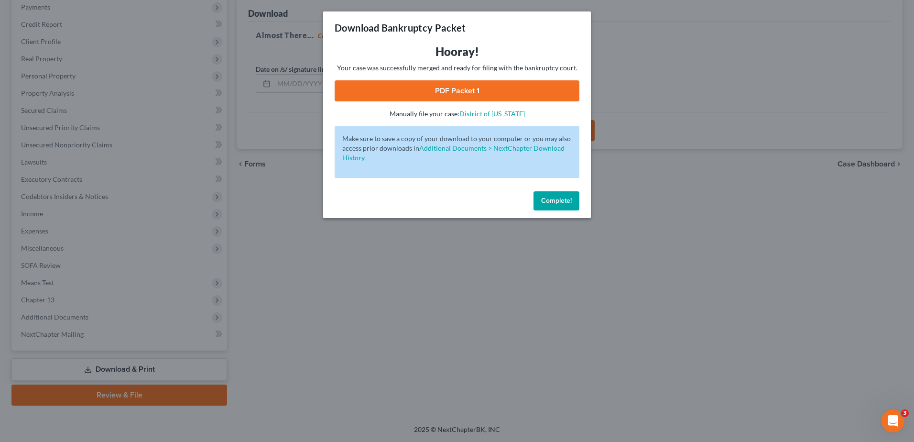
click at [463, 90] on link "PDF Packet 1" at bounding box center [457, 90] width 245 height 21
click at [566, 199] on span "Complete!" at bounding box center [556, 201] width 31 height 8
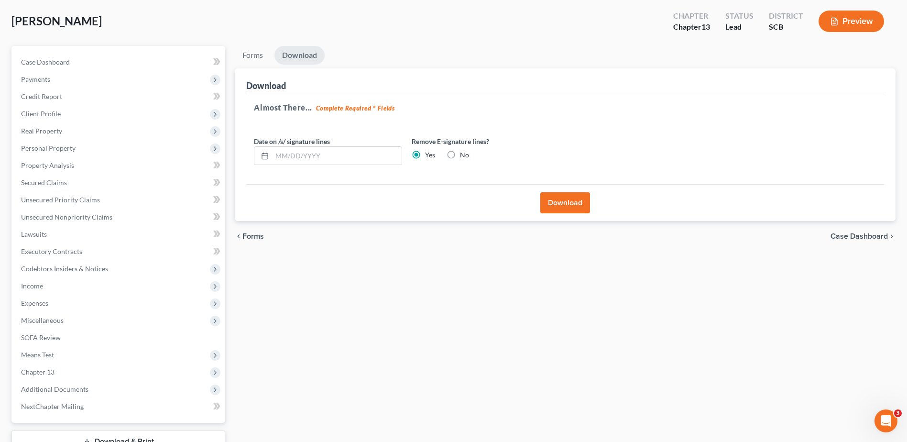
scroll to position [0, 0]
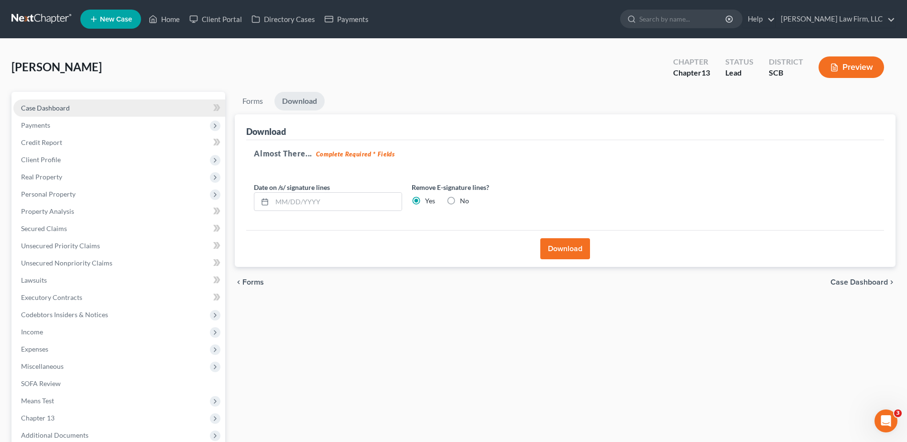
click at [107, 106] on link "Case Dashboard" at bounding box center [119, 107] width 212 height 17
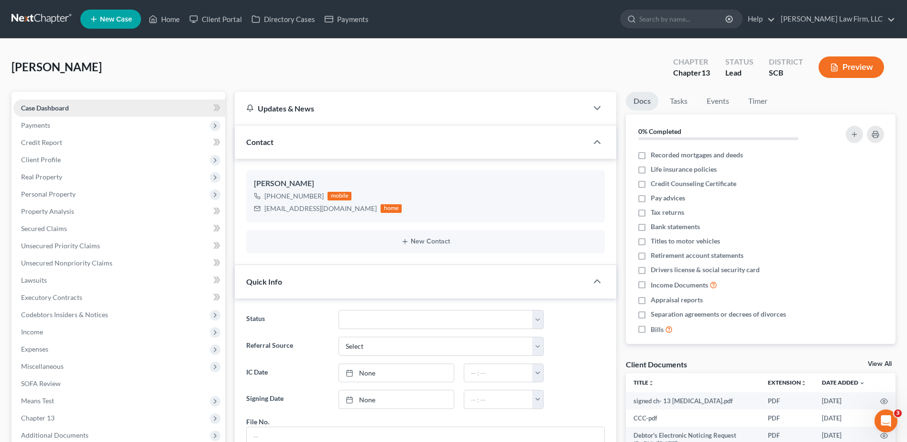
scroll to position [712, 0]
click at [40, 225] on span "Secured Claims" at bounding box center [44, 228] width 46 height 8
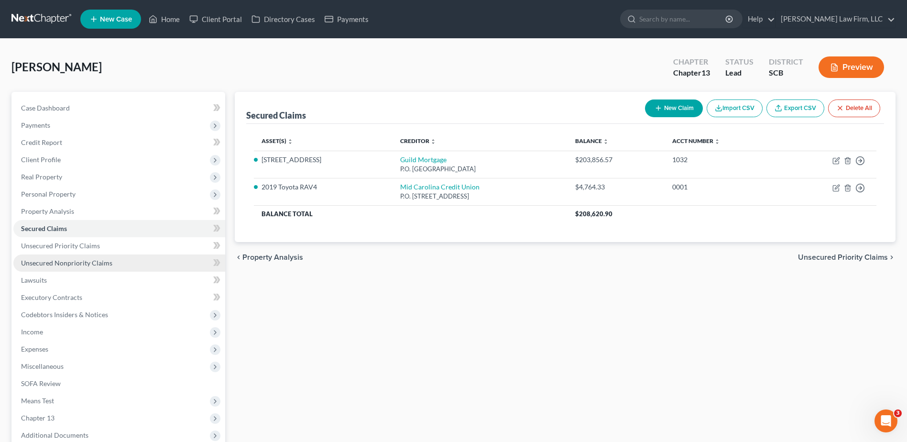
click at [72, 263] on span "Unsecured Nonpriority Claims" at bounding box center [66, 263] width 91 height 8
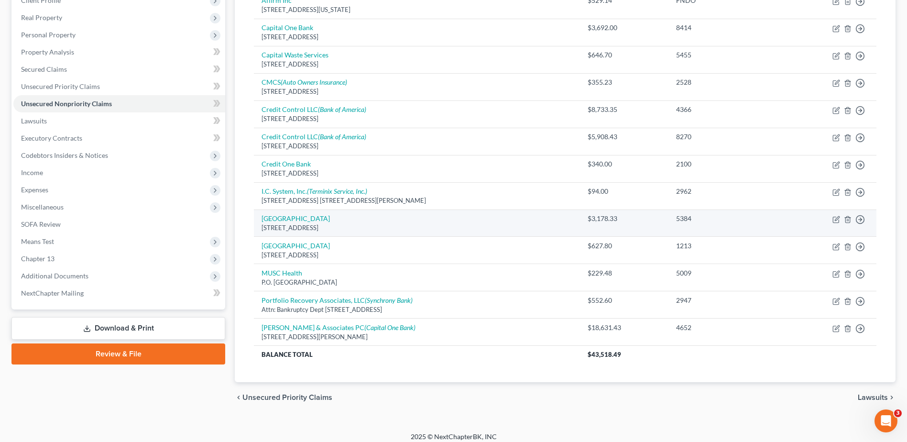
scroll to position [166, 0]
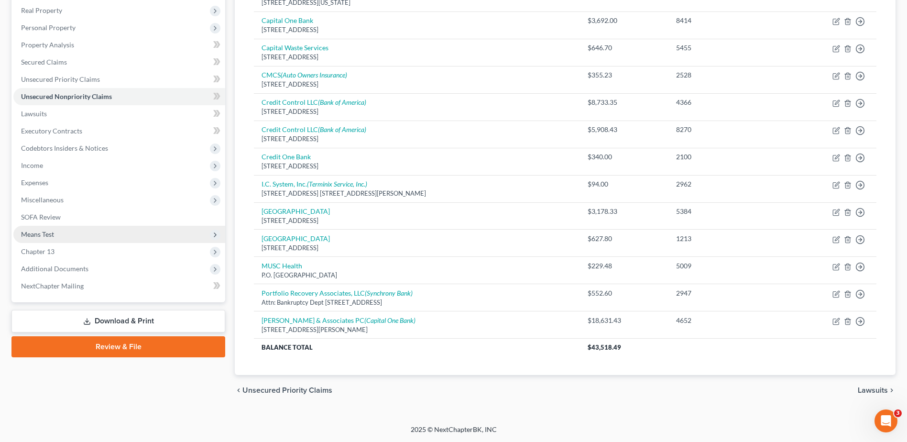
click at [66, 232] on span "Means Test" at bounding box center [119, 234] width 212 height 17
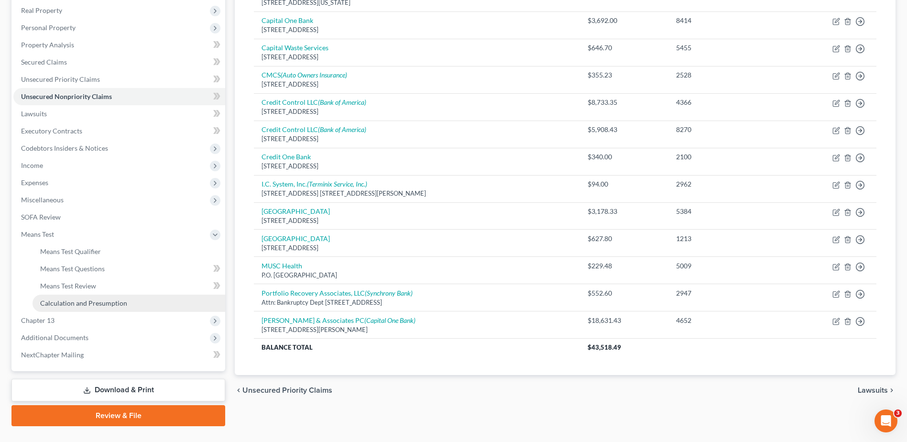
click at [76, 298] on link "Calculation and Presumption" at bounding box center [129, 303] width 193 height 17
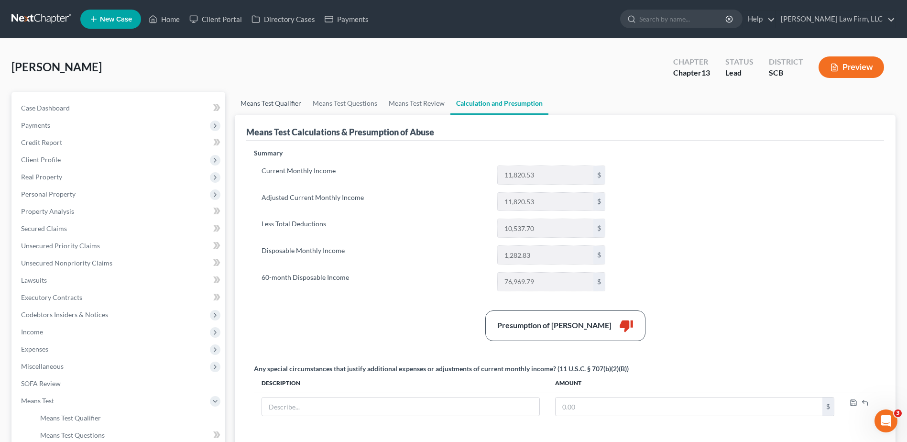
click at [297, 103] on link "Means Test Qualifier" at bounding box center [271, 103] width 72 height 23
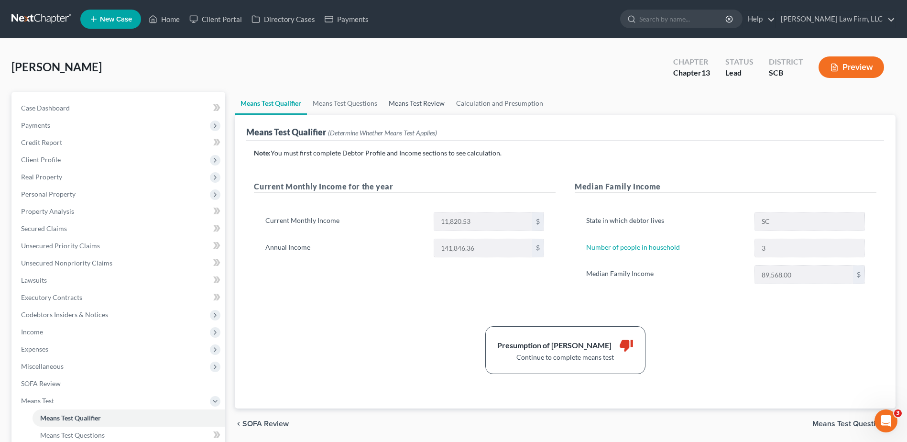
click at [424, 100] on link "Means Test Review" at bounding box center [416, 103] width 67 height 23
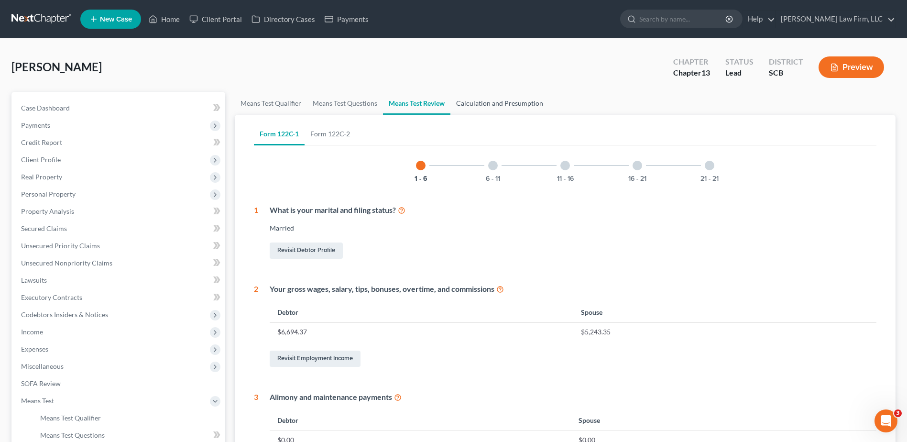
click at [466, 98] on link "Calculation and Presumption" at bounding box center [499, 103] width 99 height 23
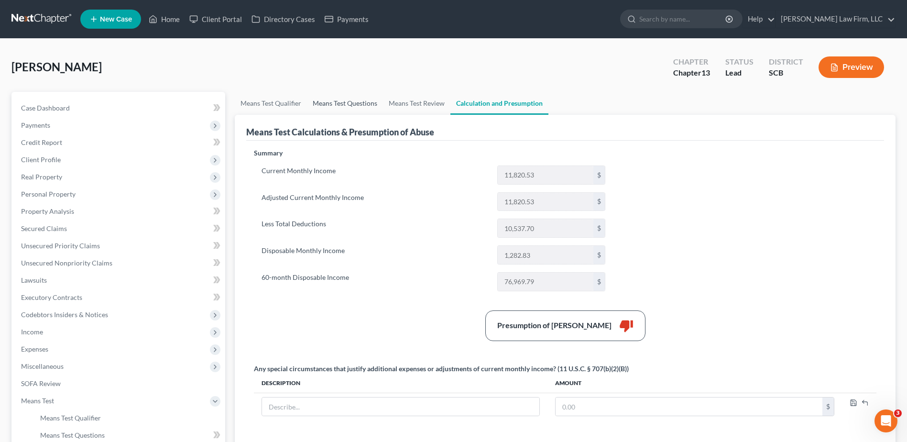
click at [372, 104] on link "Means Test Questions" at bounding box center [345, 103] width 76 height 23
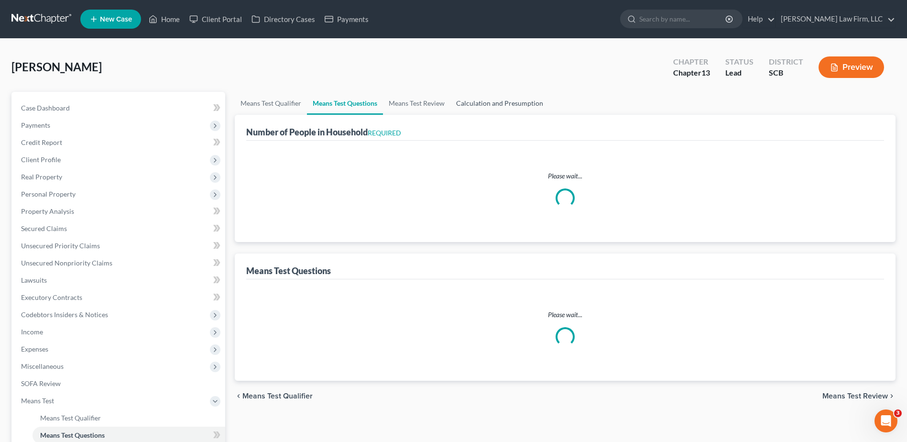
select select "0"
select select "60"
select select "1"
select select "60"
select select "1"
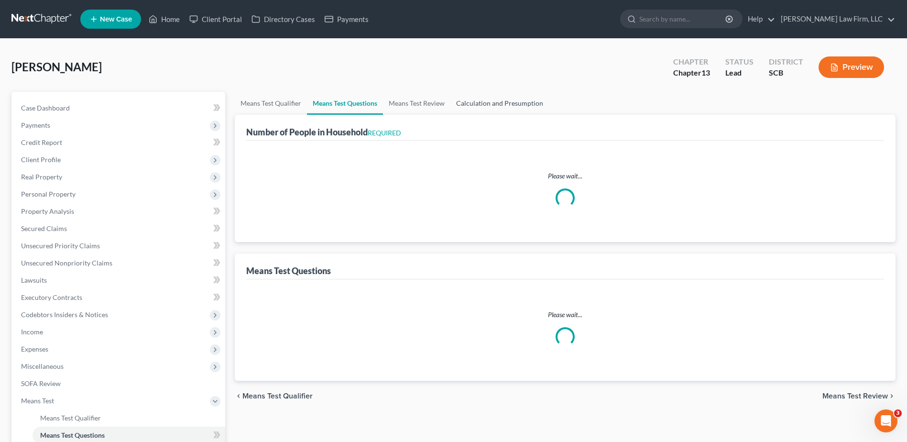
select select "60"
select select "3"
select select "0"
select select "2"
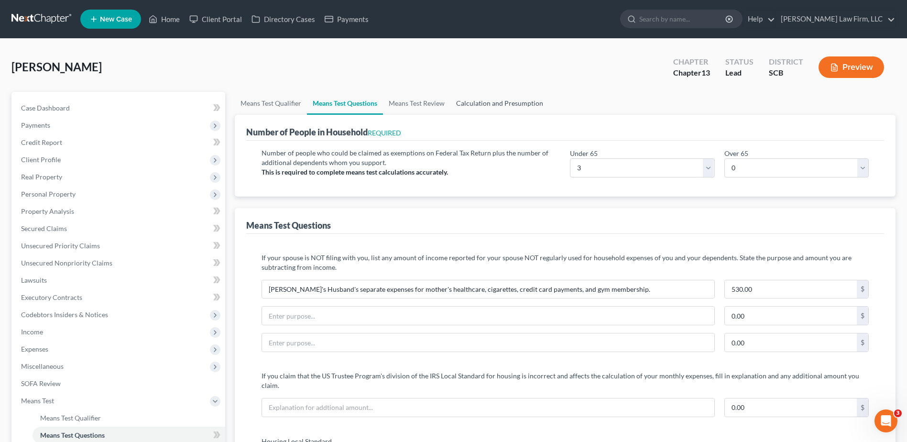
click at [478, 102] on link "Calculation and Presumption" at bounding box center [499, 103] width 99 height 23
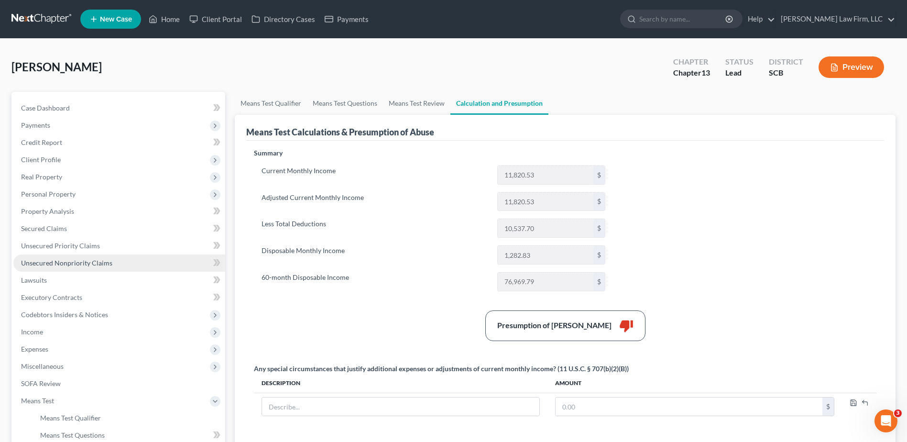
click at [108, 261] on span "Unsecured Nonpriority Claims" at bounding box center [66, 263] width 91 height 8
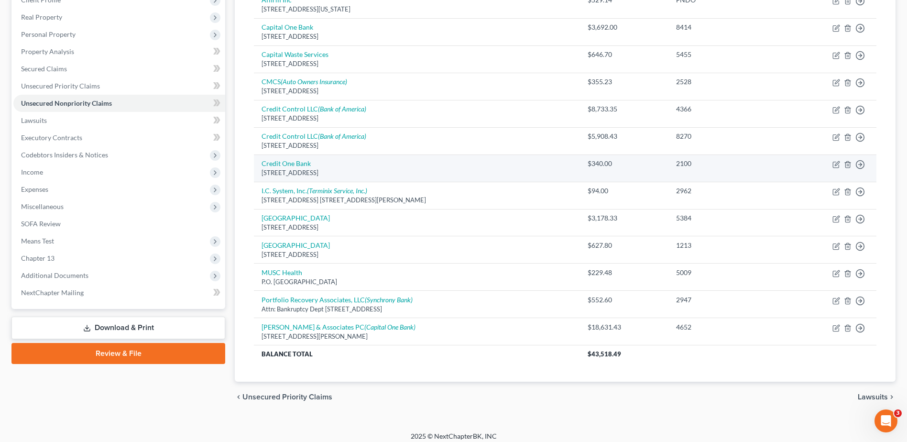
scroll to position [166, 0]
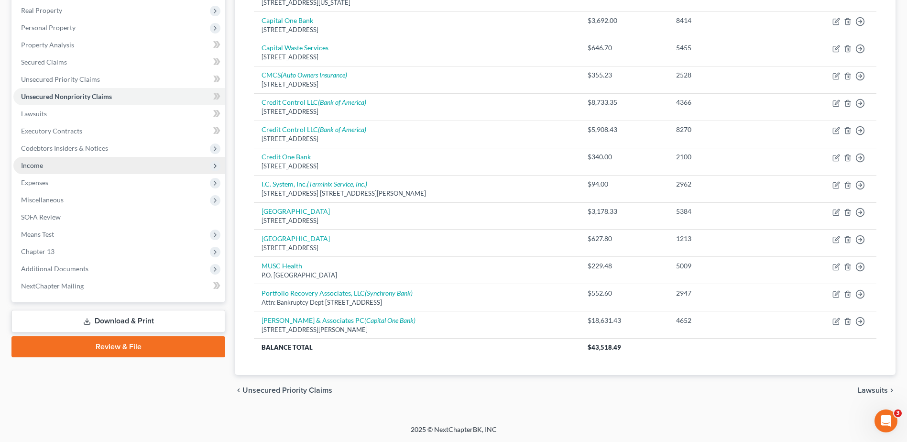
click at [51, 168] on span "Income" at bounding box center [119, 165] width 212 height 17
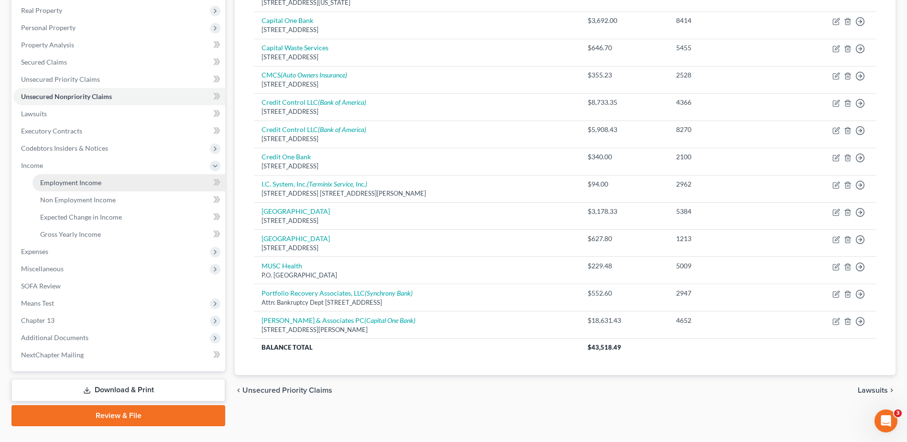
click at [60, 186] on span "Employment Income" at bounding box center [70, 182] width 61 height 8
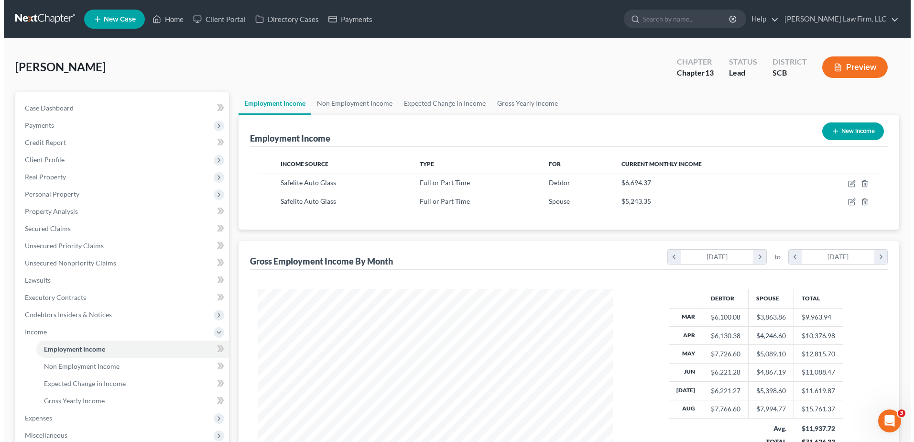
scroll to position [177, 374]
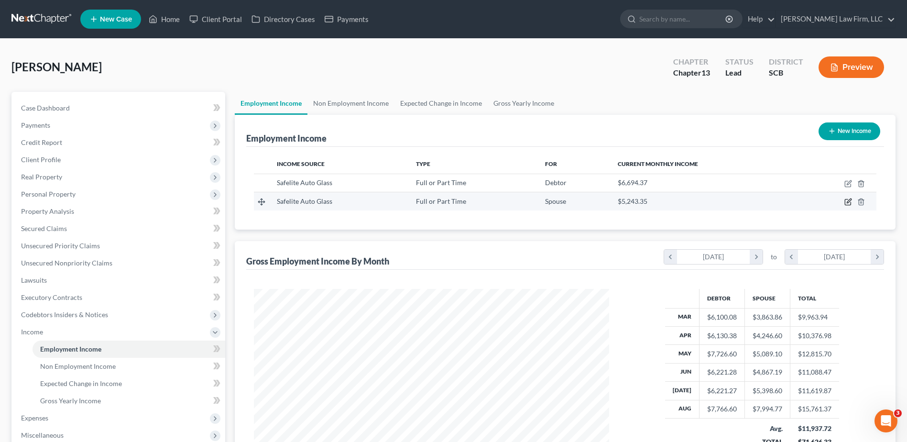
click at [850, 200] on icon "button" at bounding box center [848, 202] width 8 height 8
select select "0"
select select "42"
select select "3"
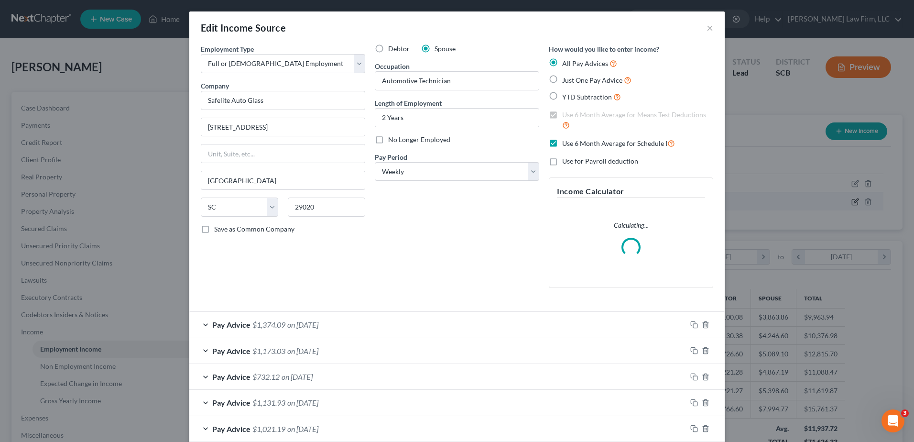
scroll to position [179, 378]
click at [291, 121] on input "628 West Dekalb Street" at bounding box center [283, 127] width 164 height 18
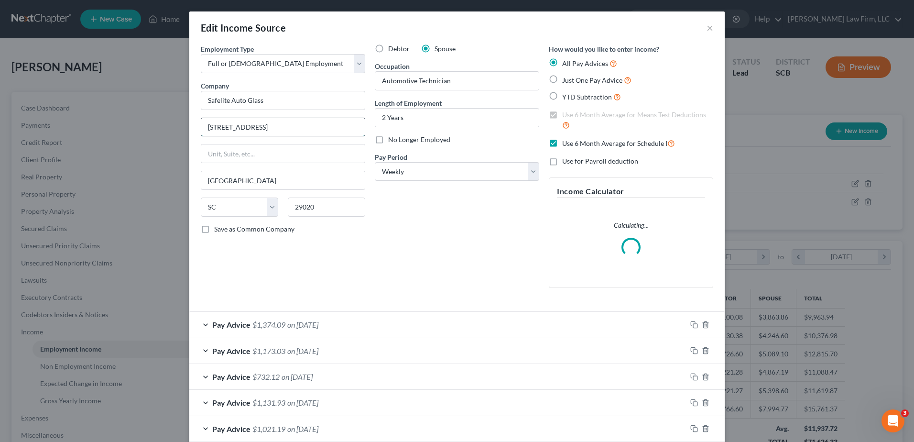
click at [291, 121] on input "628 West Dekalb Street" at bounding box center [283, 127] width 164 height 18
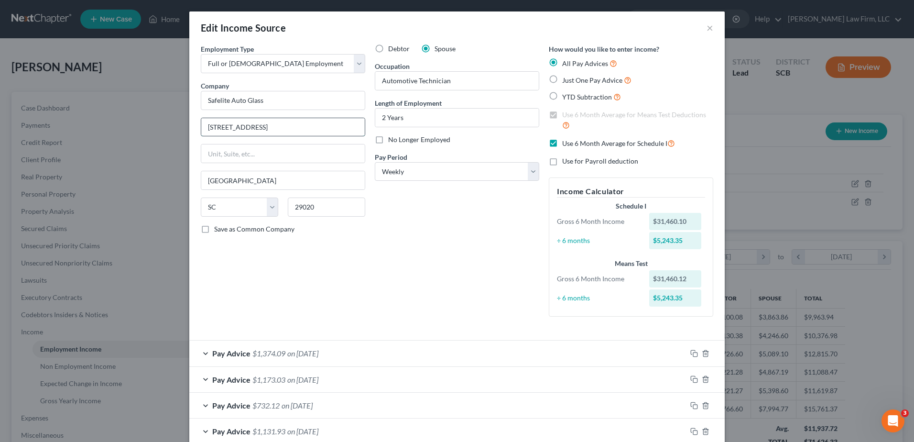
type input "161 Windhill Road"
type input "Columbia"
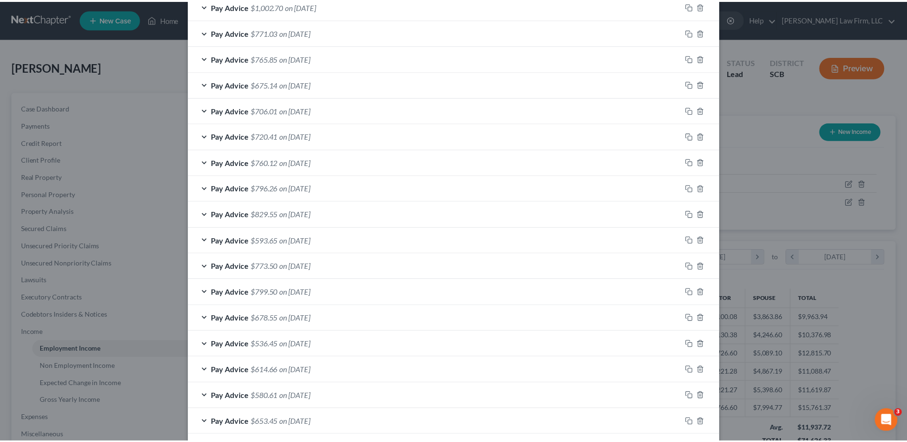
scroll to position [731, 0]
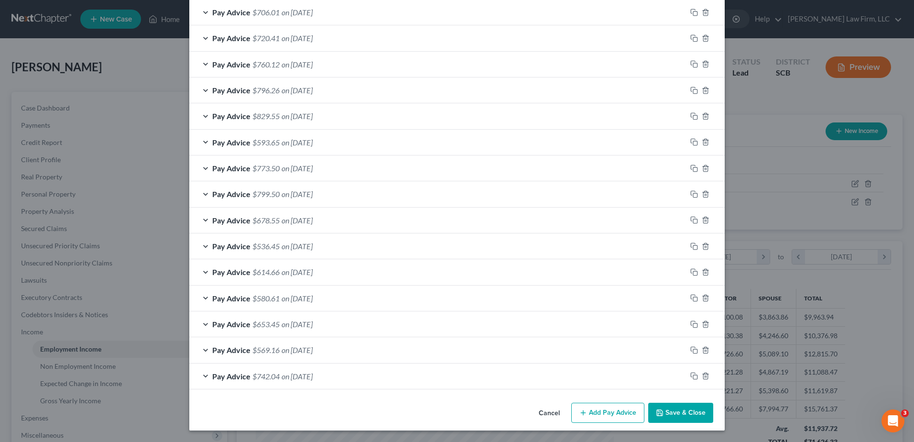
type input "29203"
click at [685, 411] on button "Save & Close" at bounding box center [680, 413] width 65 height 20
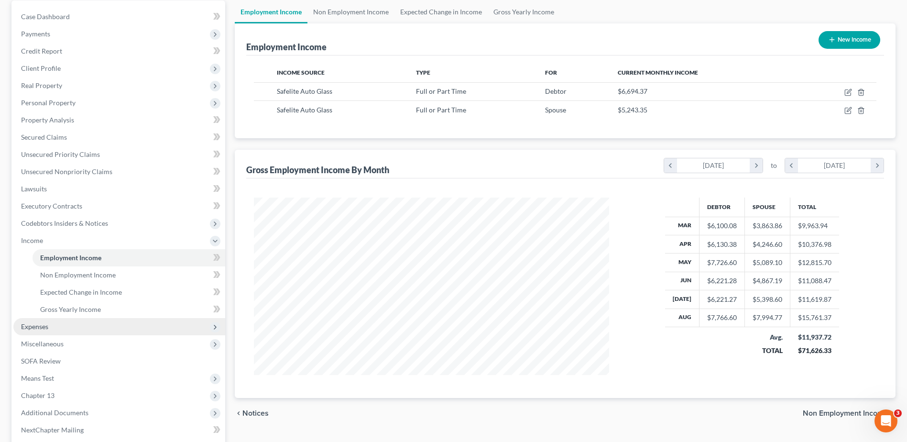
scroll to position [96, 0]
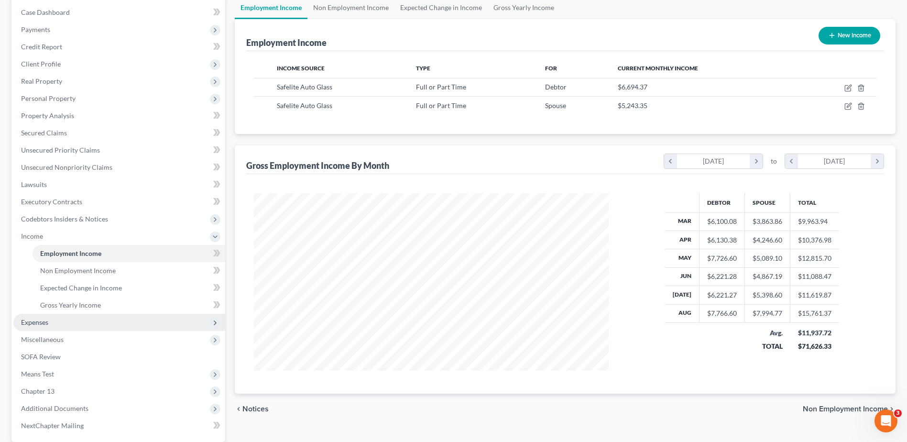
click at [56, 323] on span "Expenses" at bounding box center [119, 322] width 212 height 17
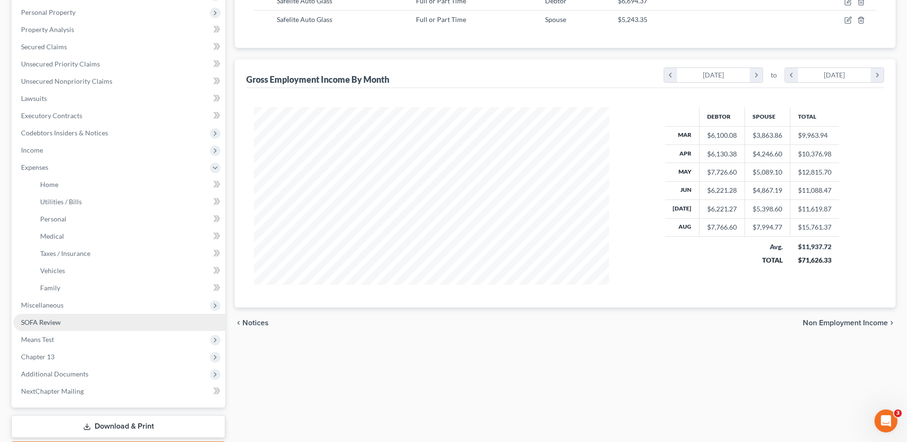
scroll to position [191, 0]
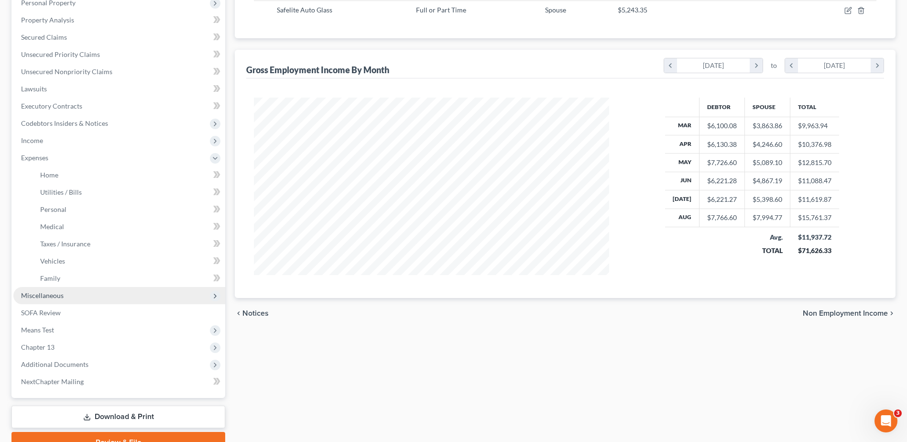
click at [74, 296] on span "Miscellaneous" at bounding box center [119, 295] width 212 height 17
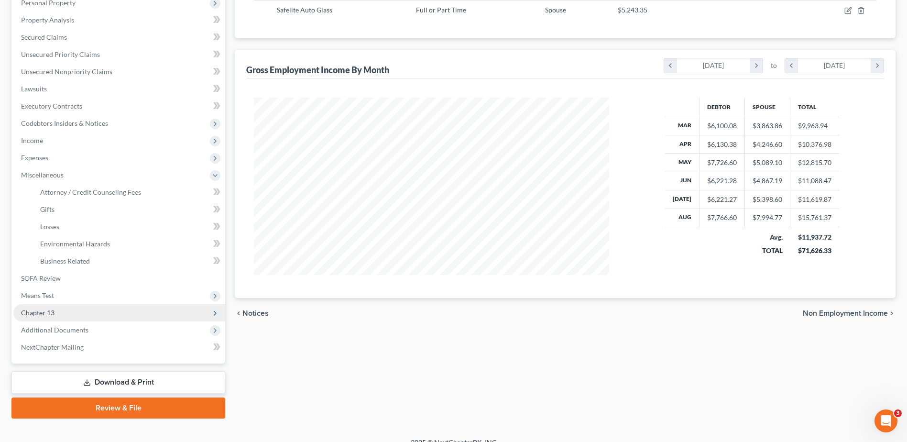
click at [70, 311] on span "Chapter 13" at bounding box center [119, 312] width 212 height 17
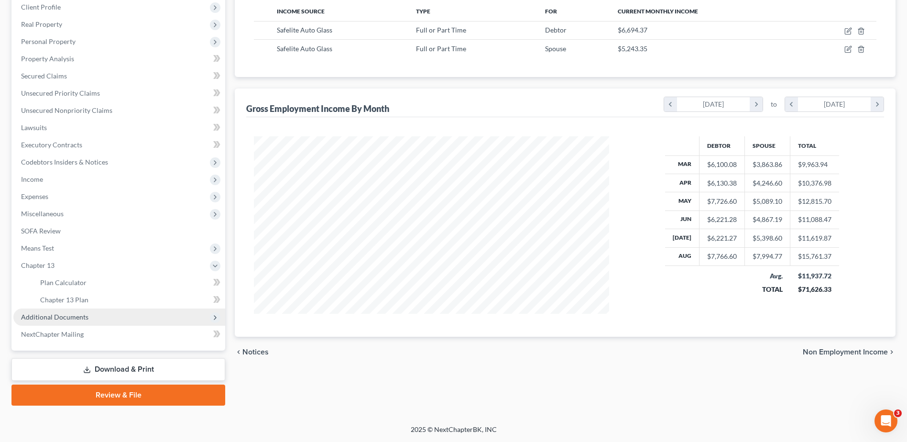
scroll to position [153, 0]
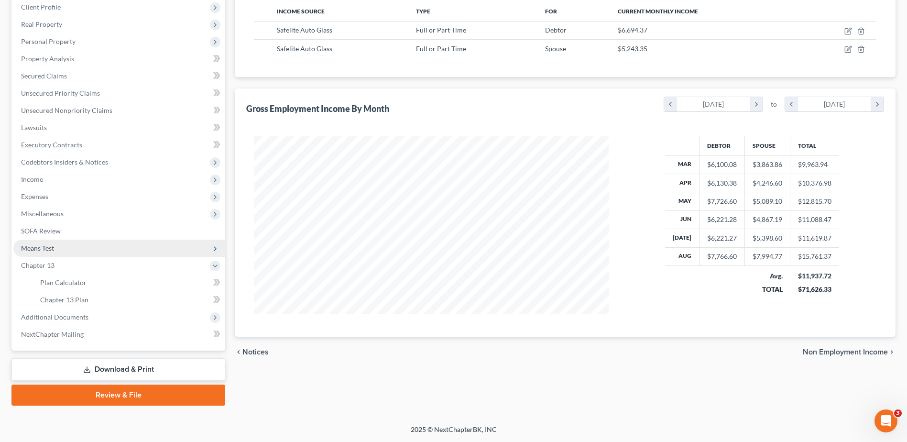
click at [68, 253] on span "Means Test" at bounding box center [119, 248] width 212 height 17
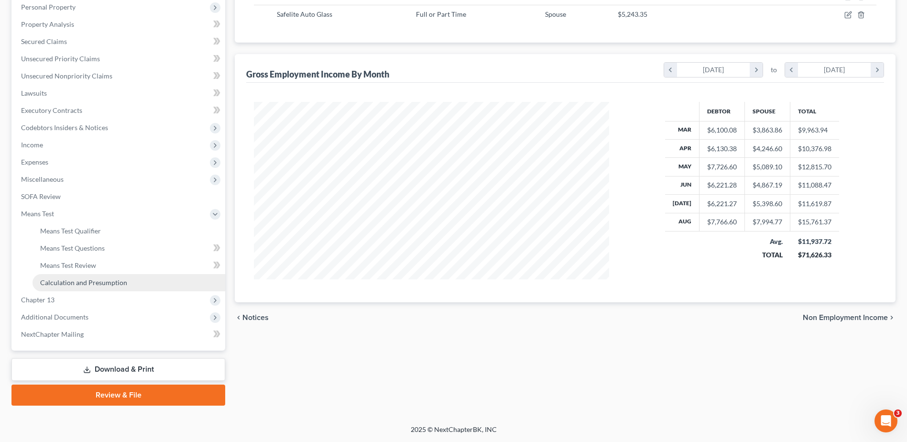
click at [77, 280] on span "Calculation and Presumption" at bounding box center [83, 282] width 87 height 8
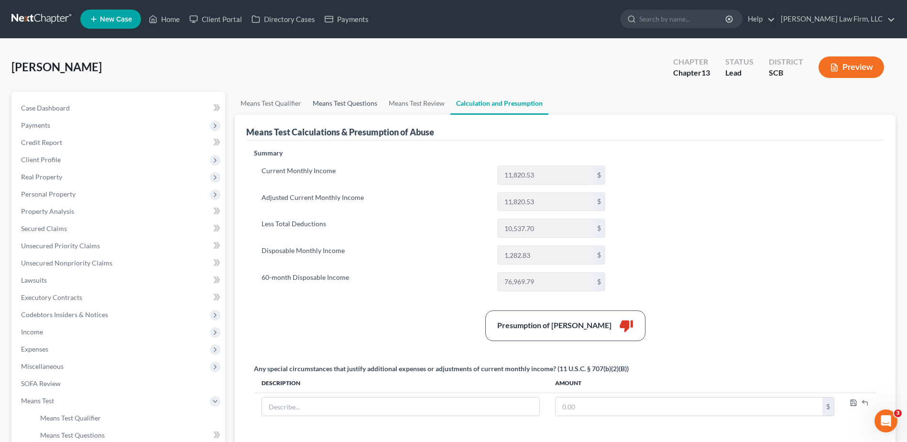
click at [360, 105] on link "Means Test Questions" at bounding box center [345, 103] width 76 height 23
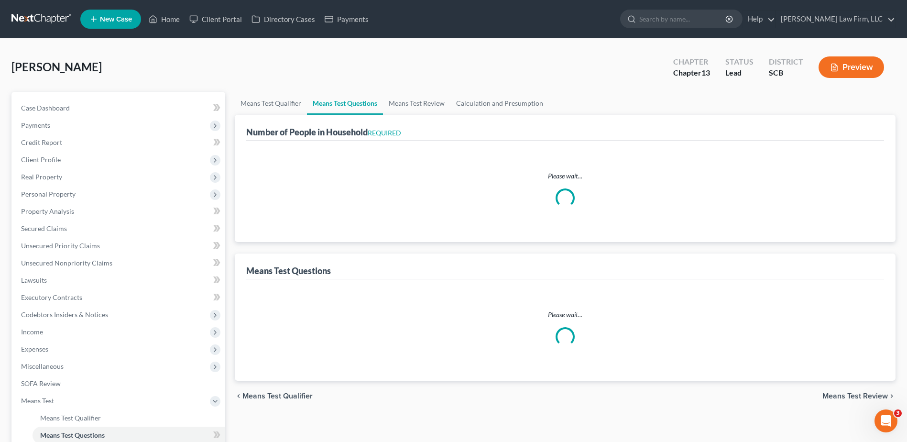
select select "0"
select select "60"
select select "1"
select select "60"
select select "1"
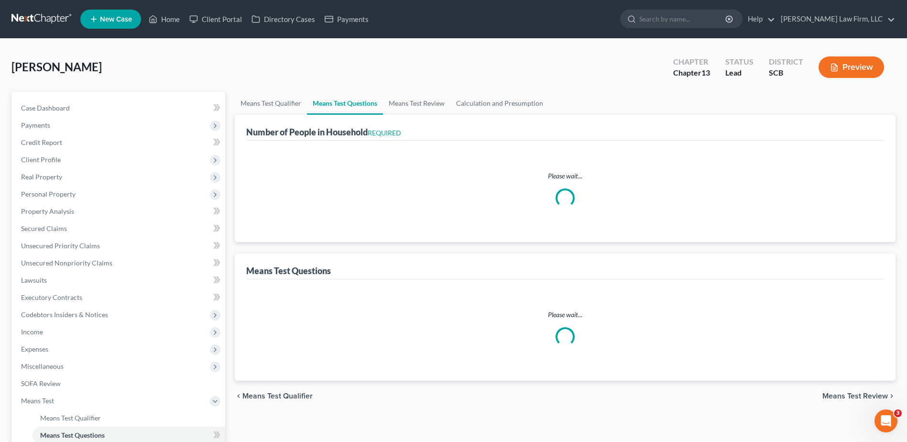
select select "60"
select select "3"
select select "0"
select select "2"
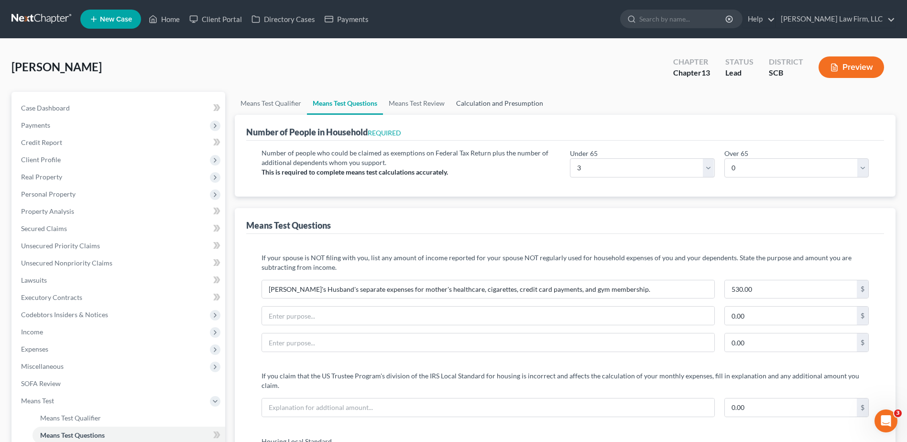
click at [506, 99] on link "Calculation and Presumption" at bounding box center [499, 103] width 99 height 23
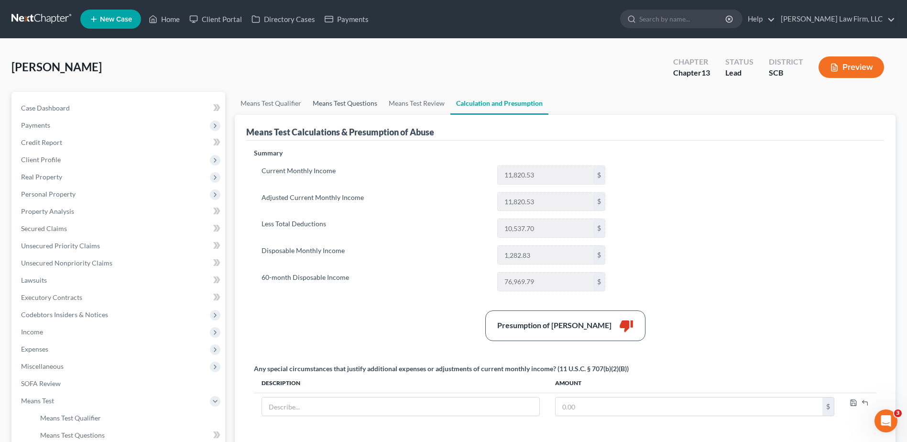
click at [354, 99] on link "Means Test Questions" at bounding box center [345, 103] width 76 height 23
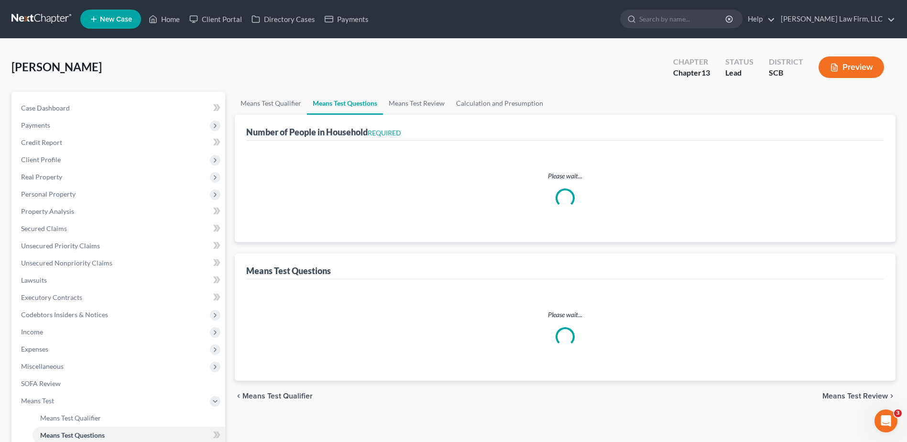
select select "0"
select select "60"
select select "1"
select select "60"
select select "1"
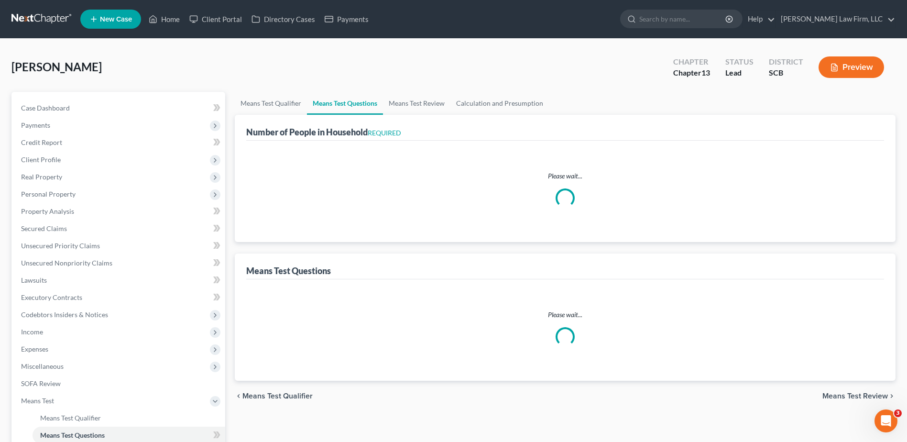
select select "60"
select select "3"
select select "0"
select select "2"
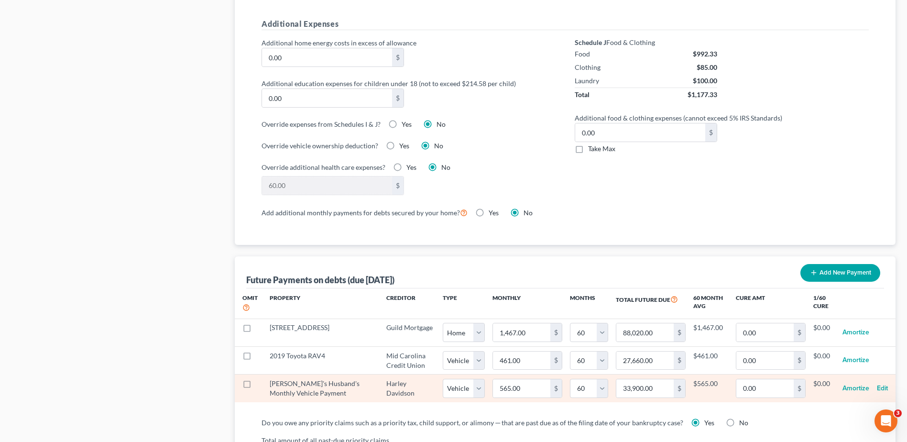
scroll to position [909, 0]
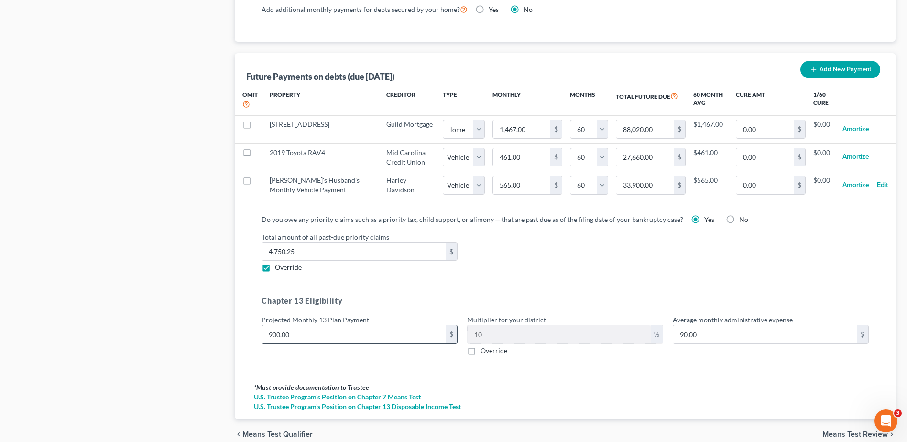
click at [351, 328] on input "900.00" at bounding box center [354, 334] width 184 height 18
type input "1"
type input "0.10"
type input "12"
type input "1.20"
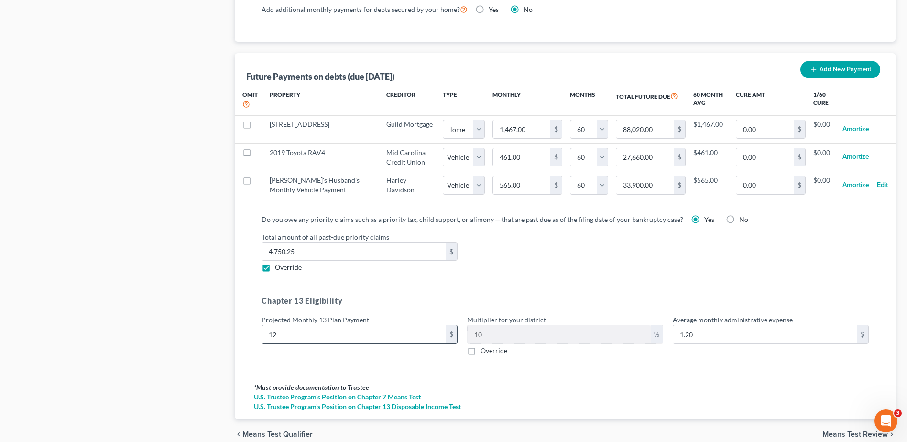
type input "120"
type input "12.00"
type input "1200"
type input "120.00"
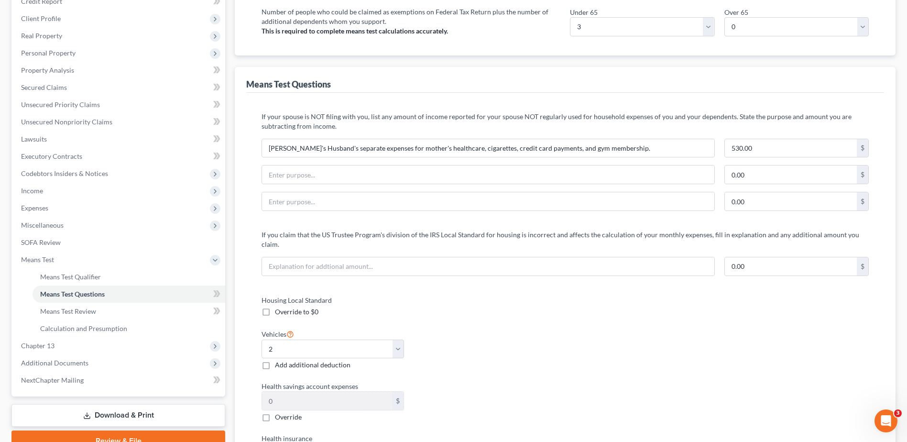
scroll to position [0, 0]
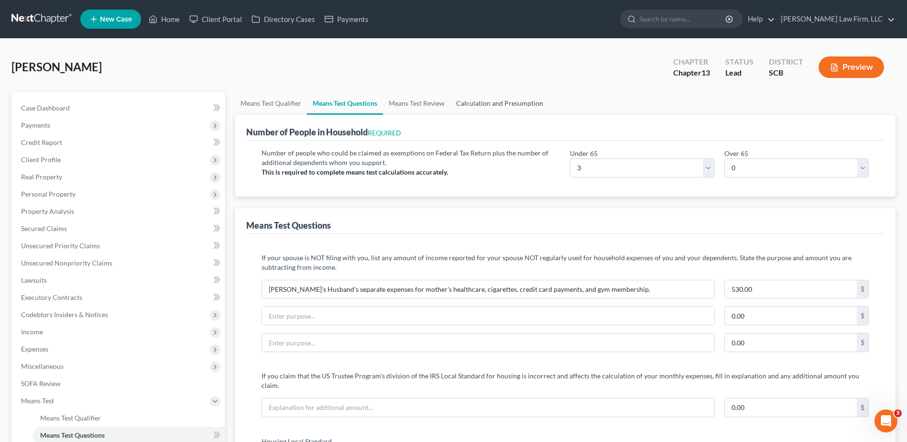
type input "1,200.00"
click at [509, 104] on link "Calculation and Presumption" at bounding box center [499, 103] width 99 height 23
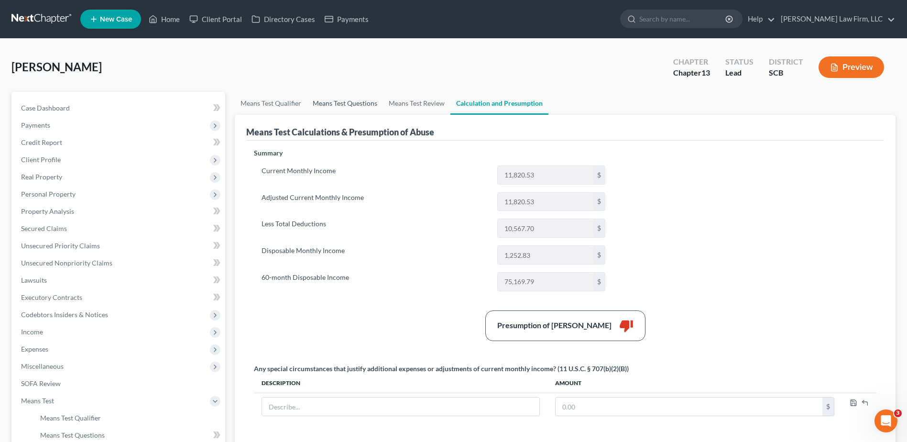
click at [361, 106] on link "Means Test Questions" at bounding box center [345, 103] width 76 height 23
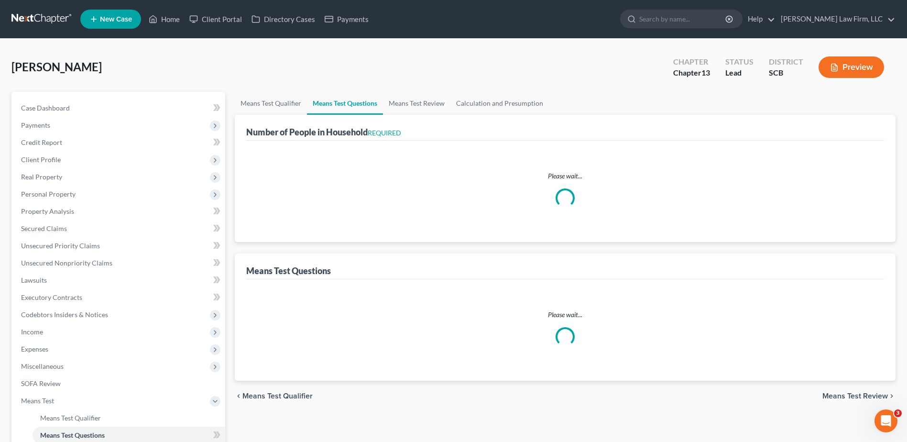
select select "0"
select select "60"
select select "1"
select select "60"
select select "1"
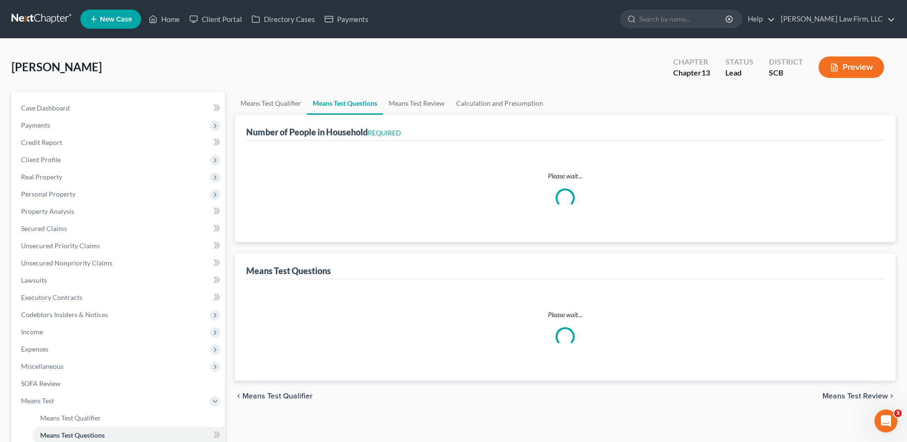
select select "60"
select select "3"
select select "0"
select select "2"
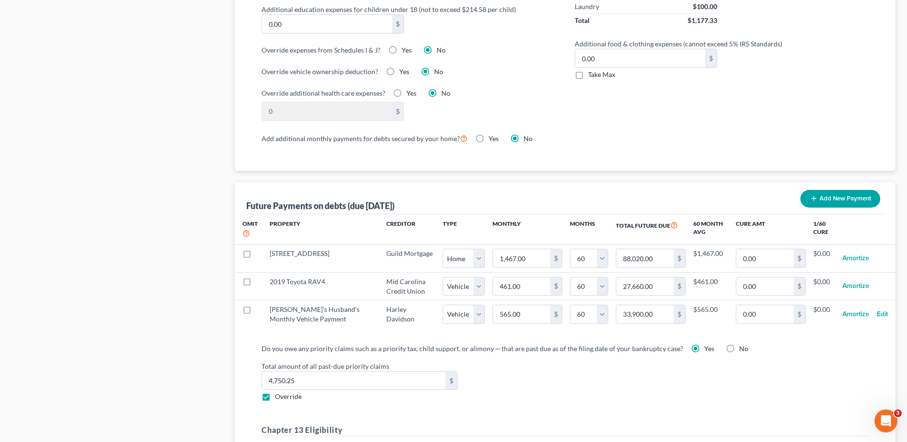
scroll to position [943, 0]
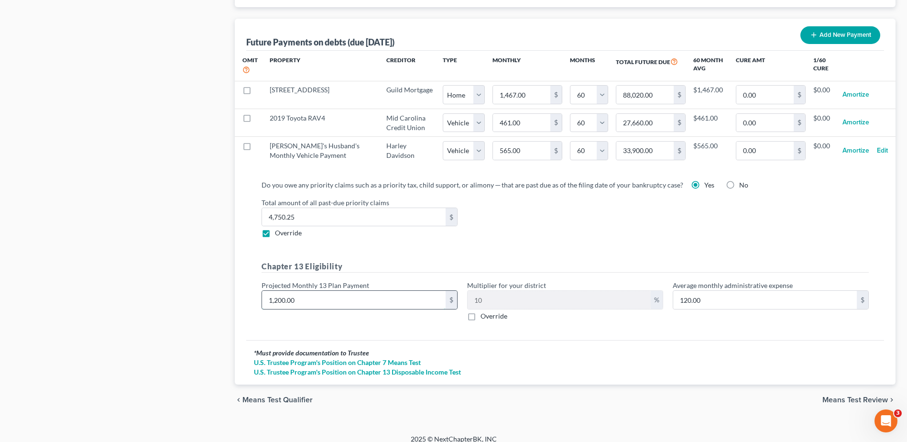
click at [336, 296] on input "1,200.00" at bounding box center [354, 300] width 184 height 18
type input "9"
type input "0.90"
type input "90"
type input "9.00"
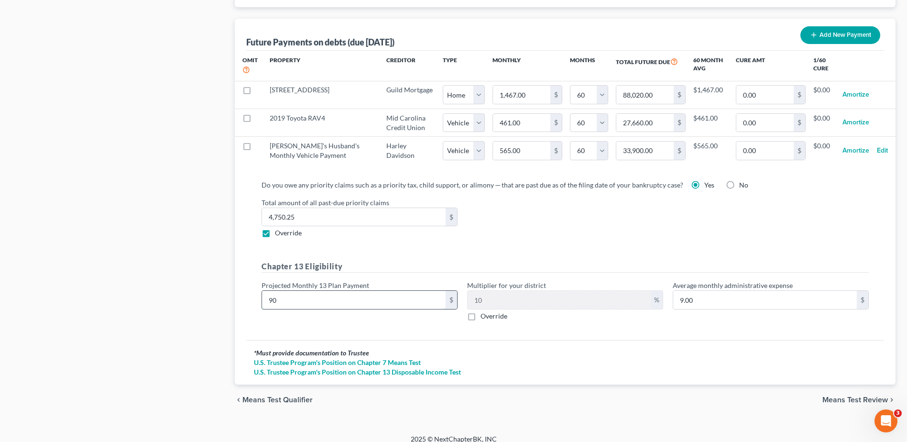
type input "900"
type input "90.00"
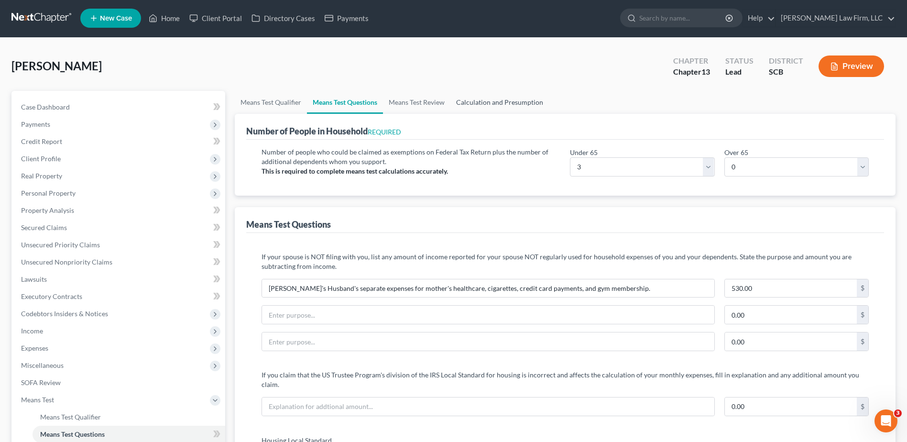
scroll to position [0, 0]
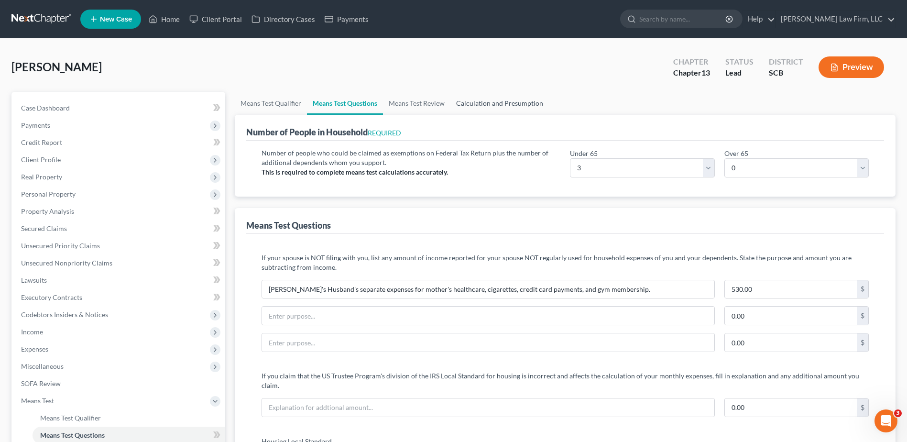
type input "900.00"
click at [522, 104] on link "Calculation and Presumption" at bounding box center [499, 103] width 99 height 23
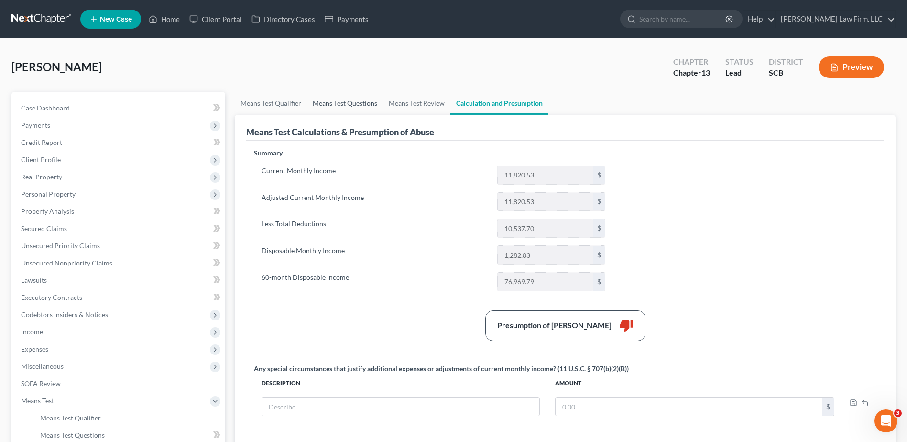
click at [359, 104] on link "Means Test Questions" at bounding box center [345, 103] width 76 height 23
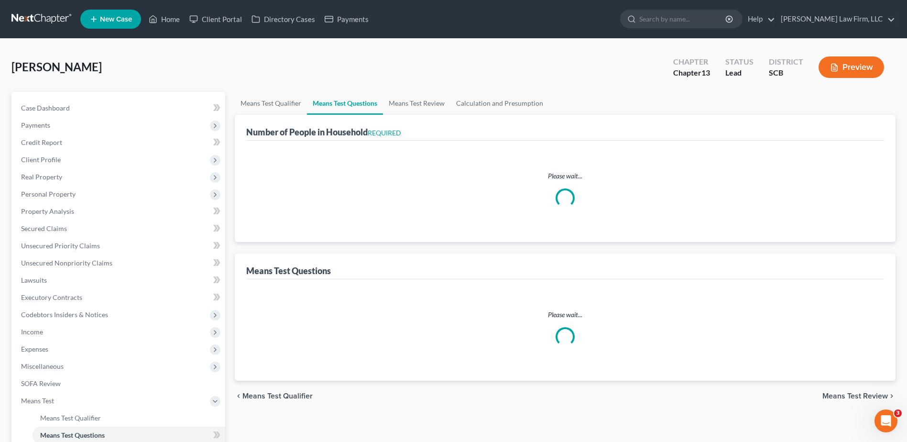
select select "0"
select select "60"
select select "1"
select select "60"
select select "1"
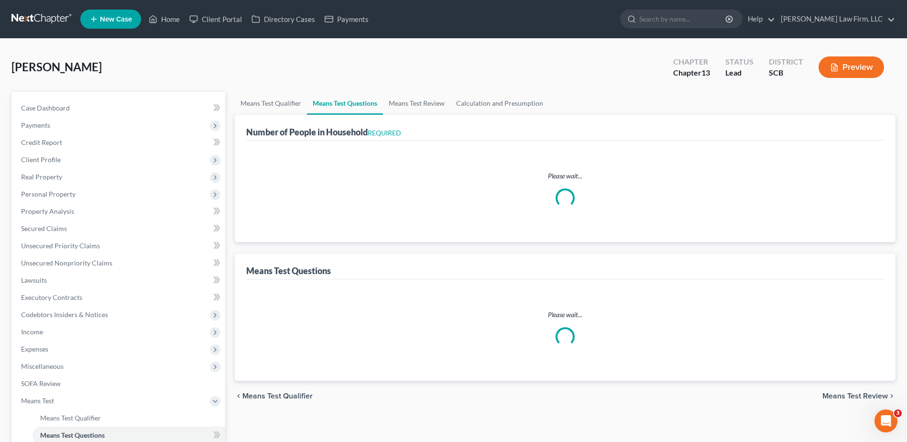
select select "60"
select select "3"
select select "0"
select select "2"
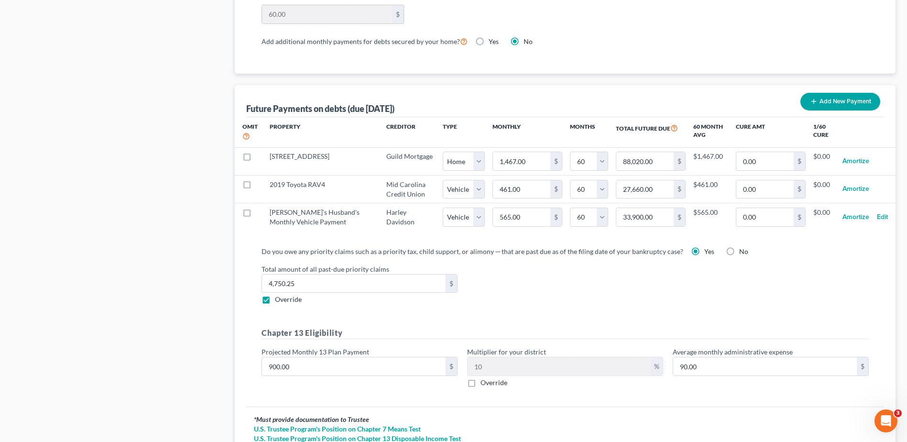
scroll to position [943, 0]
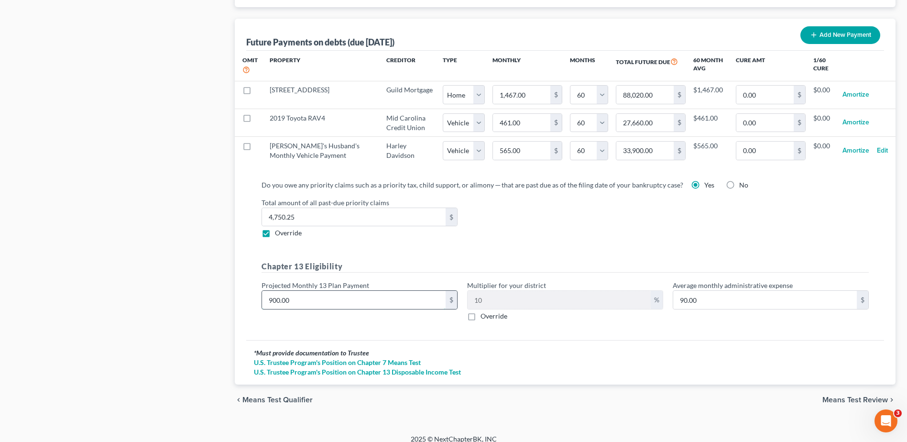
click at [323, 294] on input "900.00" at bounding box center [354, 300] width 184 height 18
type input "1"
type input "0.10"
type input "16"
type input "1.60"
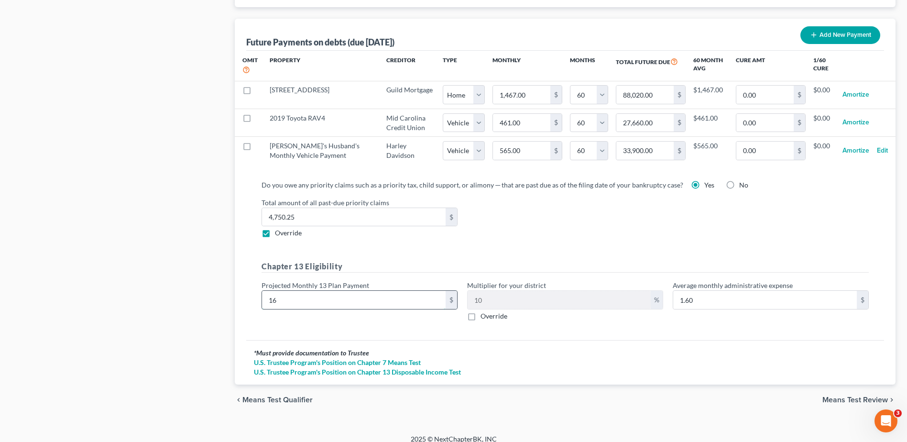
type input "165"
type input "16.50"
type input "1657"
type input "165.70"
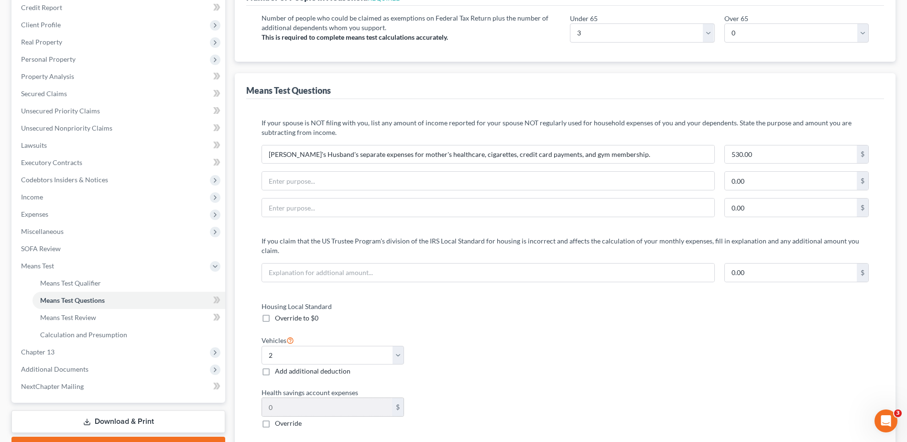
scroll to position [0, 0]
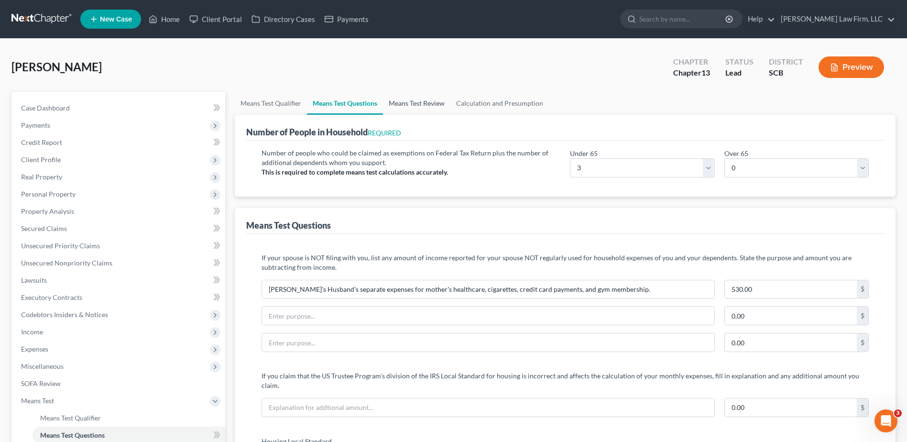
type input "1,657.00"
click at [419, 102] on link "Means Test Review" at bounding box center [416, 103] width 67 height 23
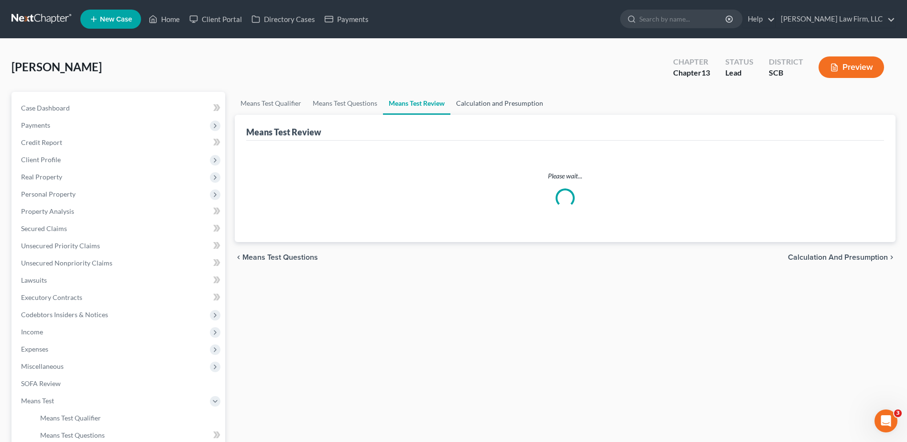
click at [484, 102] on link "Calculation and Presumption" at bounding box center [499, 103] width 99 height 23
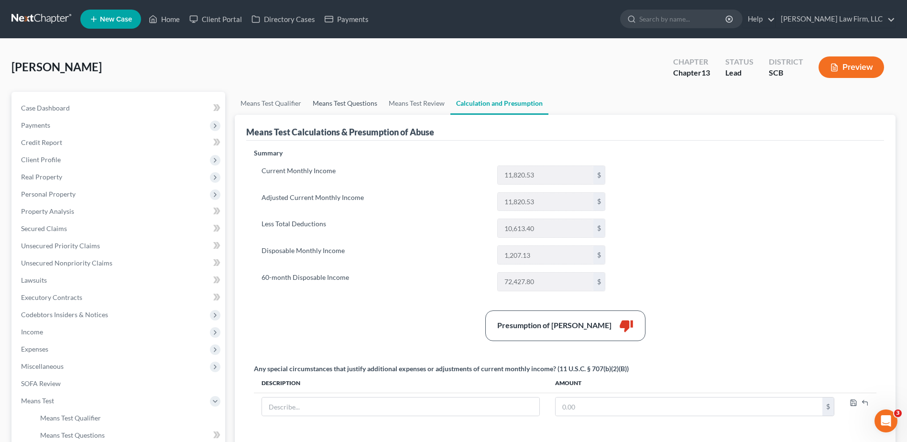
click at [342, 102] on link "Means Test Questions" at bounding box center [345, 103] width 76 height 23
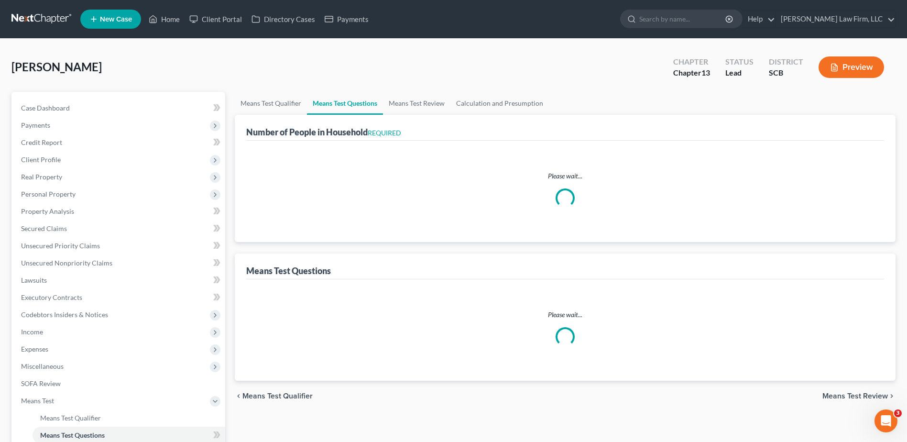
select select "0"
select select "60"
select select "1"
select select "60"
select select "1"
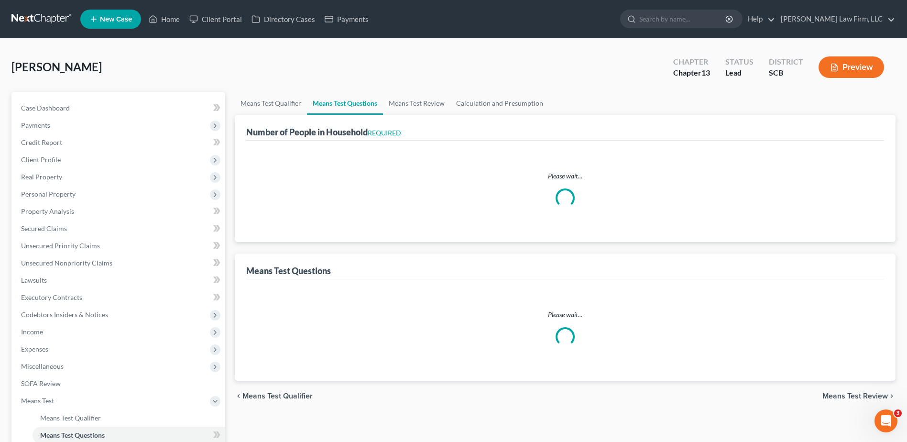
select select "60"
select select "3"
select select "0"
select select "2"
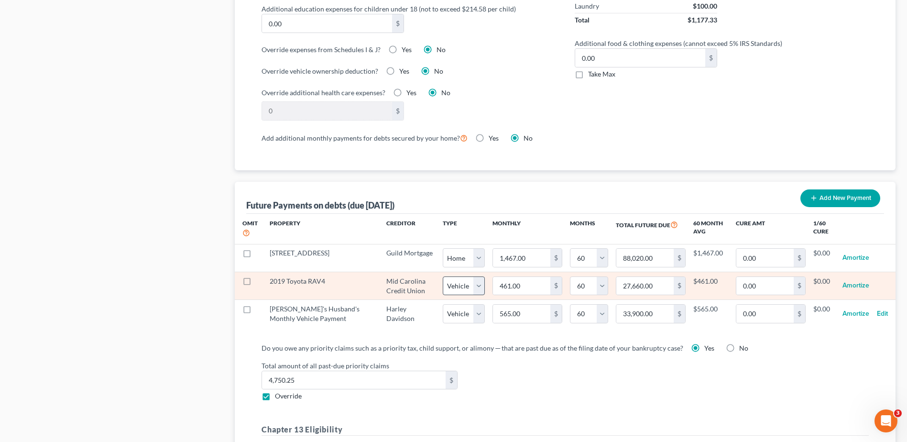
scroll to position [943, 0]
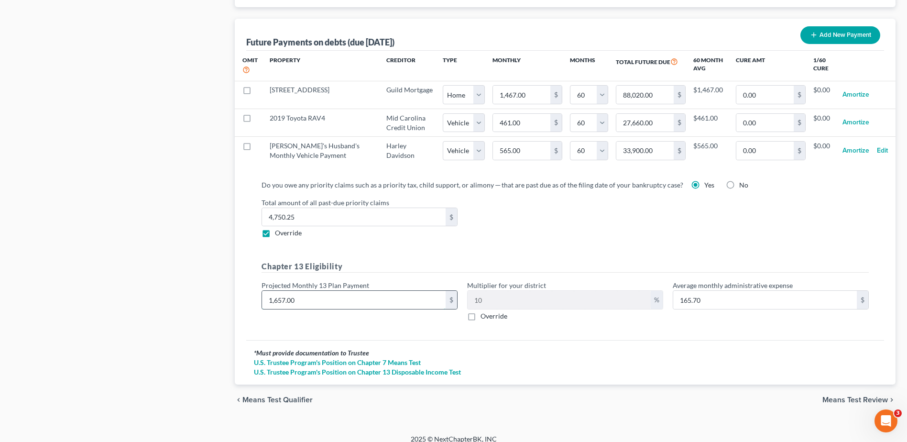
click at [334, 293] on input "1,657.00" at bounding box center [354, 300] width 184 height 18
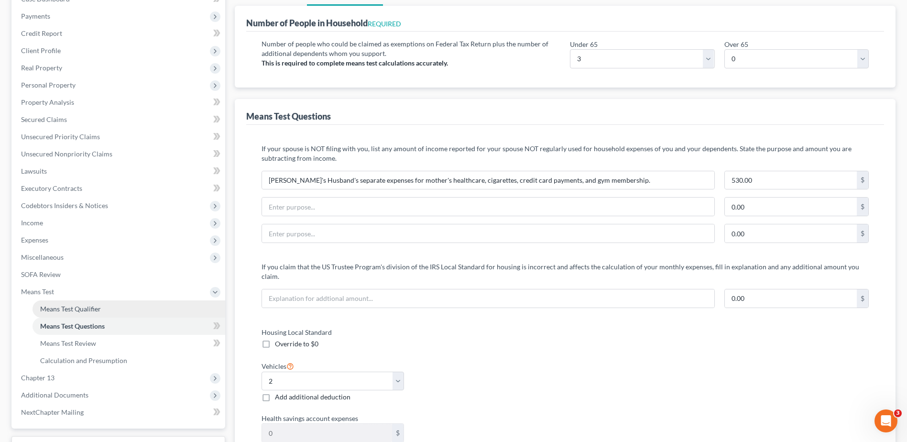
scroll to position [0, 0]
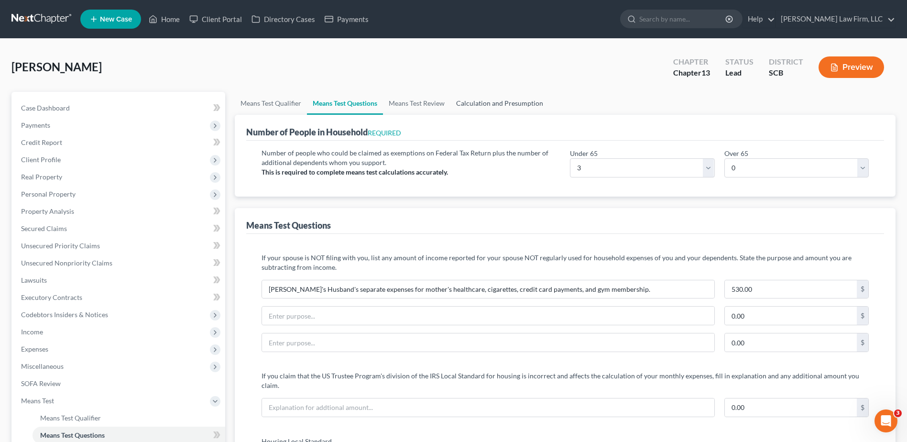
click at [484, 95] on link "Calculation and Presumption" at bounding box center [499, 103] width 99 height 23
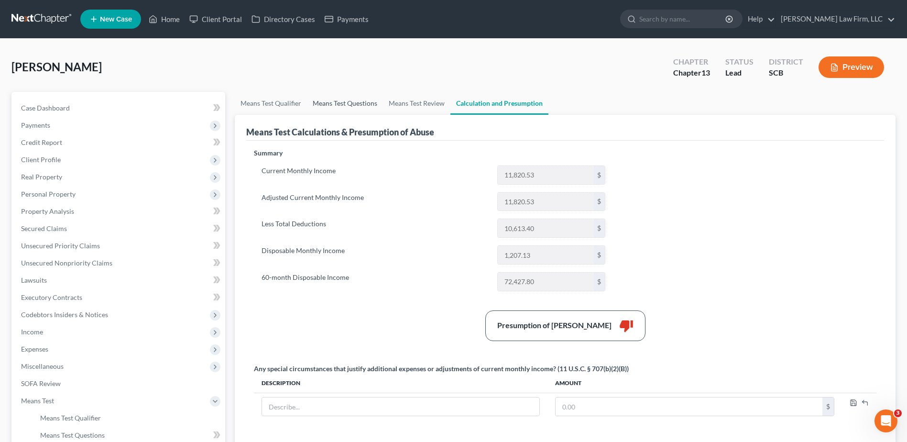
click at [347, 106] on link "Means Test Questions" at bounding box center [345, 103] width 76 height 23
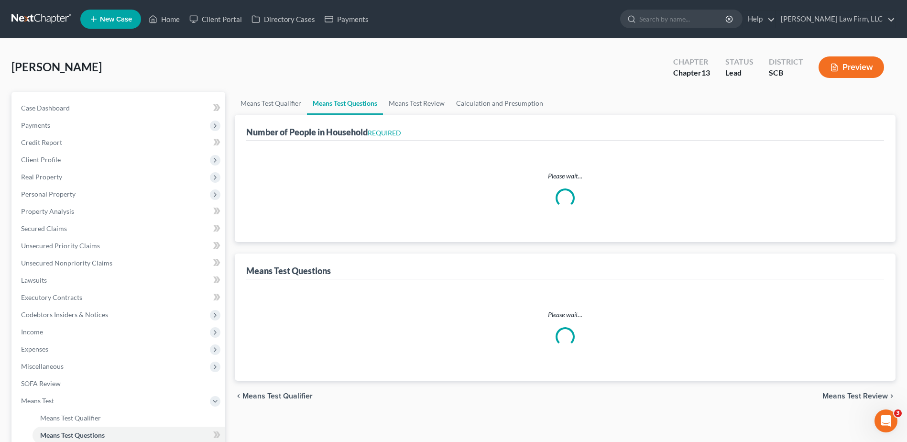
select select "0"
select select "60"
select select "1"
select select "60"
select select "1"
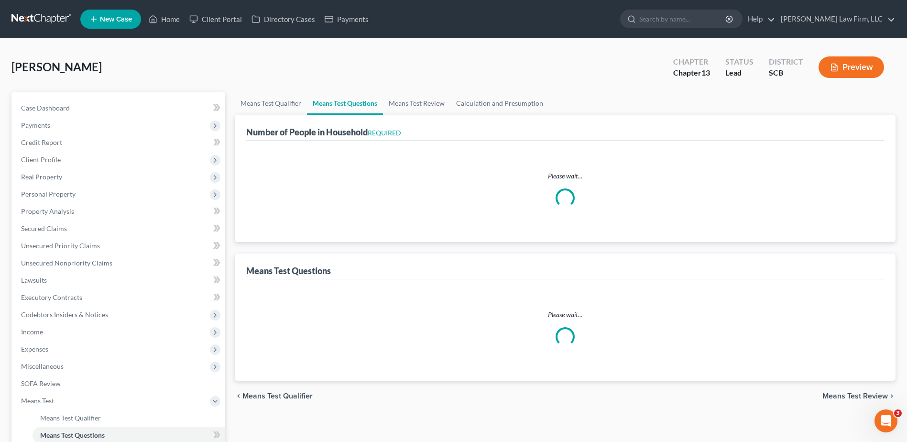
select select "60"
select select "3"
select select "0"
select select "2"
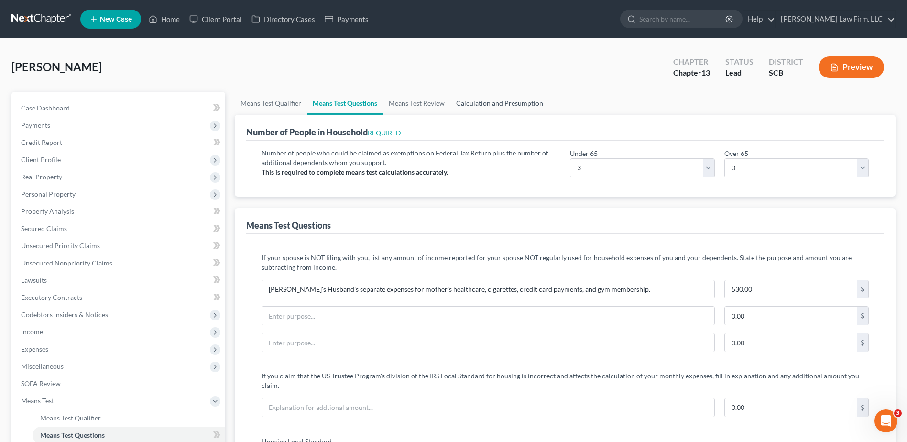
click at [461, 106] on link "Calculation and Presumption" at bounding box center [499, 103] width 99 height 23
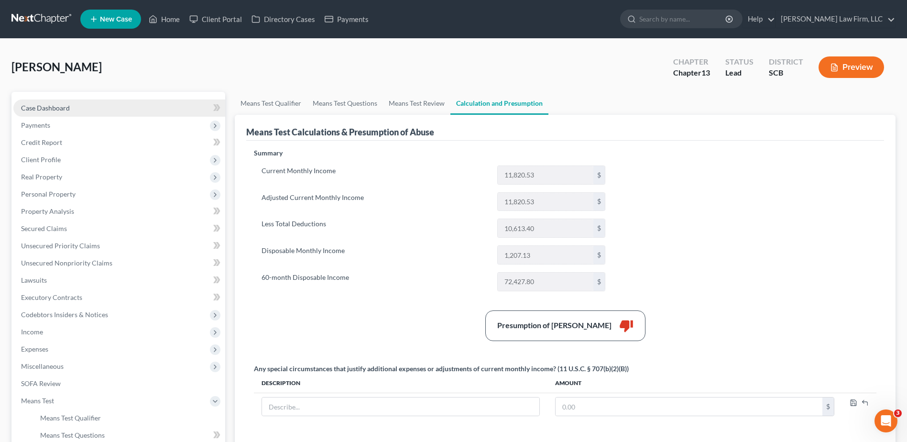
click at [131, 102] on link "Case Dashboard" at bounding box center [119, 107] width 212 height 17
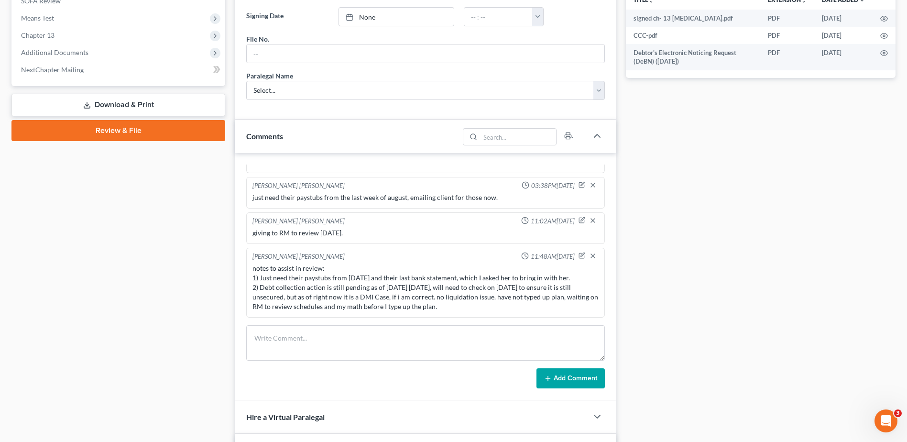
scroll to position [96, 0]
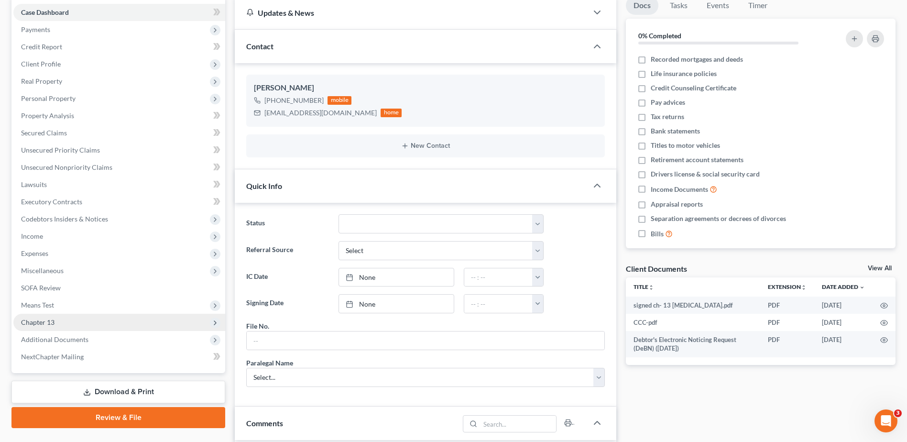
click at [50, 322] on span "Chapter 13" at bounding box center [37, 322] width 33 height 8
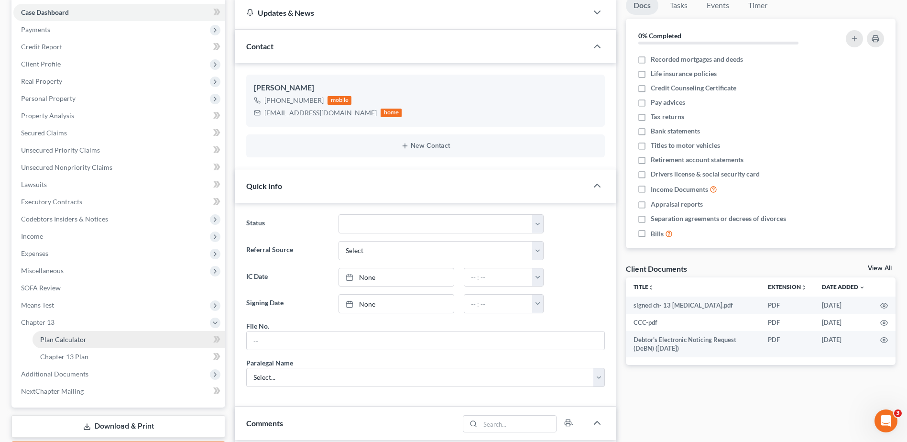
click at [57, 340] on span "Plan Calculator" at bounding box center [63, 339] width 46 height 8
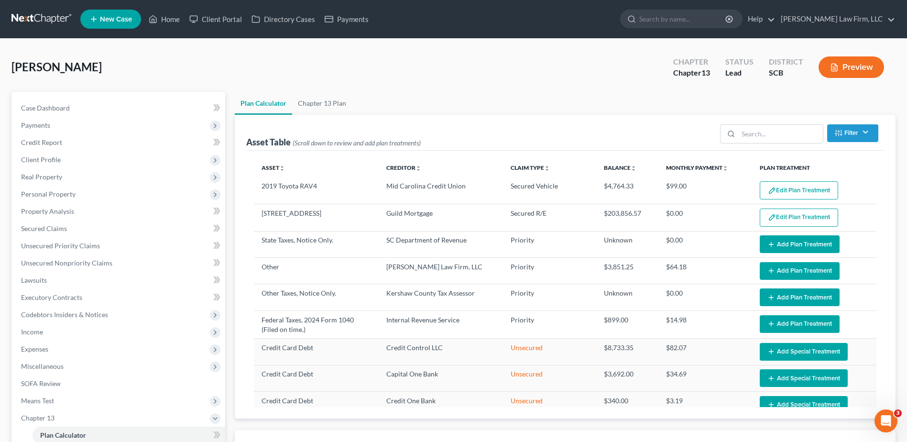
select select "59"
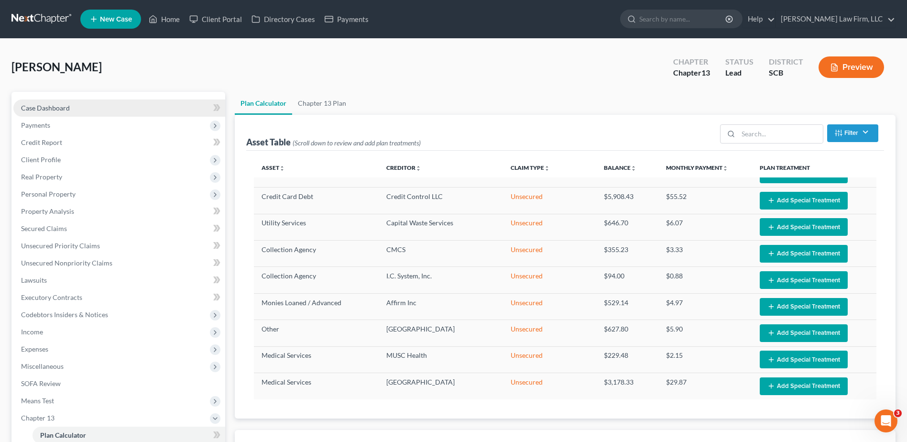
click at [84, 113] on link "Case Dashboard" at bounding box center [119, 107] width 212 height 17
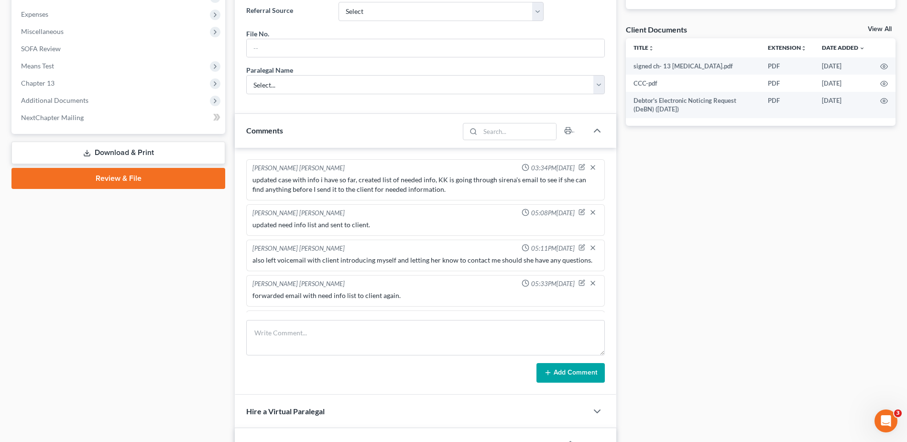
scroll to position [712, 0]
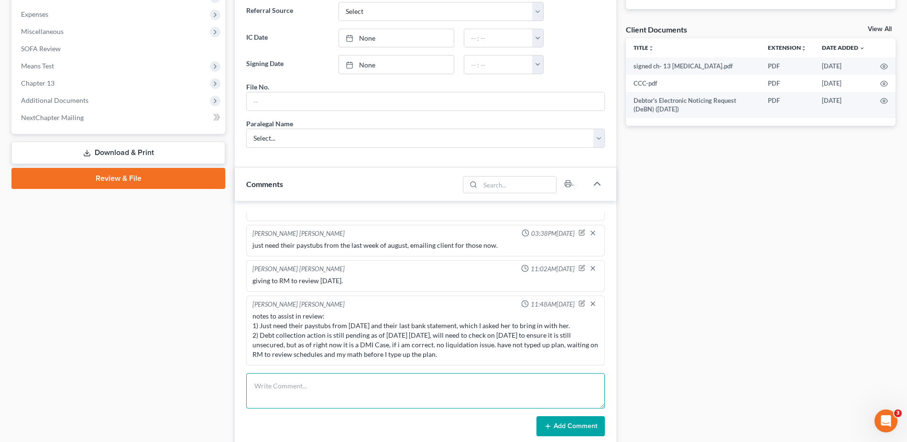
click at [327, 382] on textarea at bounding box center [425, 390] width 359 height 35
type textarea "w"
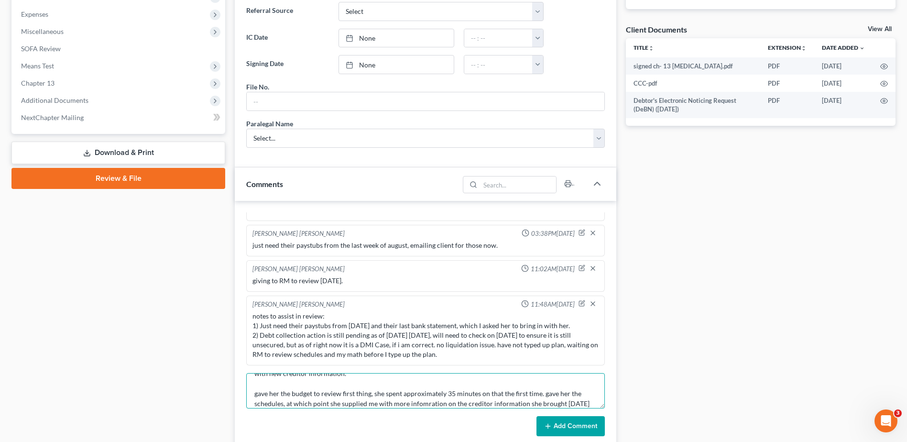
scroll to position [43, 0]
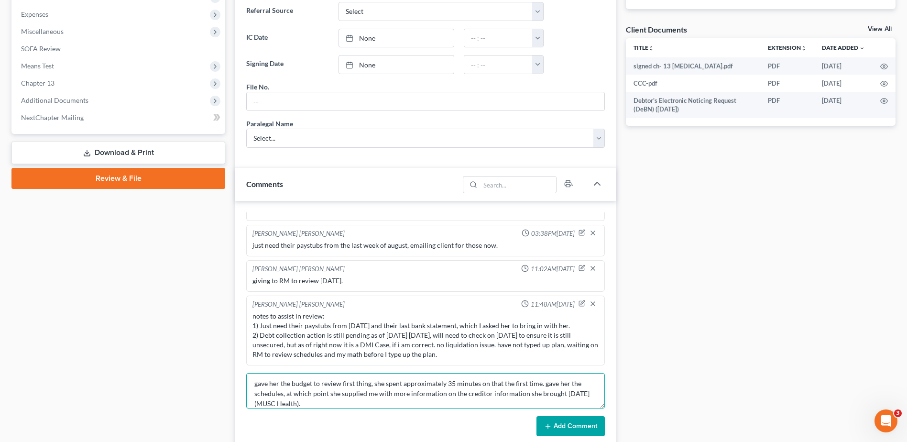
click at [315, 403] on textarea "client came in for sign, spent approximately 2 hours going over her budget. she…" at bounding box center [425, 390] width 359 height 35
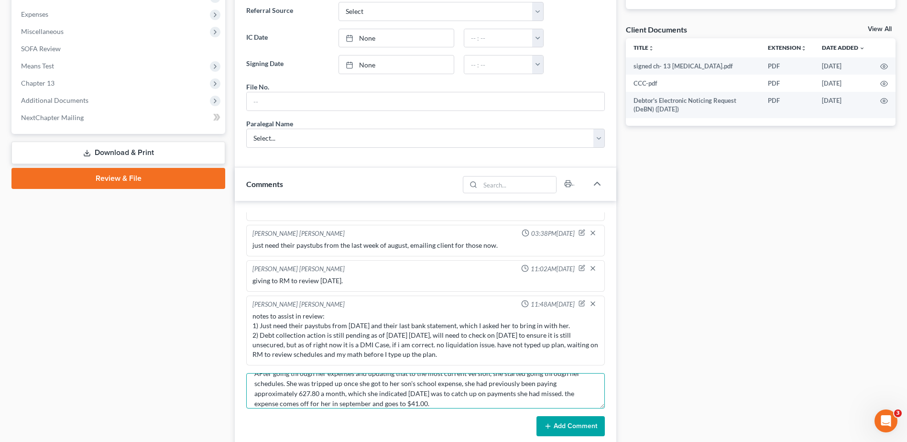
click at [437, 404] on textarea "client came in for sign, spent approximately 2 hours going over her budget. she…" at bounding box center [425, 390] width 359 height 35
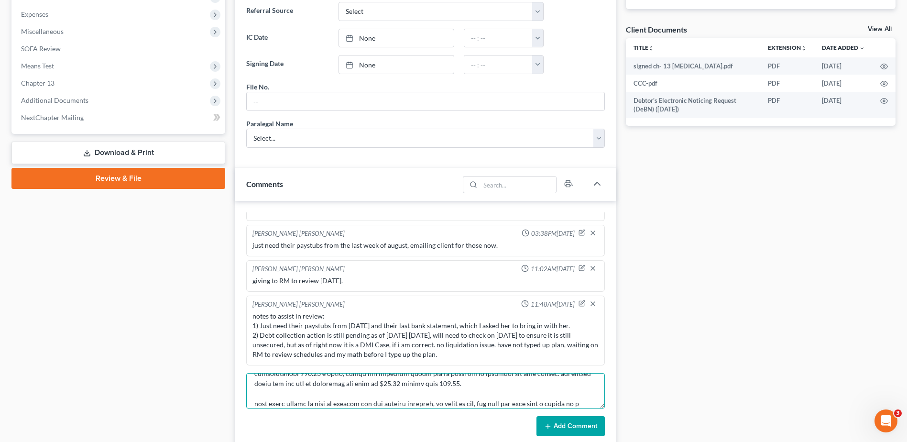
scroll to position [123, 0]
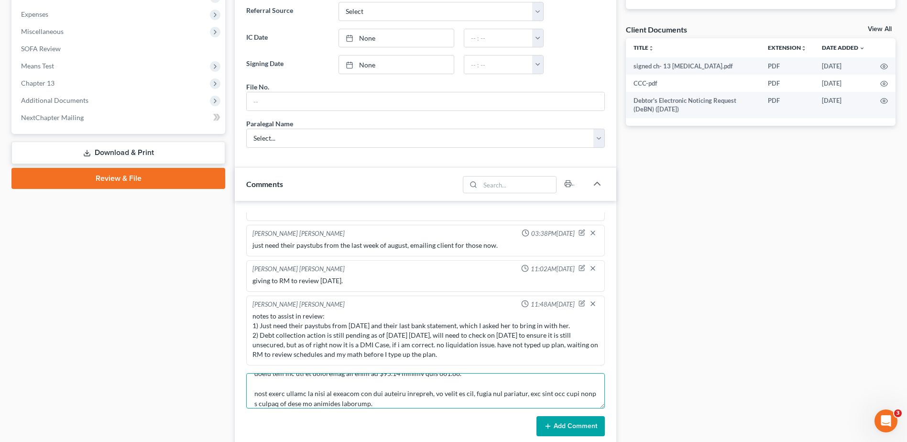
click at [499, 395] on textarea at bounding box center [425, 390] width 359 height 35
type textarea "client came in for sign, spent approximately 2 hours going over her budget. she…"
click at [585, 421] on button "Add Comment" at bounding box center [571, 426] width 68 height 20
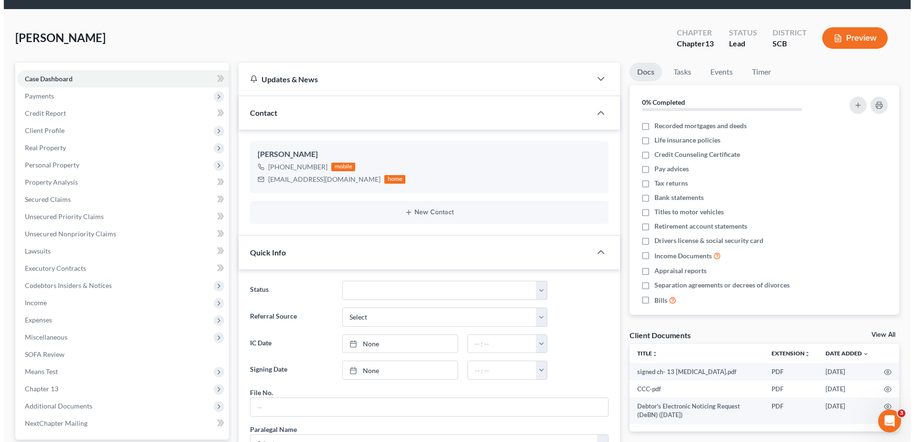
scroll to position [0, 0]
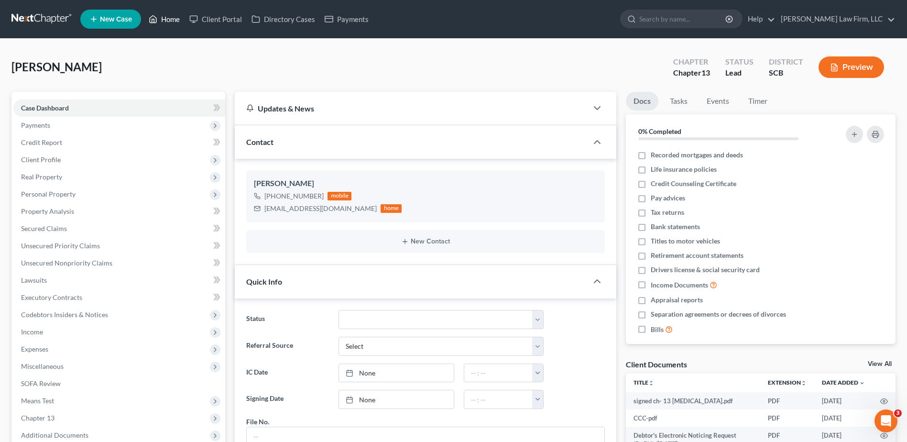
click at [170, 21] on link "Home" at bounding box center [164, 19] width 41 height 17
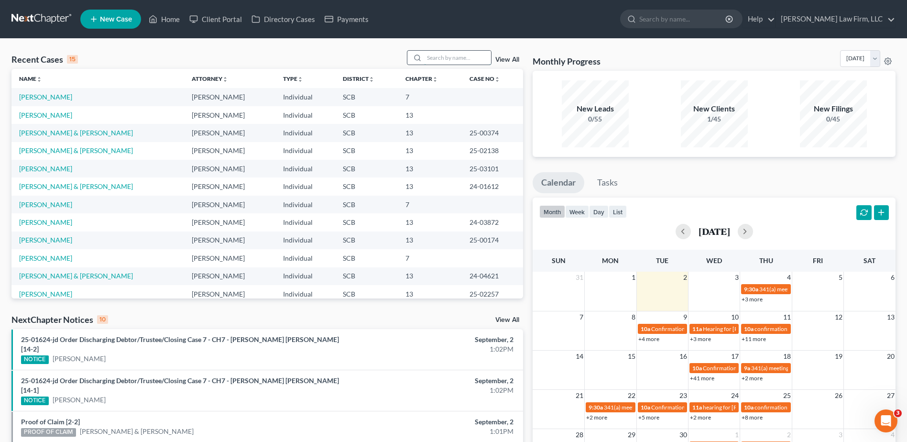
click at [453, 60] on input "search" at bounding box center [457, 58] width 67 height 14
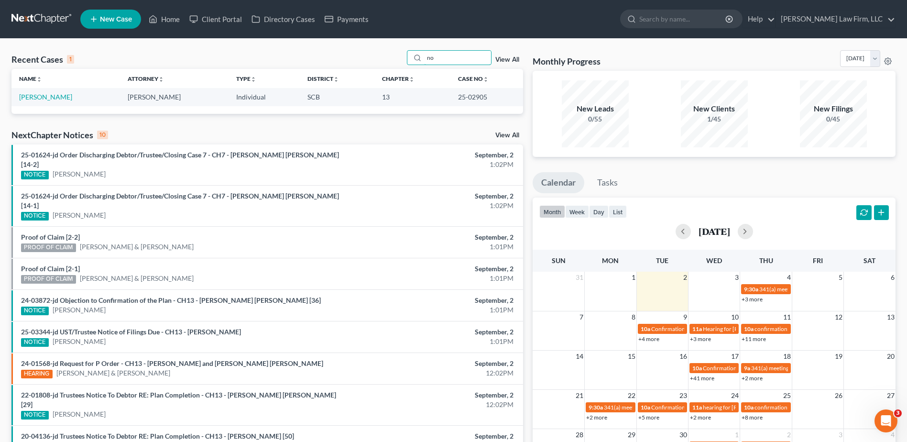
type input "n"
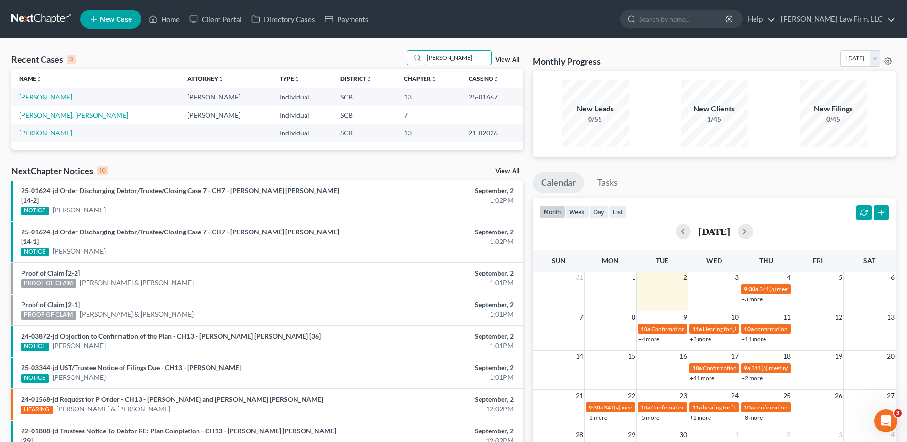
type input "[PERSON_NAME]"
click at [173, 24] on link "Home" at bounding box center [164, 19] width 41 height 17
click at [443, 56] on input "[PERSON_NAME]" at bounding box center [457, 58] width 67 height 14
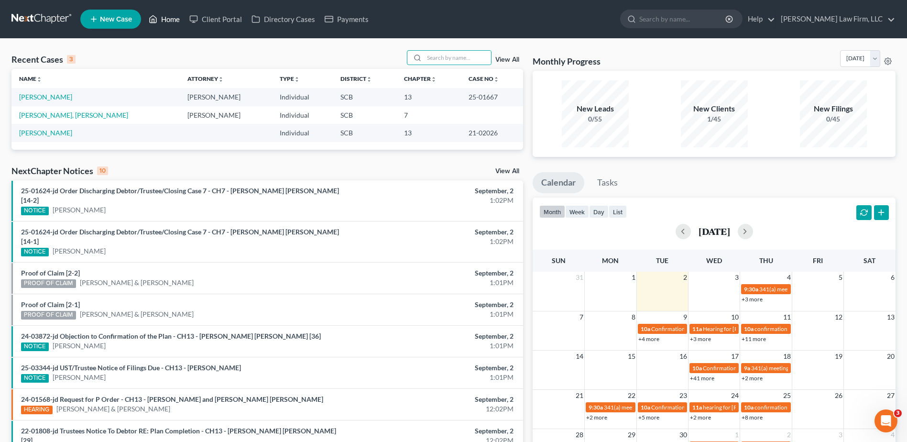
click at [162, 22] on link "Home" at bounding box center [164, 19] width 41 height 17
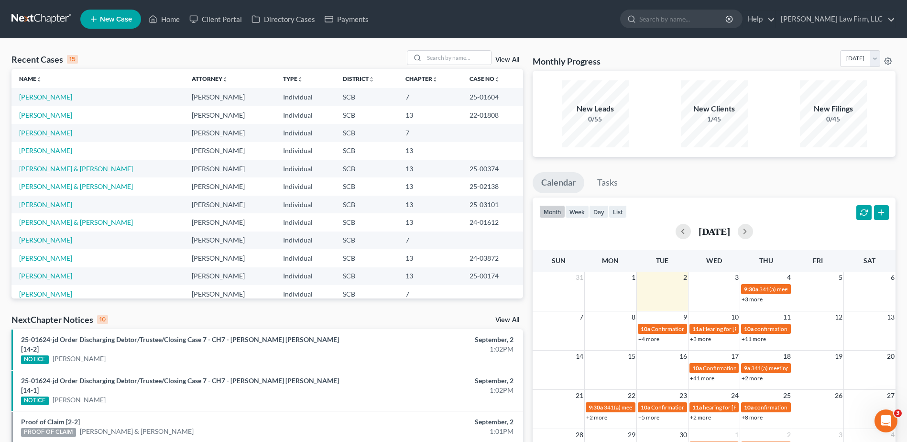
click at [111, 17] on span "New Case" at bounding box center [116, 19] width 32 height 7
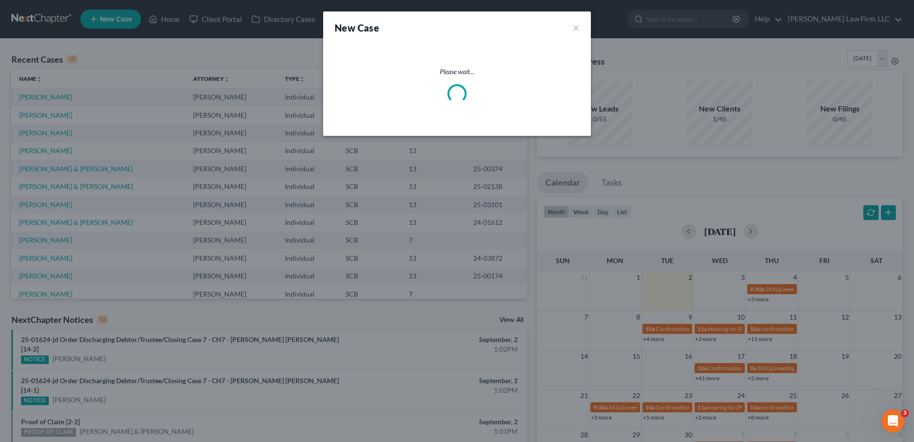
select select "72"
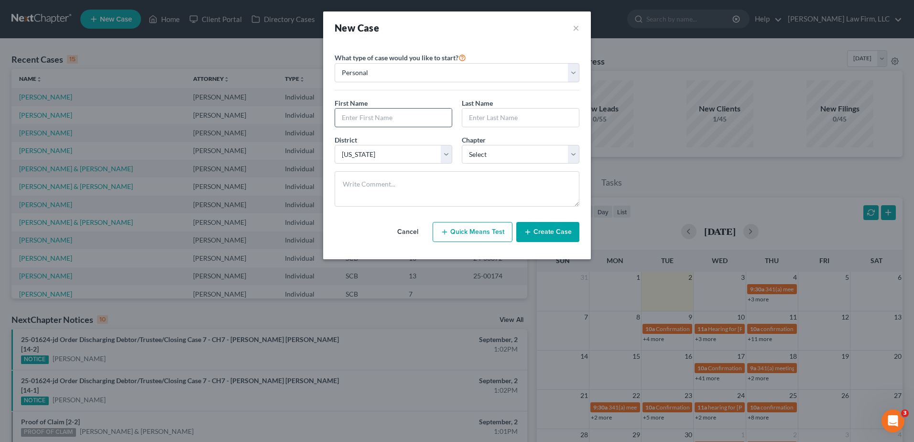
click at [401, 121] on input "text" at bounding box center [393, 118] width 117 height 18
type input "[PERSON_NAME]"
type input "[GEOGRAPHIC_DATA]"
click at [492, 154] on select "Select 7 11 12 13" at bounding box center [521, 154] width 118 height 19
select select "3"
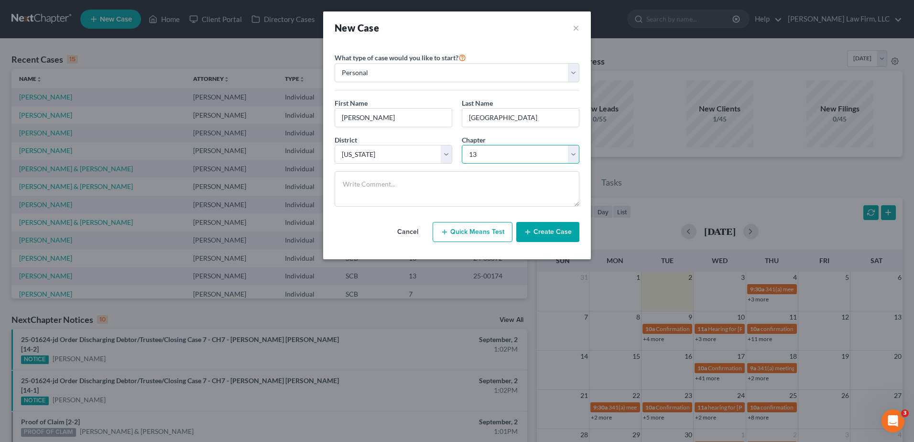
click at [462, 145] on select "Select 7 11 12 13" at bounding box center [521, 154] width 118 height 19
click at [541, 230] on button "Create Case" at bounding box center [547, 232] width 63 height 20
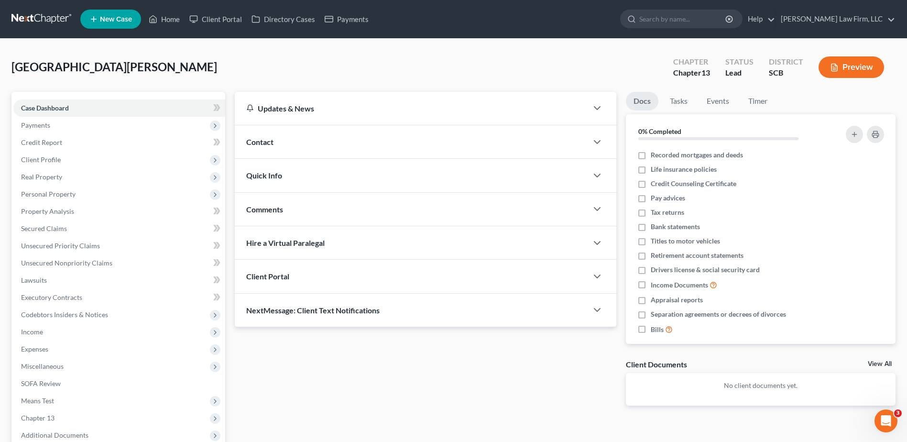
click at [365, 141] on div "Contact" at bounding box center [411, 141] width 353 height 33
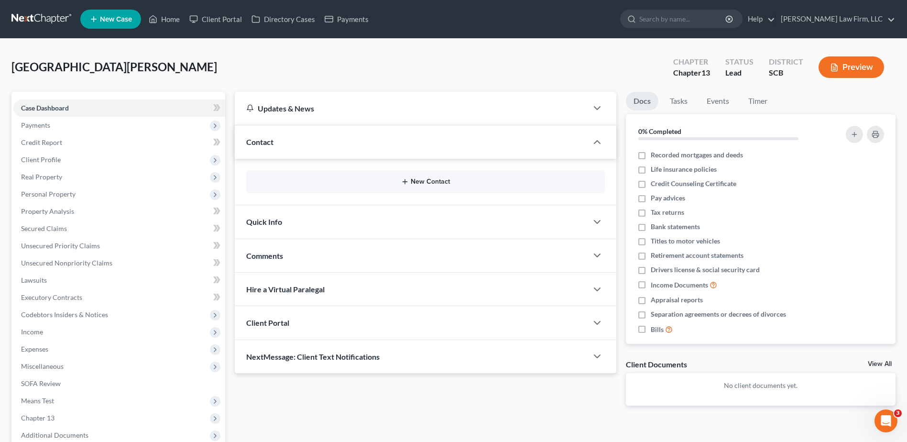
click at [434, 184] on button "New Contact" at bounding box center [425, 182] width 343 height 8
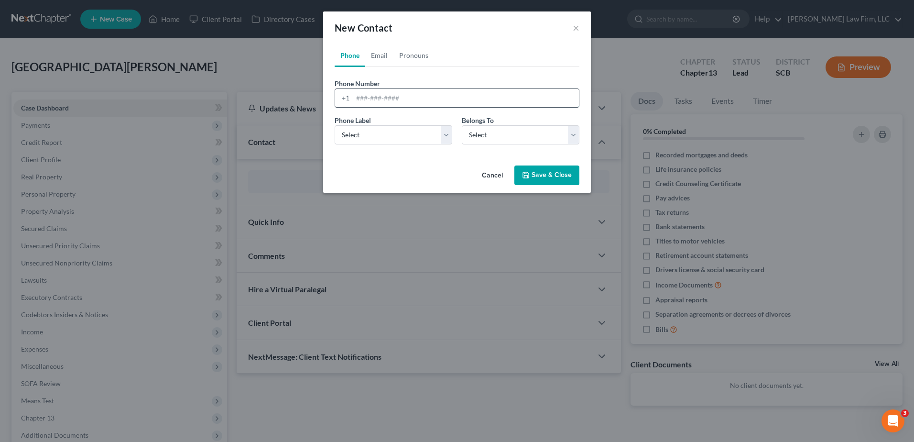
click at [388, 98] on input "tel" at bounding box center [466, 98] width 226 height 18
click at [455, 103] on input "tel" at bounding box center [466, 98] width 226 height 18
click at [449, 97] on input "803" at bounding box center [466, 98] width 226 height 18
type input "8036039374"
click at [394, 133] on select "Select Mobile Home Work Other" at bounding box center [394, 134] width 118 height 19
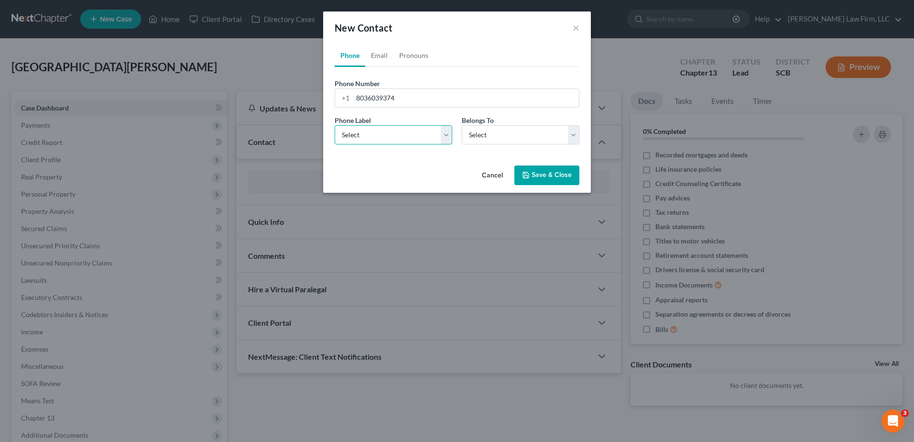
select select "0"
click at [335, 125] on select "Select Mobile Home Work Other" at bounding box center [394, 134] width 118 height 19
click at [493, 145] on div "Phone Label * Select Mobile Home Work Other Belongs To * Select Client Other" at bounding box center [457, 133] width 254 height 37
click at [493, 137] on select "Select Client Other" at bounding box center [521, 134] width 118 height 19
select select "0"
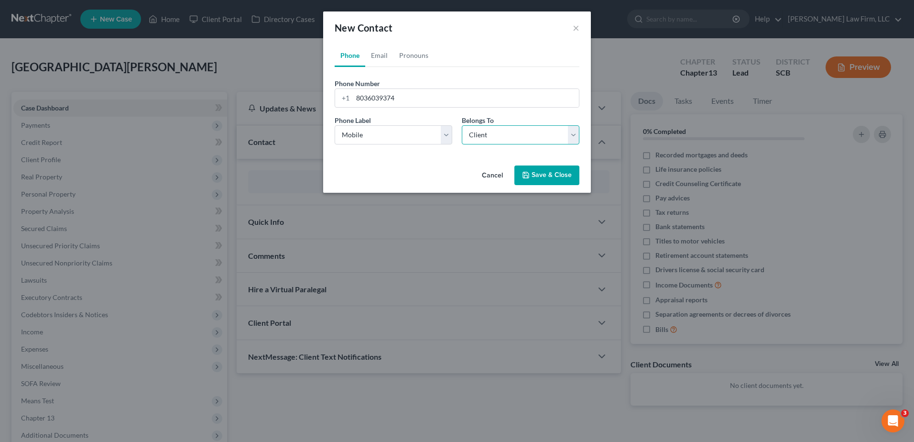
click at [462, 125] on select "Select Client Other" at bounding box center [521, 134] width 118 height 19
click at [382, 50] on link "Email" at bounding box center [379, 55] width 28 height 23
click at [445, 100] on input "email" at bounding box center [466, 98] width 226 height 18
type input "[EMAIL_ADDRESS][DOMAIN_NAME]"
click at [445, 136] on select "Select Home Work Other" at bounding box center [394, 134] width 118 height 19
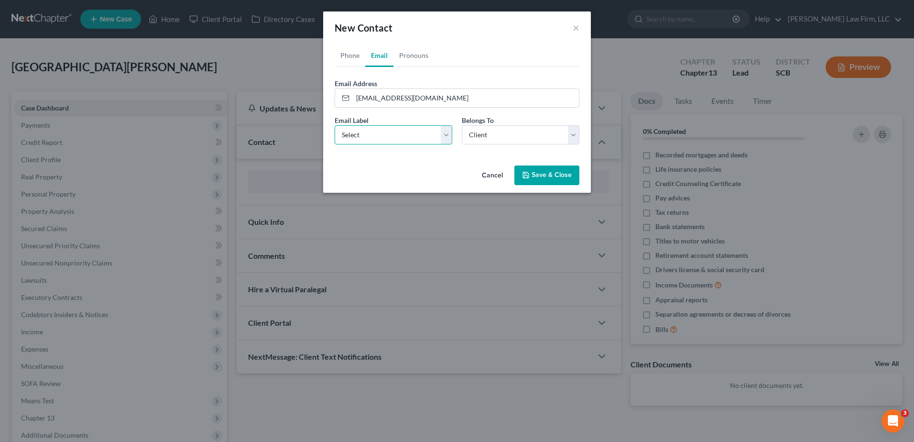
select select "0"
click at [335, 125] on select "Select Home Work Other" at bounding box center [394, 134] width 118 height 19
click at [416, 51] on link "Pronouns" at bounding box center [414, 55] width 41 height 23
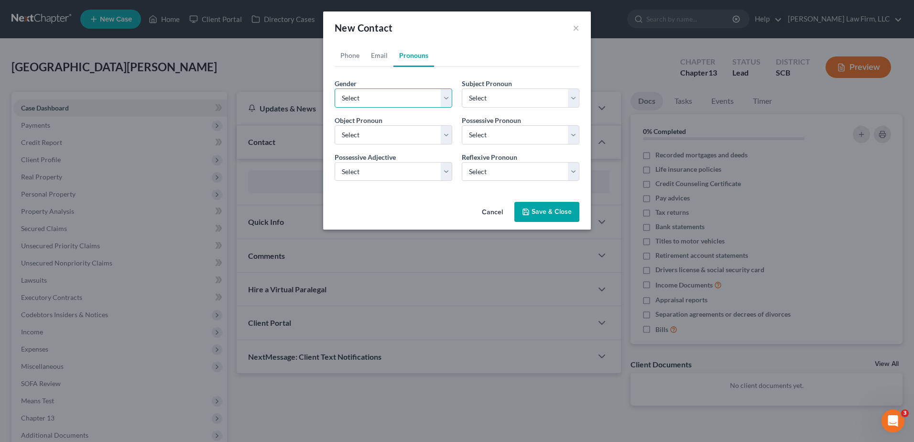
click at [408, 94] on select "Select [DEMOGRAPHIC_DATA] [DEMOGRAPHIC_DATA] [DEMOGRAPHIC_DATA] More Than One P…" at bounding box center [394, 97] width 118 height 19
select select "1"
click at [335, 88] on select "Select [DEMOGRAPHIC_DATA] [DEMOGRAPHIC_DATA] [DEMOGRAPHIC_DATA] More Than One P…" at bounding box center [394, 97] width 118 height 19
select select "1"
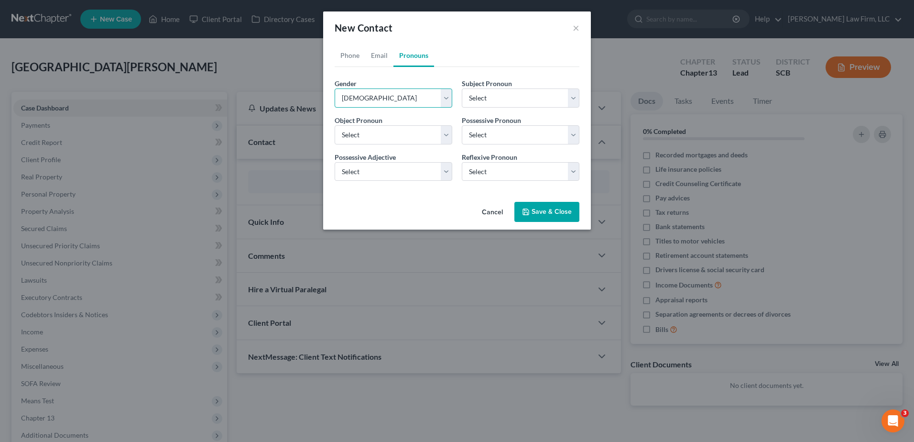
select select "1"
click at [542, 215] on button "Save & Close" at bounding box center [547, 212] width 65 height 20
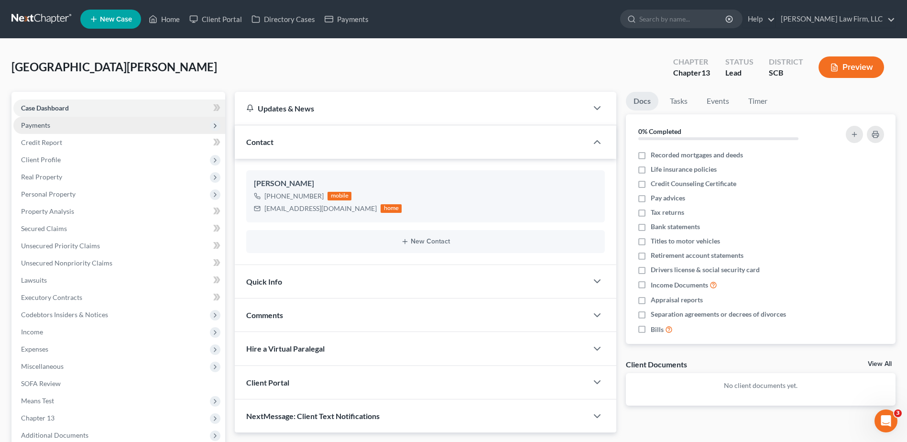
click at [111, 120] on span "Payments" at bounding box center [119, 125] width 212 height 17
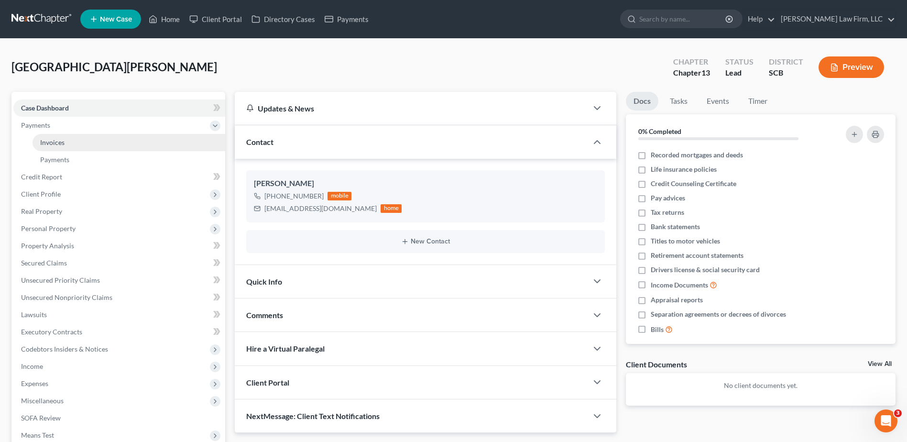
click at [114, 142] on link "Invoices" at bounding box center [129, 142] width 193 height 17
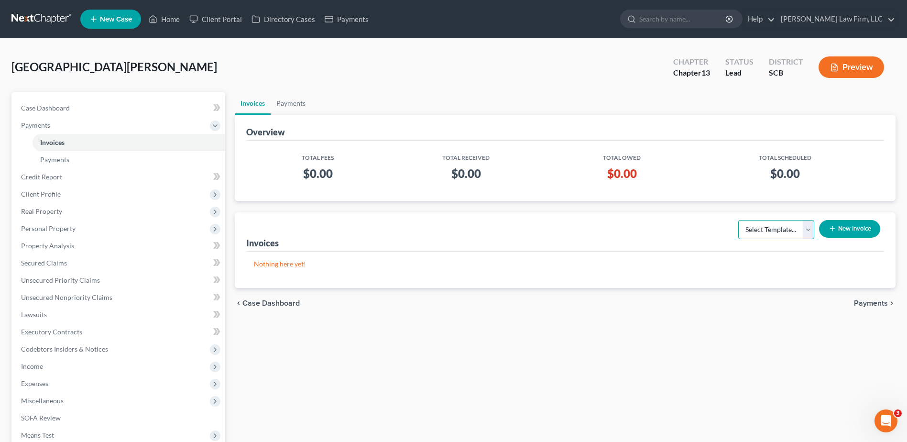
click at [806, 228] on select "Select Template..." at bounding box center [776, 229] width 76 height 19
click at [789, 208] on div "Overview Total Fees Total Received Total Owed Total Scheduled $0.00 $0.00 $0.00…" at bounding box center [565, 201] width 661 height 173
click at [853, 229] on button "New Invoice" at bounding box center [849, 229] width 61 height 18
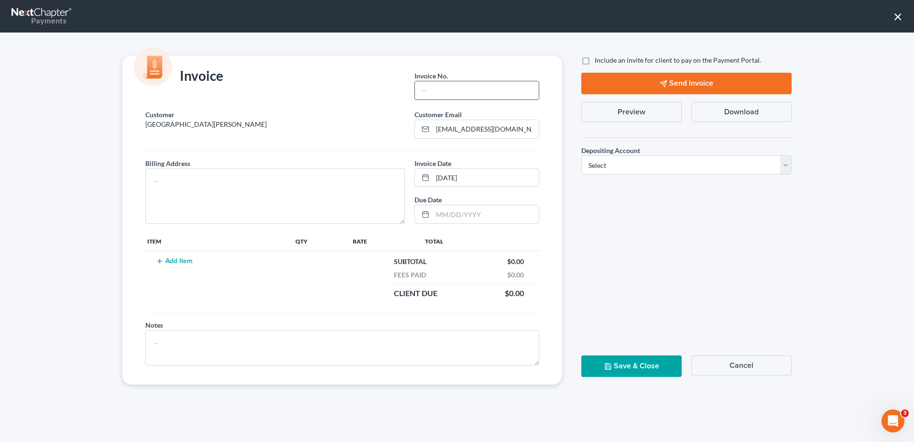
click at [470, 90] on input "text" at bounding box center [477, 90] width 124 height 18
type input "1"
click at [238, 181] on textarea at bounding box center [275, 195] width 260 height 55
type textarea "[STREET_ADDRESS][PERSON_NAME]"
click at [184, 262] on button "Add Item" at bounding box center [174, 261] width 42 height 8
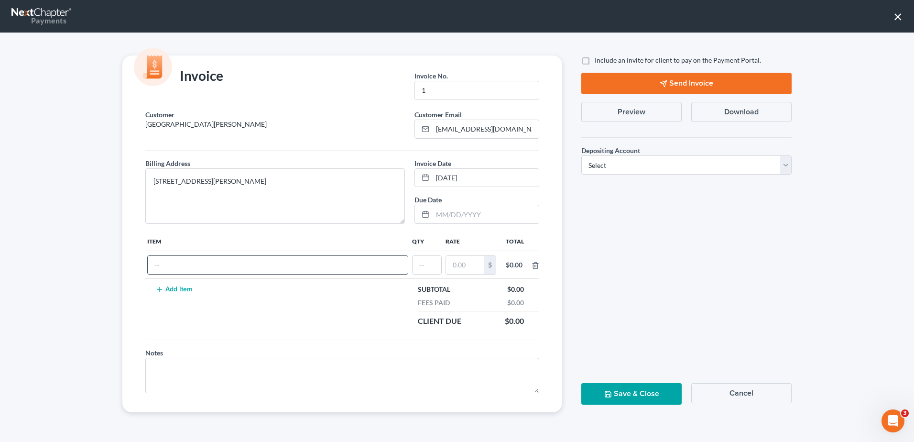
click at [332, 269] on input "text" at bounding box center [278, 265] width 260 height 18
type input "Partial [MEDICAL_DATA]"
type input "1"
type input "1,500.00"
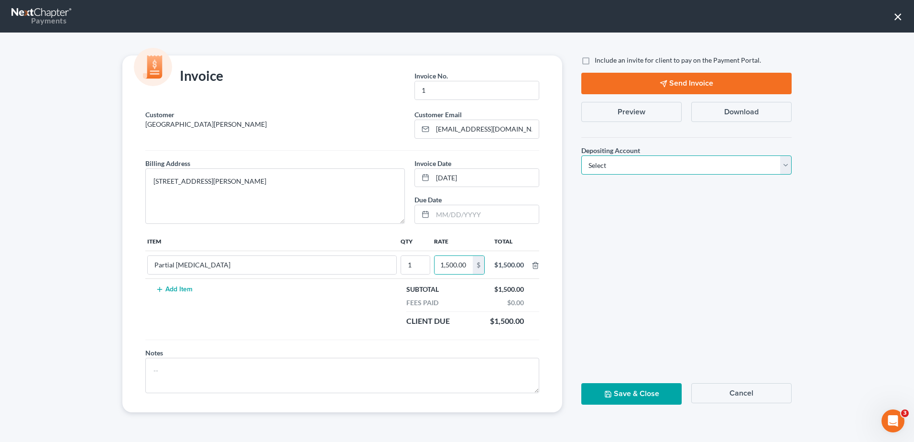
click at [606, 163] on select "Select Operation Trust" at bounding box center [686, 164] width 210 height 19
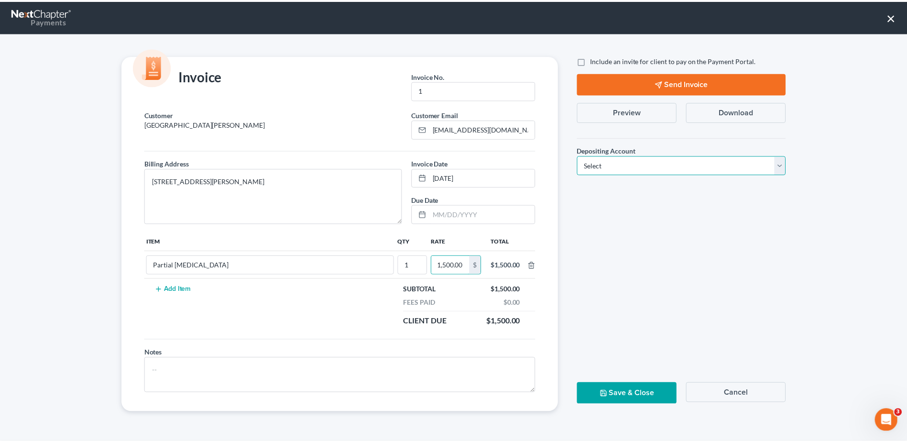
scroll to position [0, 0]
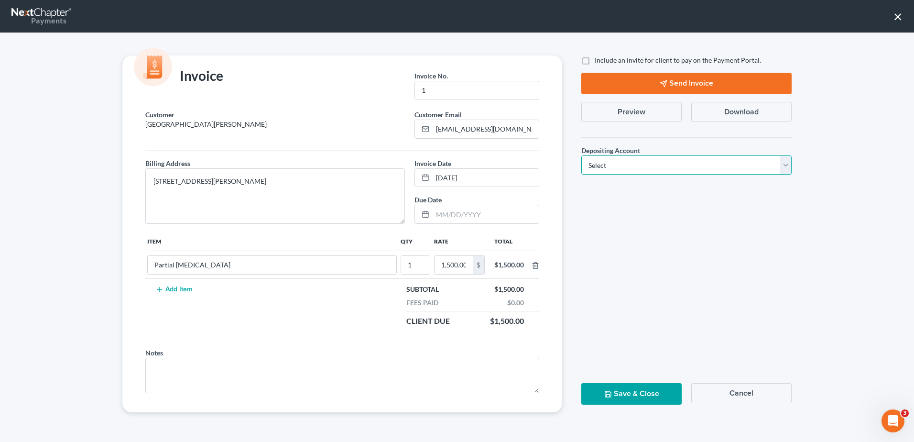
select select "1"
click at [581, 155] on select "Select Operation Trust" at bounding box center [686, 164] width 210 height 19
click at [647, 115] on button "Preview" at bounding box center [631, 112] width 100 height 20
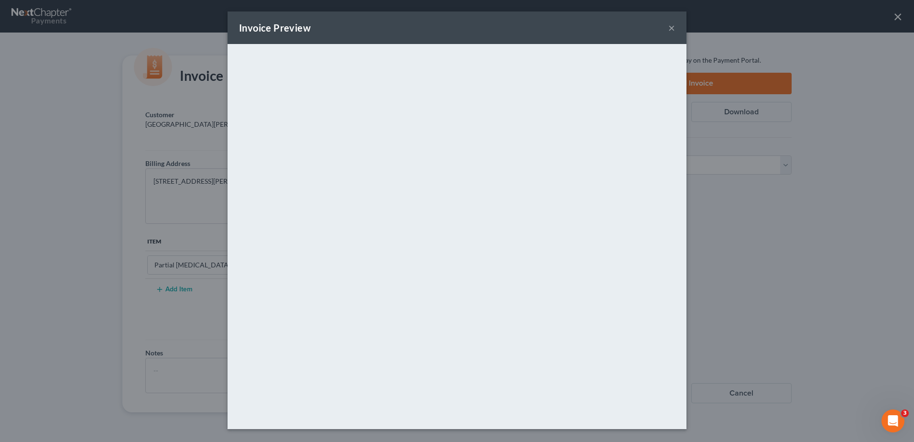
click at [674, 27] on button "×" at bounding box center [671, 27] width 7 height 11
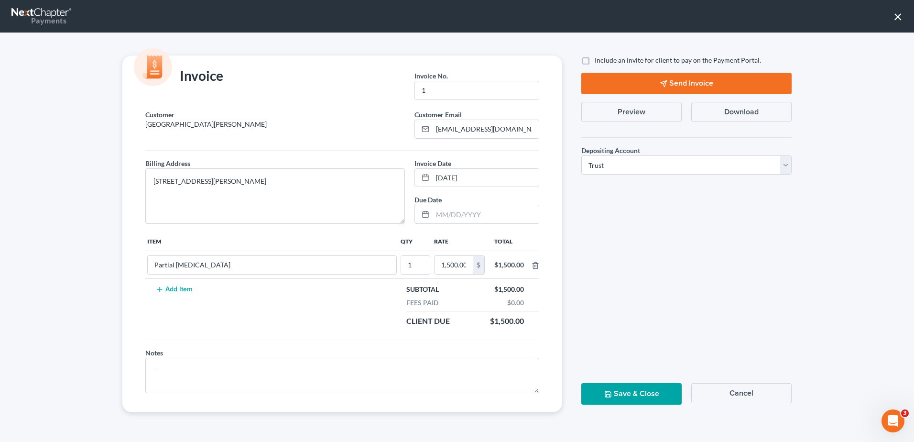
click at [615, 390] on button "Save & Close" at bounding box center [631, 394] width 100 height 22
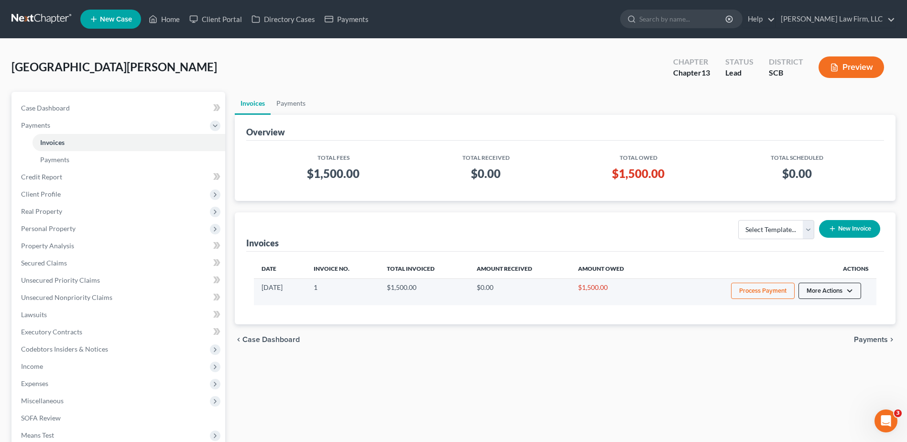
click at [821, 288] on button "More Actions" at bounding box center [830, 291] width 63 height 16
click at [822, 324] on link "Record Cash or Check Payment" at bounding box center [843, 326] width 112 height 16
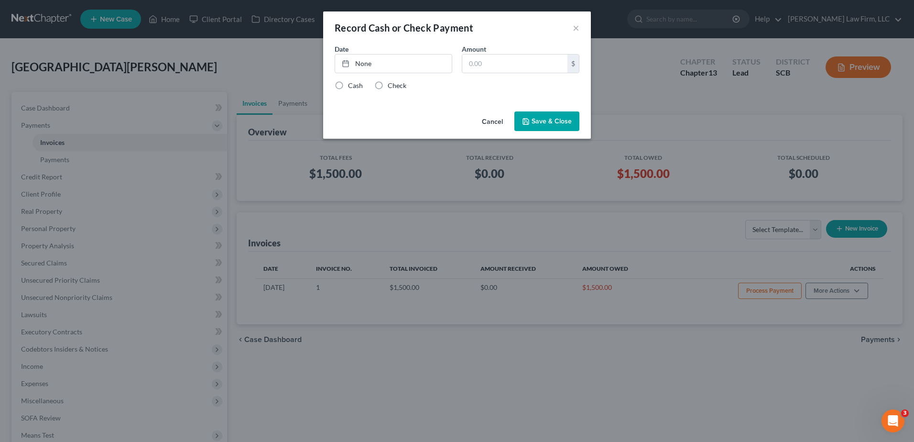
click at [348, 87] on label "Cash" at bounding box center [355, 86] width 15 height 10
click at [352, 87] on input "Cash" at bounding box center [355, 84] width 6 height 6
radio input "true"
click at [362, 66] on link "None" at bounding box center [393, 64] width 117 height 18
type input "[DATE]"
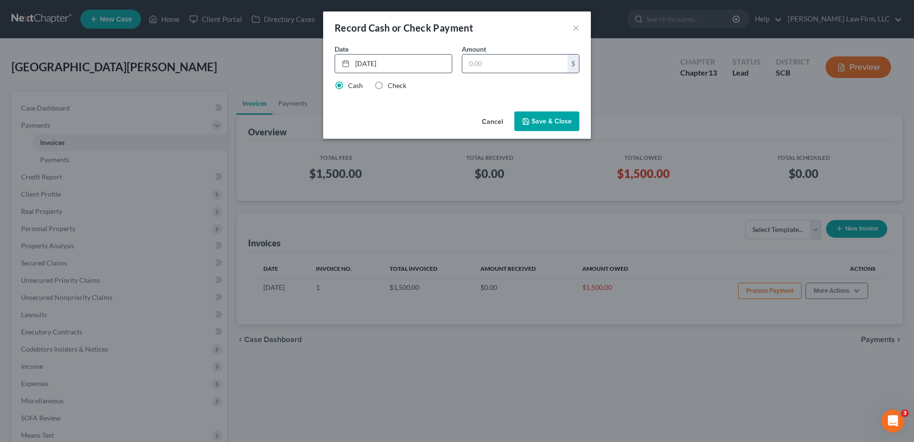
click at [482, 64] on input "text" at bounding box center [514, 64] width 105 height 18
type input "500.00"
click at [532, 120] on button "Save & Close" at bounding box center [547, 121] width 65 height 20
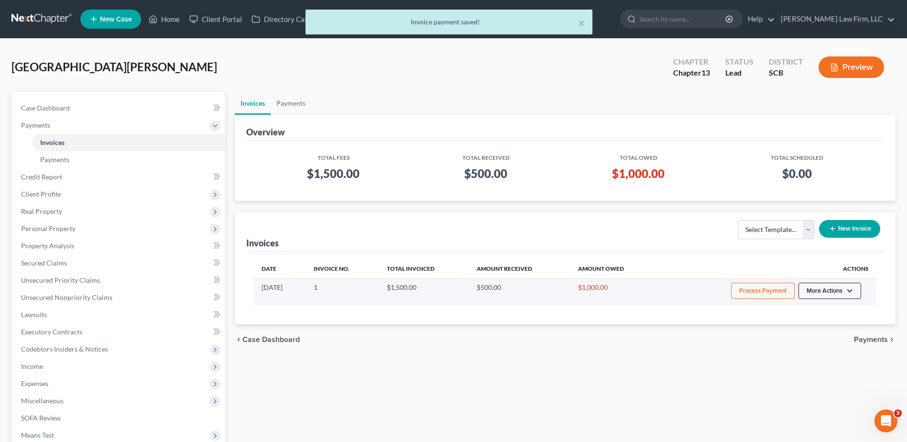
click at [827, 289] on button "More Actions" at bounding box center [830, 291] width 63 height 16
click at [824, 312] on link "View/Edit" at bounding box center [843, 311] width 112 height 16
select select "1"
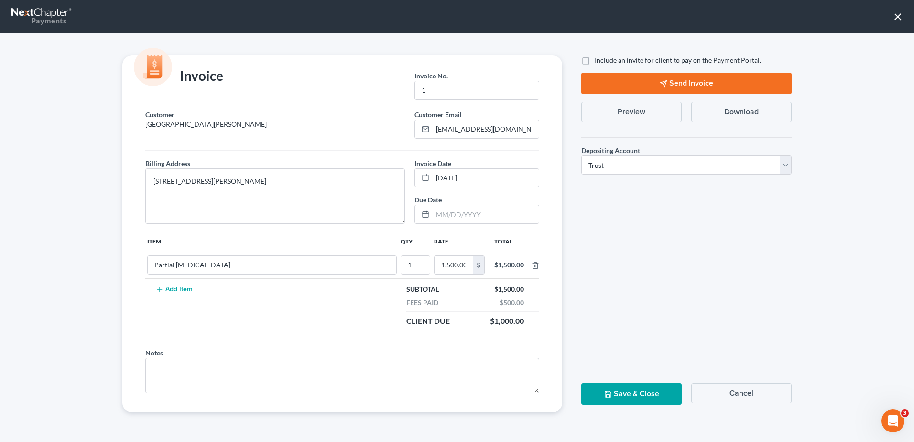
click at [723, 109] on button "Download" at bounding box center [741, 112] width 100 height 20
click at [900, 17] on button "×" at bounding box center [898, 16] width 9 height 15
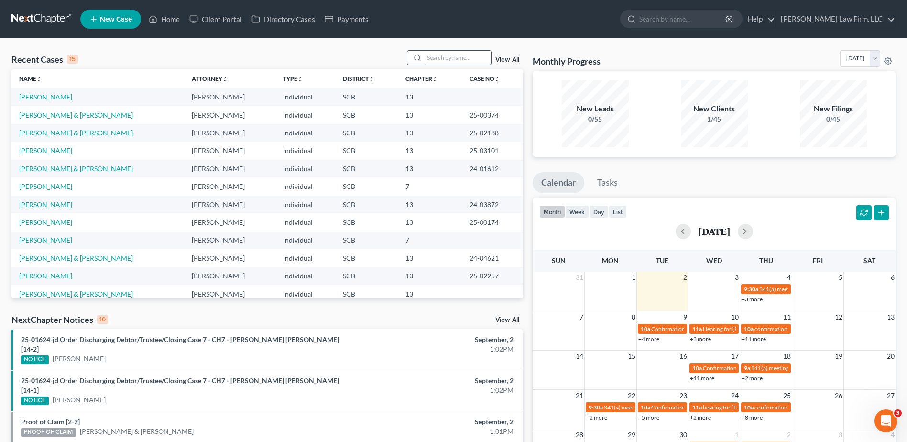
click at [456, 58] on input "search" at bounding box center [457, 58] width 67 height 14
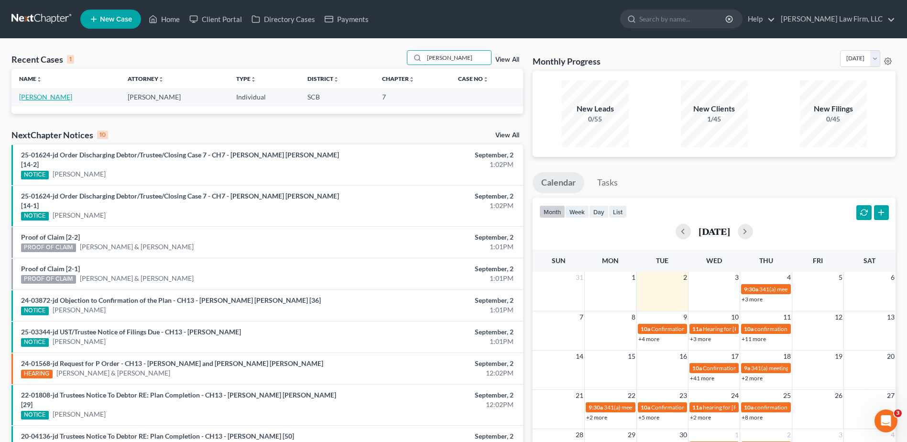
type input "lowry"
click at [55, 98] on link "[PERSON_NAME]" at bounding box center [45, 97] width 53 height 8
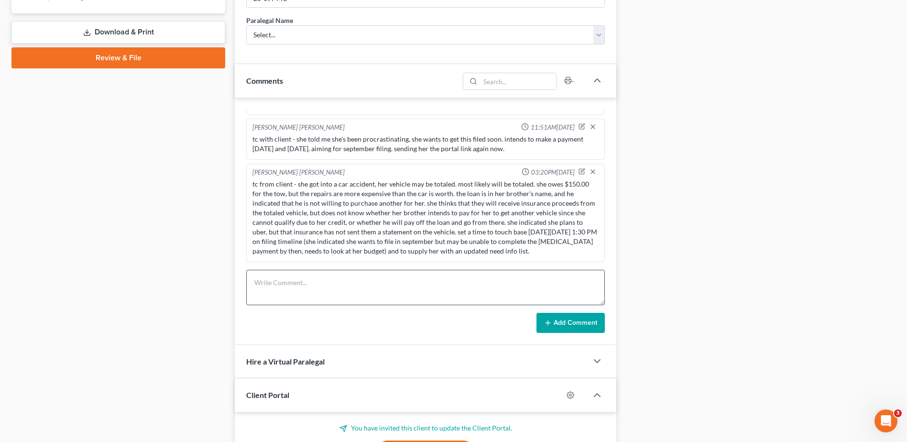
scroll to position [537, 0]
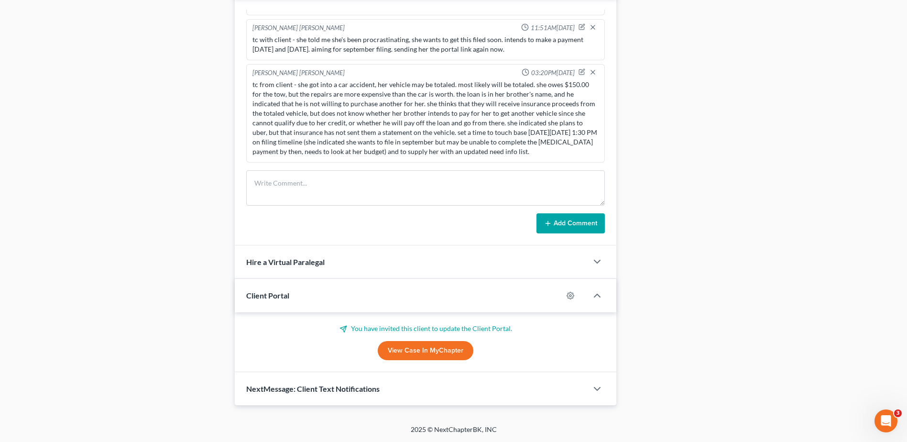
click at [417, 354] on link "View Case in MyChapter" at bounding box center [426, 350] width 96 height 19
click at [366, 192] on textarea at bounding box center [425, 187] width 359 height 35
type textarea "tc to client for our 1:30 call, no answer so I left a voicemail. will try again…"
click at [568, 221] on button "Add Comment" at bounding box center [571, 223] width 68 height 20
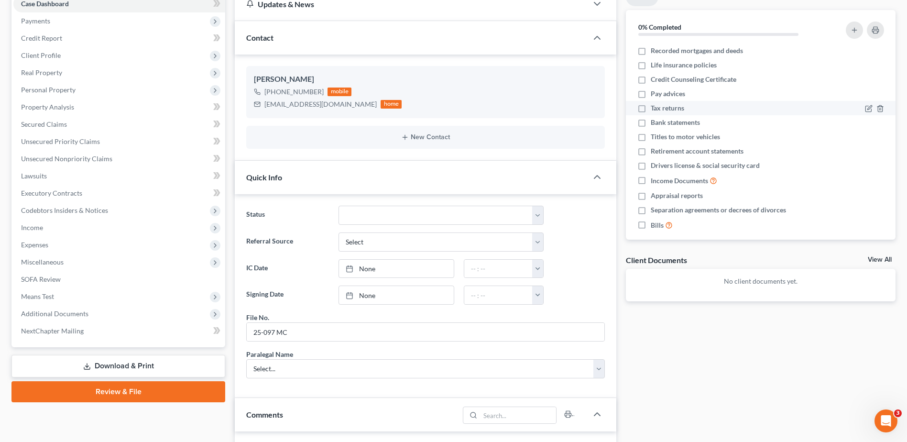
scroll to position [0, 0]
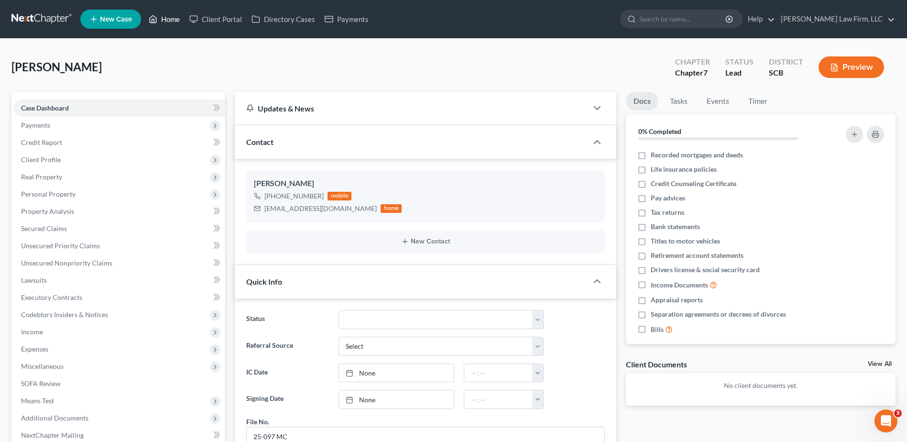
click at [157, 17] on icon at bounding box center [153, 18] width 9 height 11
